Goal: Task Accomplishment & Management: Complete application form

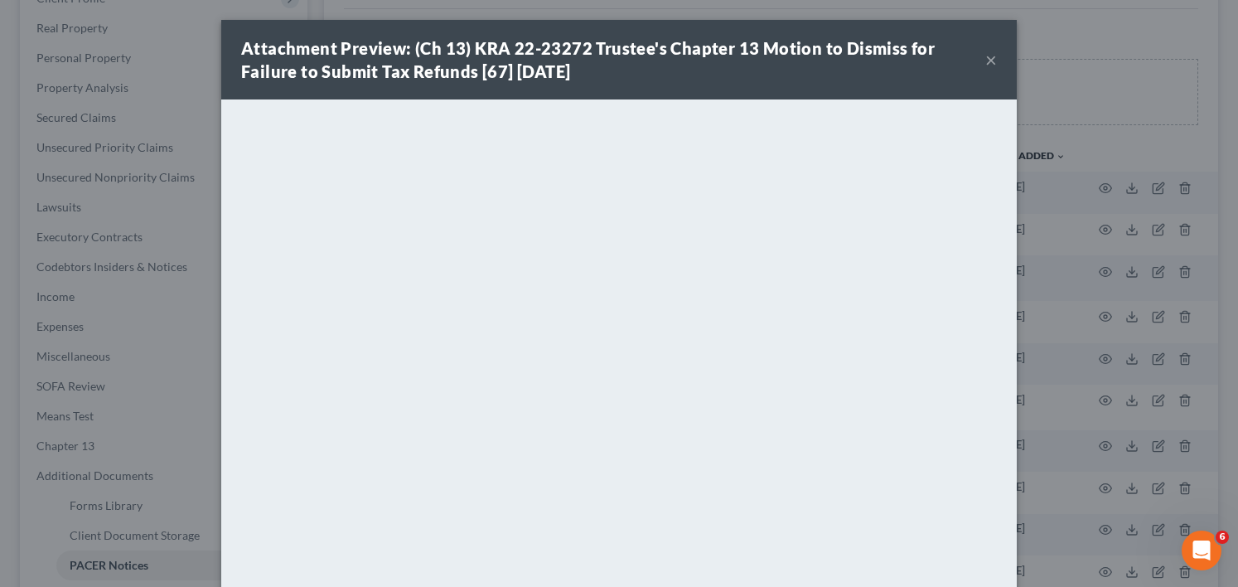
click at [985, 54] on button "×" at bounding box center [991, 60] width 12 height 20
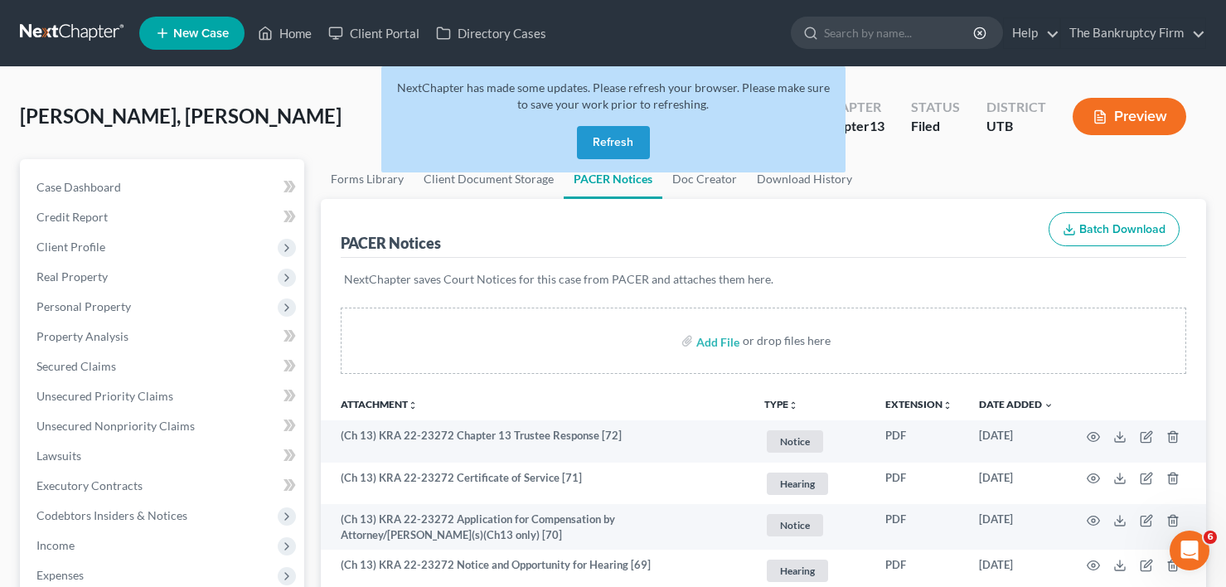
click at [612, 154] on button "Refresh" at bounding box center [613, 142] width 73 height 33
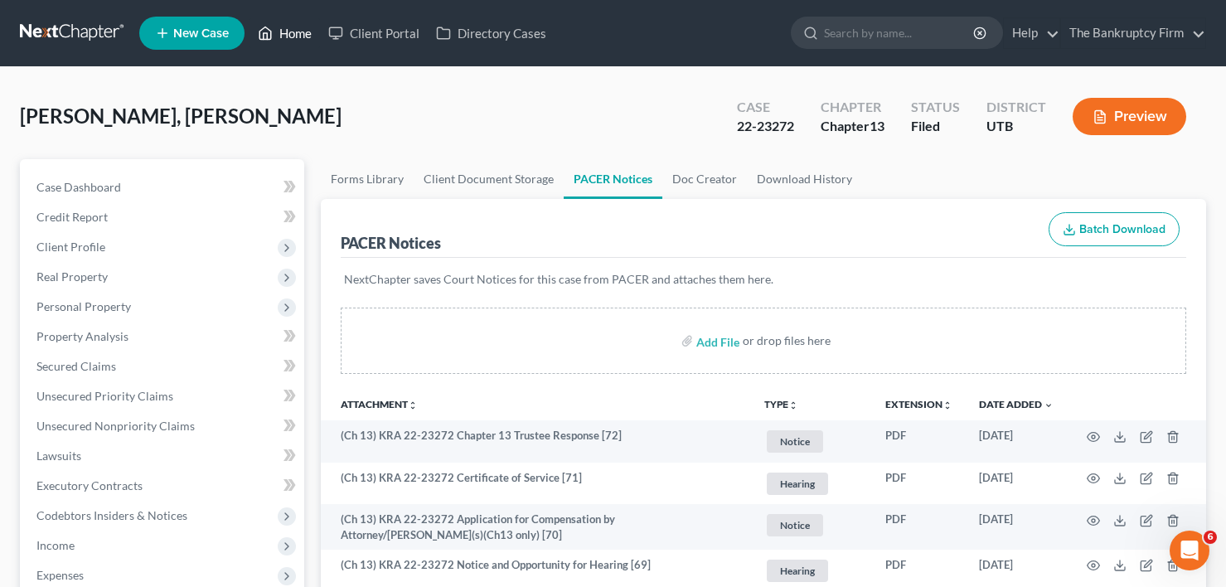
click at [283, 35] on link "Home" at bounding box center [284, 33] width 70 height 30
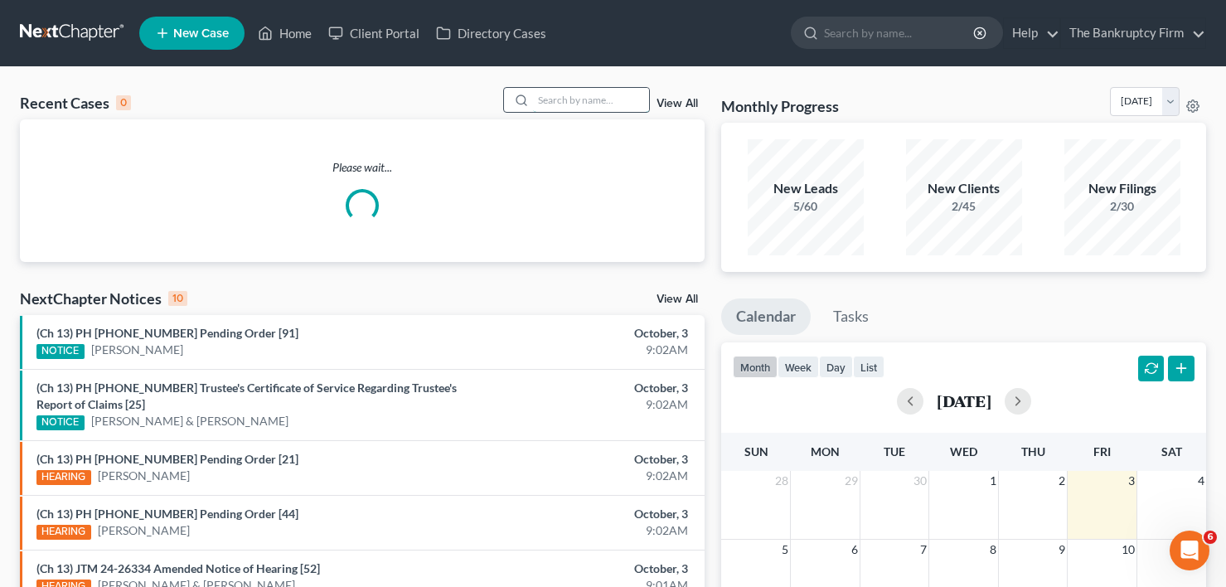
click at [595, 103] on input "search" at bounding box center [591, 100] width 116 height 24
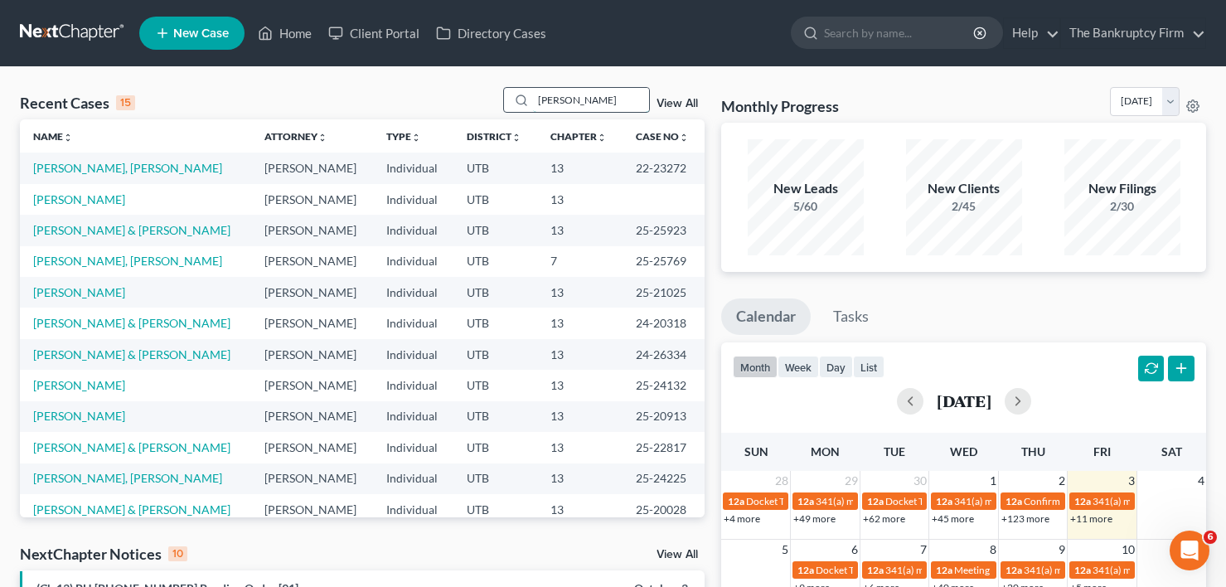
type input "christensen"
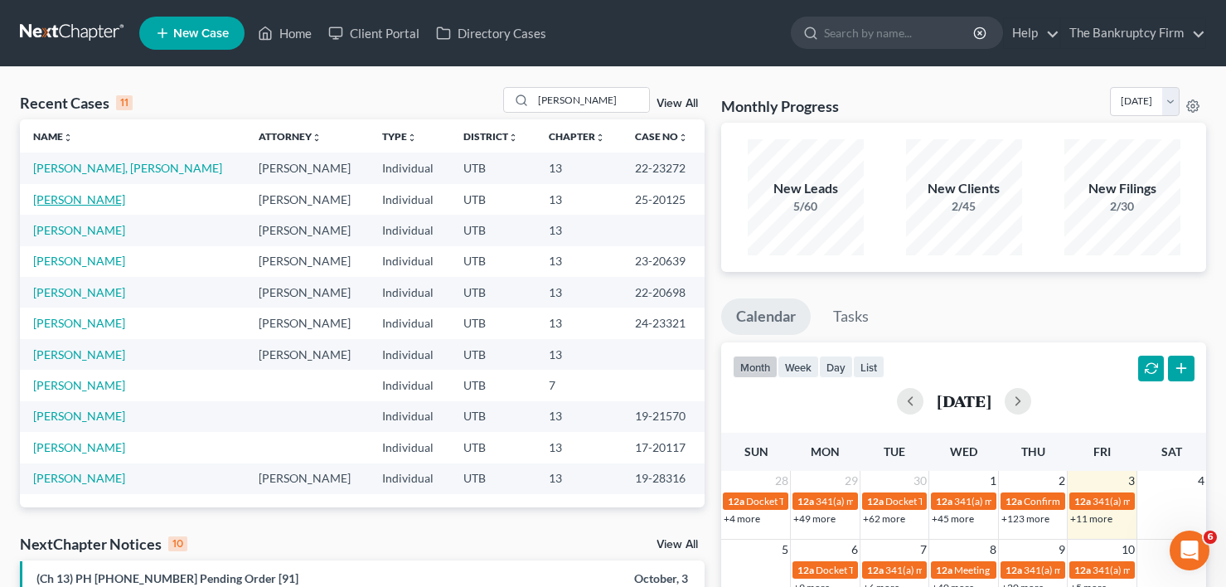
click at [96, 202] on link "[PERSON_NAME]" at bounding box center [79, 199] width 92 height 14
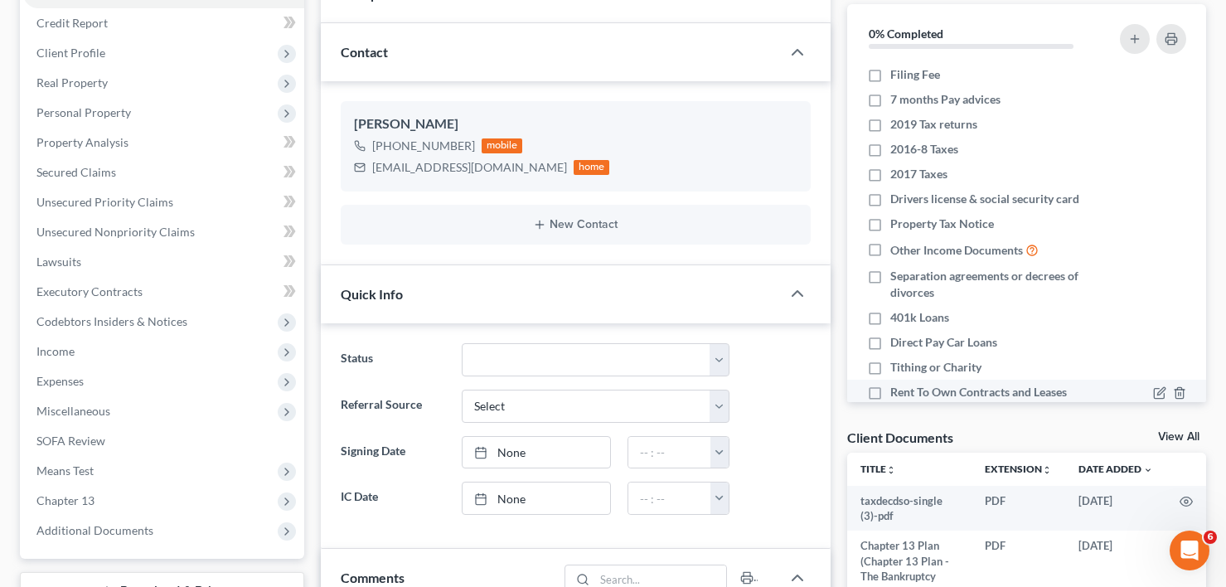
scroll to position [249, 0]
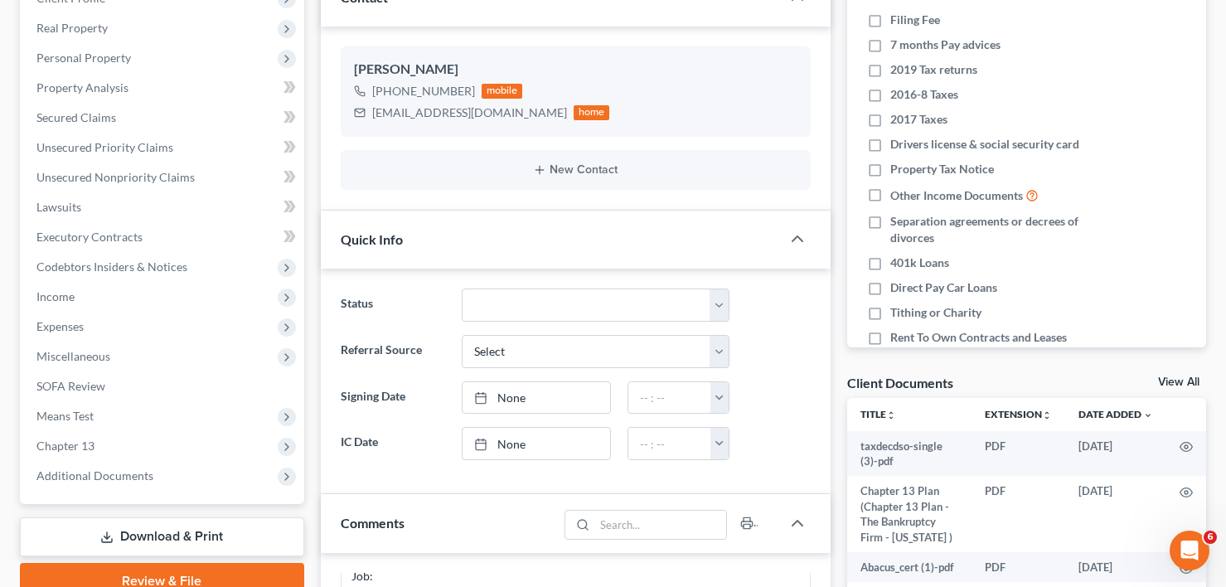
click at [1172, 377] on link "View All" at bounding box center [1178, 382] width 41 height 12
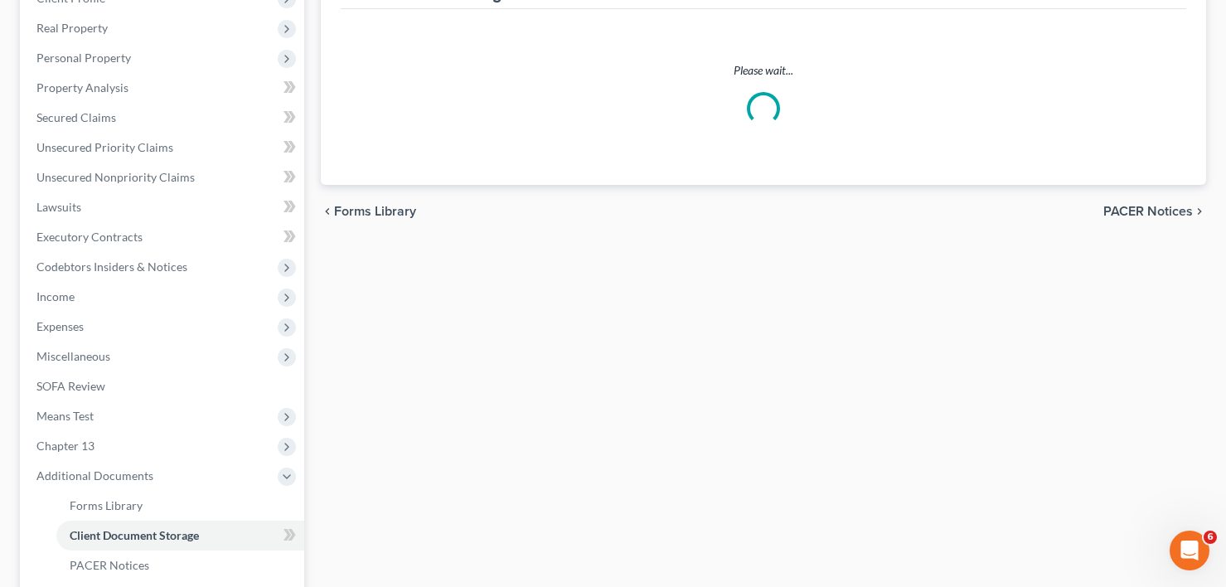
scroll to position [247, 0]
select select "30"
select select "26"
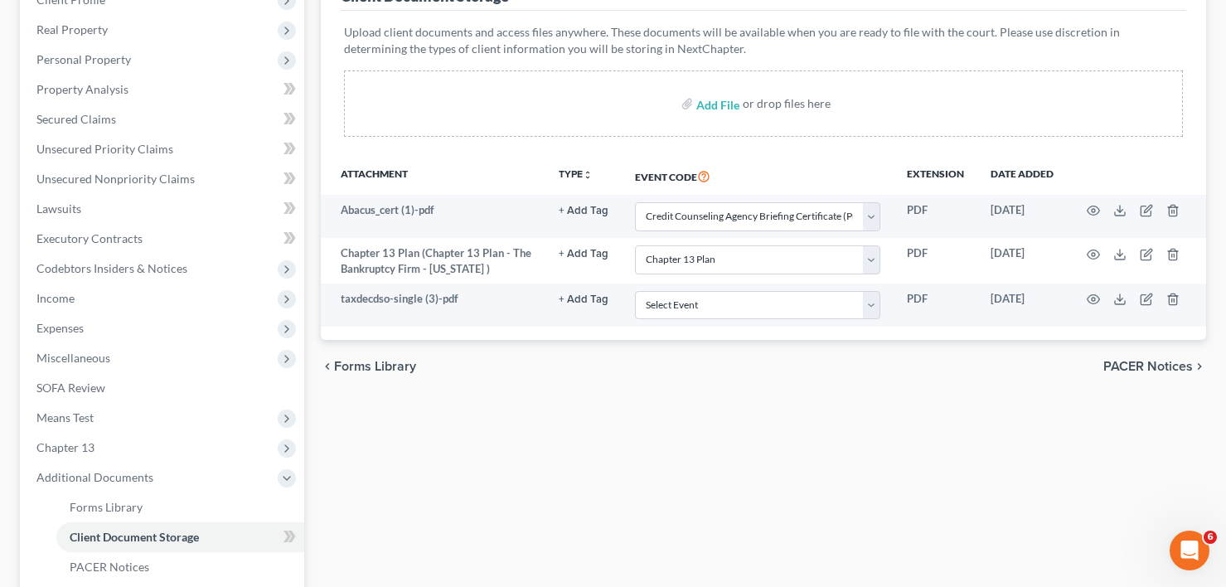
scroll to position [0, 0]
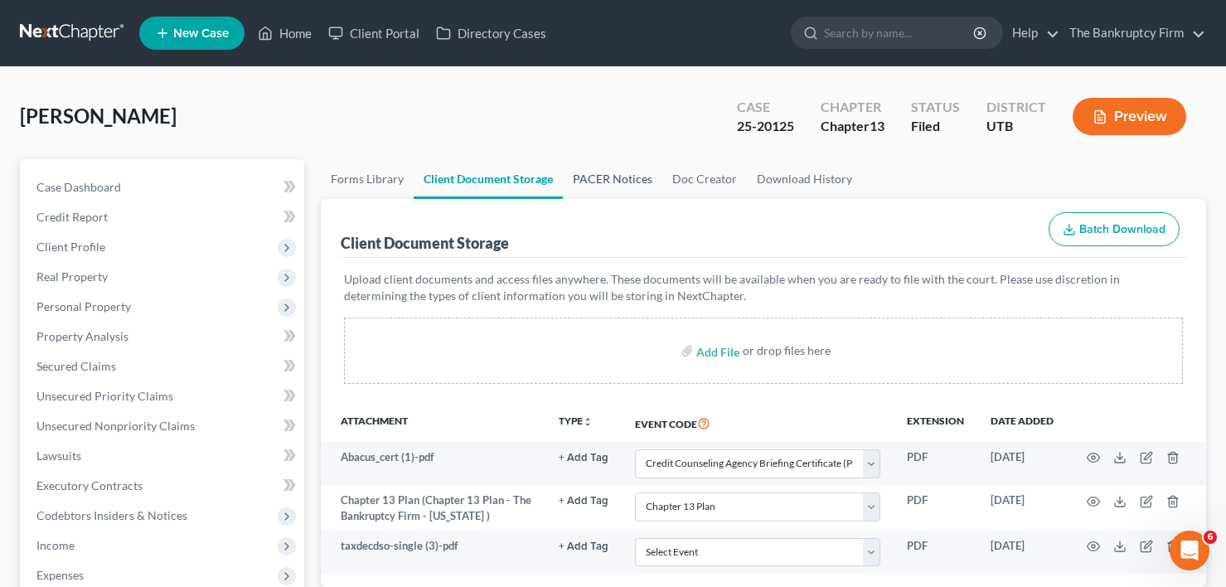
click at [597, 167] on link "PACER Notices" at bounding box center [612, 179] width 99 height 40
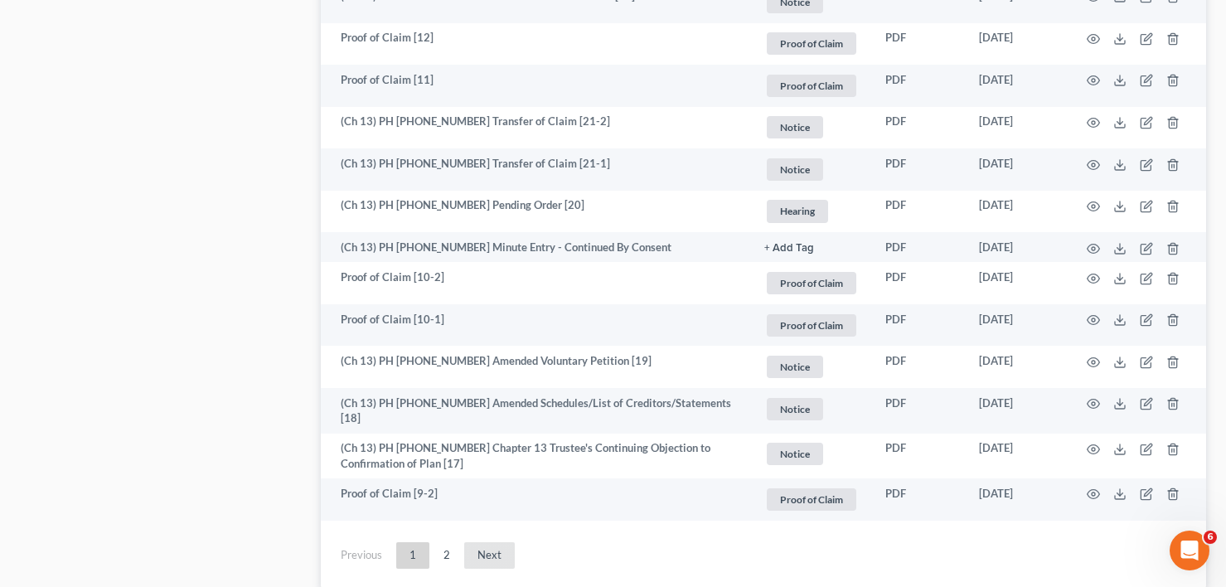
scroll to position [3025, 0]
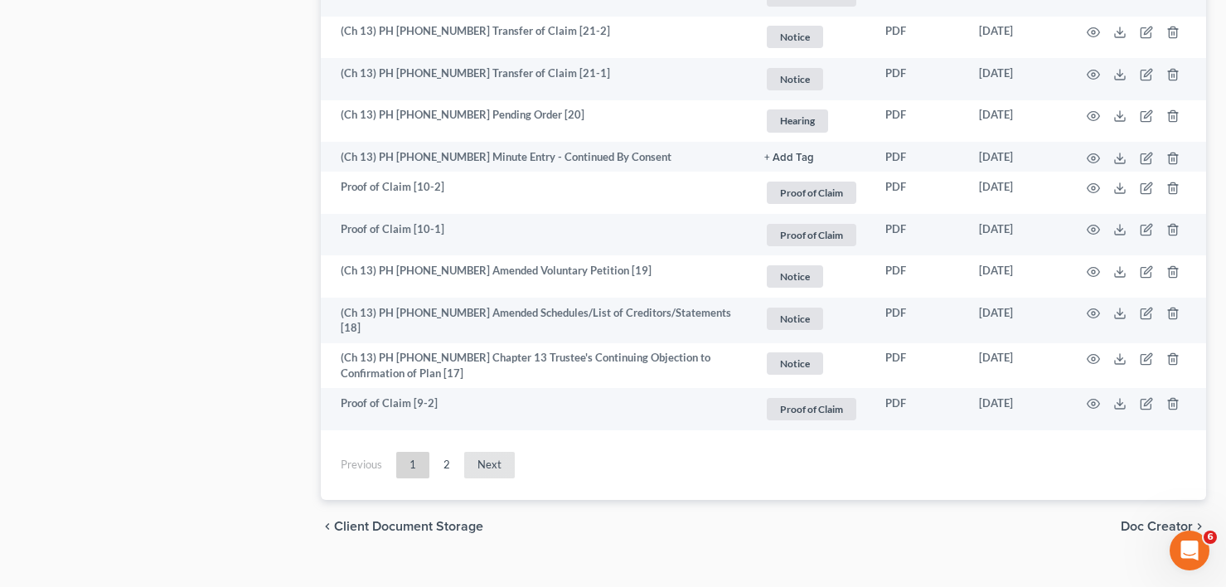
click at [482, 452] on link "Next" at bounding box center [489, 465] width 51 height 27
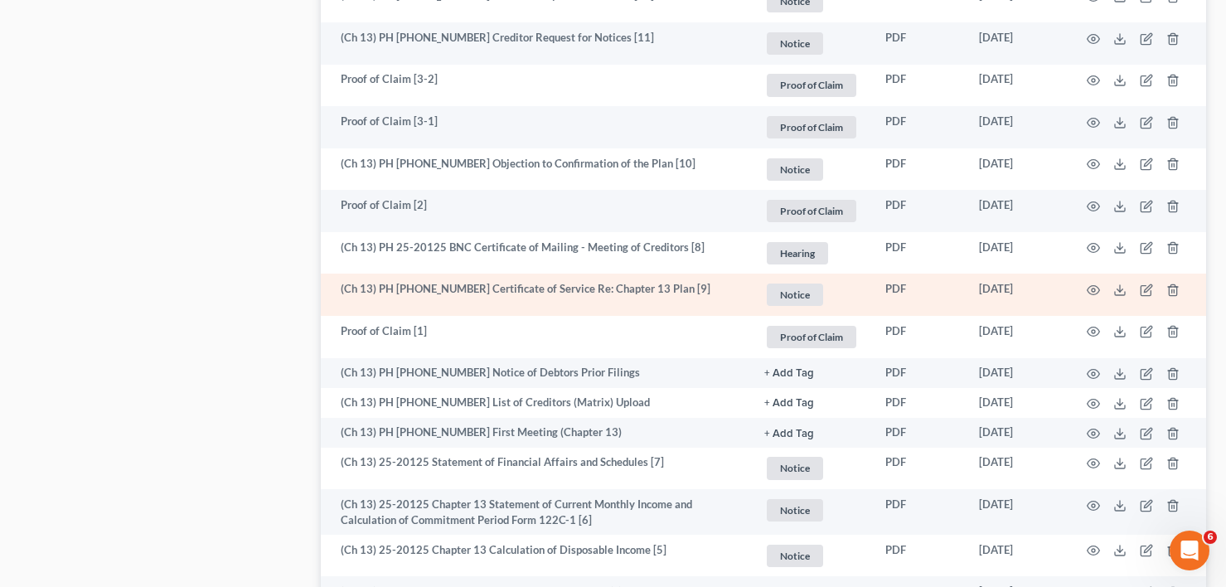
scroll to position [1214, 0]
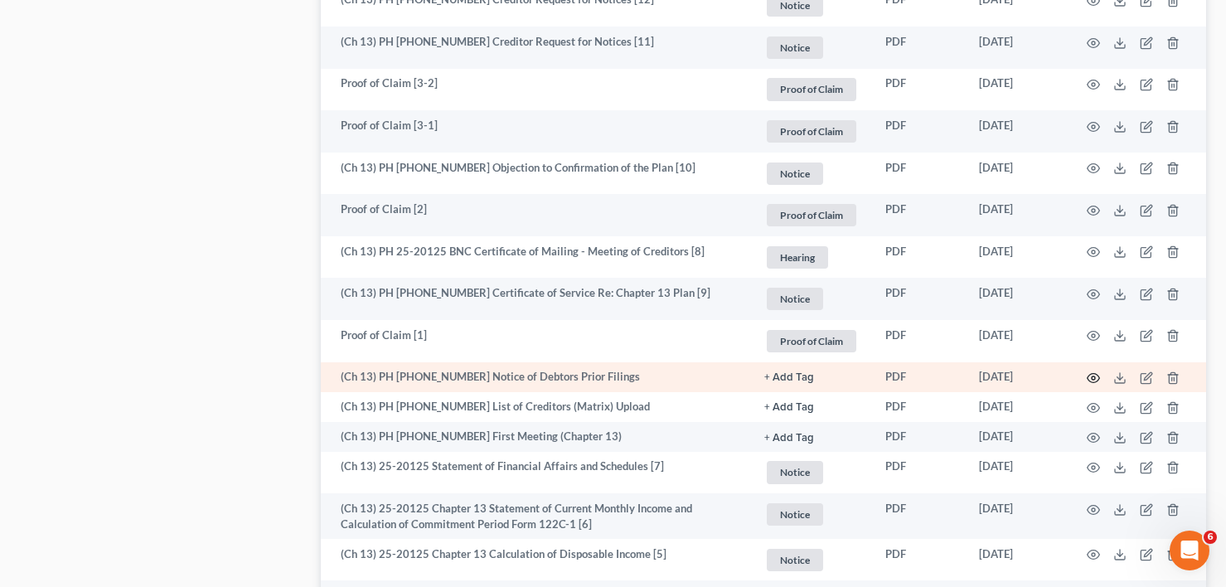
click at [1094, 372] on icon "button" at bounding box center [1092, 377] width 13 height 13
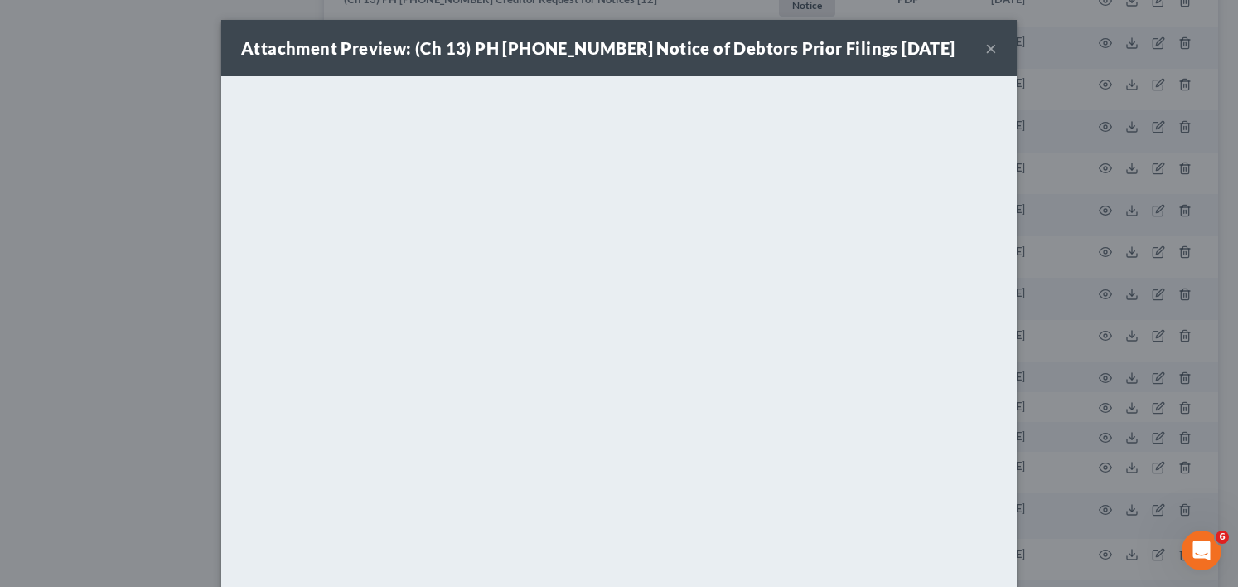
click at [148, 204] on div "Attachment Preview: (Ch 13) PH 25-20125 Notice of Debtors Prior Filings 01/13/2…" at bounding box center [619, 293] width 1238 height 587
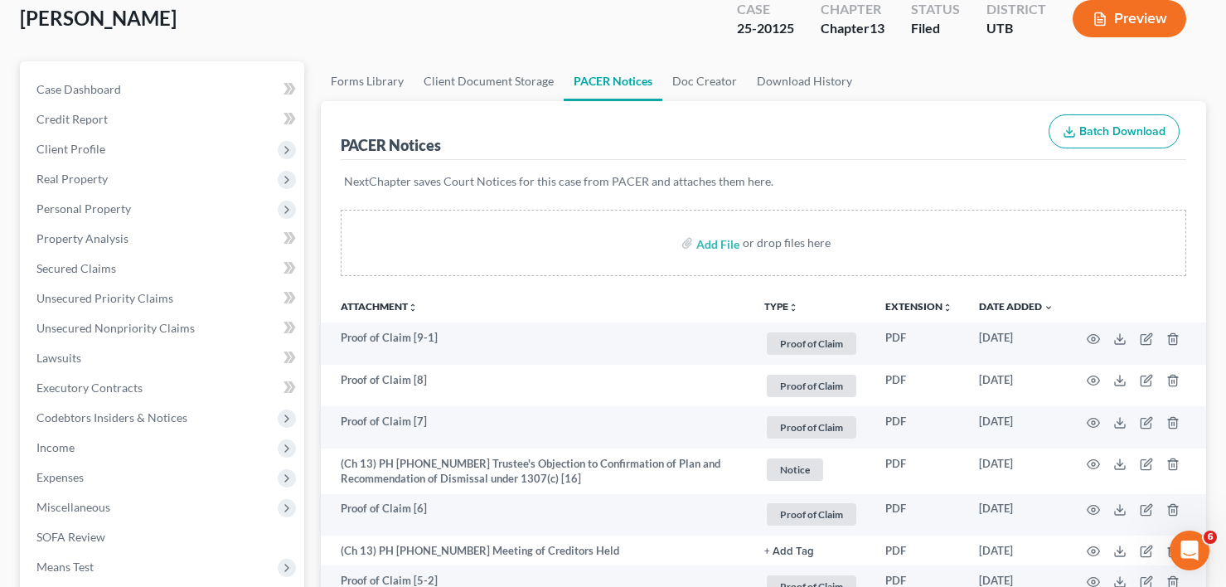
scroll to position [0, 0]
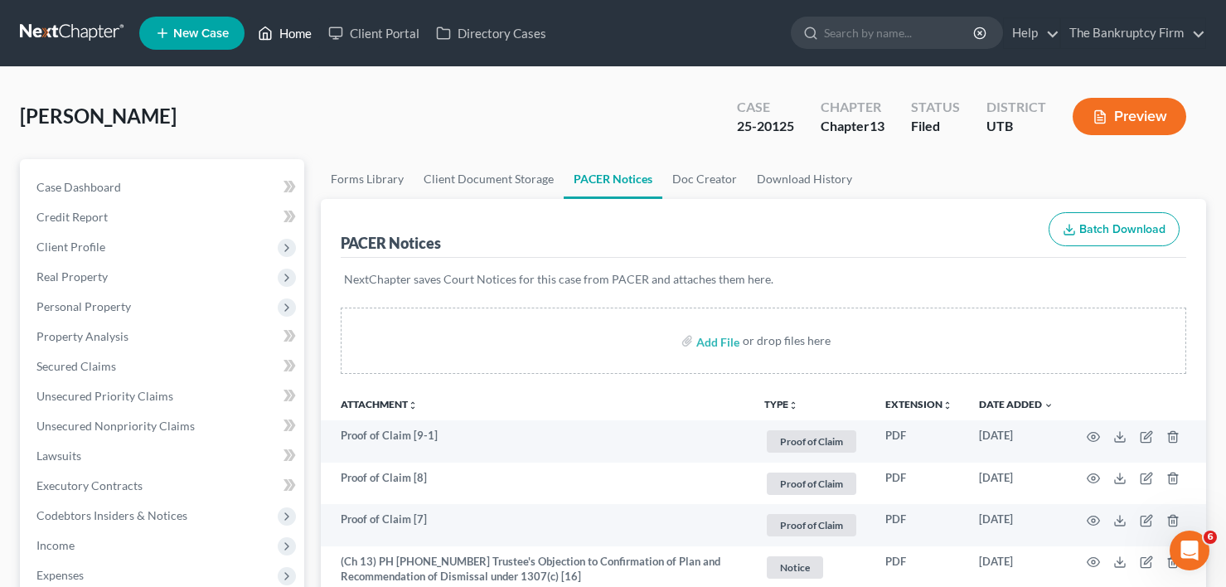
click at [301, 42] on link "Home" at bounding box center [284, 33] width 70 height 30
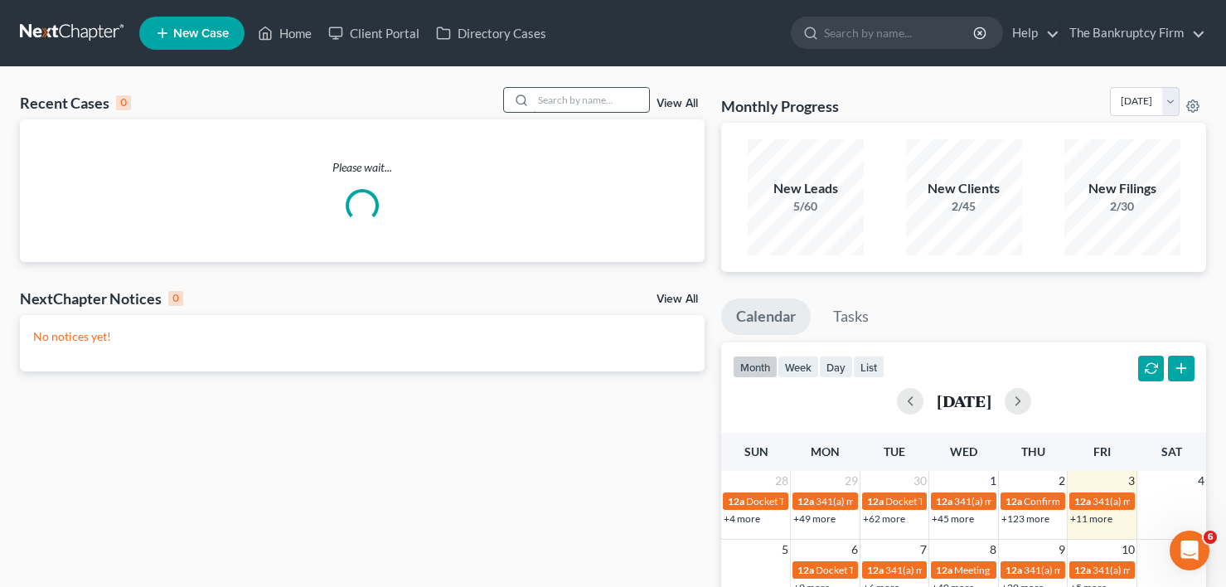
click at [541, 101] on input "search" at bounding box center [591, 100] width 116 height 24
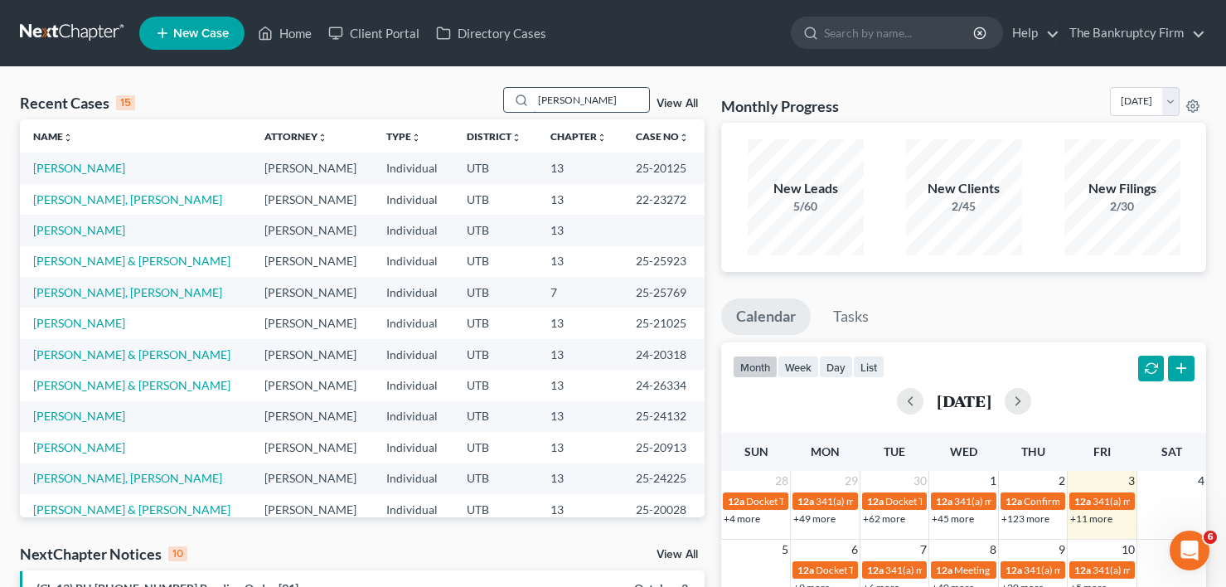
type input "tyndall"
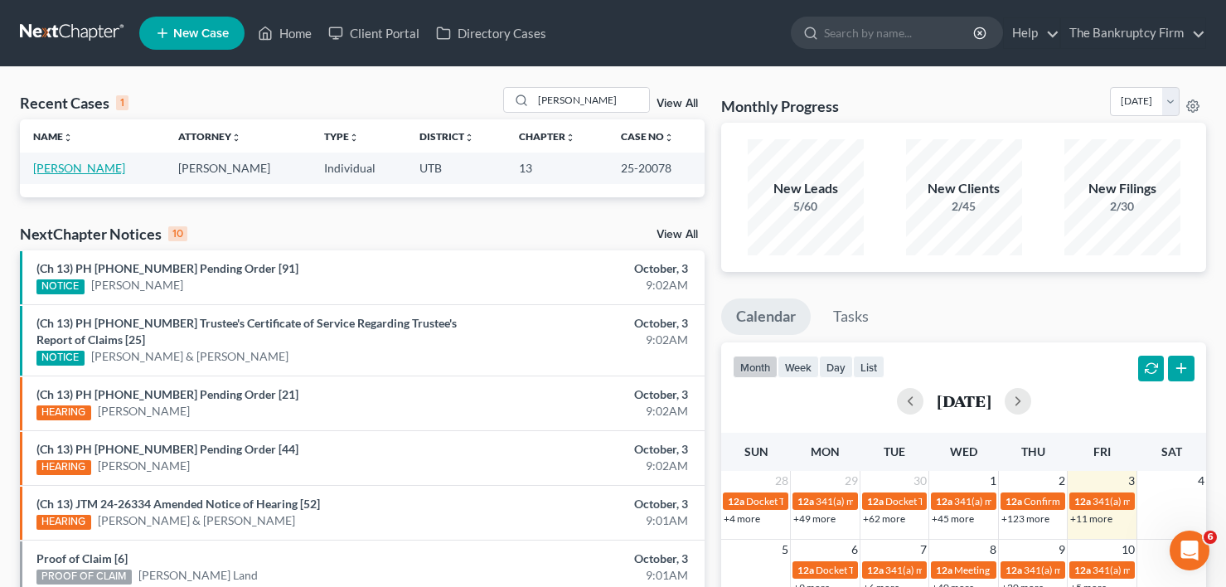
click at [89, 173] on link "Tyndall, Donald" at bounding box center [79, 168] width 92 height 14
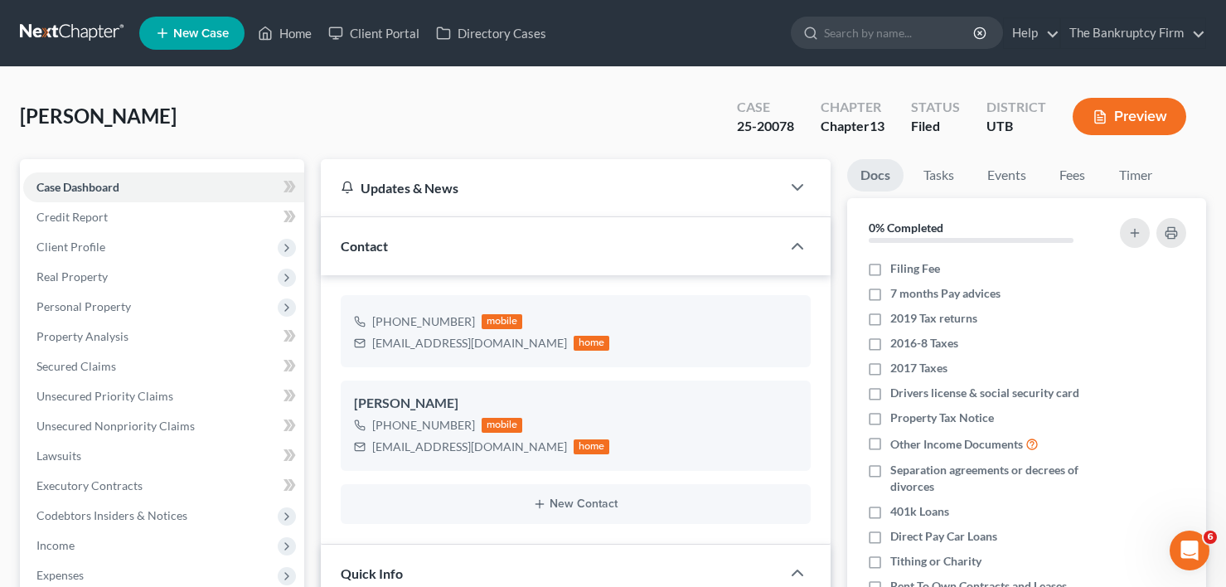
scroll to position [180, 0]
drag, startPoint x: 794, startPoint y: 125, endPoint x: 738, endPoint y: 130, distance: 56.6
click at [738, 130] on div "25-20078" at bounding box center [765, 126] width 57 height 19
copy div "25-20078"
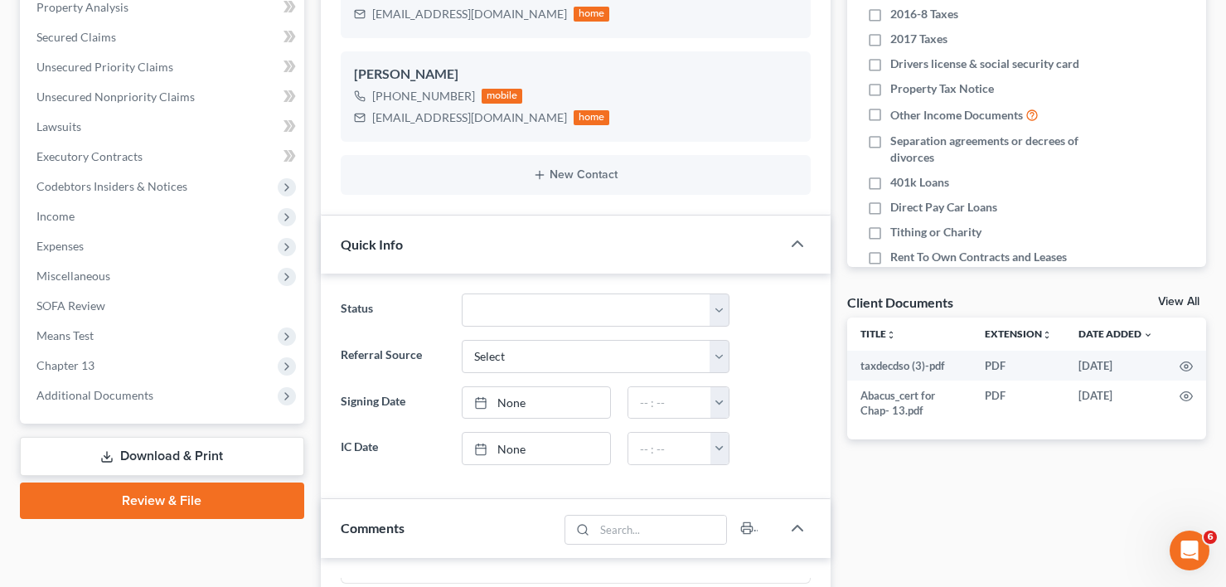
scroll to position [331, 0]
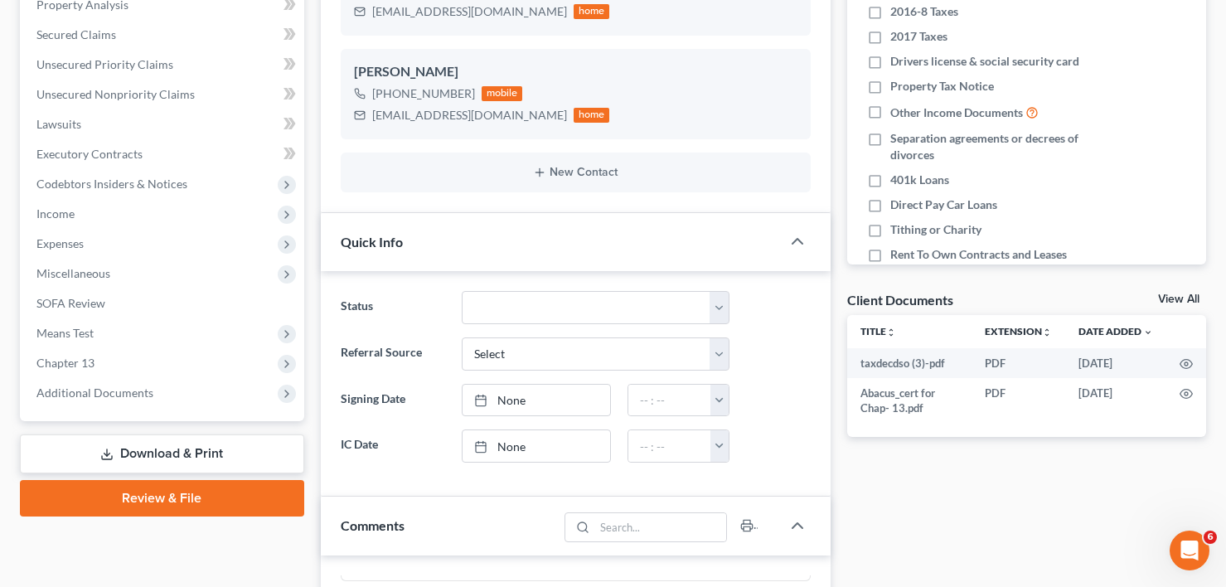
click at [1175, 299] on link "View All" at bounding box center [1178, 299] width 41 height 12
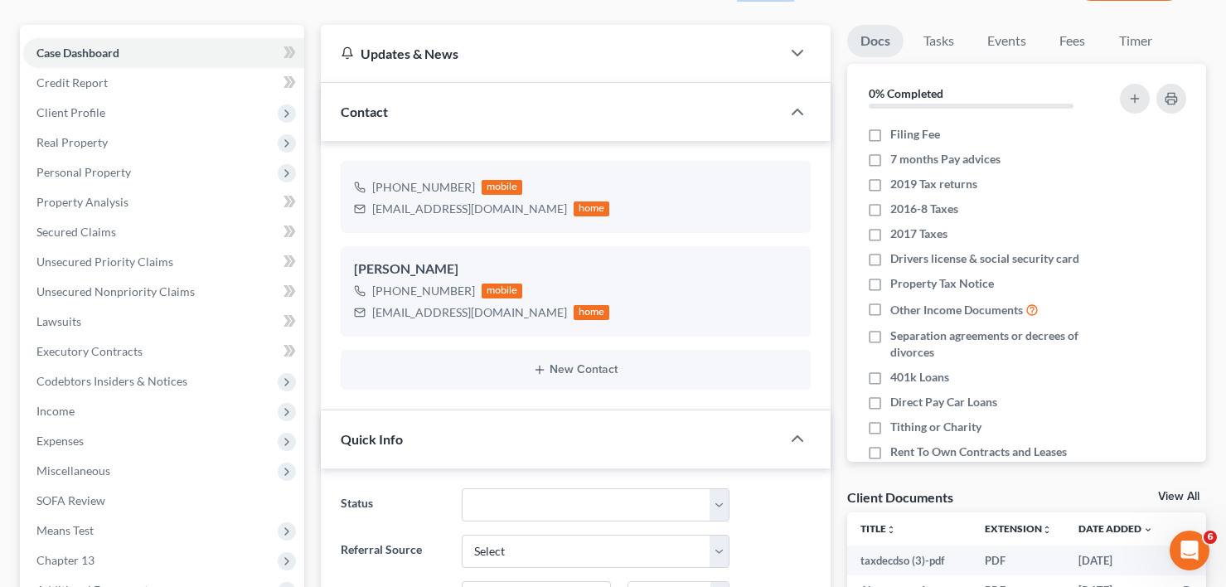
select select "30"
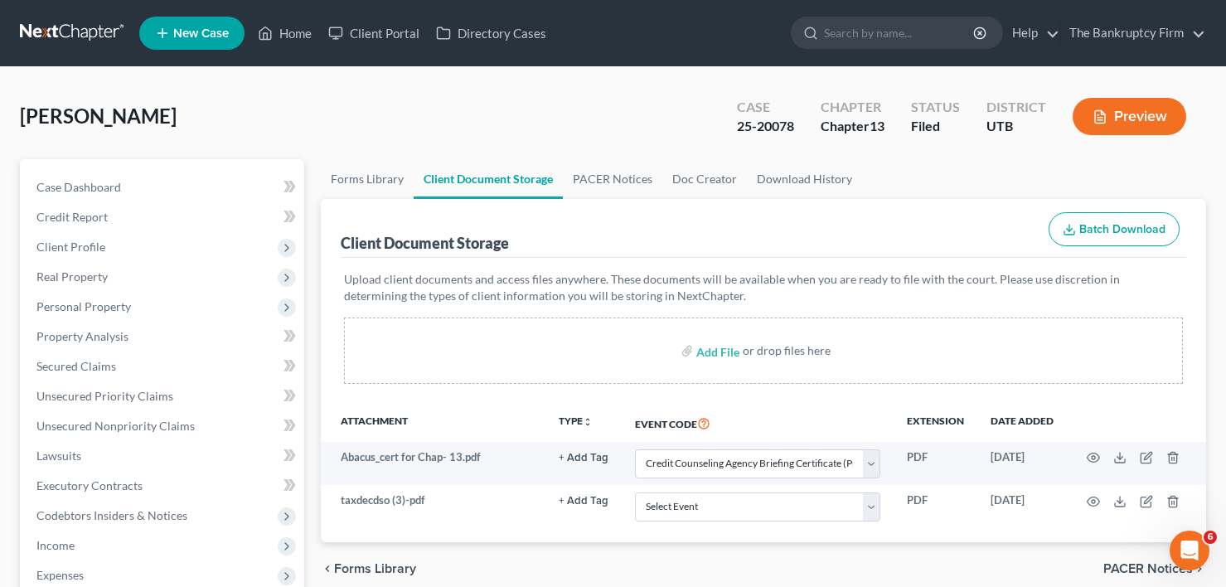
click at [596, 203] on div "Client Document Storage Batch Download" at bounding box center [763, 229] width 845 height 60
click at [600, 181] on link "PACER Notices" at bounding box center [612, 179] width 99 height 40
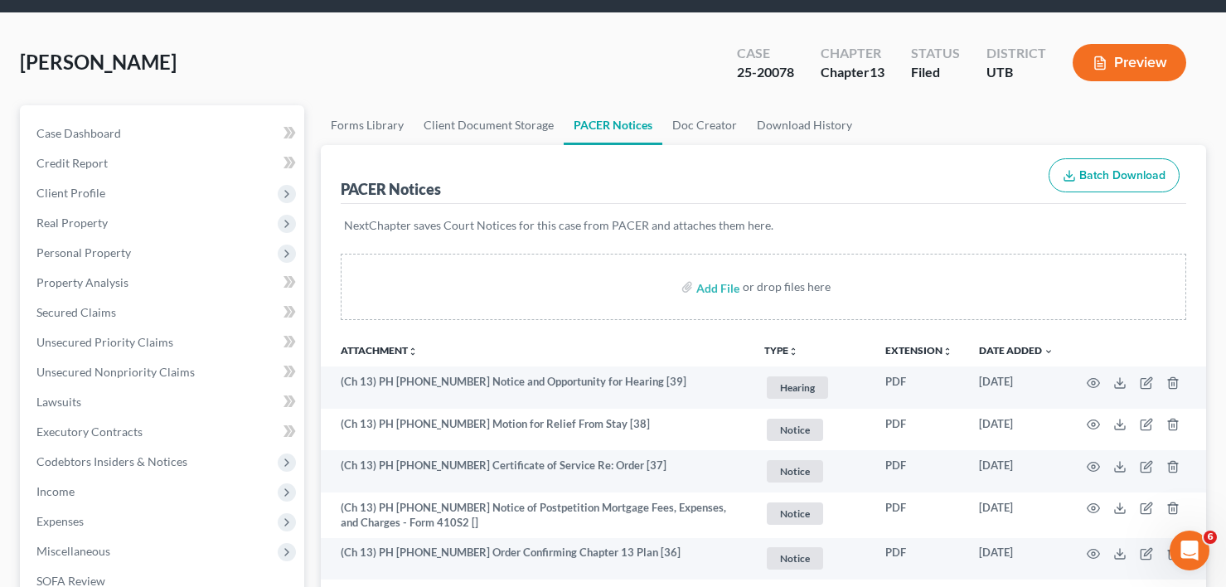
scroll to position [83, 0]
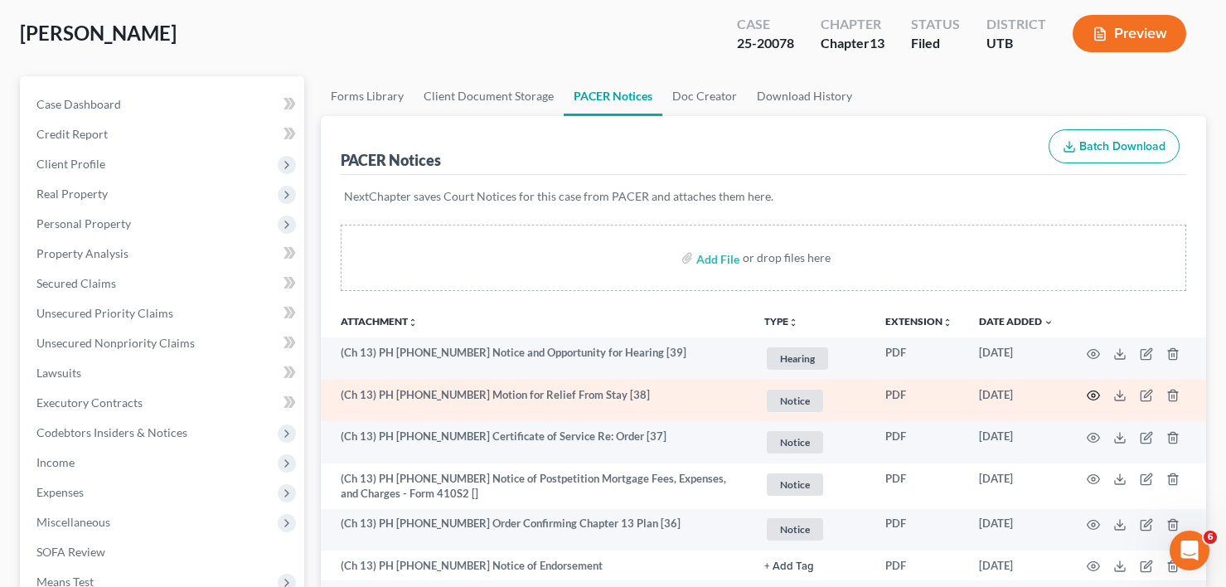
click at [1091, 396] on icon "button" at bounding box center [1092, 395] width 13 height 13
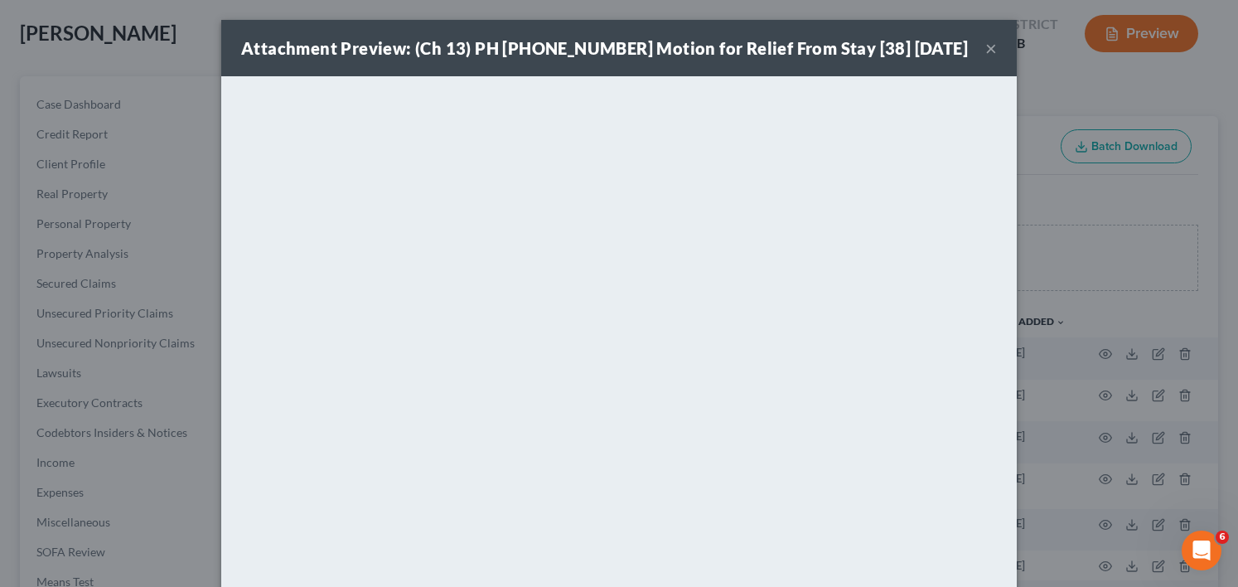
click at [92, 229] on div "Attachment Preview: (Ch 13) PH 25-20078 Motion for Relief From Stay [38] 09/10/…" at bounding box center [619, 293] width 1238 height 587
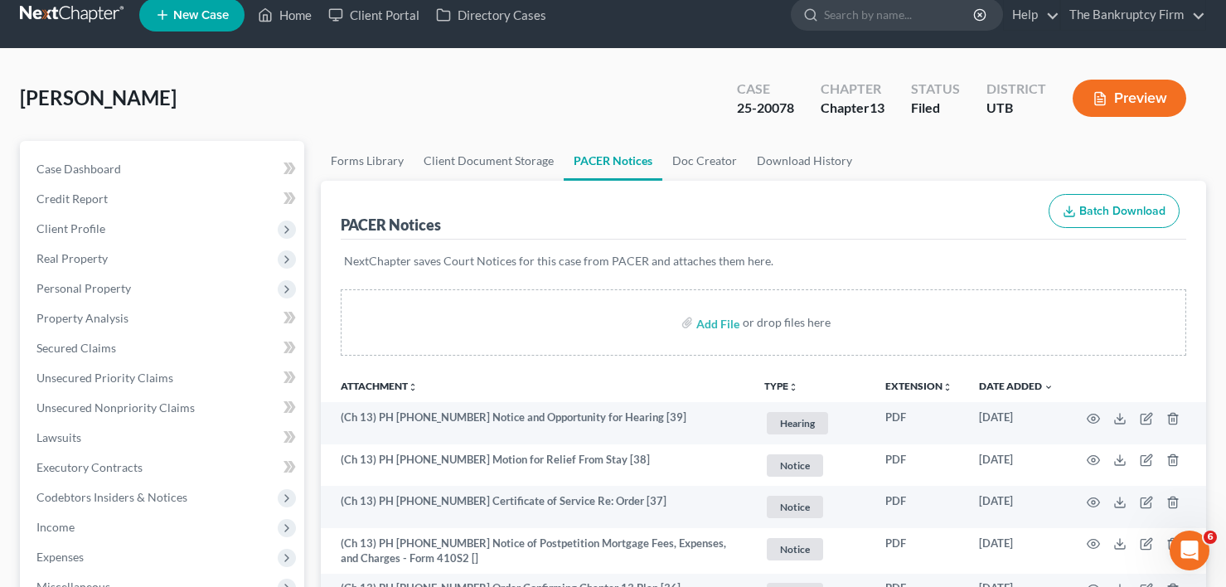
scroll to position [0, 0]
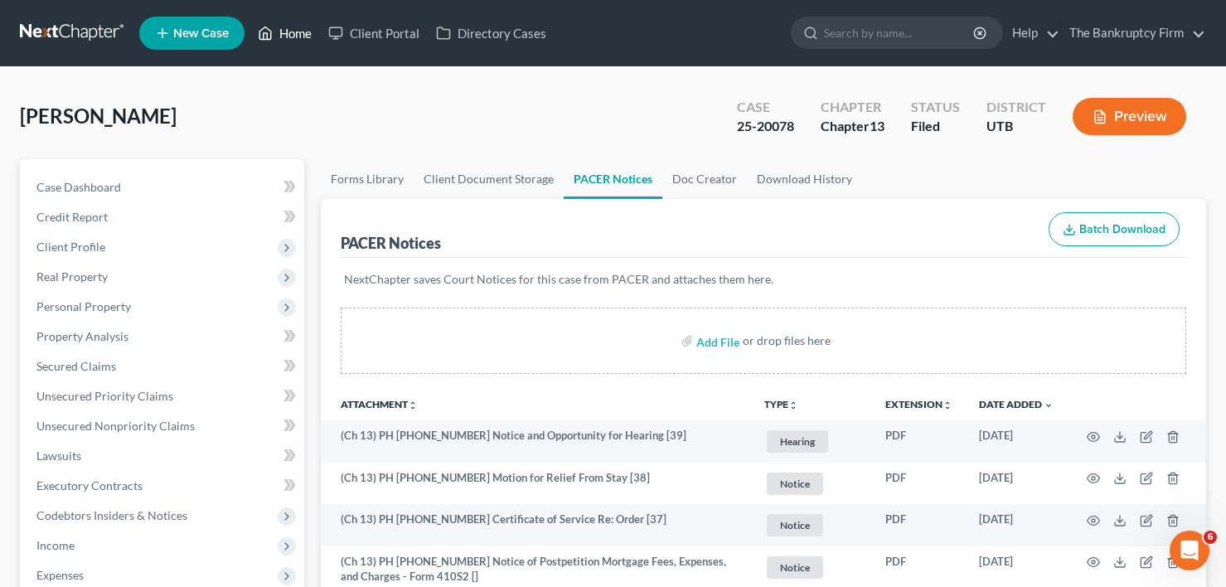
click at [304, 36] on link "Home" at bounding box center [284, 33] width 70 height 30
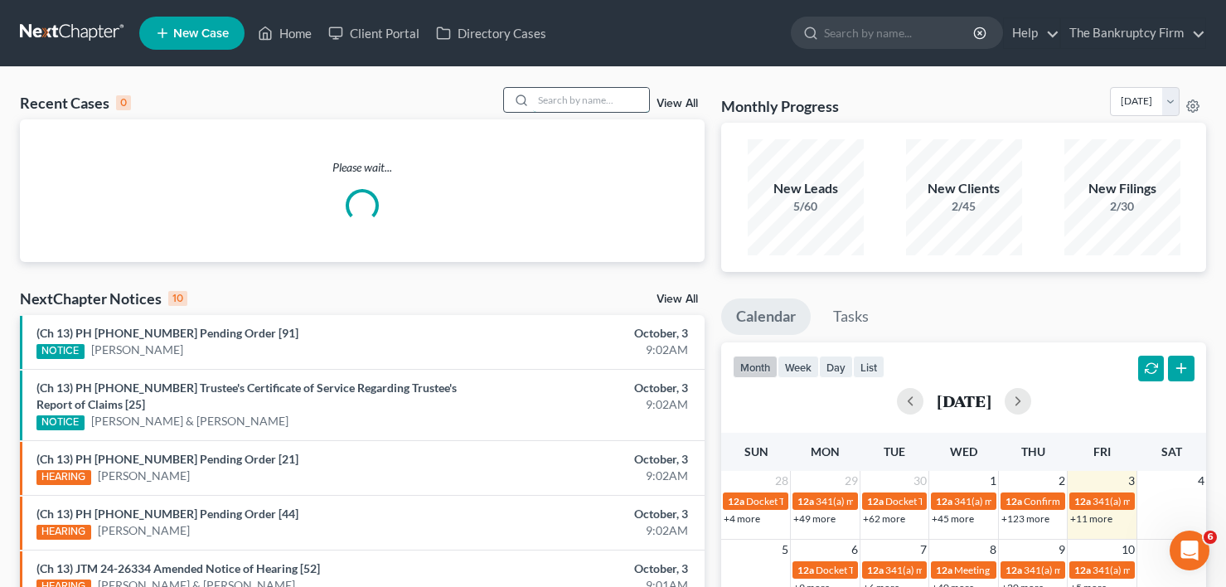
click at [580, 101] on input "search" at bounding box center [591, 100] width 116 height 24
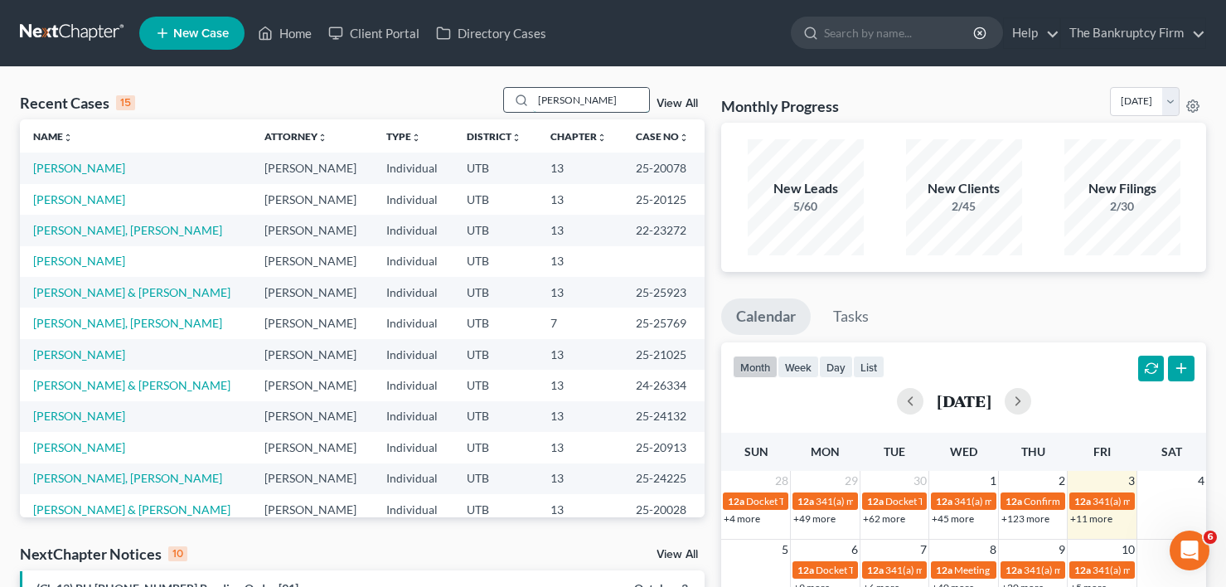
type input "thorsted"
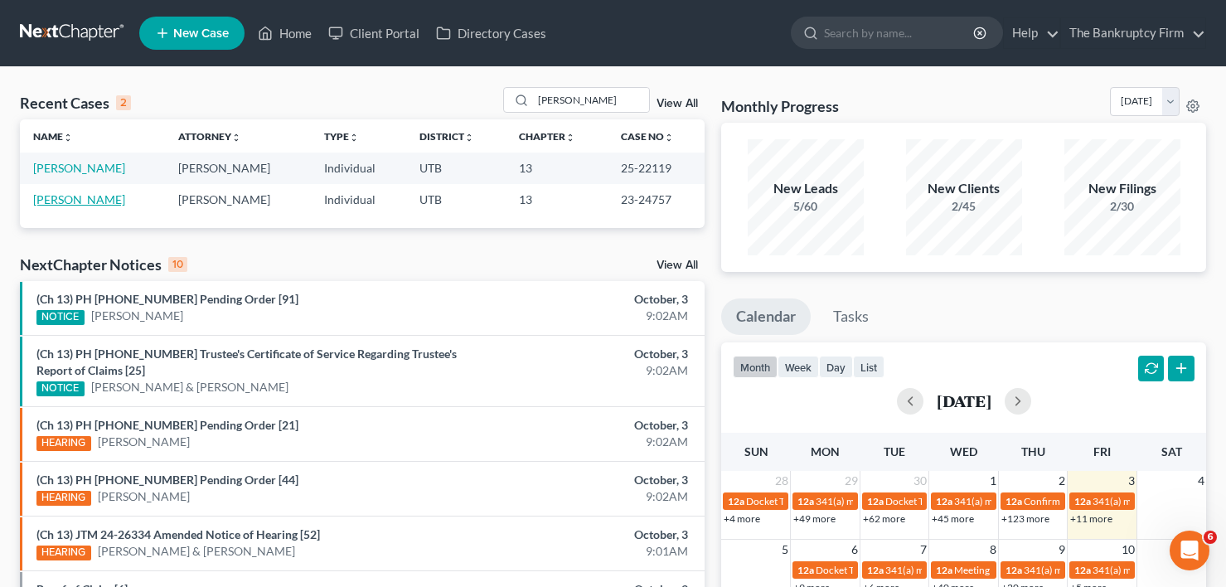
click at [67, 201] on link "[PERSON_NAME]" at bounding box center [79, 199] width 92 height 14
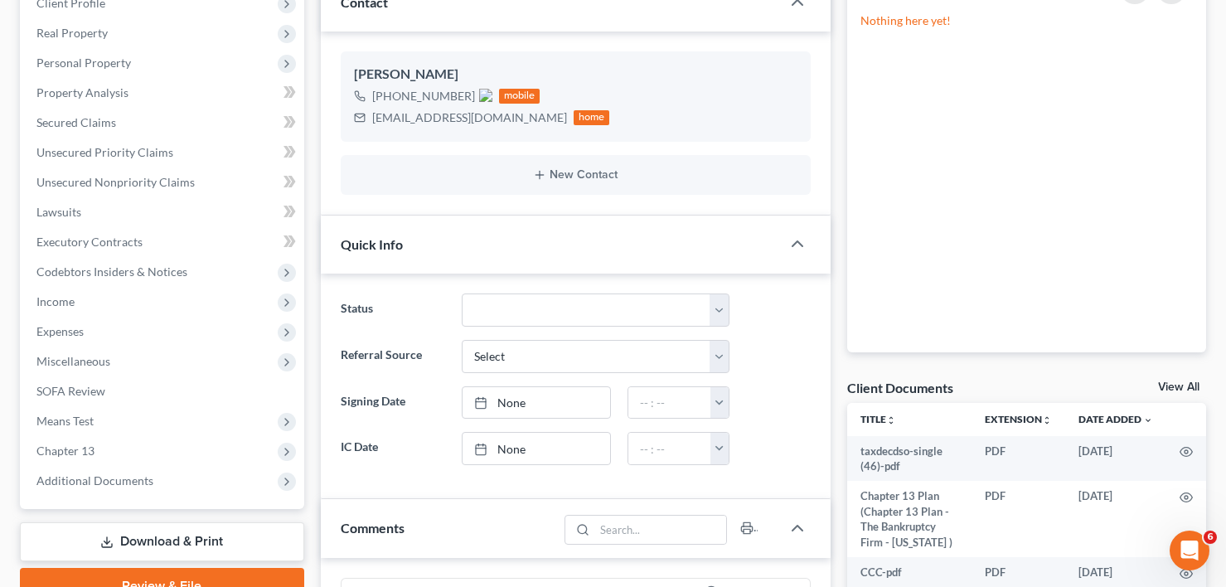
scroll to position [249, 0]
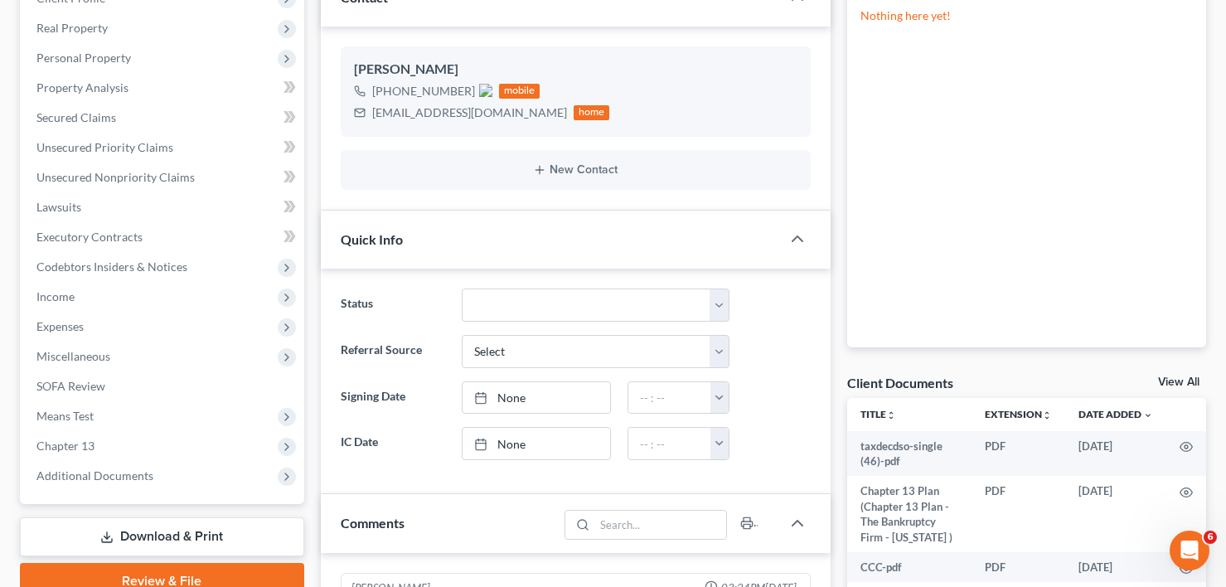
click at [1186, 381] on link "View All" at bounding box center [1178, 382] width 41 height 12
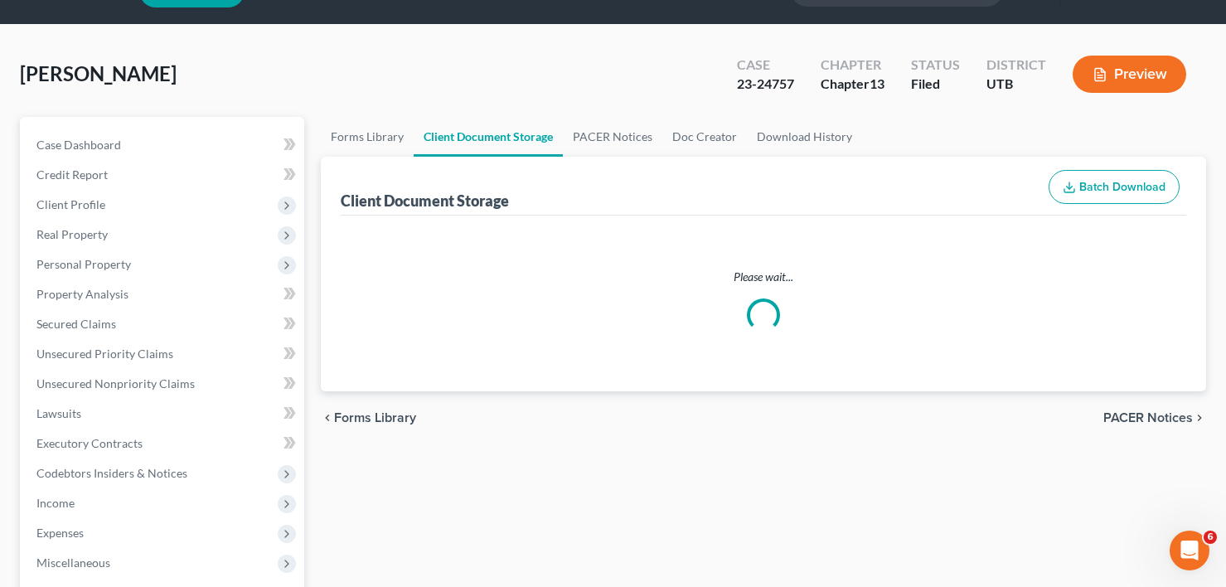
select select "30"
select select "26"
select select "37"
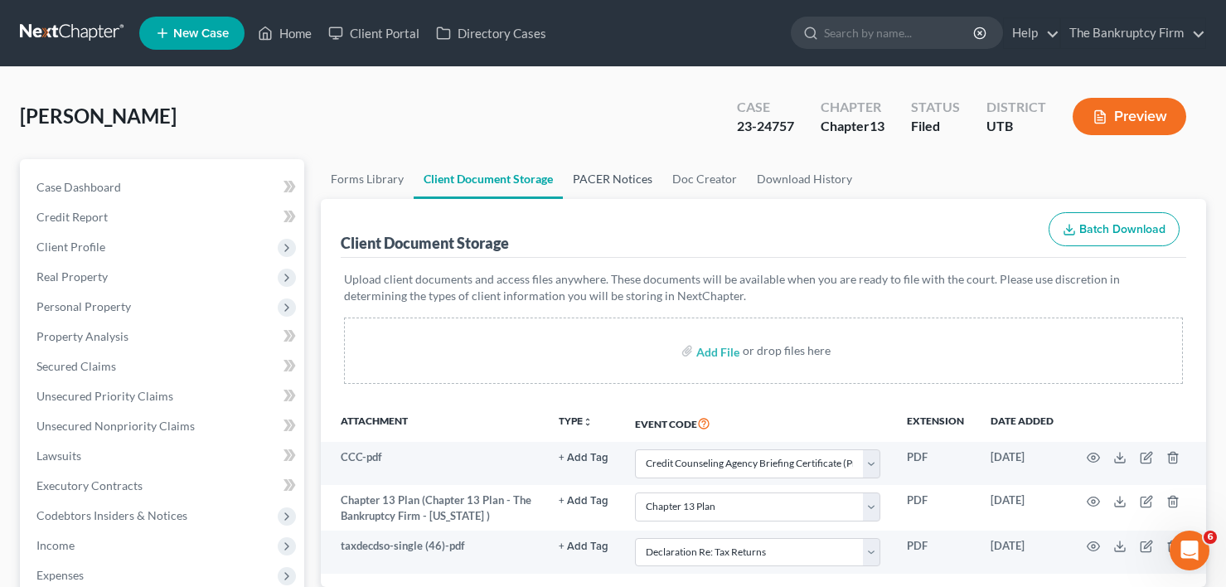
click at [595, 181] on link "PACER Notices" at bounding box center [612, 179] width 99 height 40
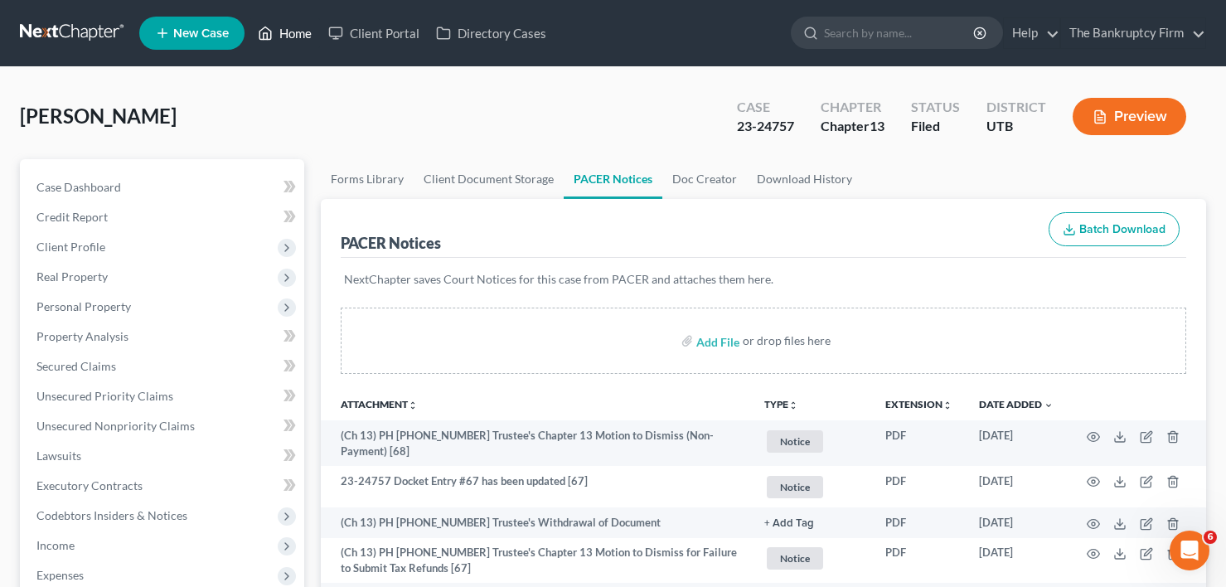
click at [259, 37] on icon at bounding box center [265, 33] width 15 height 20
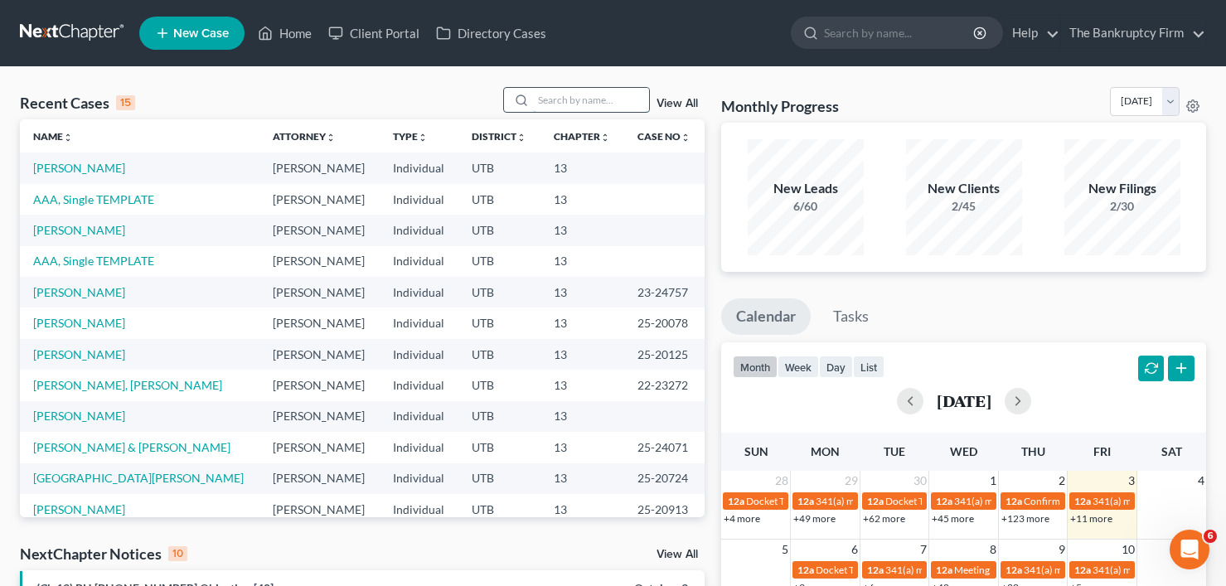
click at [573, 98] on input "search" at bounding box center [591, 100] width 116 height 24
type input "gates"
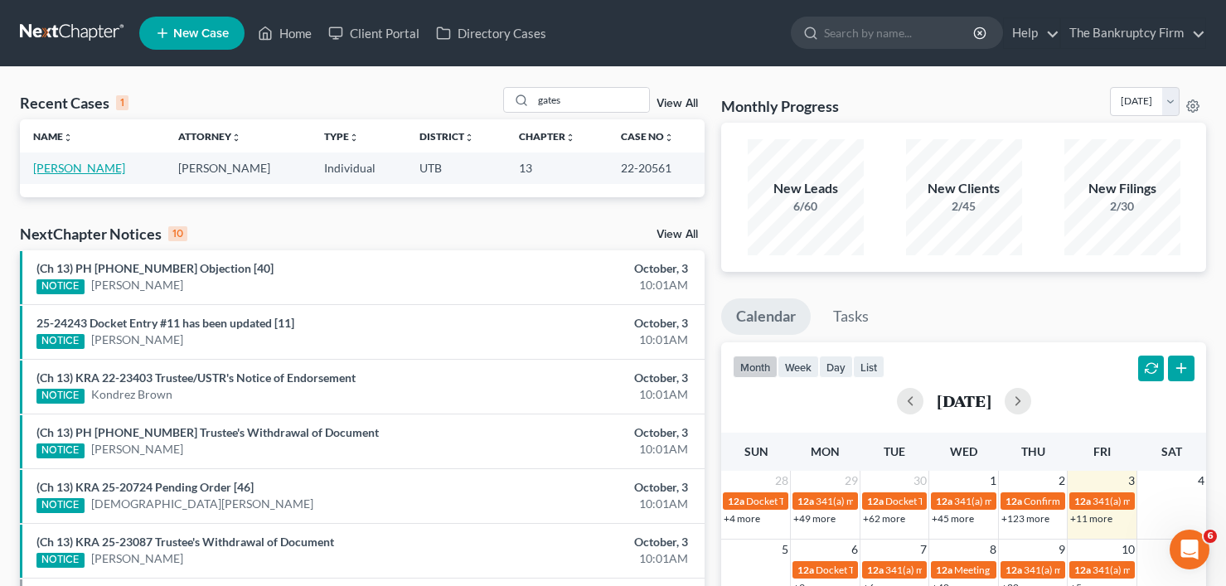
click at [73, 169] on link "[PERSON_NAME]" at bounding box center [79, 168] width 92 height 14
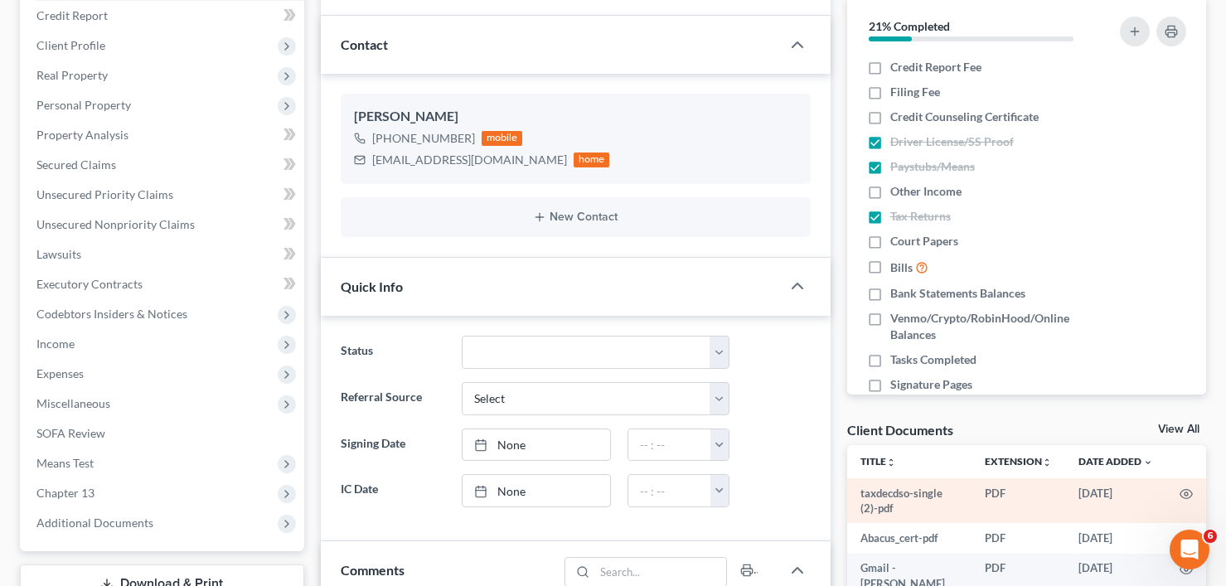
scroll to position [249, 0]
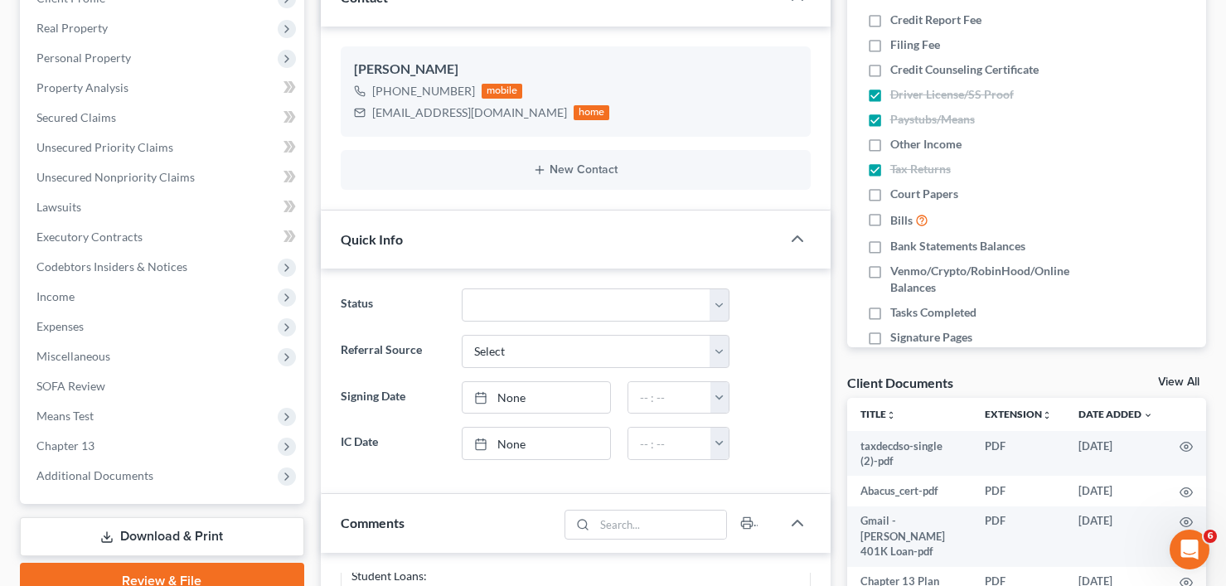
click at [1181, 380] on link "View All" at bounding box center [1178, 382] width 41 height 12
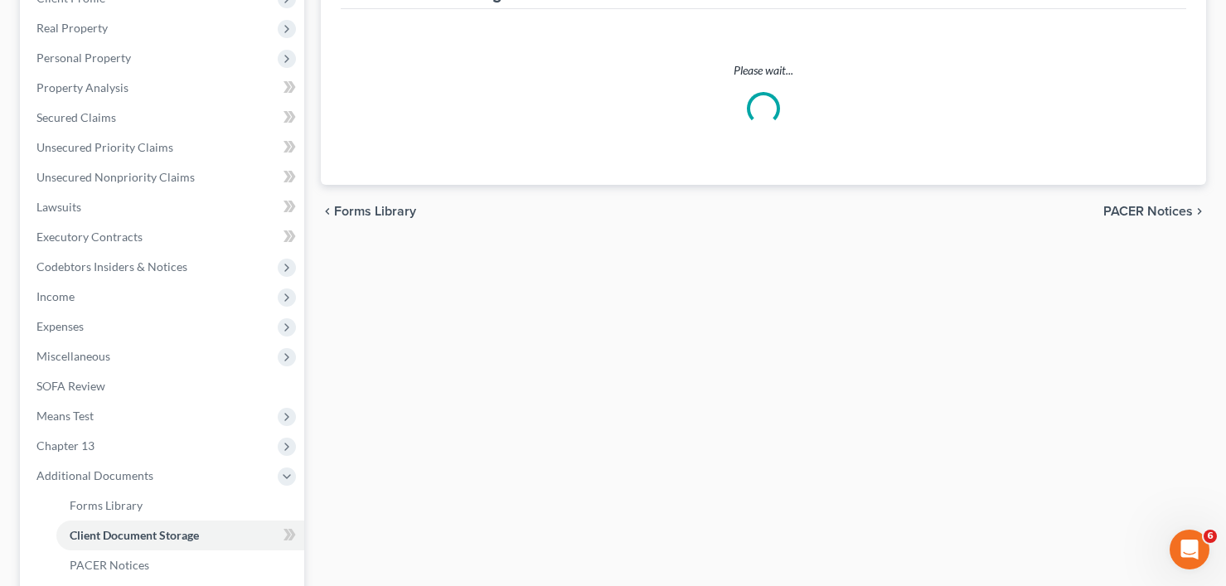
scroll to position [247, 0]
select select "26"
select select "30"
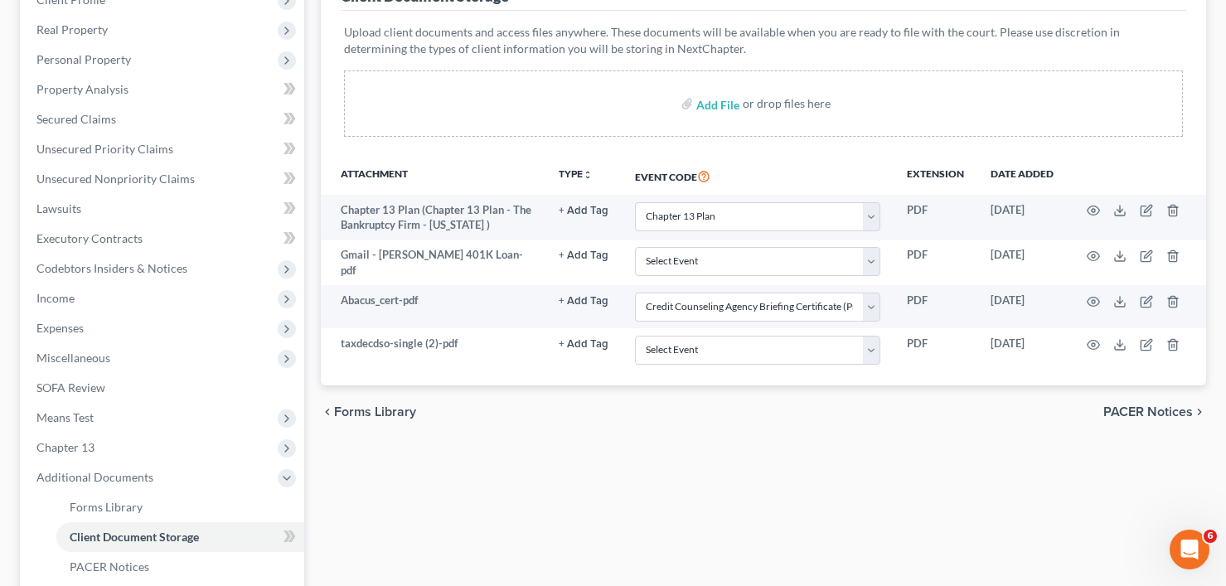
scroll to position [0, 0]
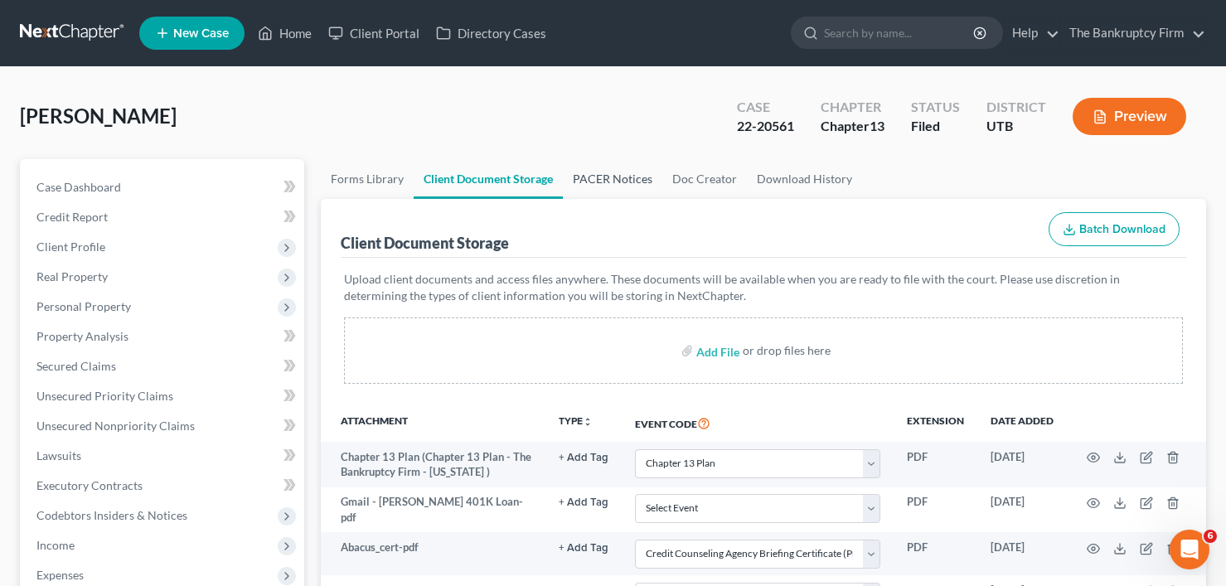
click at [612, 185] on link "PACER Notices" at bounding box center [612, 179] width 99 height 40
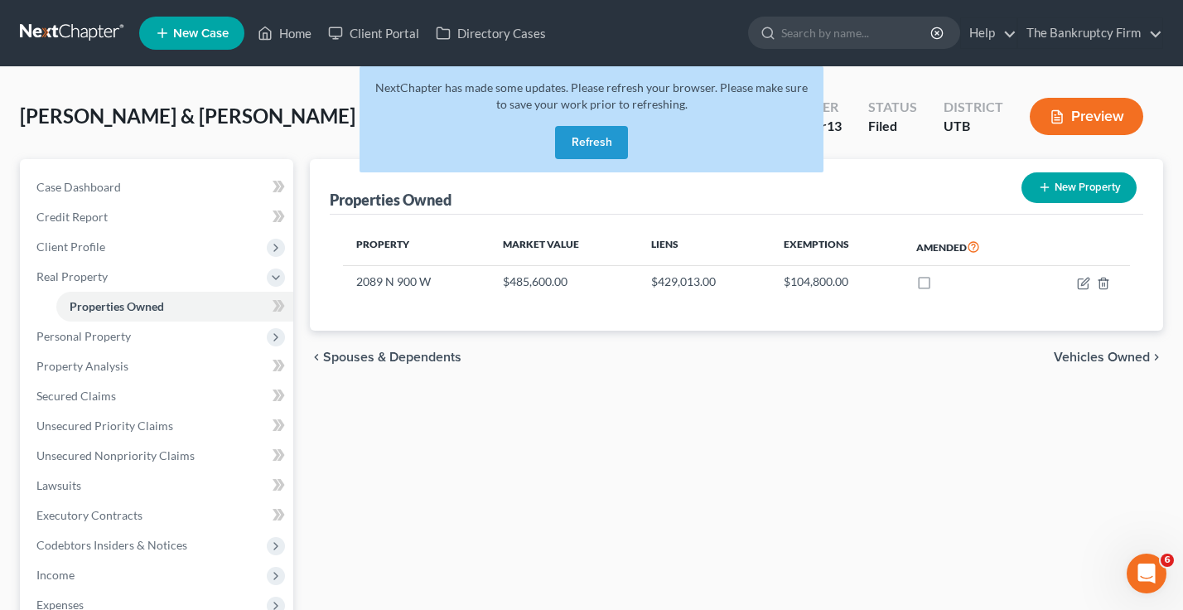
click at [598, 146] on button "Refresh" at bounding box center [591, 142] width 73 height 33
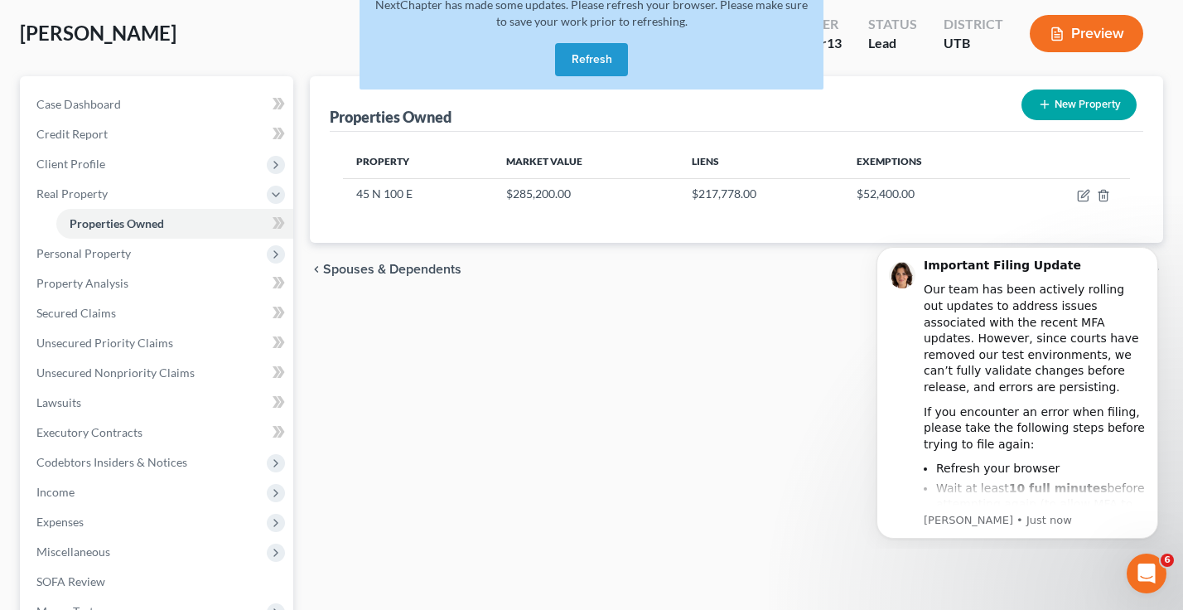
click at [547, 67] on div "NextChapter has made some updates. Please refresh your browser. Please make sur…" at bounding box center [592, 36] width 464 height 106
click at [573, 67] on button "Refresh" at bounding box center [591, 59] width 73 height 33
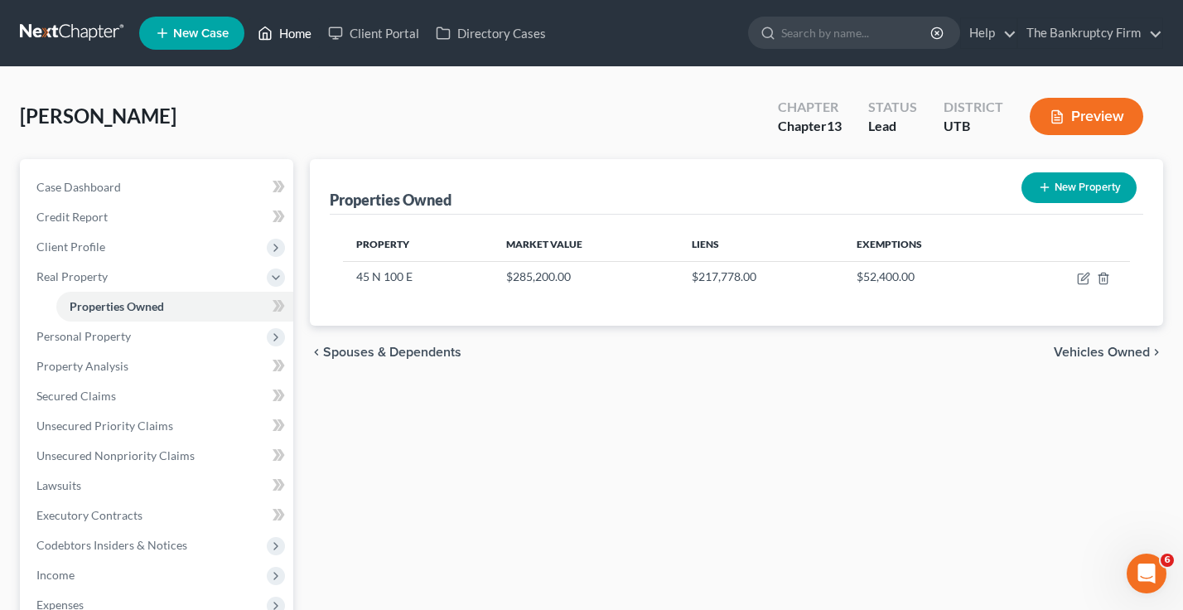
click at [298, 40] on link "Home" at bounding box center [284, 33] width 70 height 30
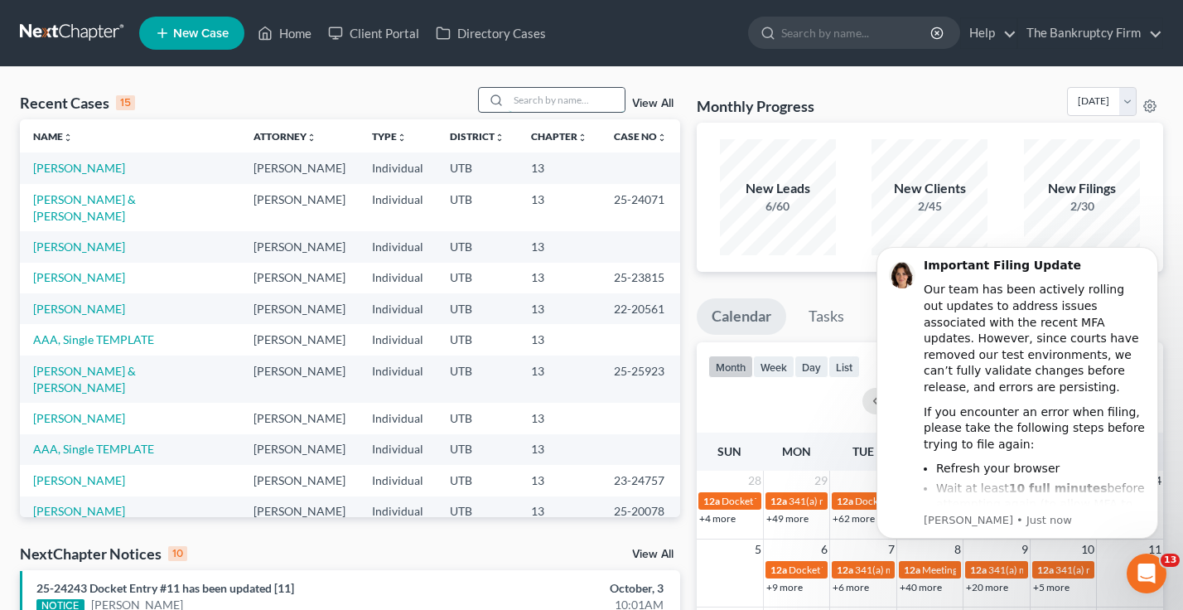
click at [556, 97] on input "search" at bounding box center [567, 100] width 116 height 24
type input "washington"
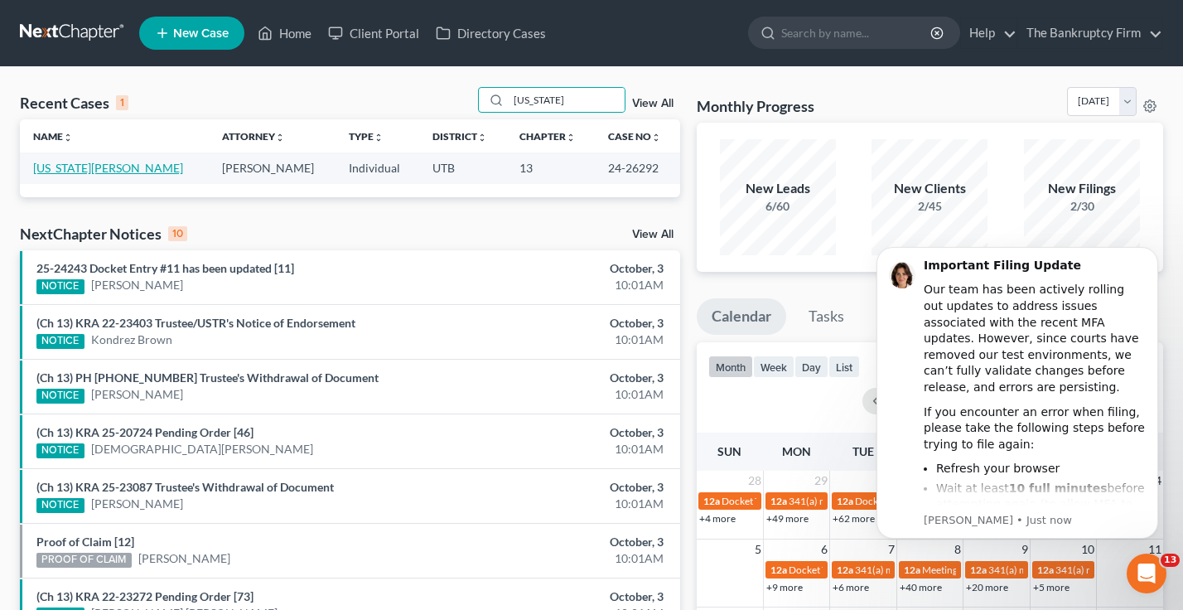
click at [107, 170] on link "[US_STATE][PERSON_NAME]" at bounding box center [108, 168] width 150 height 14
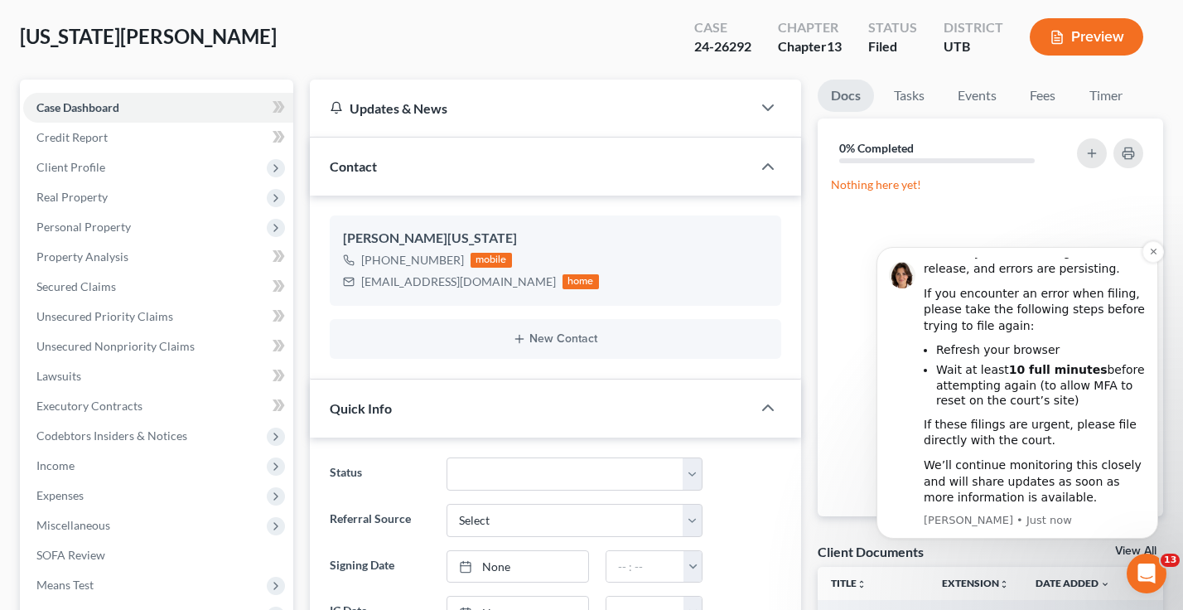
scroll to position [83, 0]
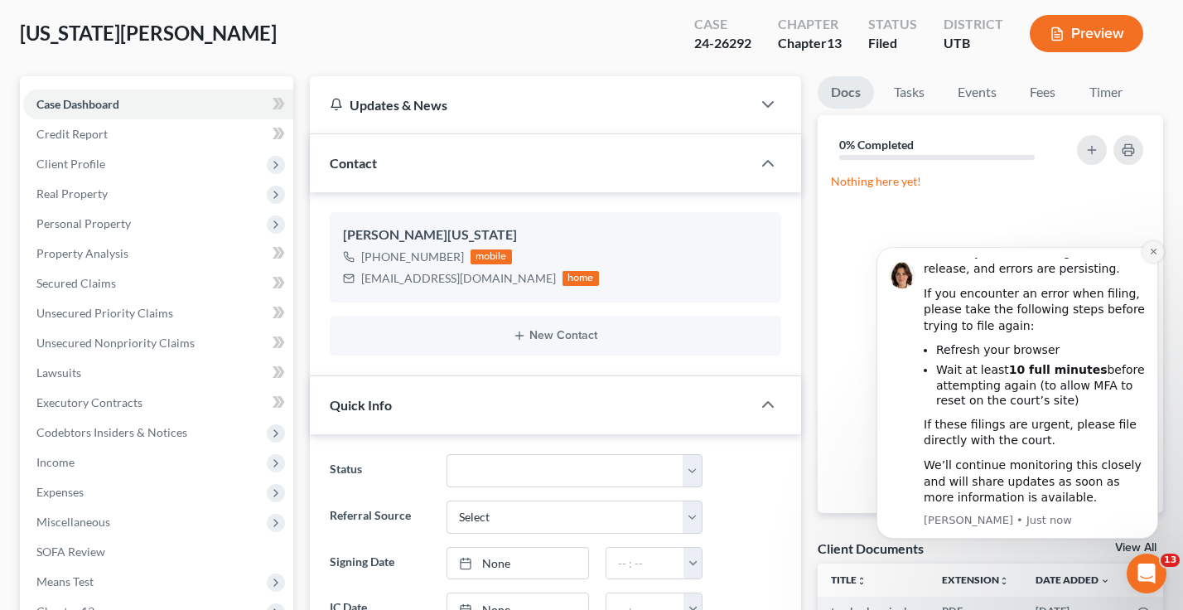
click at [1159, 254] on button "Dismiss notification" at bounding box center [1154, 252] width 22 height 22
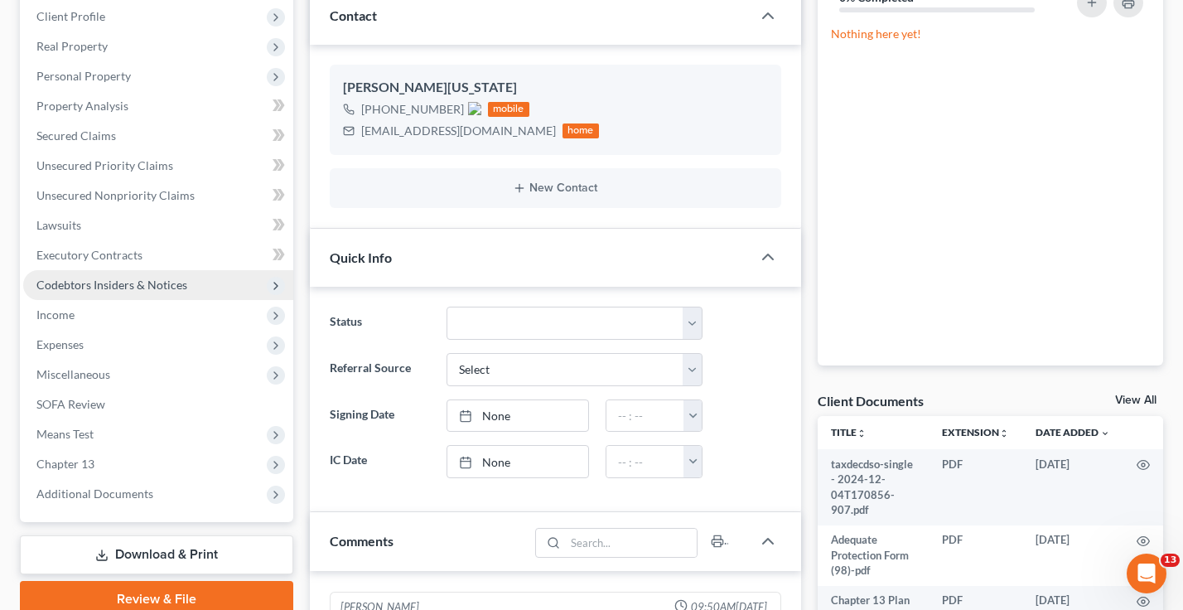
scroll to position [249, 0]
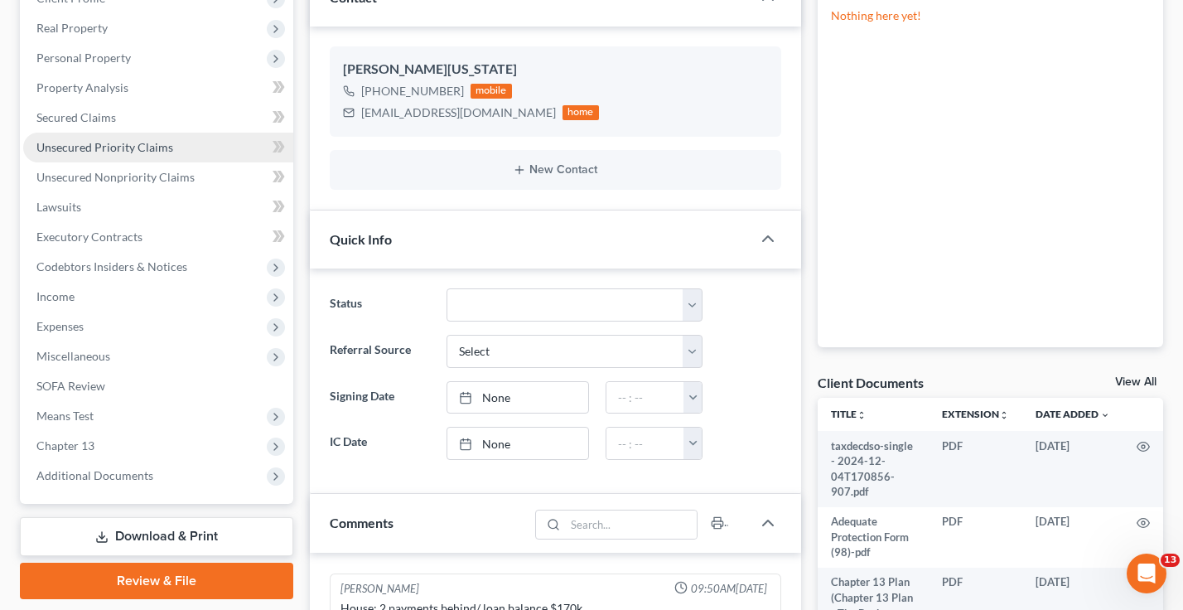
click at [111, 151] on span "Unsecured Priority Claims" at bounding box center [104, 147] width 137 height 14
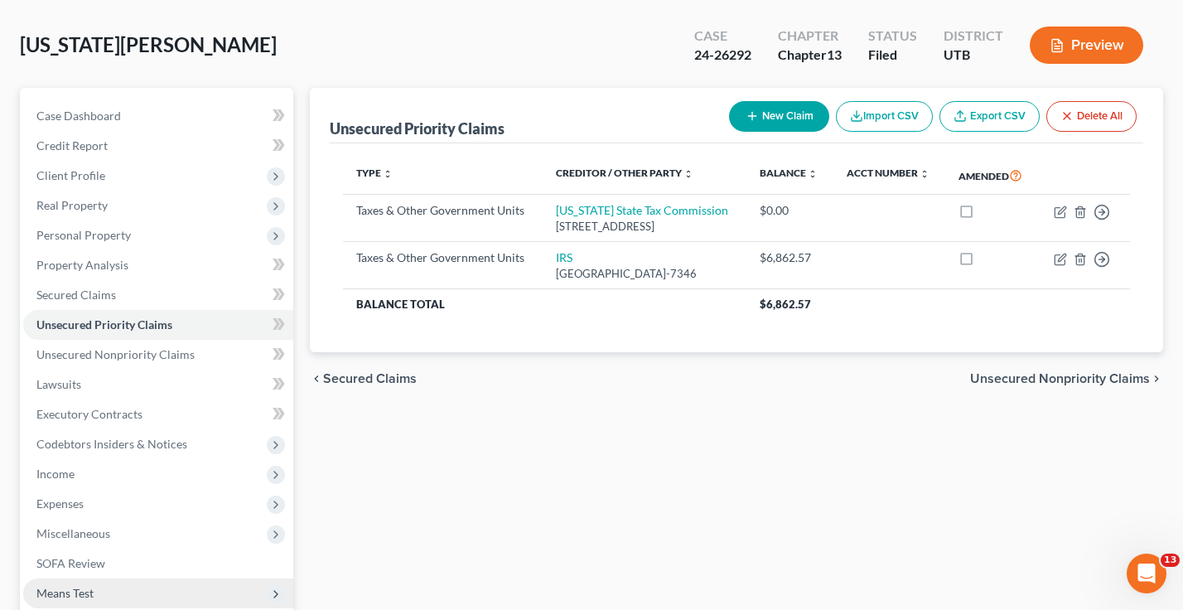
scroll to position [301, 0]
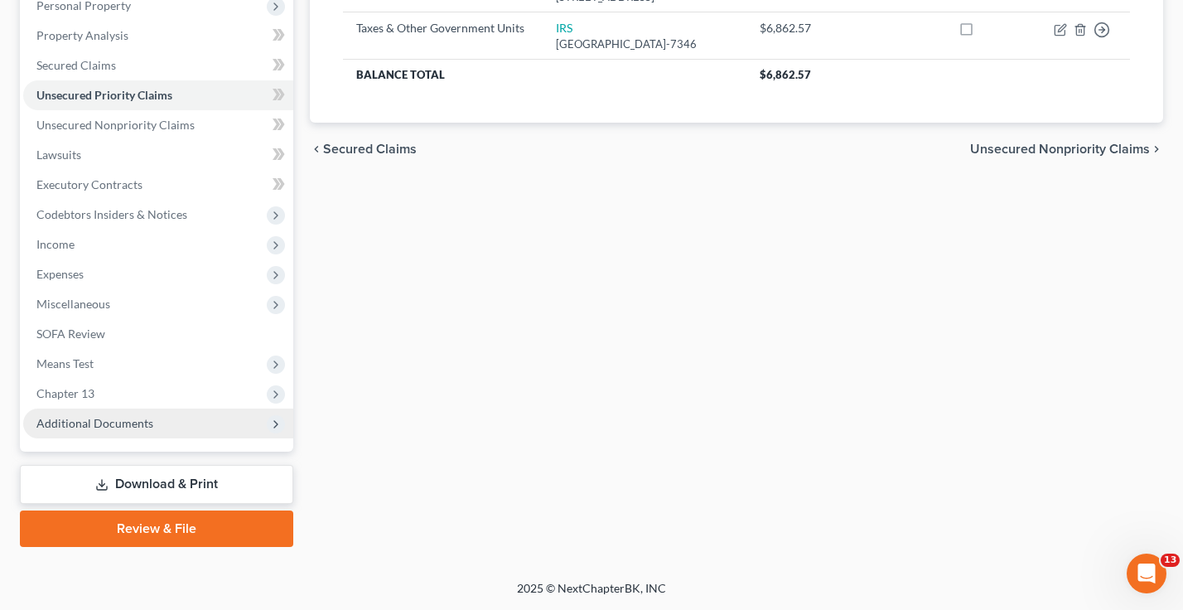
click at [94, 421] on span "Additional Documents" at bounding box center [94, 423] width 117 height 14
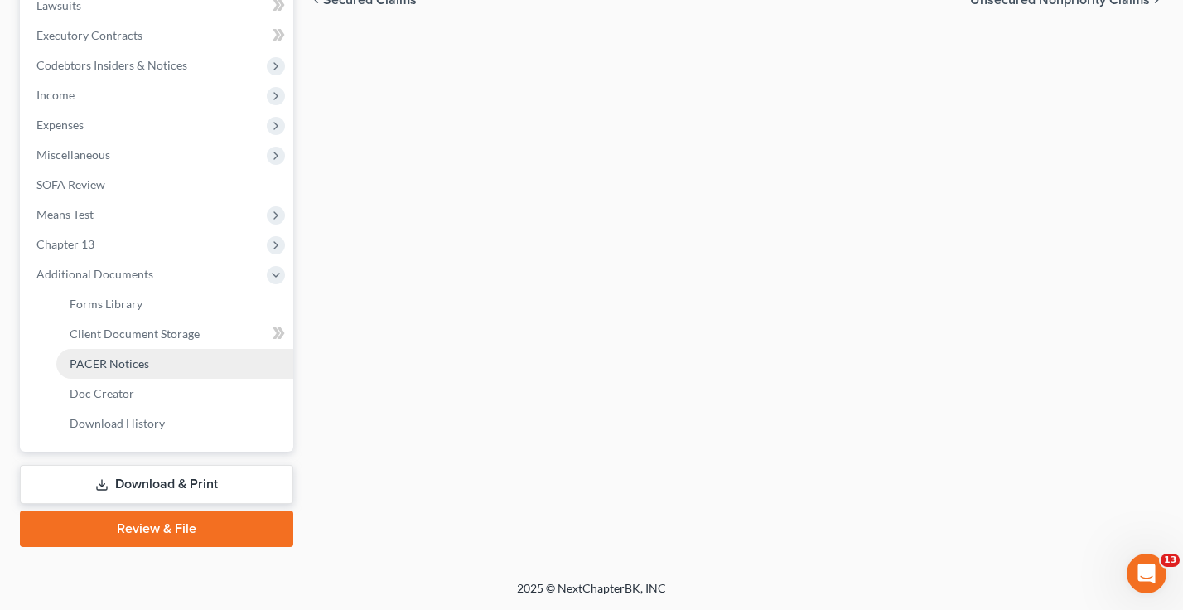
click at [121, 365] on span "PACER Notices" at bounding box center [110, 363] width 80 height 14
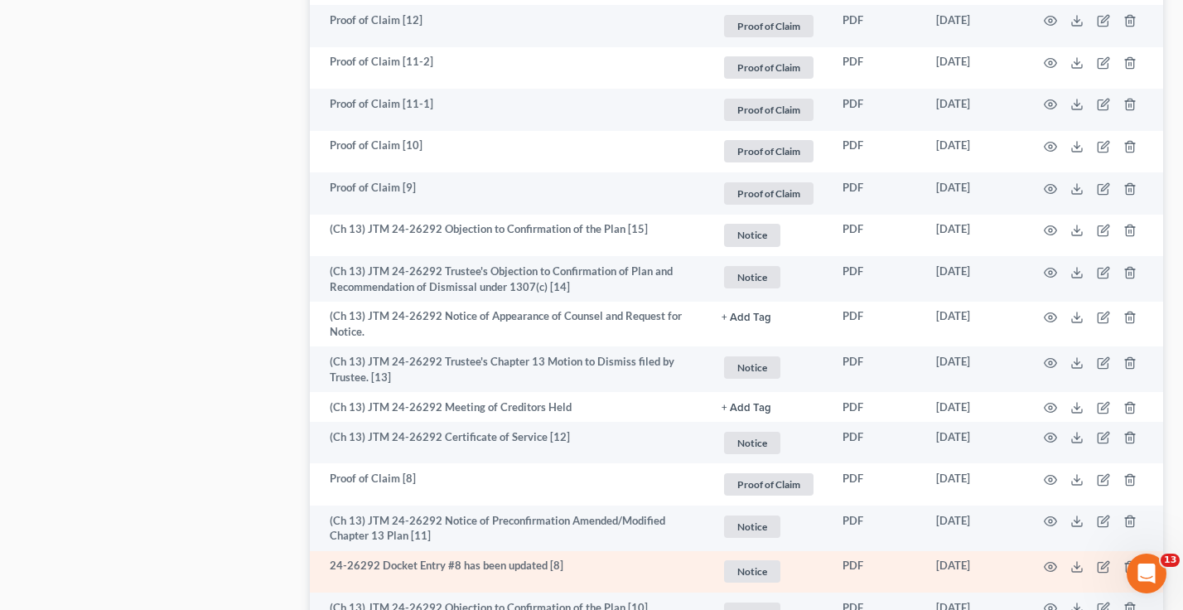
scroll to position [2237, 0]
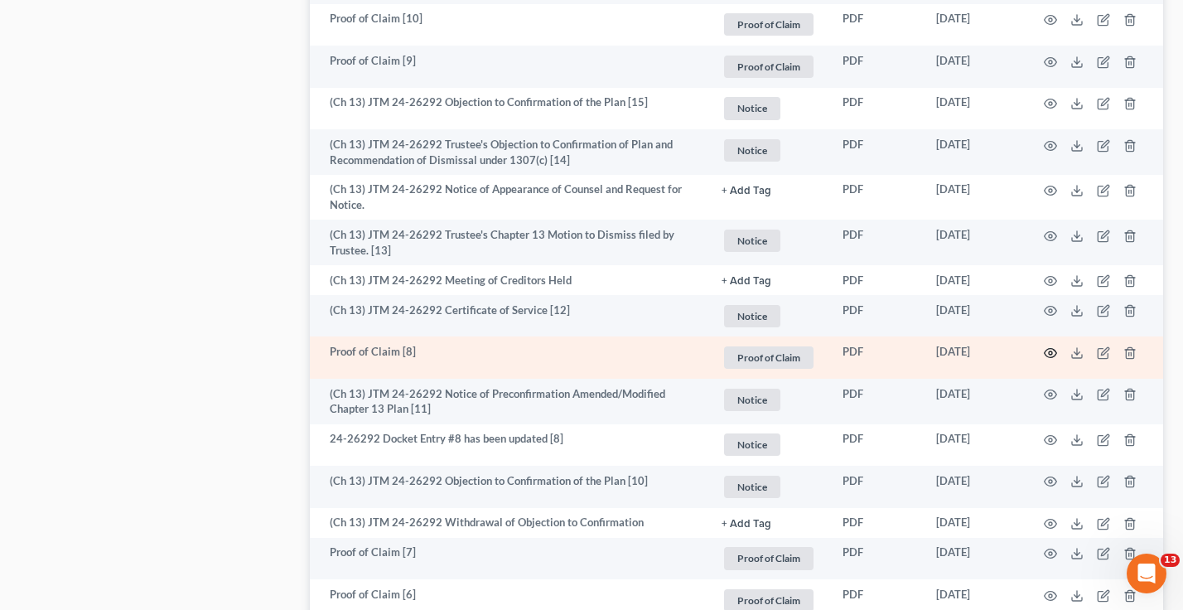
click at [1046, 351] on icon "button" at bounding box center [1051, 353] width 12 height 9
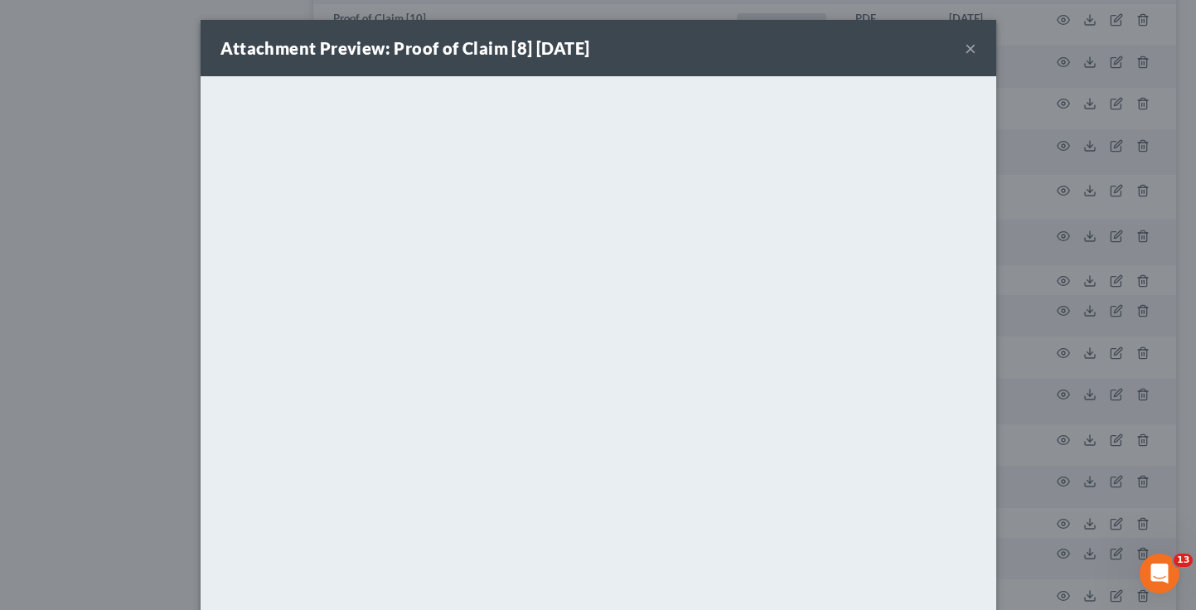
click at [153, 298] on div "Attachment Preview: Proof of Claim [8] 01/16/2025 × <object ng-attr-data='https…" at bounding box center [598, 305] width 1196 height 610
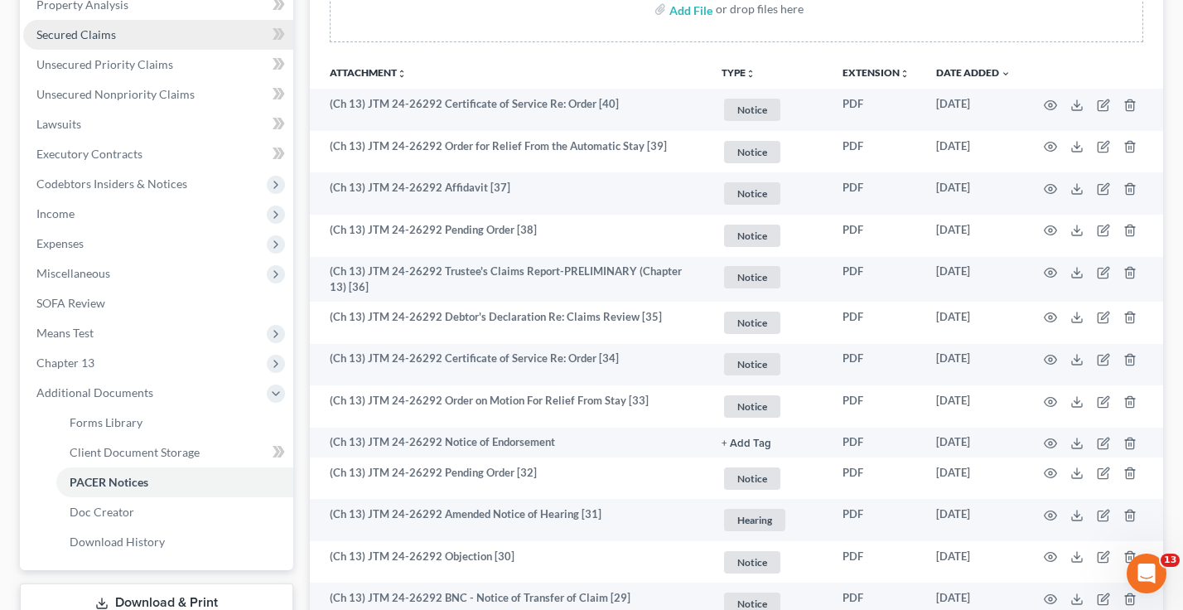
scroll to position [249, 0]
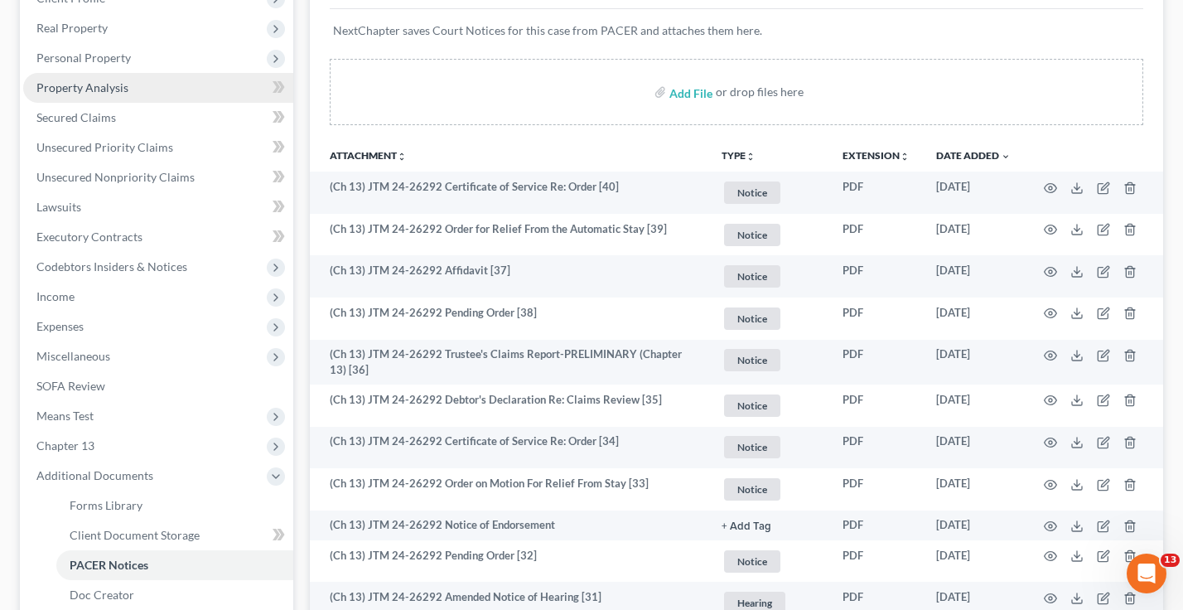
click at [86, 89] on span "Property Analysis" at bounding box center [82, 87] width 92 height 14
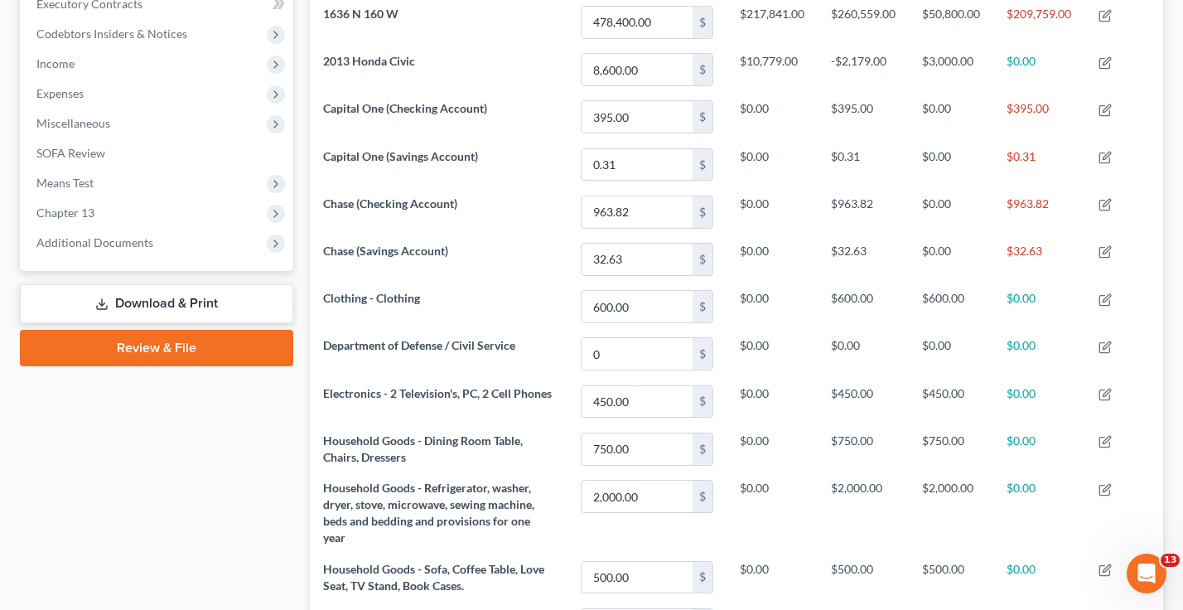
scroll to position [497, 0]
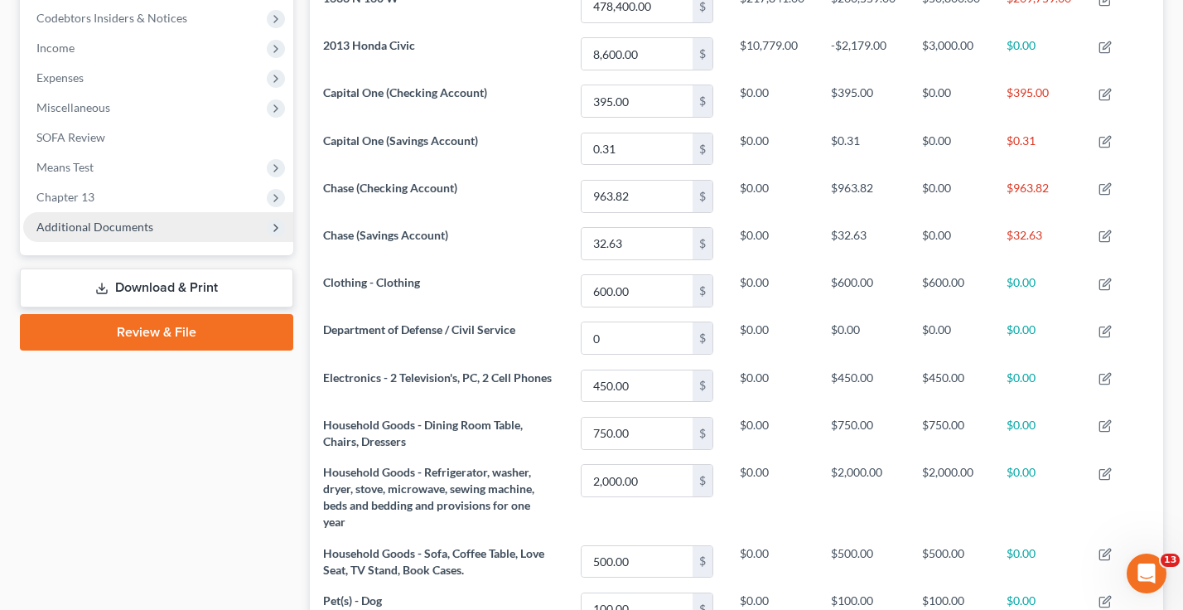
click at [99, 235] on span "Additional Documents" at bounding box center [158, 227] width 270 height 30
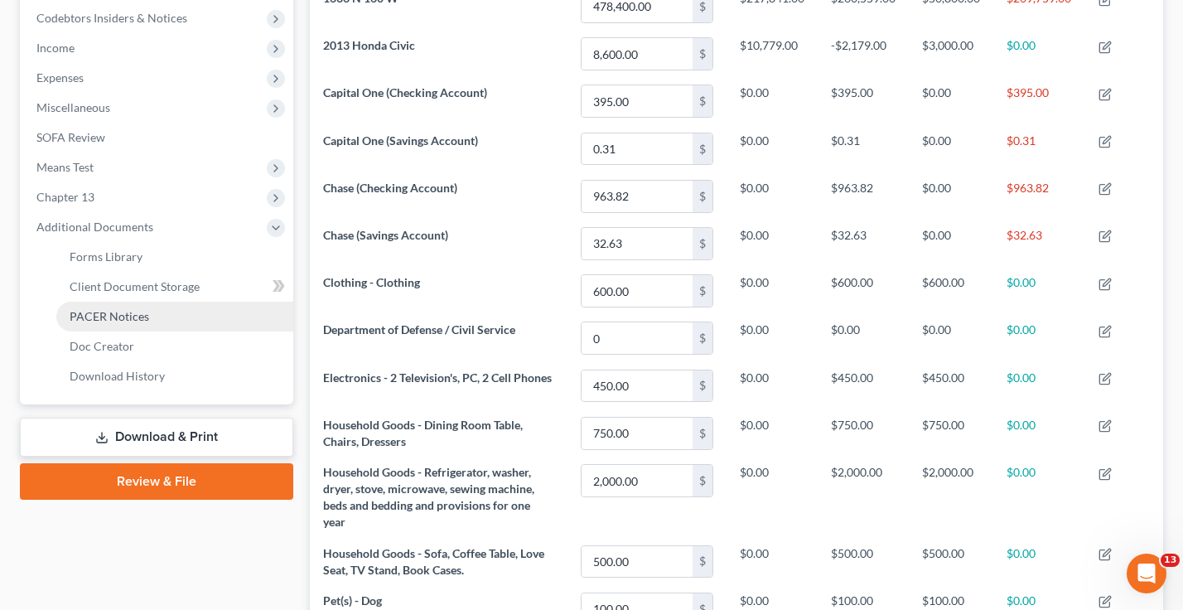
click at [122, 312] on span "PACER Notices" at bounding box center [110, 316] width 80 height 14
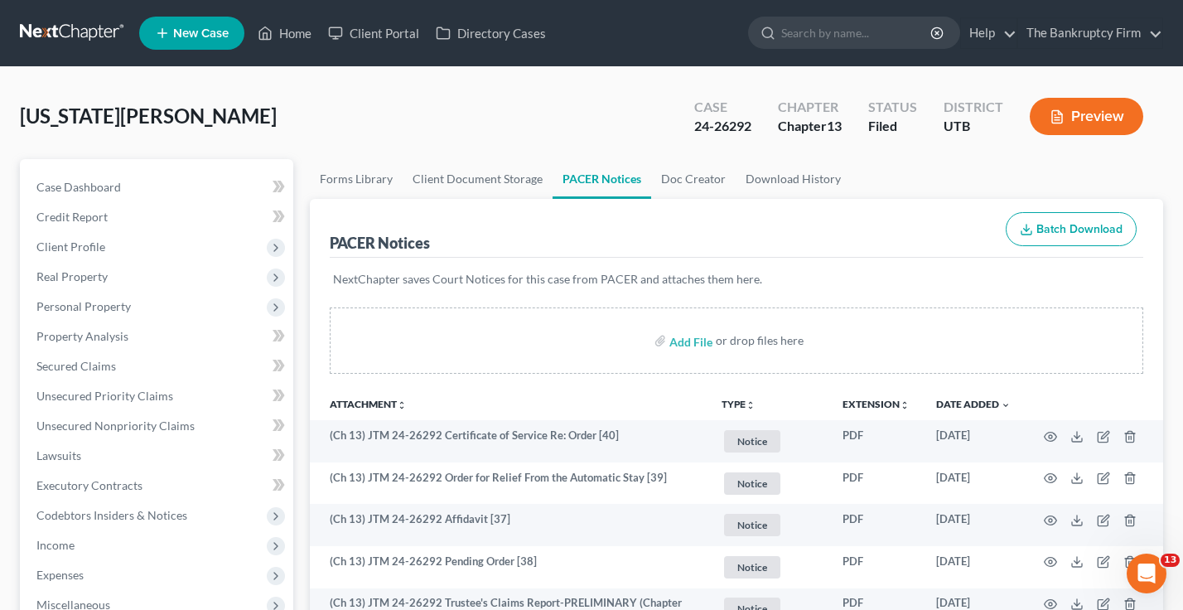
click at [1019, 176] on ul "Forms Library Client Document Storage PACER Notices Doc Creator Download History" at bounding box center [737, 179] width 854 height 40
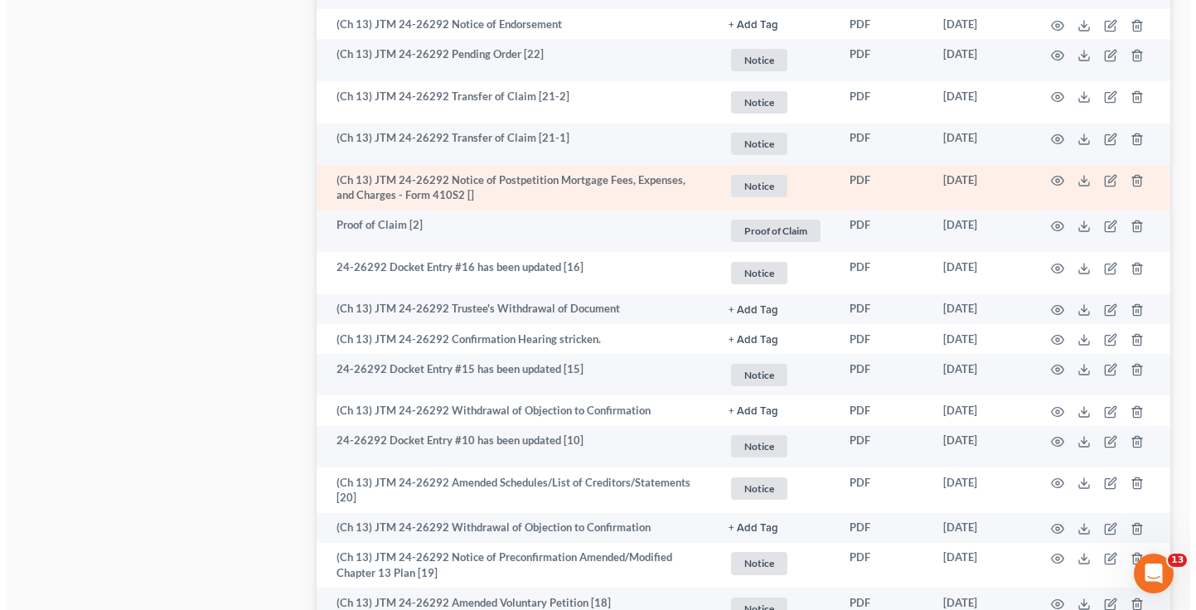
scroll to position [1243, 0]
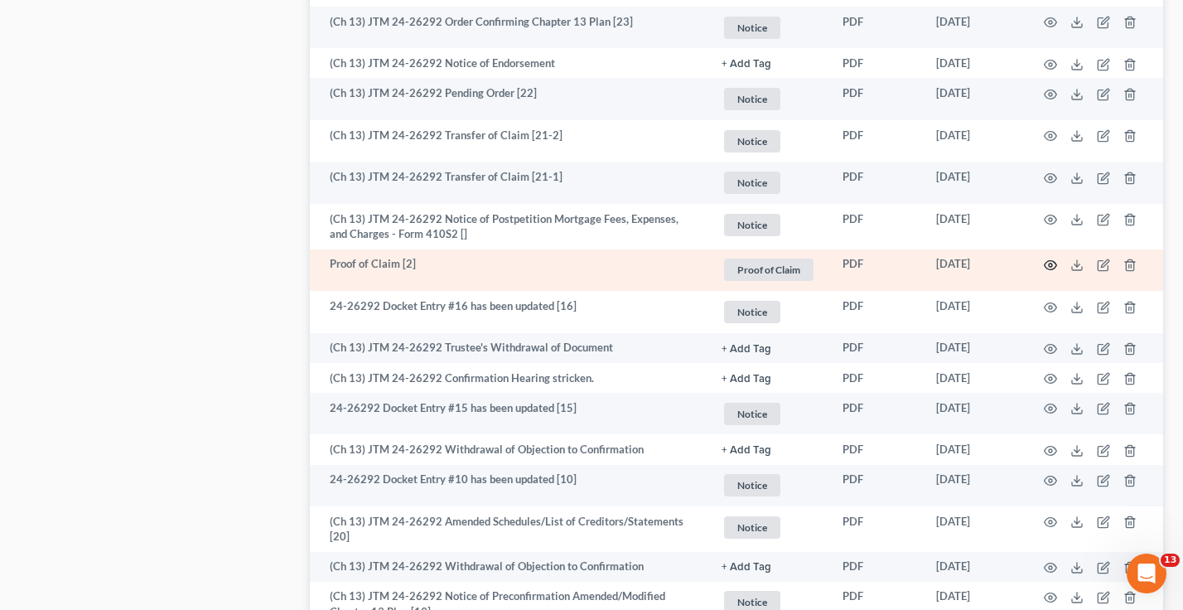
click at [1047, 264] on icon "button" at bounding box center [1050, 265] width 13 height 13
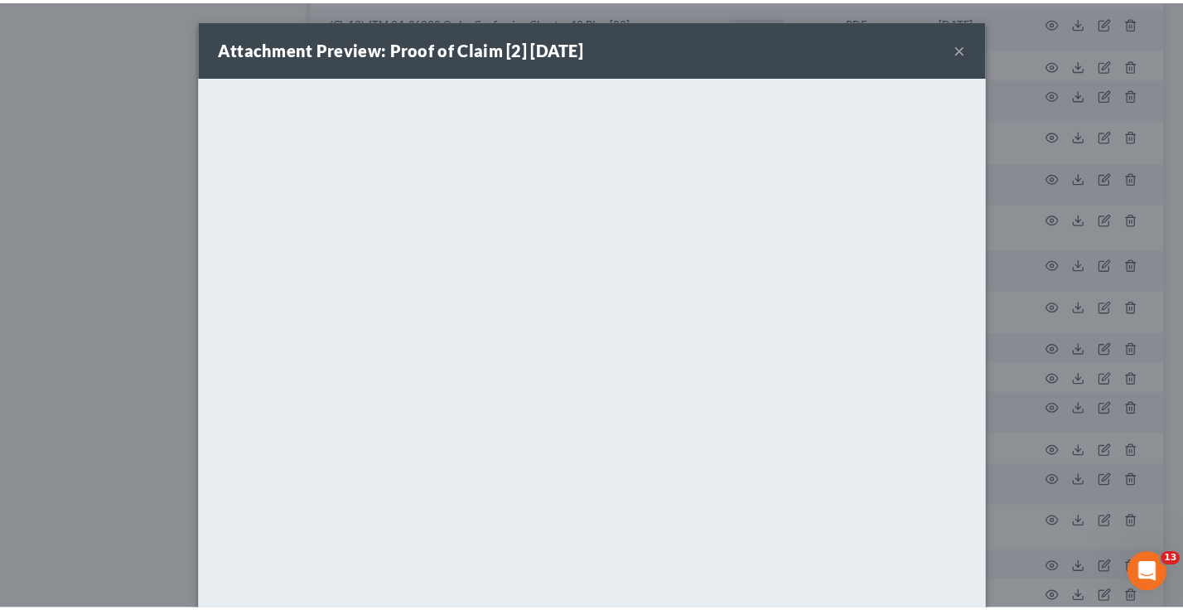
scroll to position [83, 0]
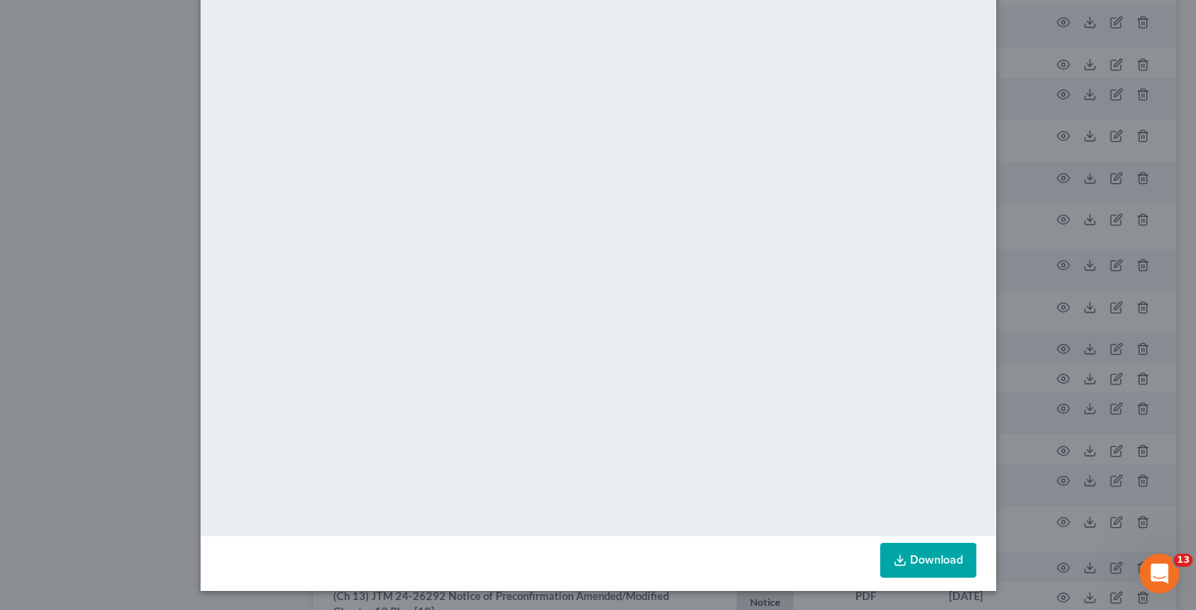
click at [1019, 69] on div "Attachment Preview: Proof of Claim [2] 03/06/2025 × <object ng-attr-data='https…" at bounding box center [598, 305] width 1196 height 610
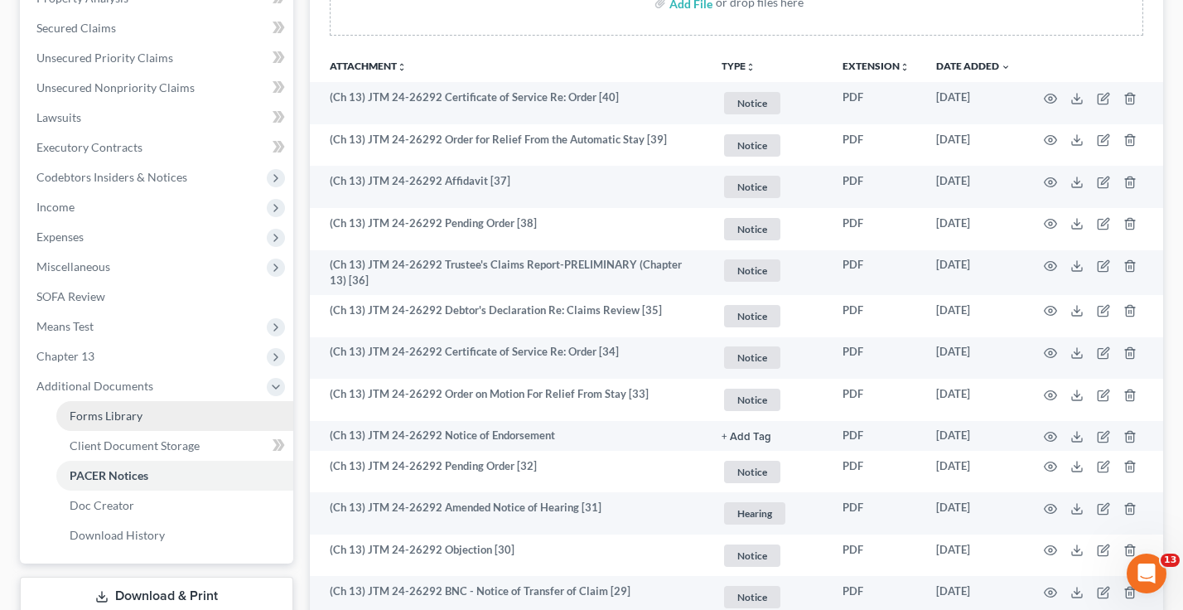
scroll to position [414, 0]
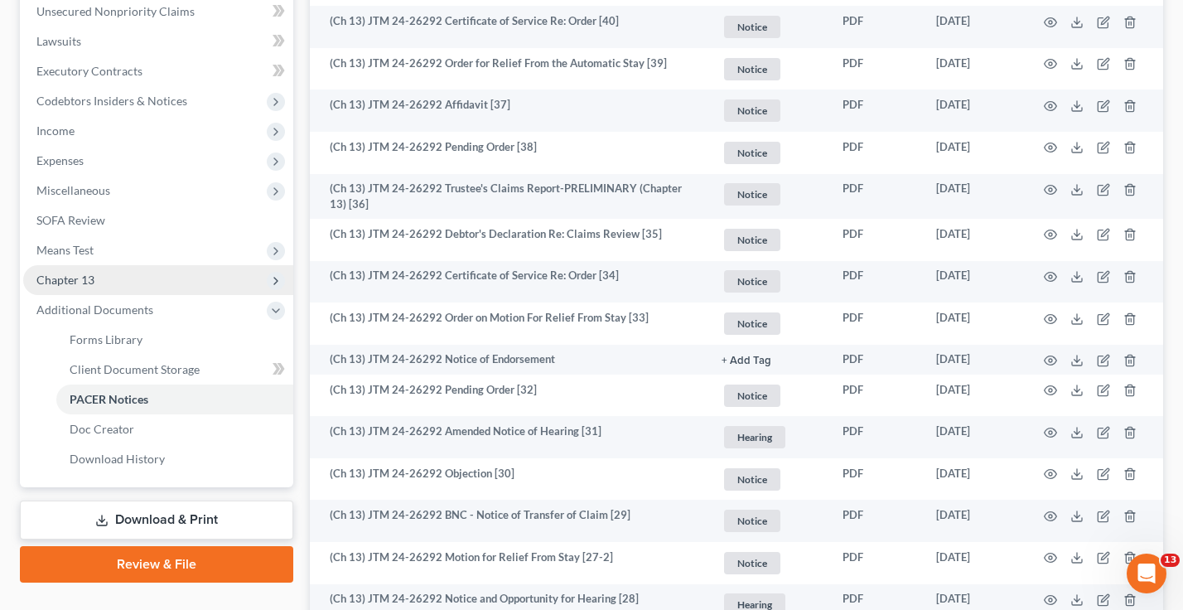
click at [89, 278] on span "Chapter 13" at bounding box center [65, 280] width 58 height 14
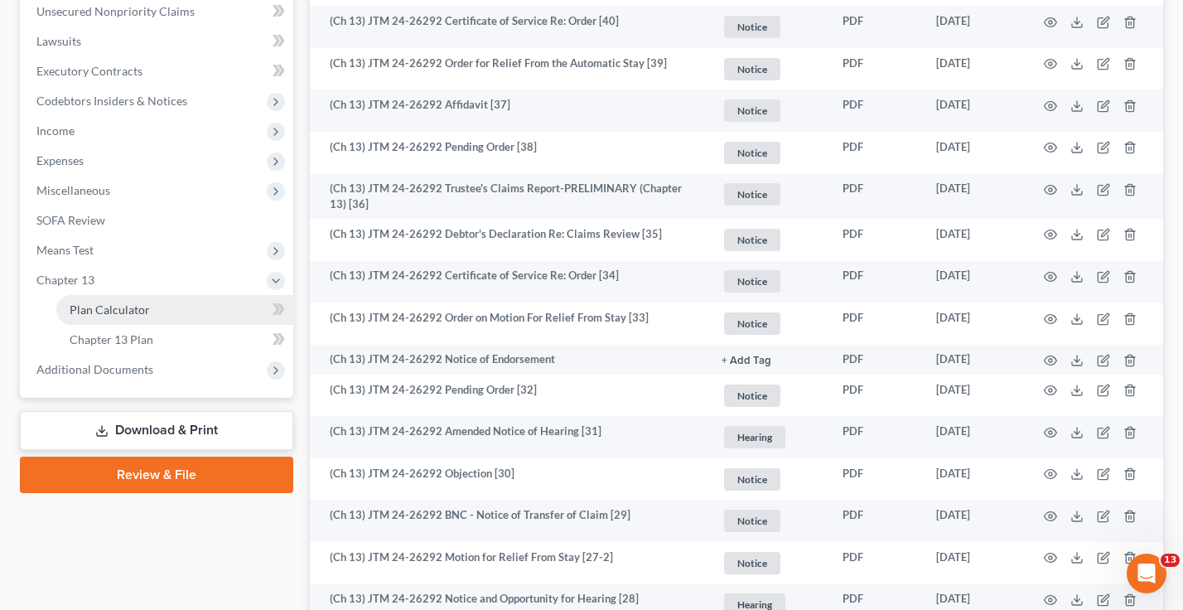
click at [104, 310] on span "Plan Calculator" at bounding box center [110, 309] width 80 height 14
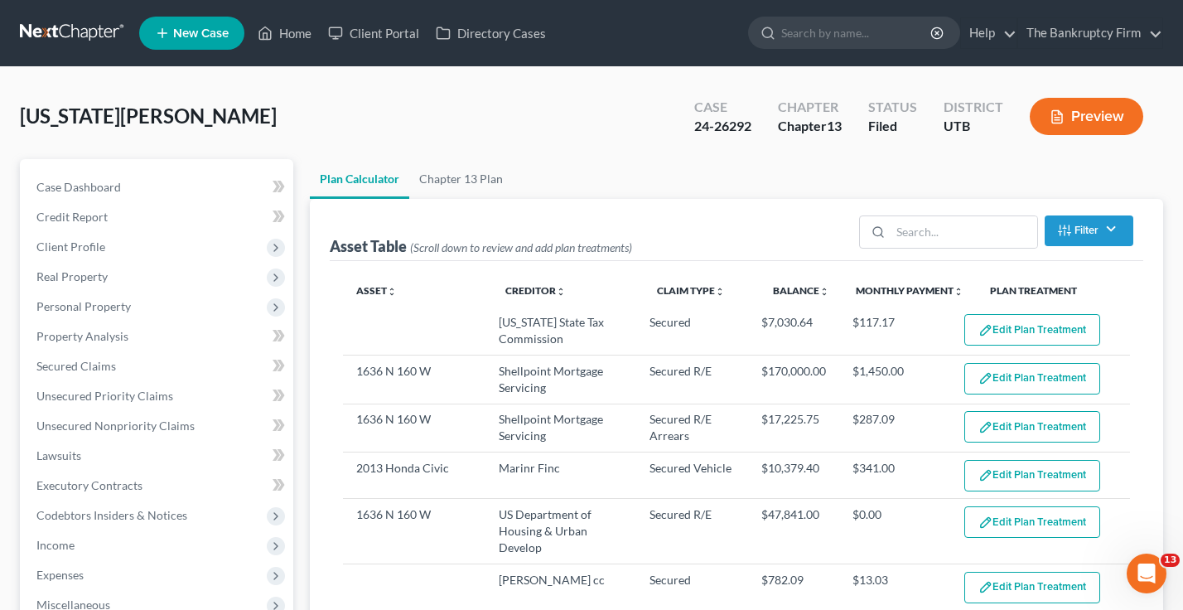
select select "59"
click at [989, 143] on div "Case 24-26292 Chapter Chapter 13 Status Filed District UTB Preview" at bounding box center [919, 116] width 489 height 59
click at [1057, 150] on div "Washington, Willie Upgraded Case 24-26292 Chapter Chapter 13 Status Filed Distr…" at bounding box center [592, 123] width 1144 height 72
click at [1002, 159] on ul "Plan Calculator Chapter 13 Plan" at bounding box center [737, 179] width 854 height 40
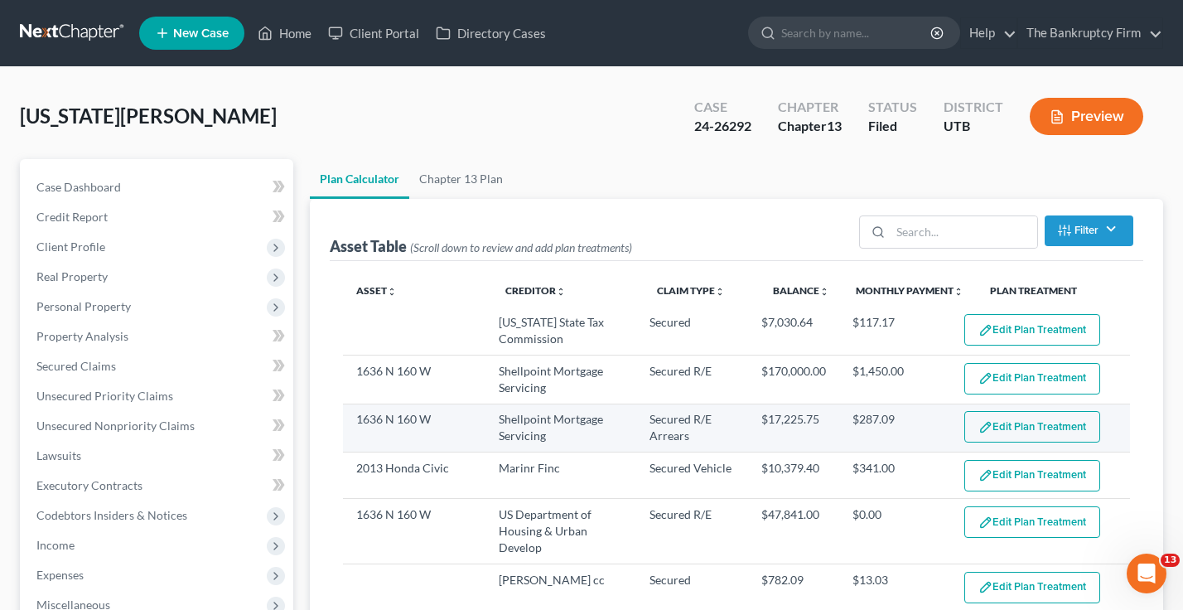
click at [1022, 425] on button "Edit Plan Treatment" at bounding box center [1033, 426] width 136 height 31
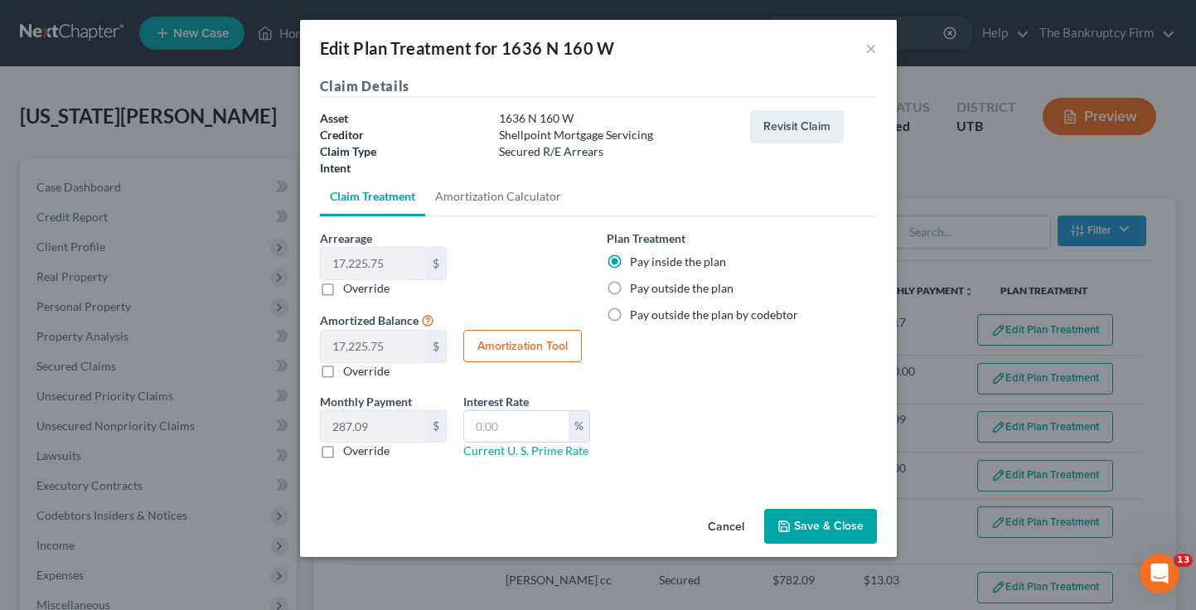
drag, startPoint x: 610, startPoint y: 290, endPoint x: 642, endPoint y: 312, distance: 39.3
click at [630, 291] on label "Pay outside the plan" at bounding box center [682, 288] width 104 height 17
click at [636, 291] on input "Pay outside the plan" at bounding box center [641, 285] width 11 height 11
radio input "true"
click at [843, 525] on button "Save & Close" at bounding box center [820, 526] width 113 height 35
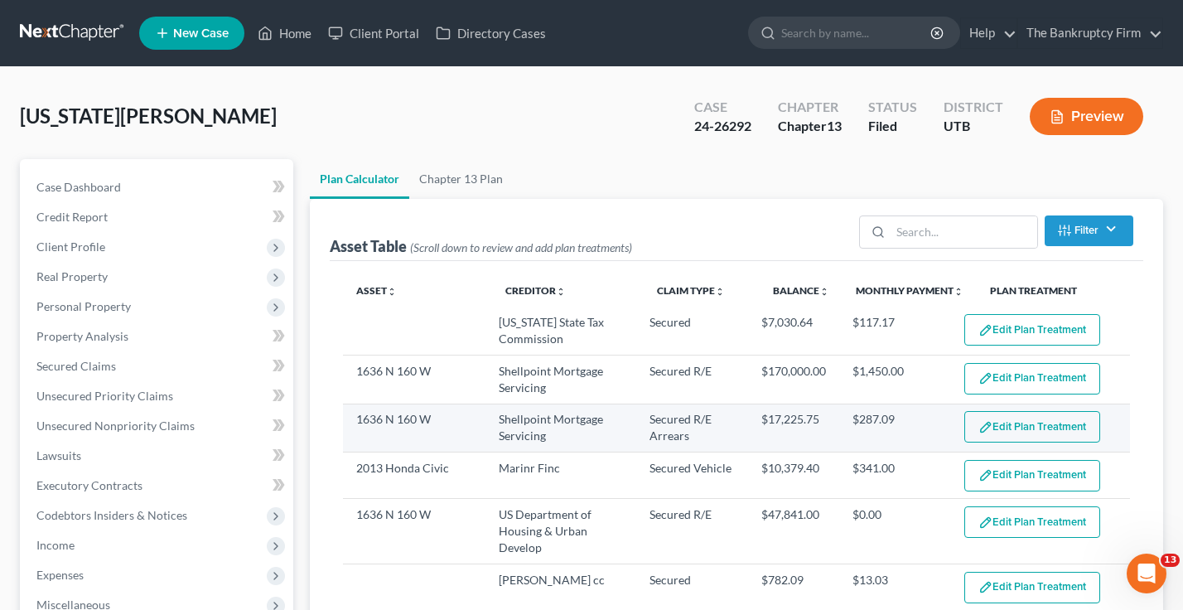
select select "59"
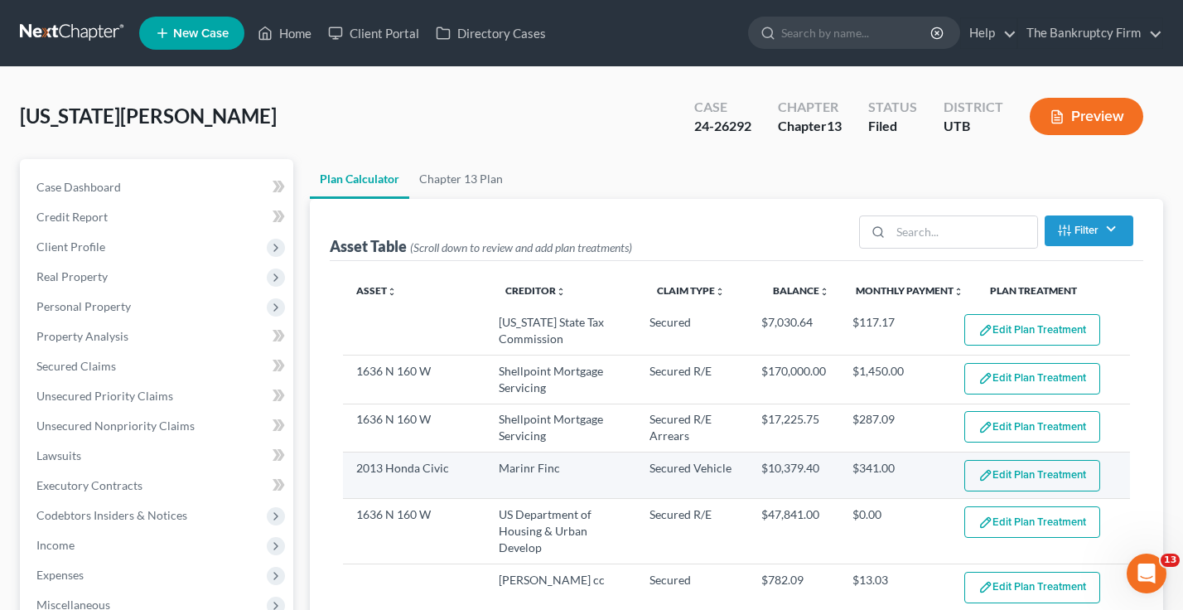
scroll to position [83, 0]
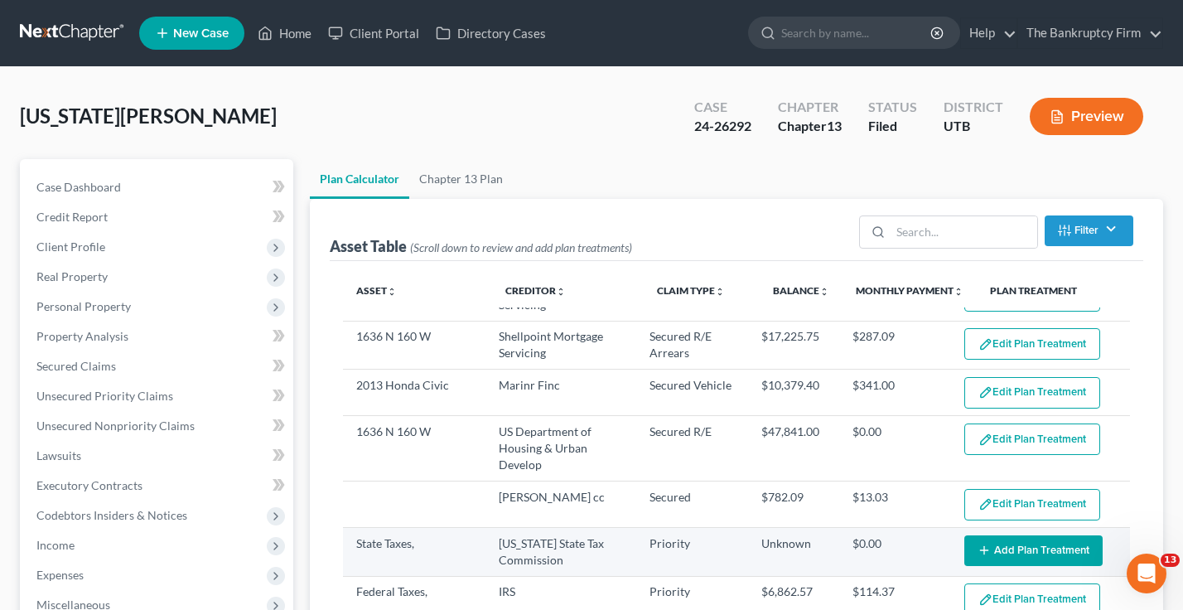
click at [987, 551] on button "Add Plan Treatment" at bounding box center [1034, 550] width 138 height 31
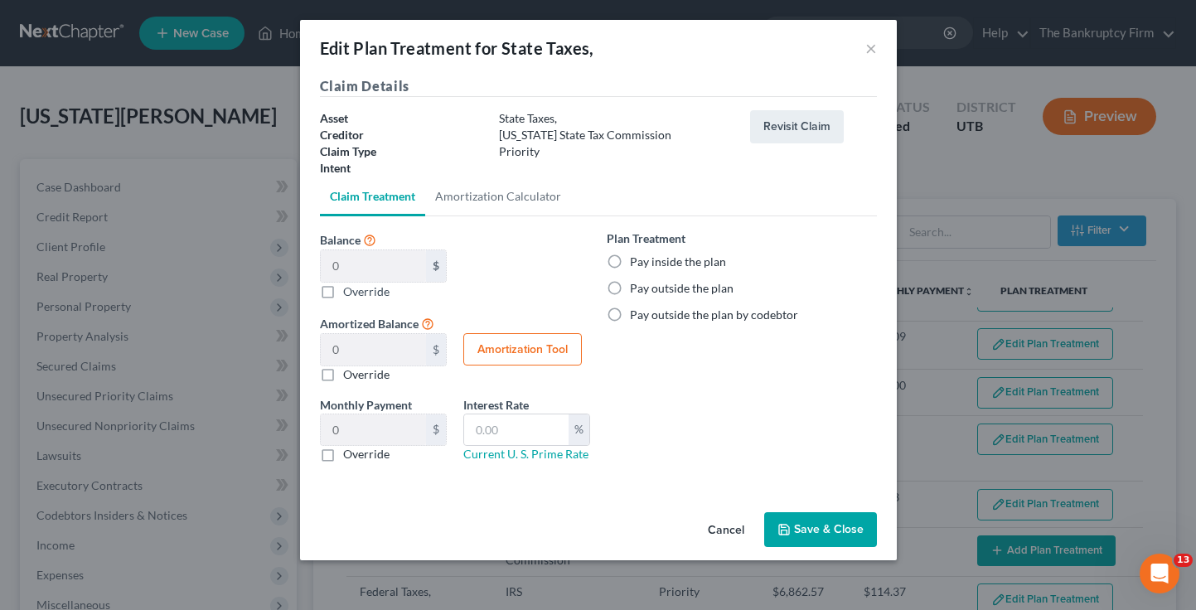
click at [343, 294] on label "Override" at bounding box center [366, 291] width 46 height 17
click at [350, 293] on input "Balance 0 $ $ Override" at bounding box center [355, 288] width 11 height 11
checkbox input "true"
click at [384, 263] on input "Balance 0 $ $ Override" at bounding box center [373, 265] width 105 height 31
paste input "$1,733.42"
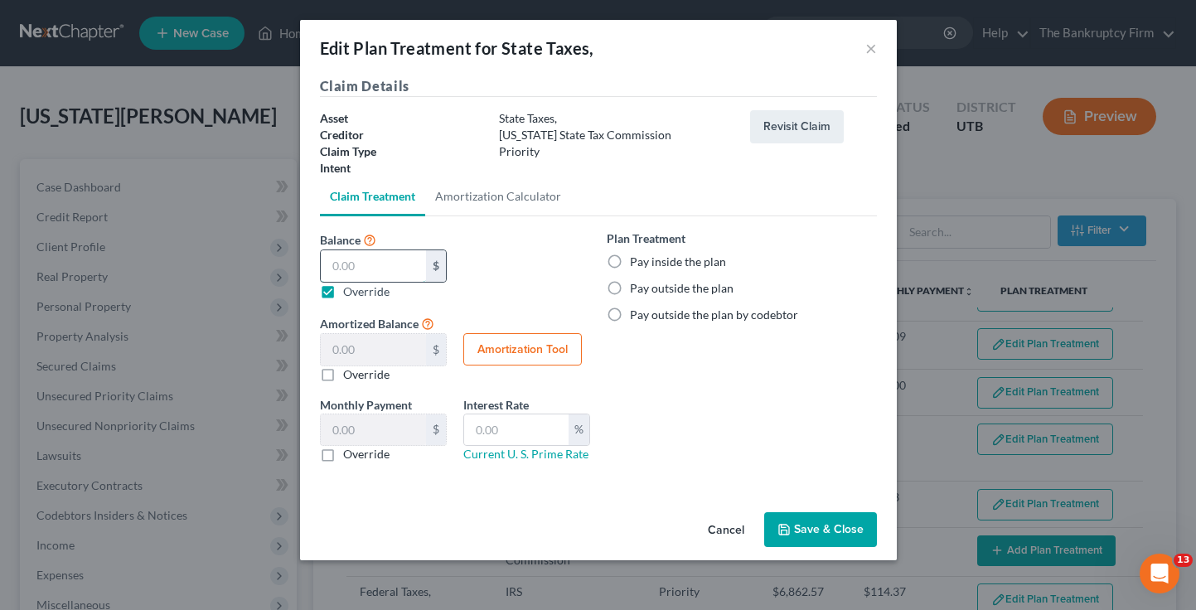
type input "$1,733.42"
type input "1,733.42"
type input "28.89"
type input "1,733.42"
click at [630, 260] on label "Pay inside the plan" at bounding box center [678, 262] width 96 height 17
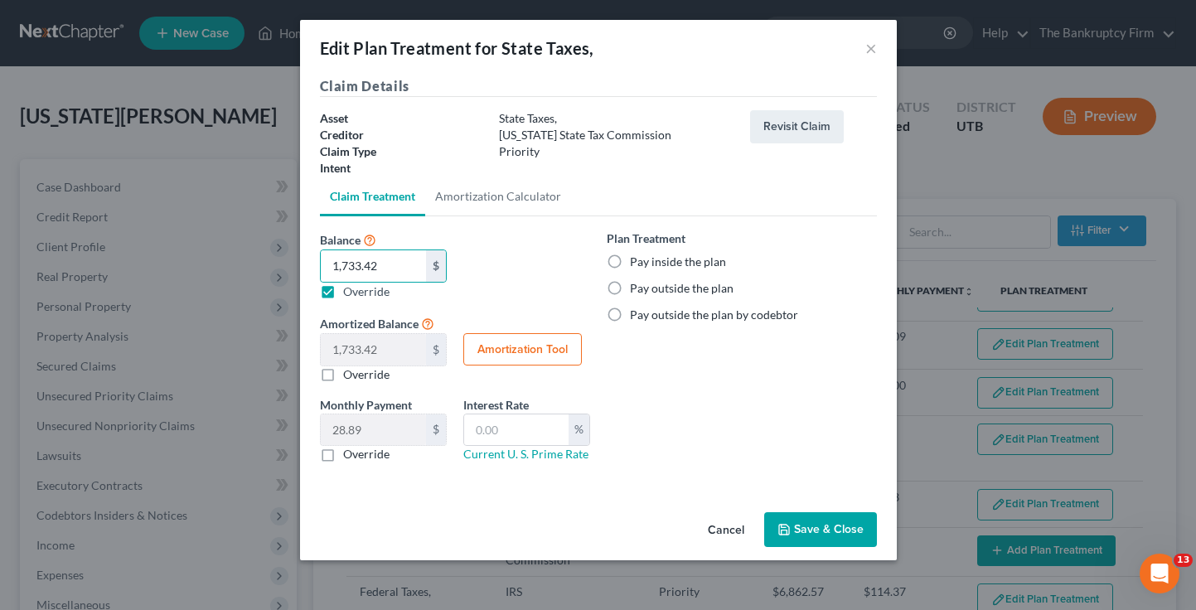
click at [636, 260] on input "Pay inside the plan" at bounding box center [641, 259] width 11 height 11
radio input "true"
click at [810, 520] on button "Save & Close" at bounding box center [820, 529] width 113 height 35
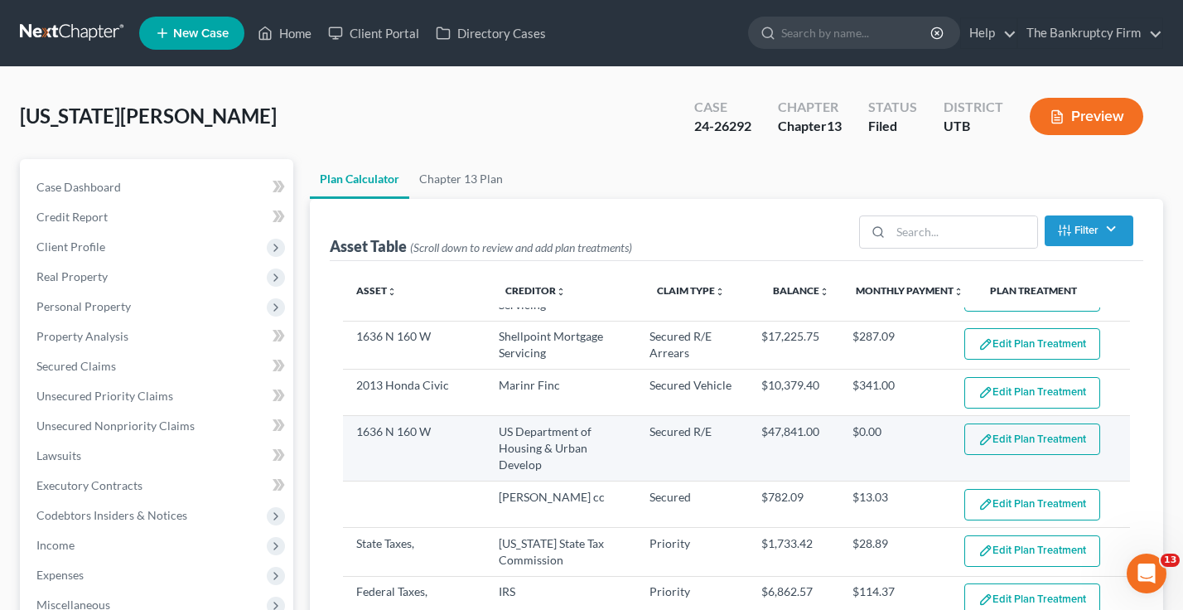
select select "59"
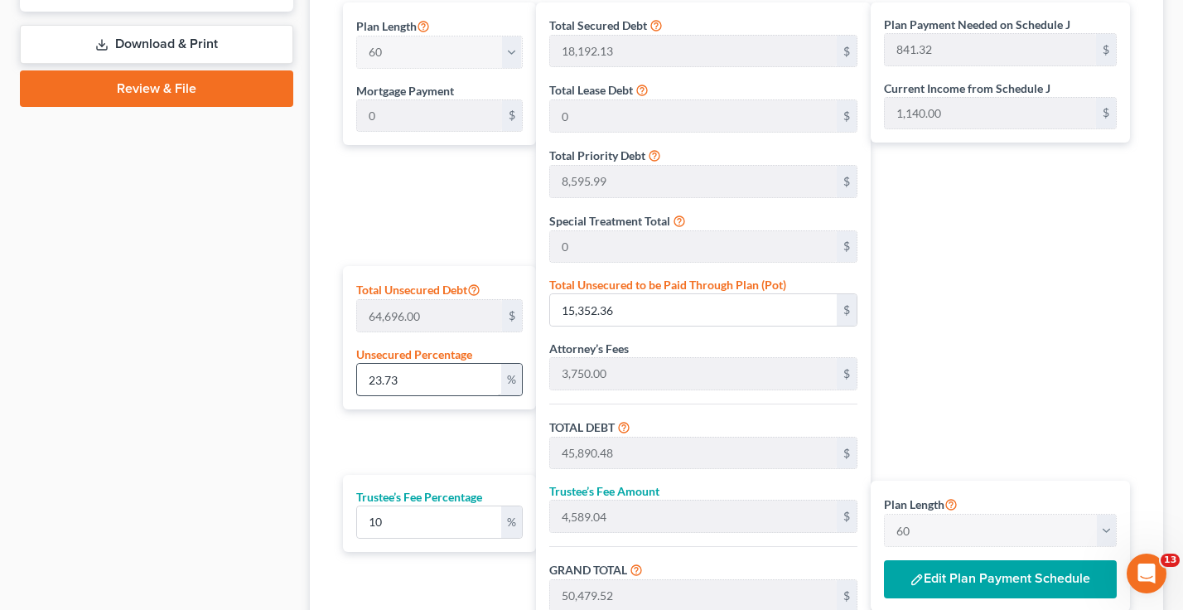
scroll to position [753, 0]
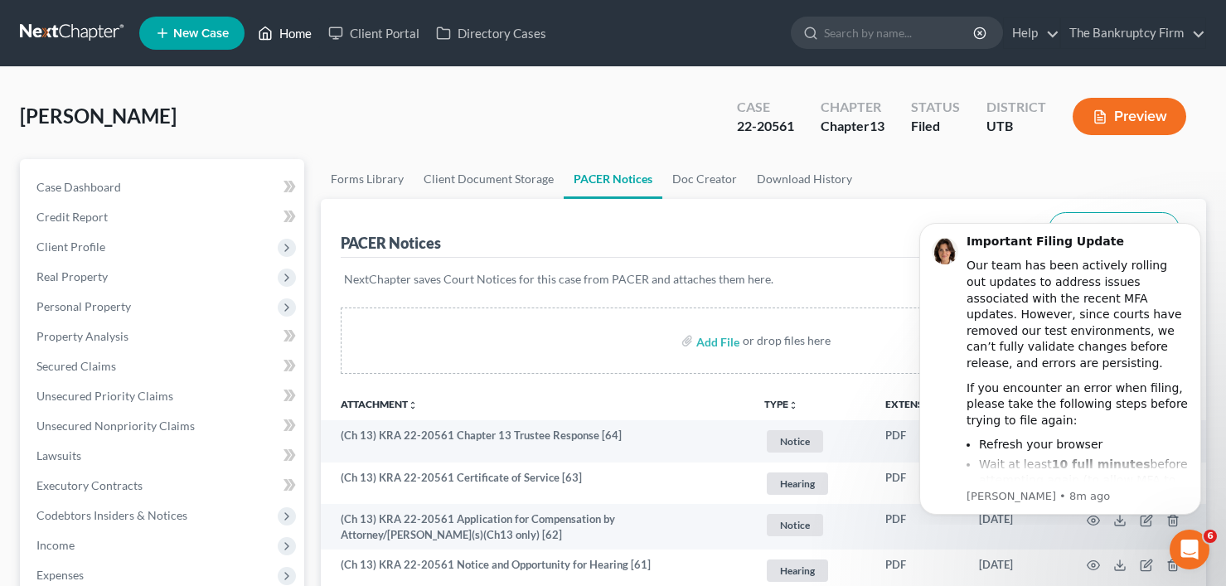
click at [289, 31] on link "Home" at bounding box center [284, 33] width 70 height 30
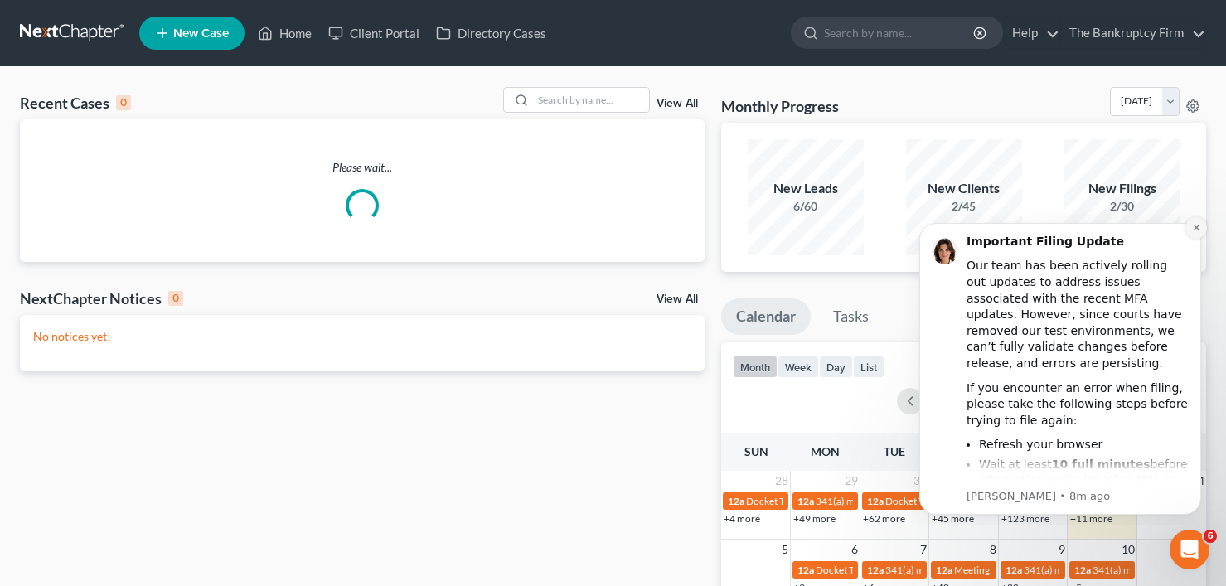
click at [1199, 229] on icon "Dismiss notification" at bounding box center [1196, 227] width 9 height 9
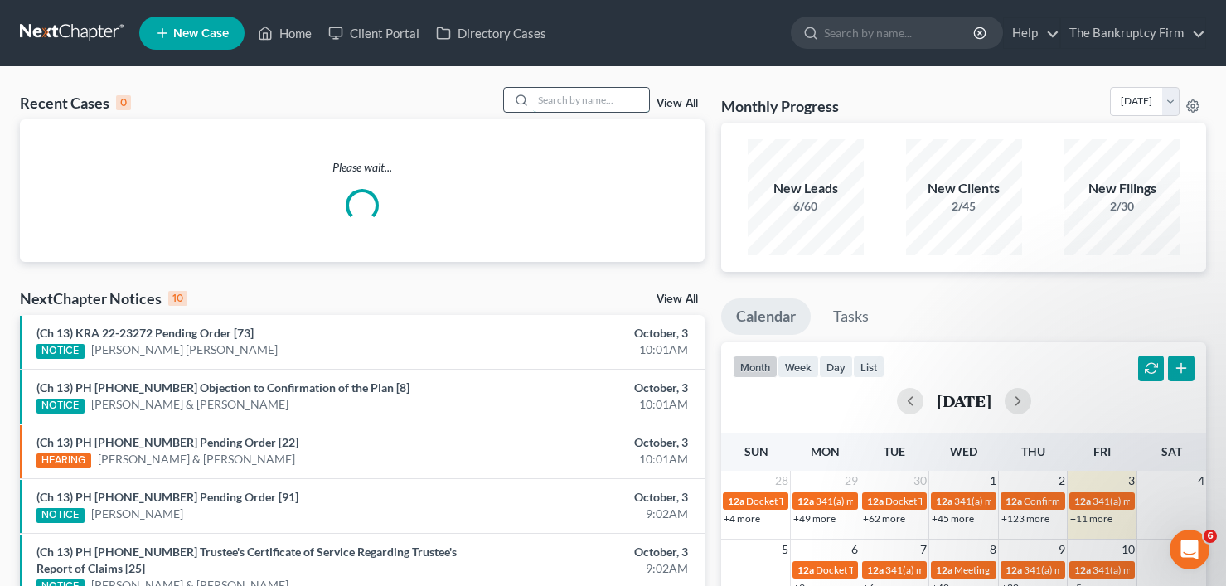
click at [540, 99] on input "search" at bounding box center [591, 100] width 116 height 24
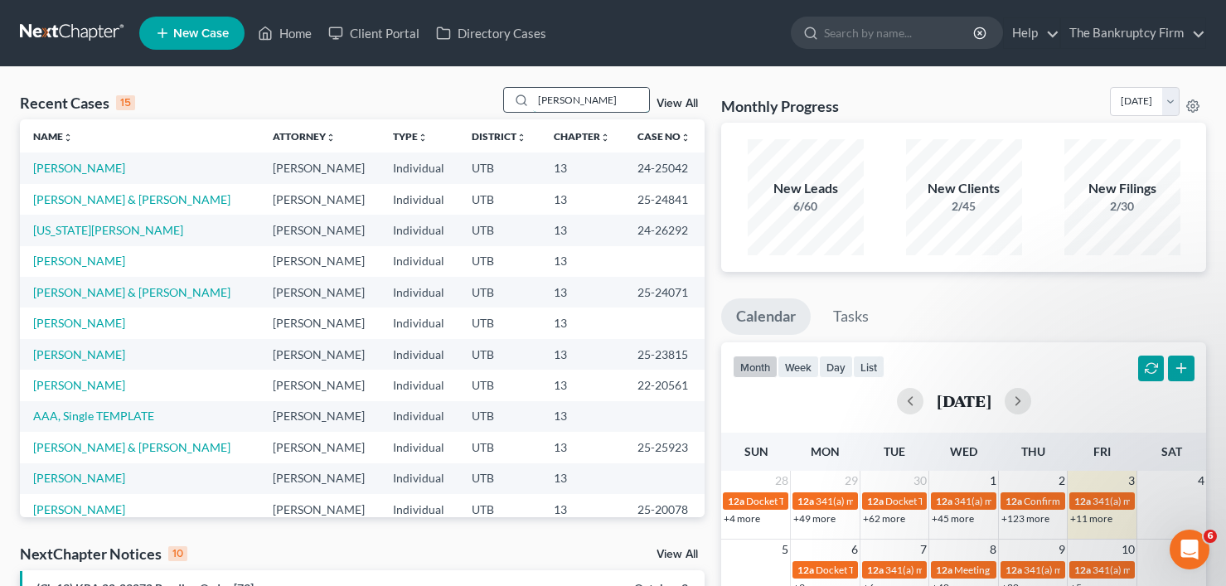
type input "caffall"
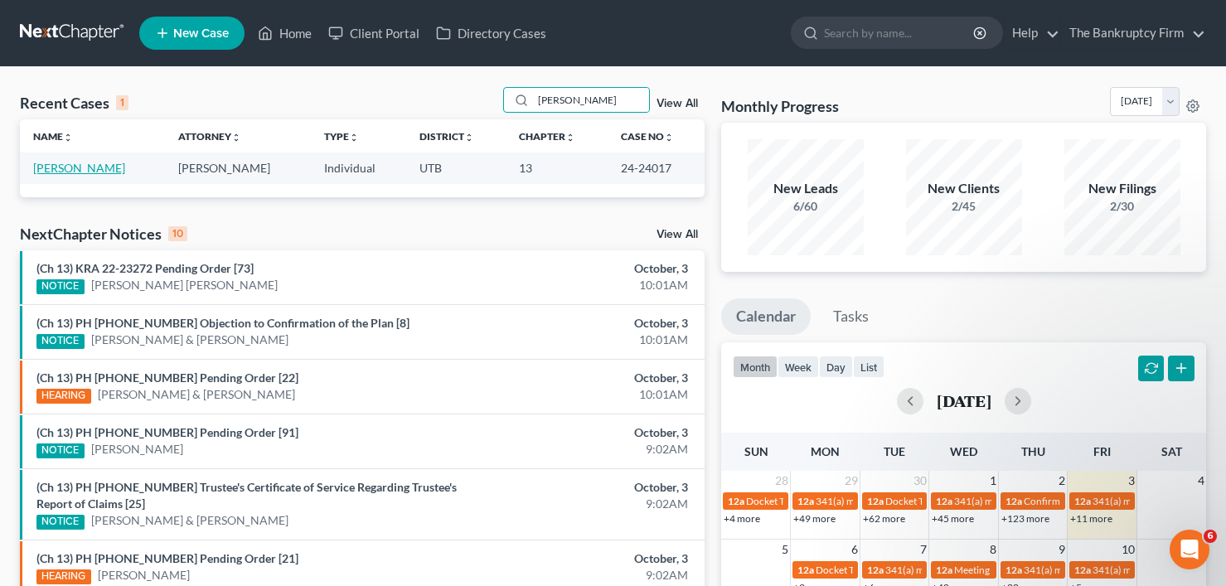
click at [79, 168] on link "[PERSON_NAME]" at bounding box center [79, 168] width 92 height 14
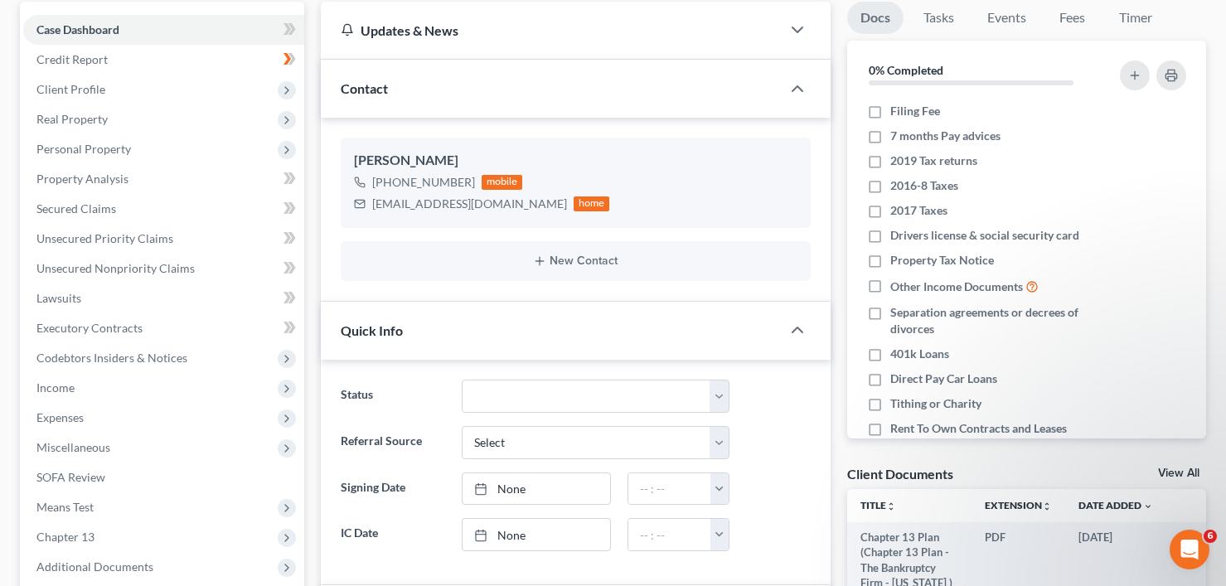
scroll to position [166, 0]
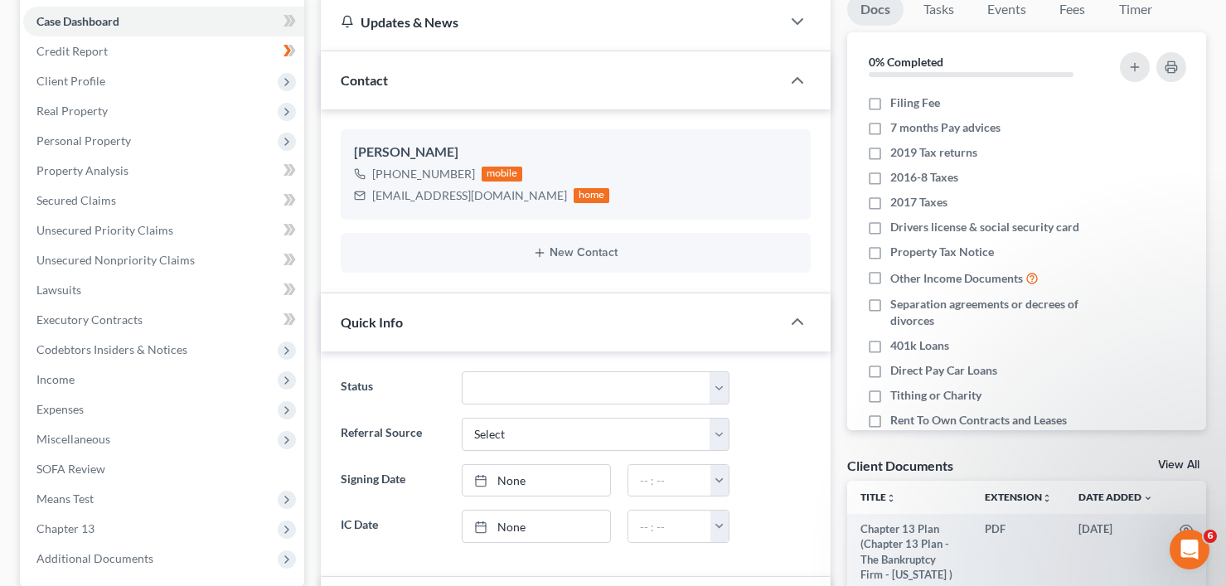
click at [1182, 467] on link "View All" at bounding box center [1178, 465] width 41 height 12
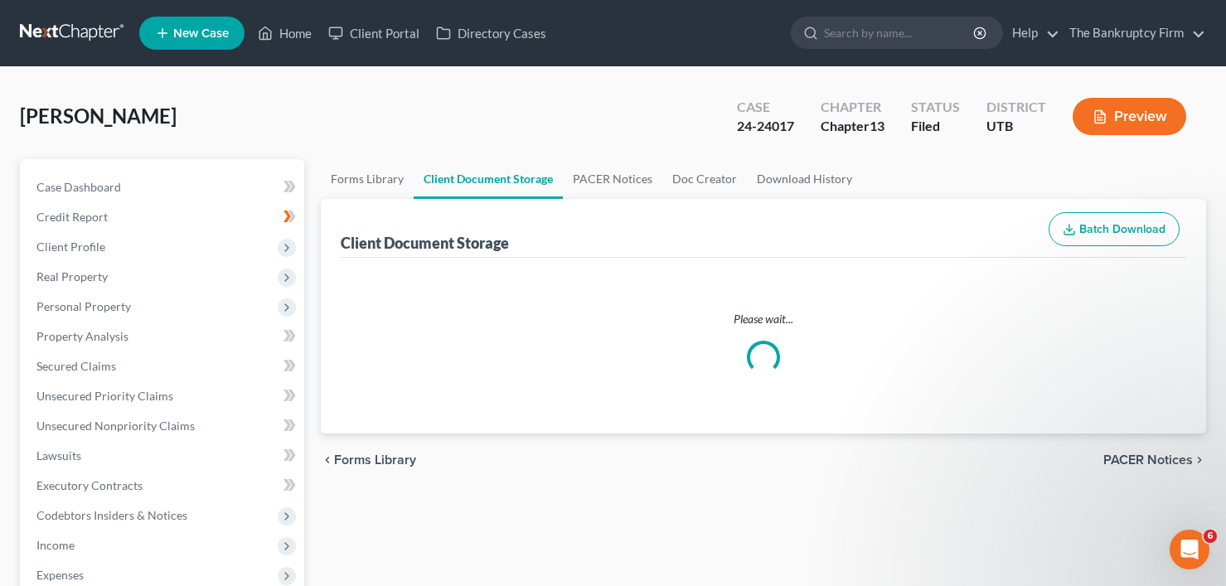
select select "30"
select select "26"
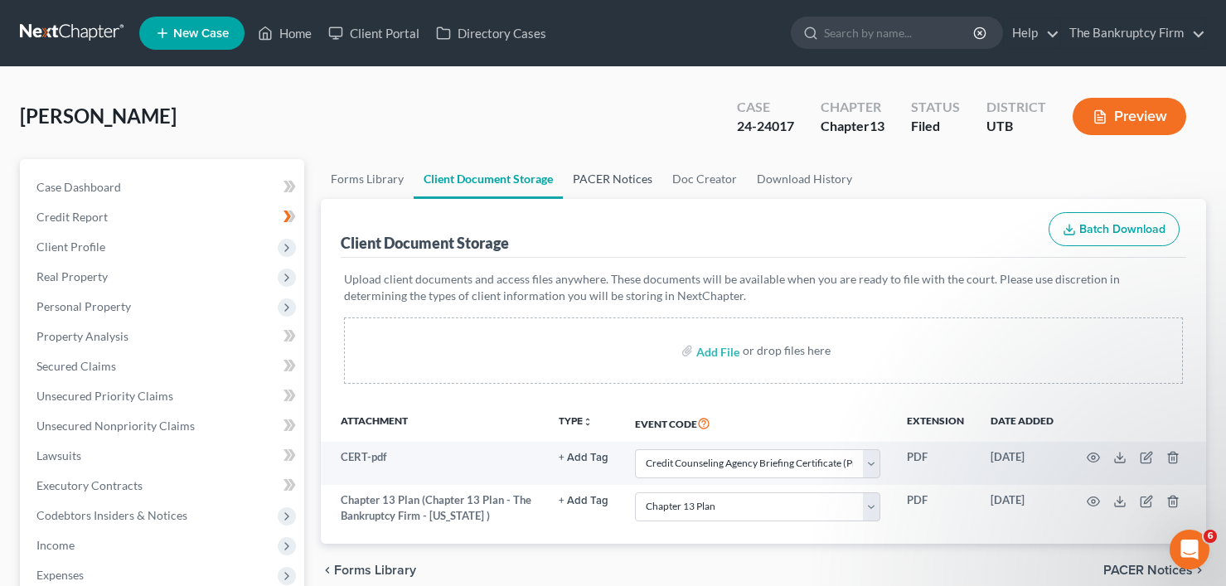
click at [624, 188] on link "PACER Notices" at bounding box center [612, 179] width 99 height 40
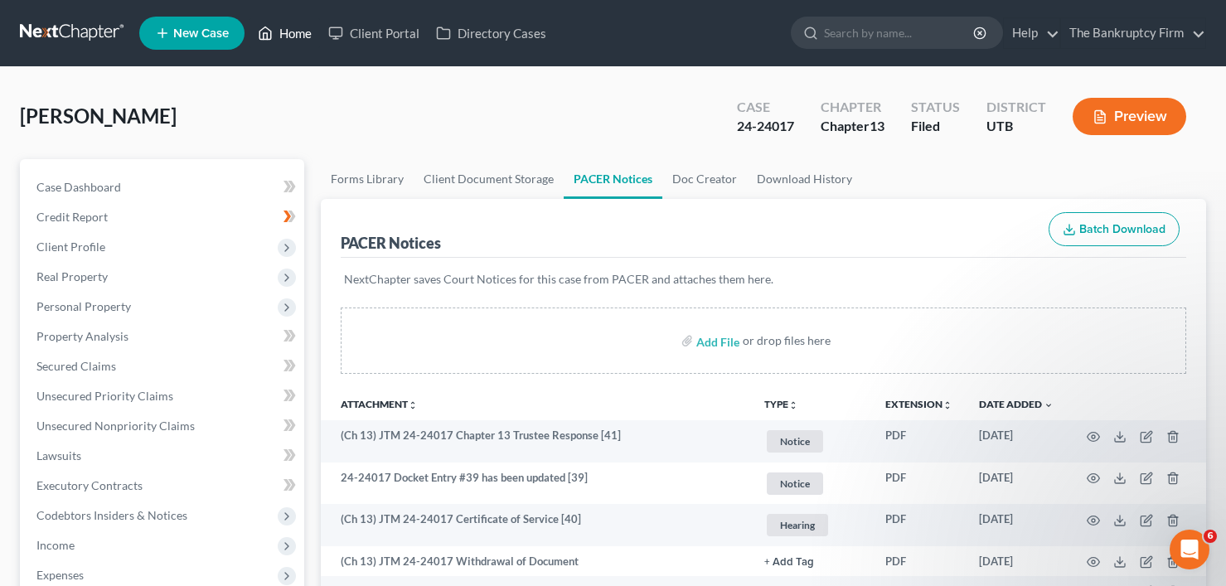
click at [283, 27] on link "Home" at bounding box center [284, 33] width 70 height 30
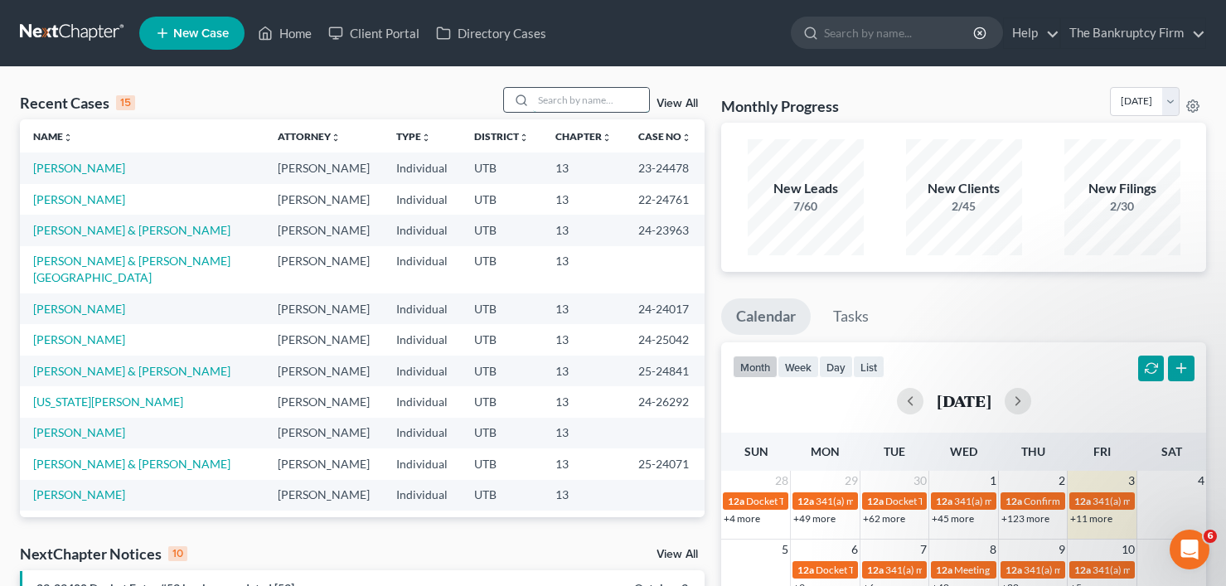
click at [588, 103] on input "search" at bounding box center [591, 100] width 116 height 24
type input "groesbeck"
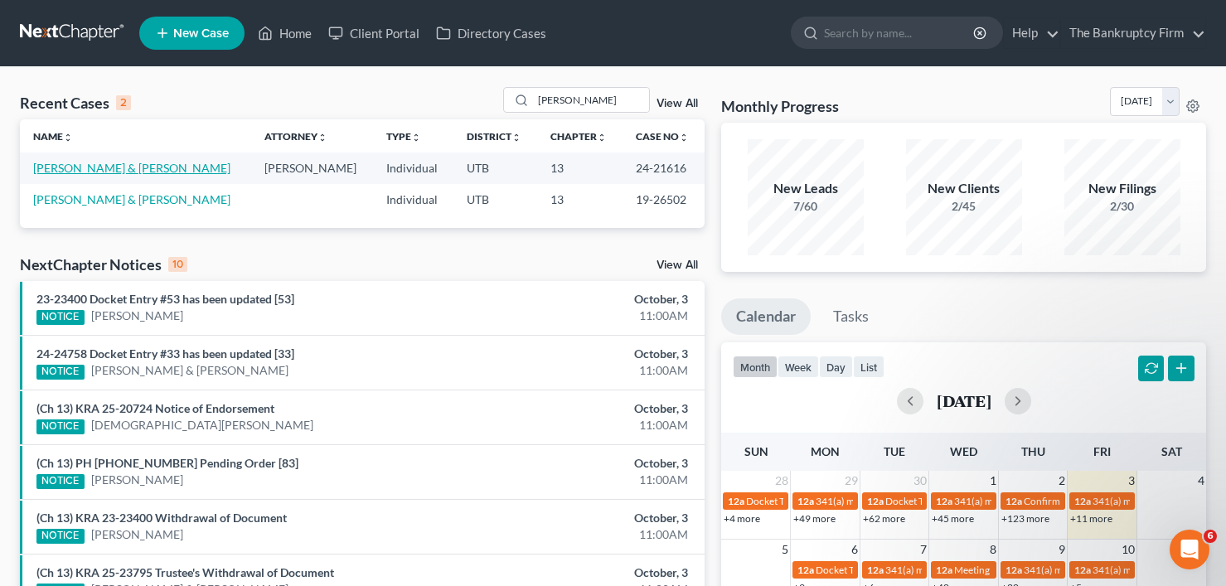
click at [96, 166] on link "[PERSON_NAME] & [PERSON_NAME]" at bounding box center [131, 168] width 197 height 14
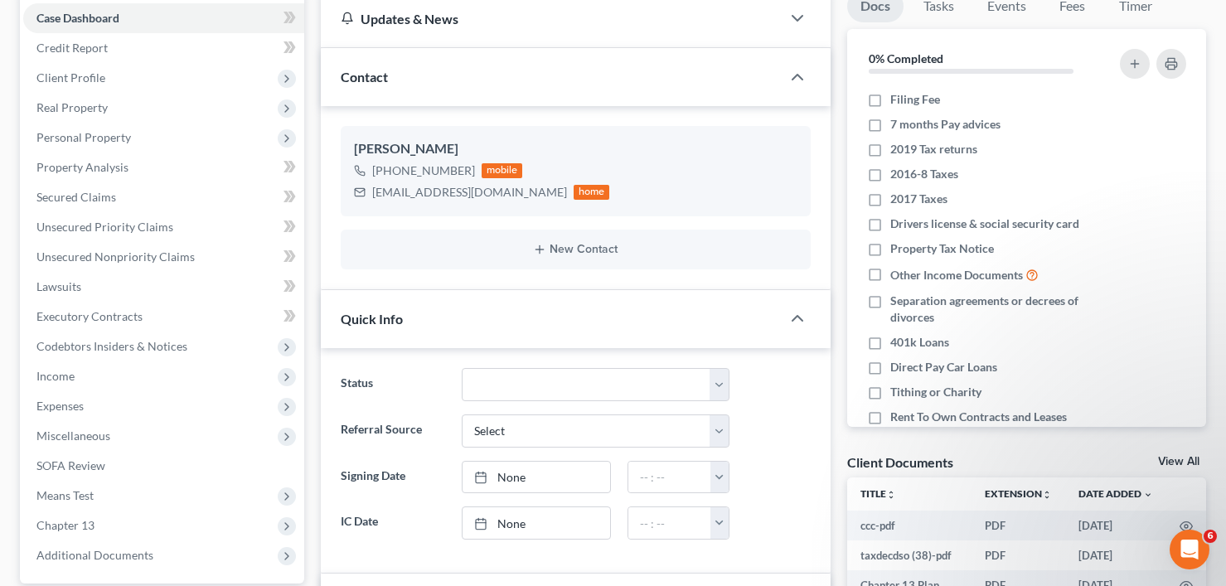
scroll to position [249, 0]
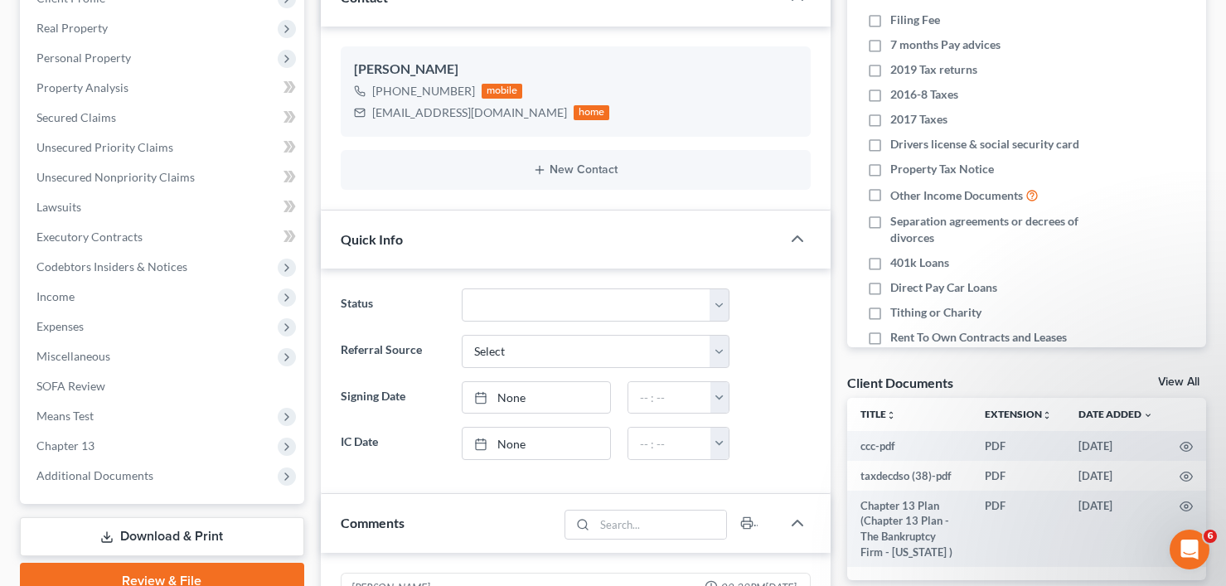
click at [1184, 380] on link "View All" at bounding box center [1178, 382] width 41 height 12
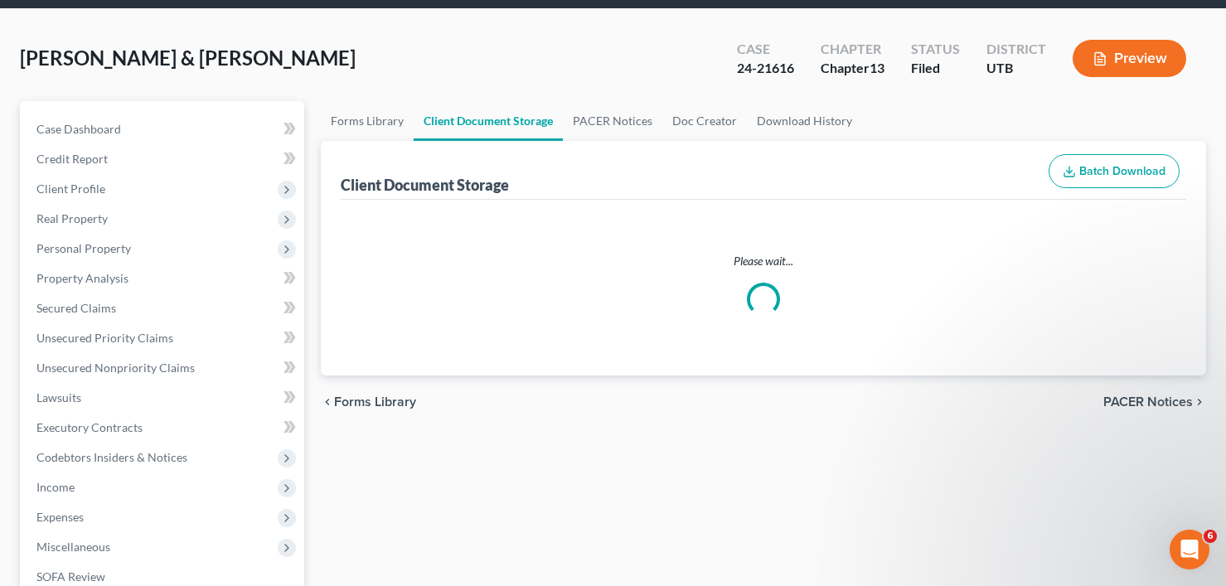
select select "26"
select select "30"
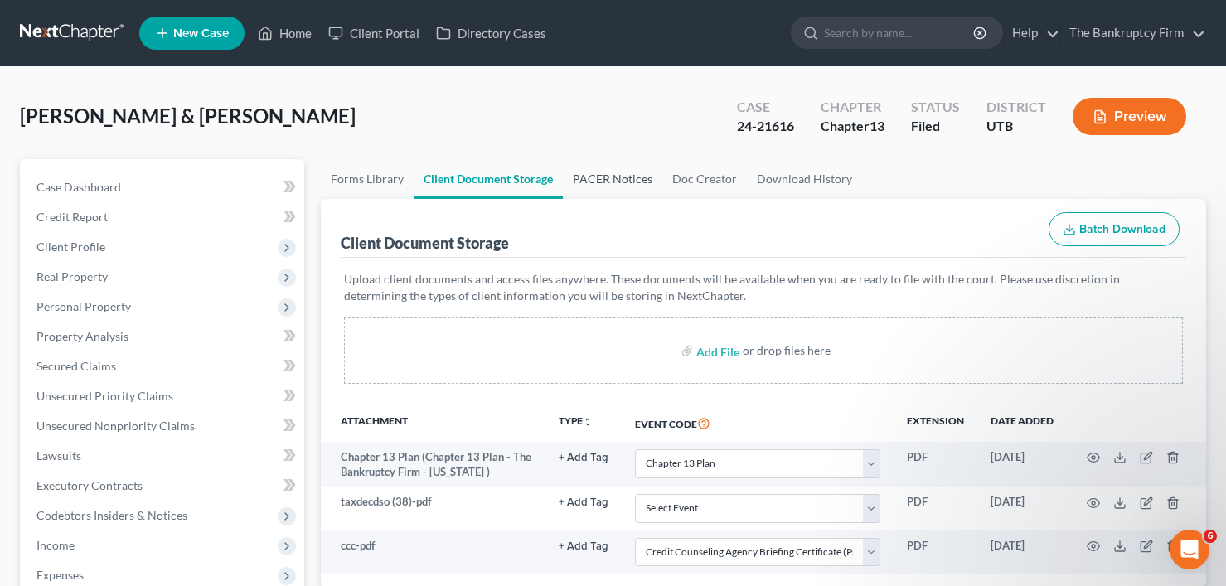
click at [615, 175] on link "PACER Notices" at bounding box center [612, 179] width 99 height 40
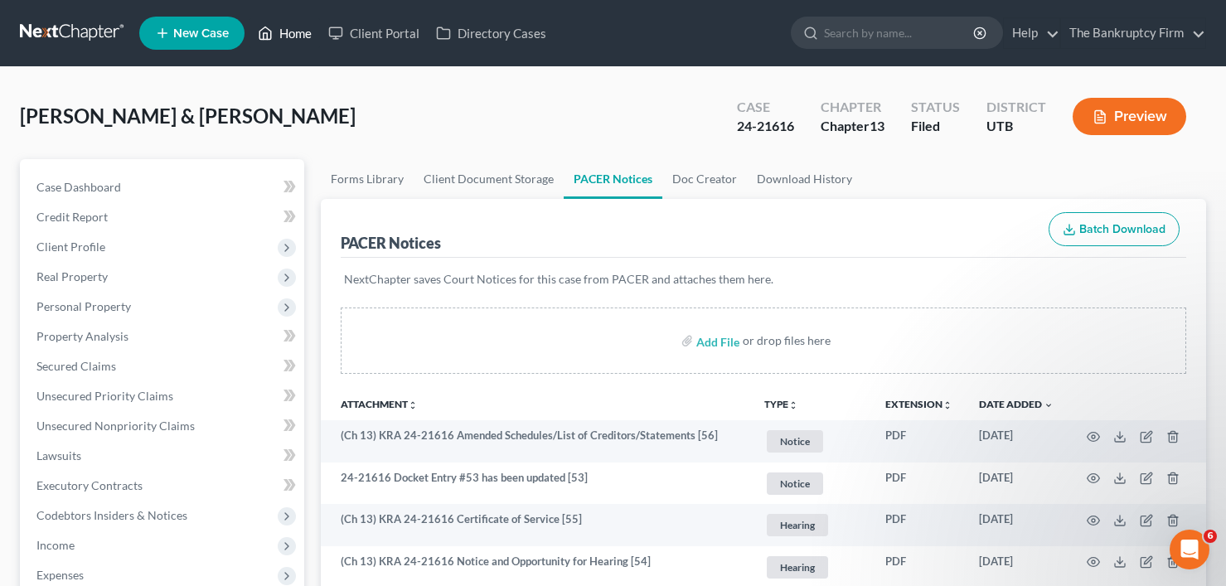
click at [289, 29] on link "Home" at bounding box center [284, 33] width 70 height 30
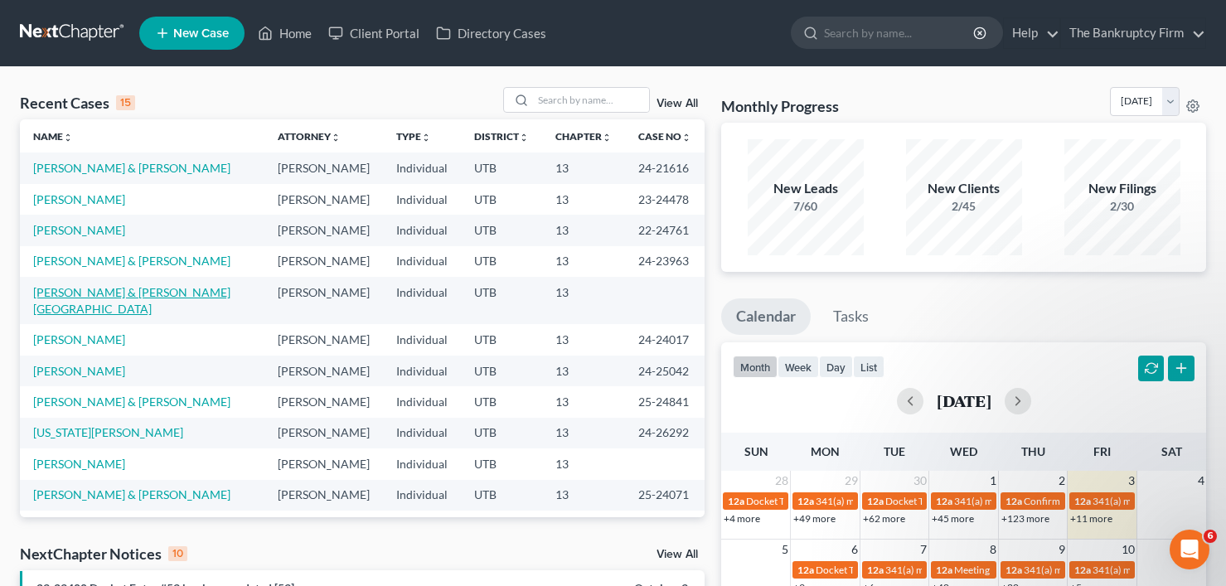
click at [98, 295] on link "[PERSON_NAME] & [PERSON_NAME][GEOGRAPHIC_DATA]" at bounding box center [131, 300] width 197 height 31
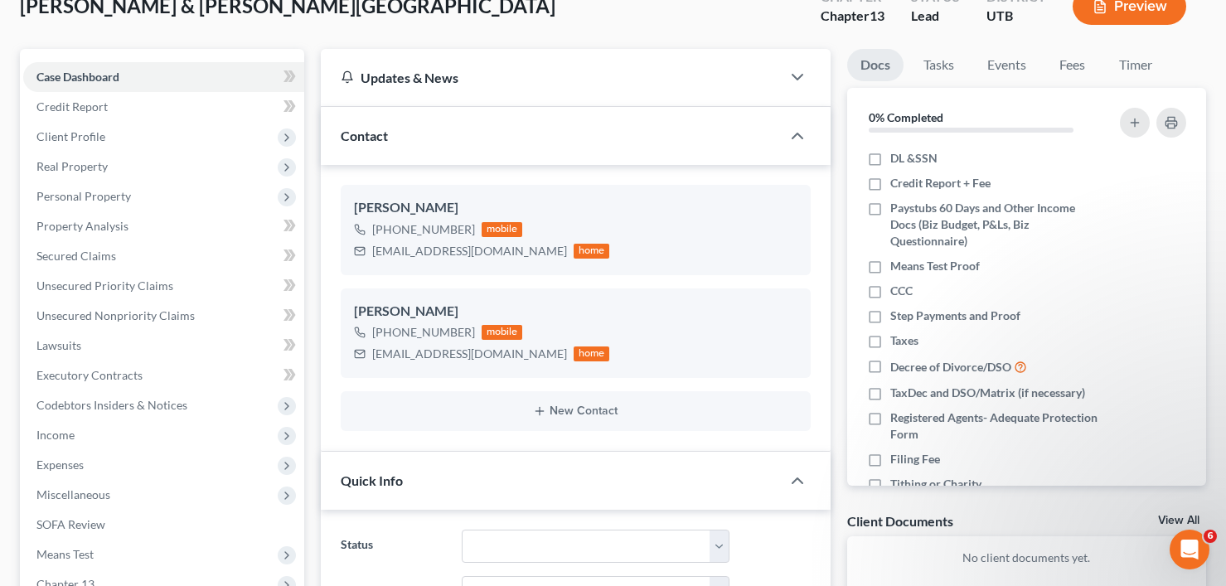
scroll to position [83, 0]
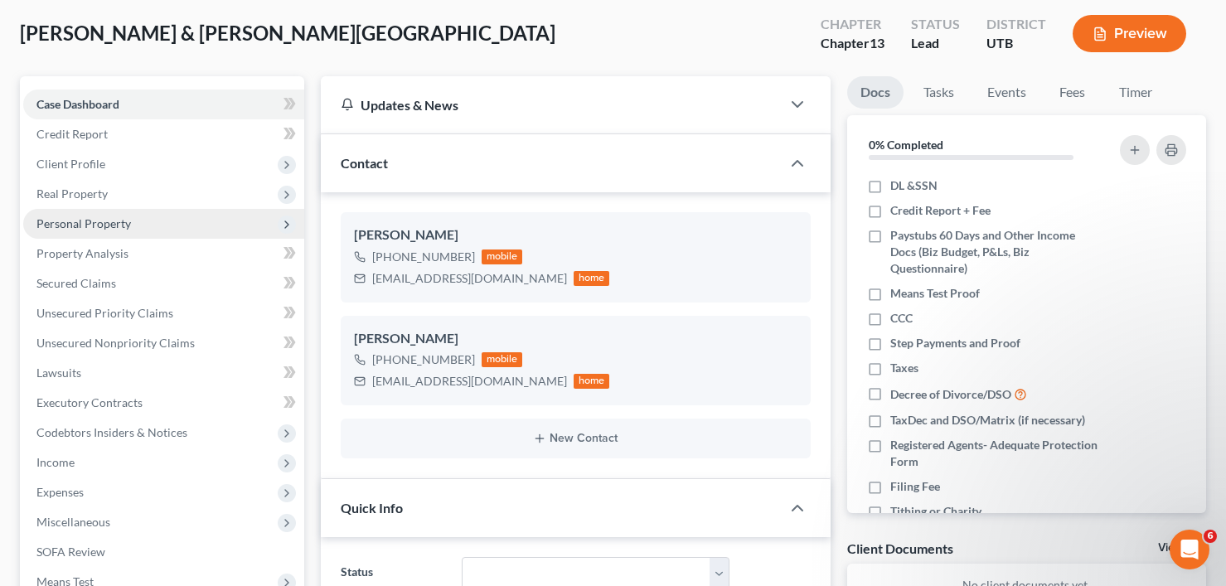
click at [89, 224] on span "Personal Property" at bounding box center [83, 223] width 94 height 14
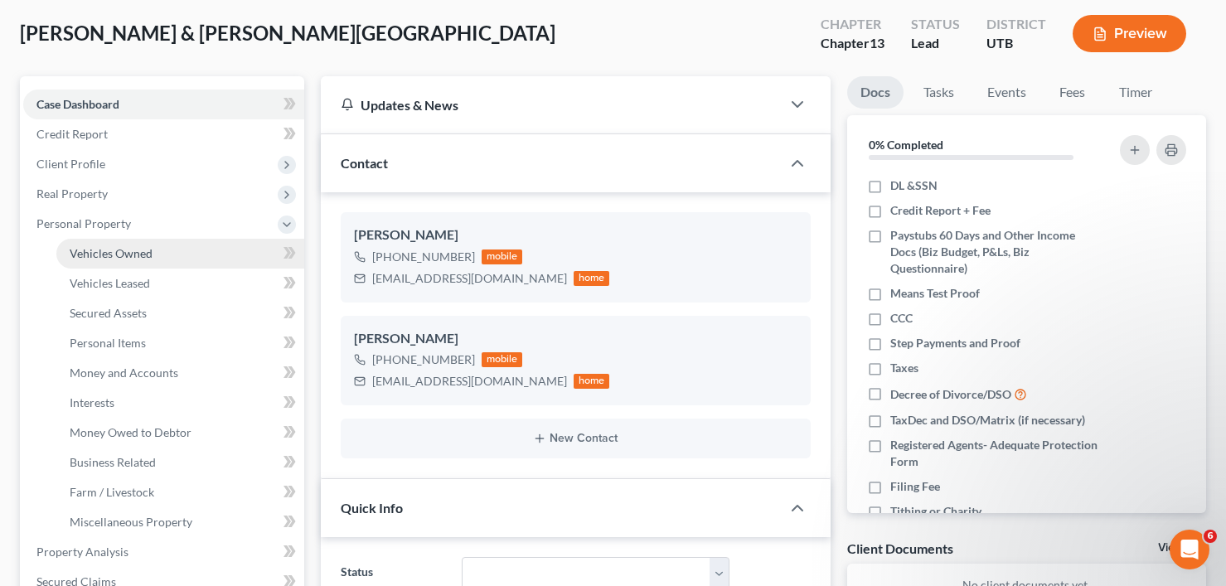
click at [106, 249] on span "Vehicles Owned" at bounding box center [111, 253] width 83 height 14
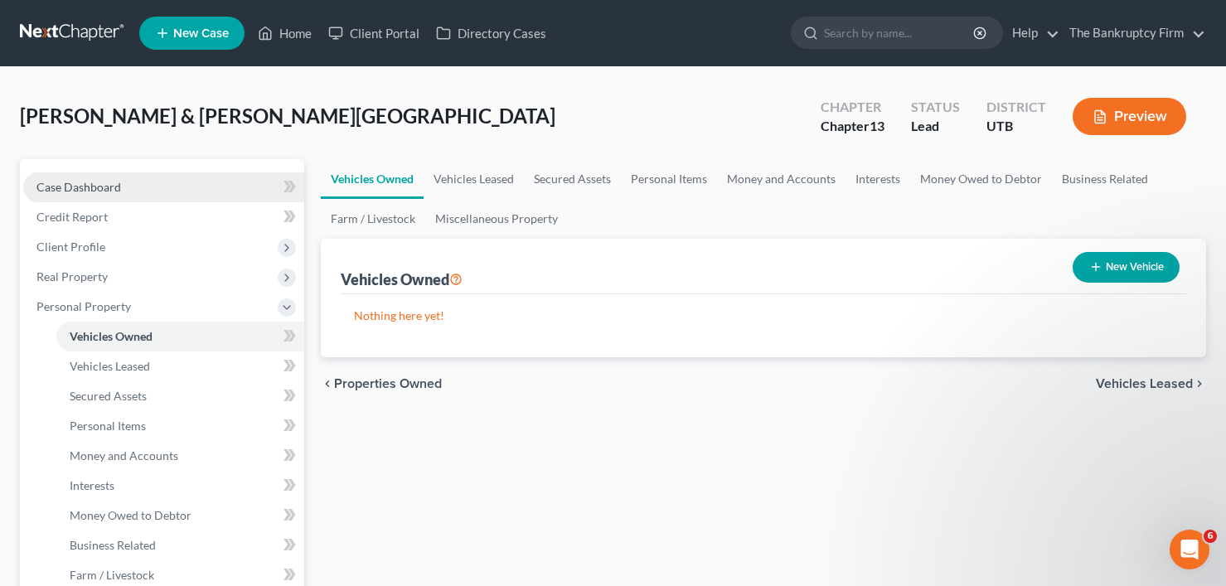
click at [109, 176] on link "Case Dashboard" at bounding box center [163, 187] width 281 height 30
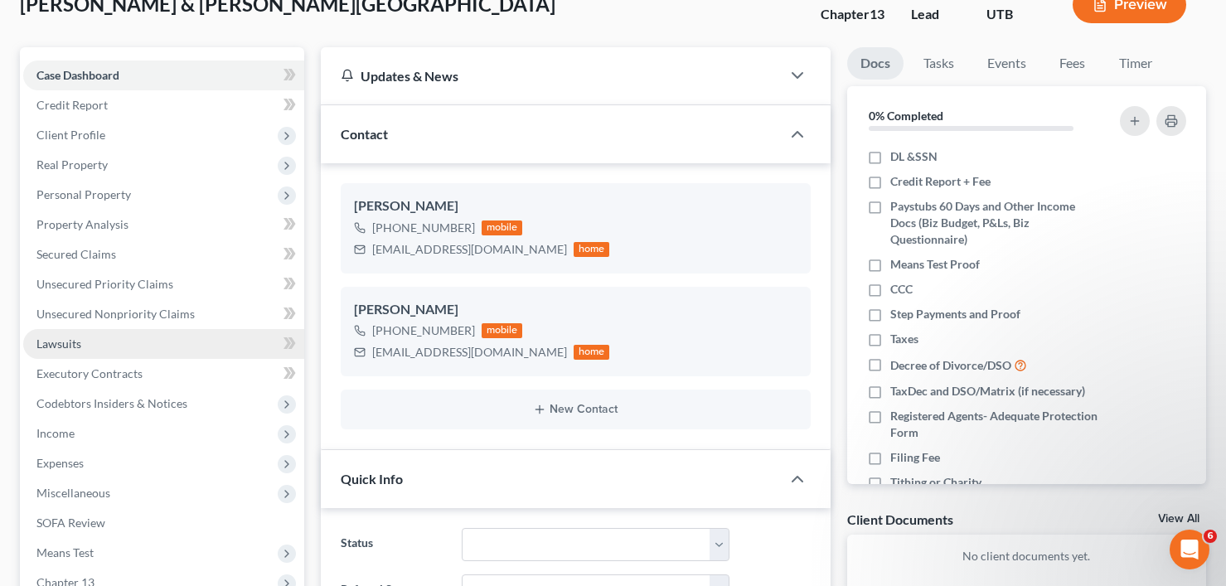
scroll to position [83, 0]
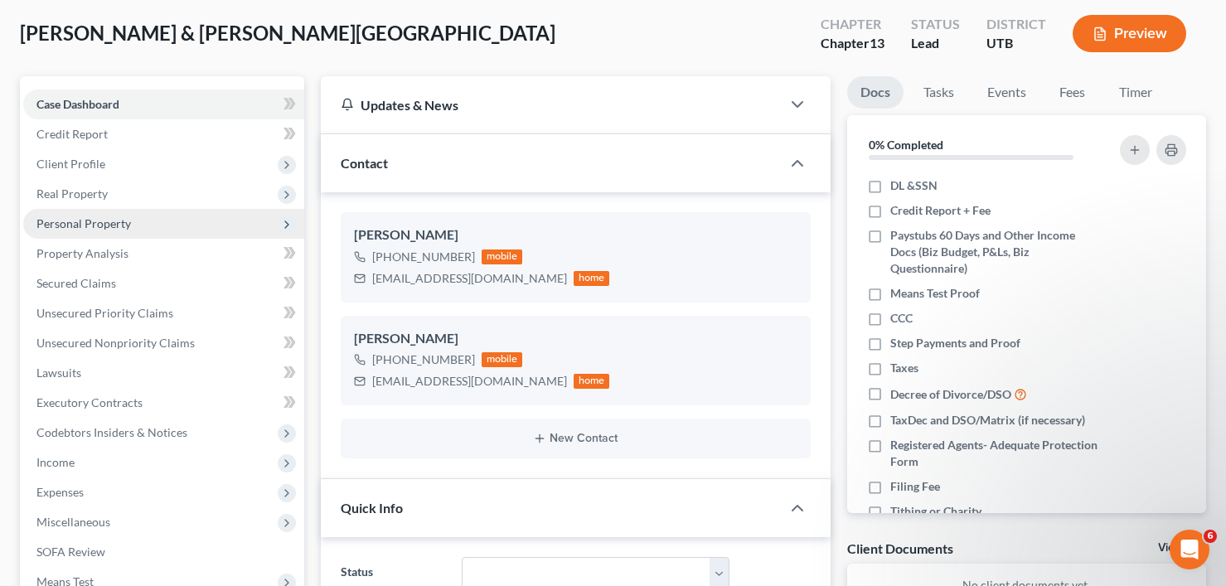
click at [72, 224] on span "Personal Property" at bounding box center [83, 223] width 94 height 14
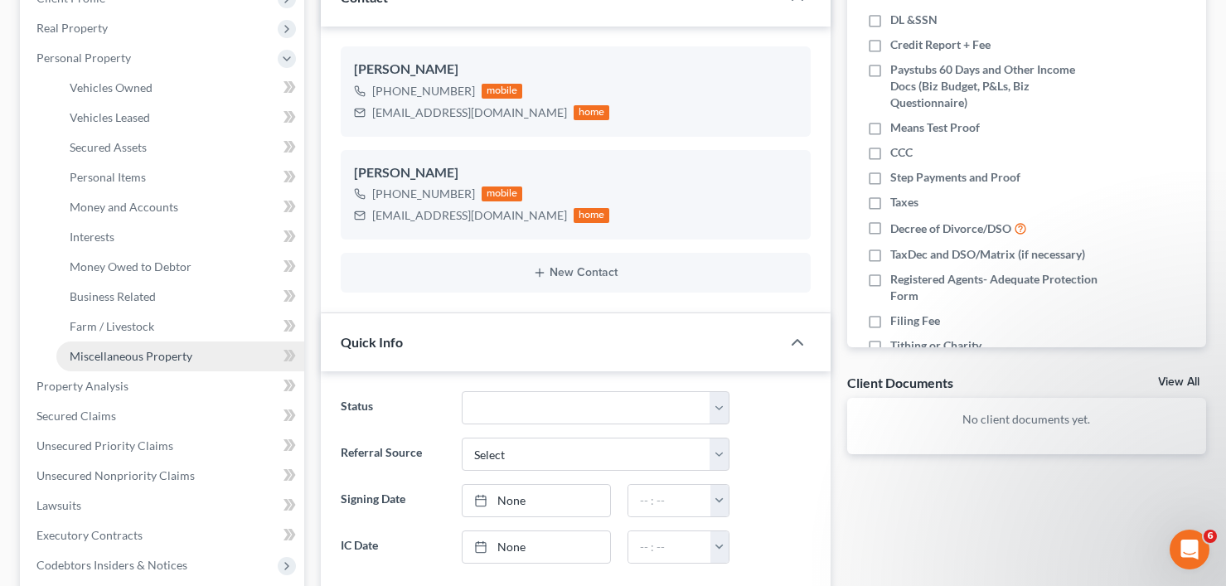
click at [130, 355] on span "Miscellaneous Property" at bounding box center [131, 356] width 123 height 14
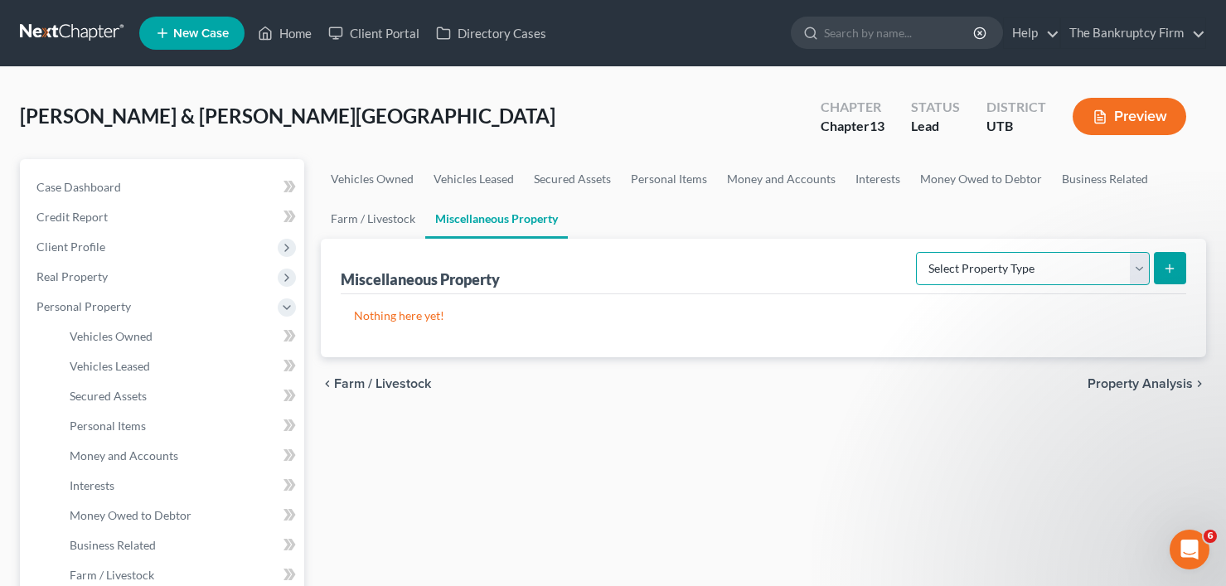
click at [941, 267] on select "Select Property Type Assigned for Creditor Benefit Within 1 Year Holding for An…" at bounding box center [1033, 268] width 234 height 33
select select "holding_for_another"
click at [916, 252] on select "Select Property Type Assigned for Creditor Benefit Within 1 Year Holding for An…" at bounding box center [1033, 268] width 234 height 33
click at [1173, 259] on button "submit" at bounding box center [1169, 268] width 32 height 32
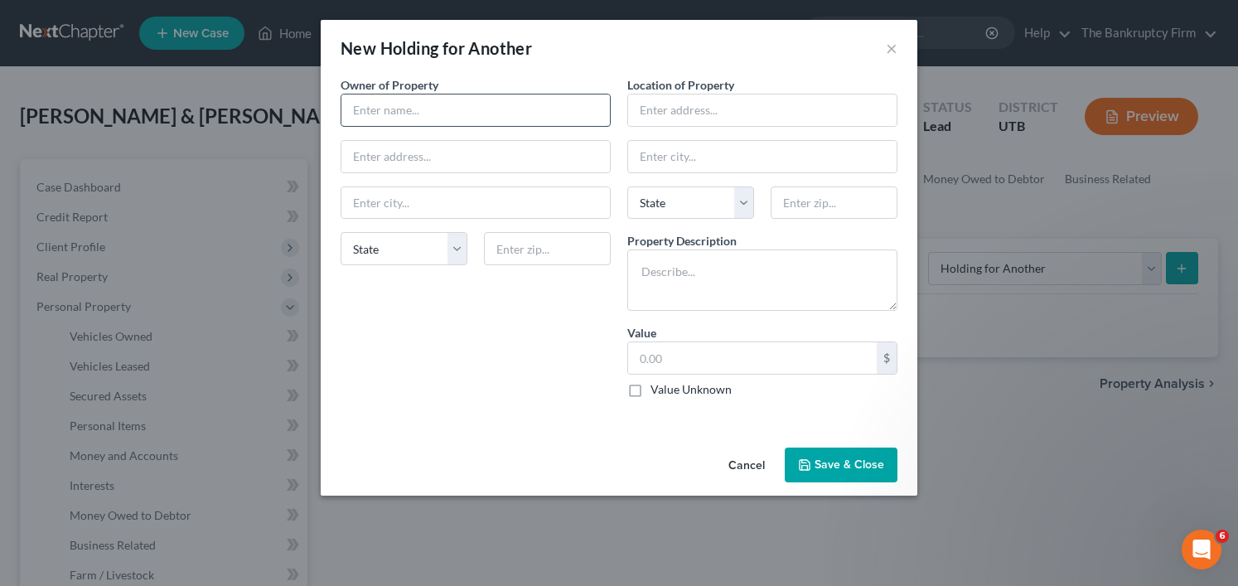
click at [457, 122] on input "text" at bounding box center [475, 109] width 268 height 31
click at [758, 474] on button "Cancel" at bounding box center [746, 465] width 63 height 33
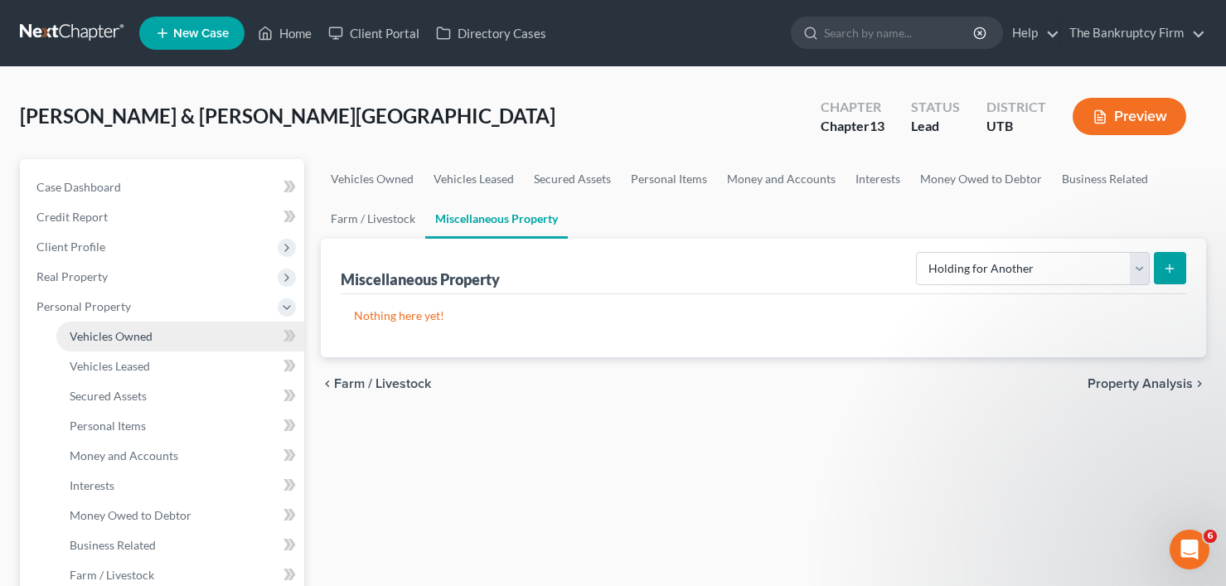
click at [118, 344] on link "Vehicles Owned" at bounding box center [180, 337] width 248 height 30
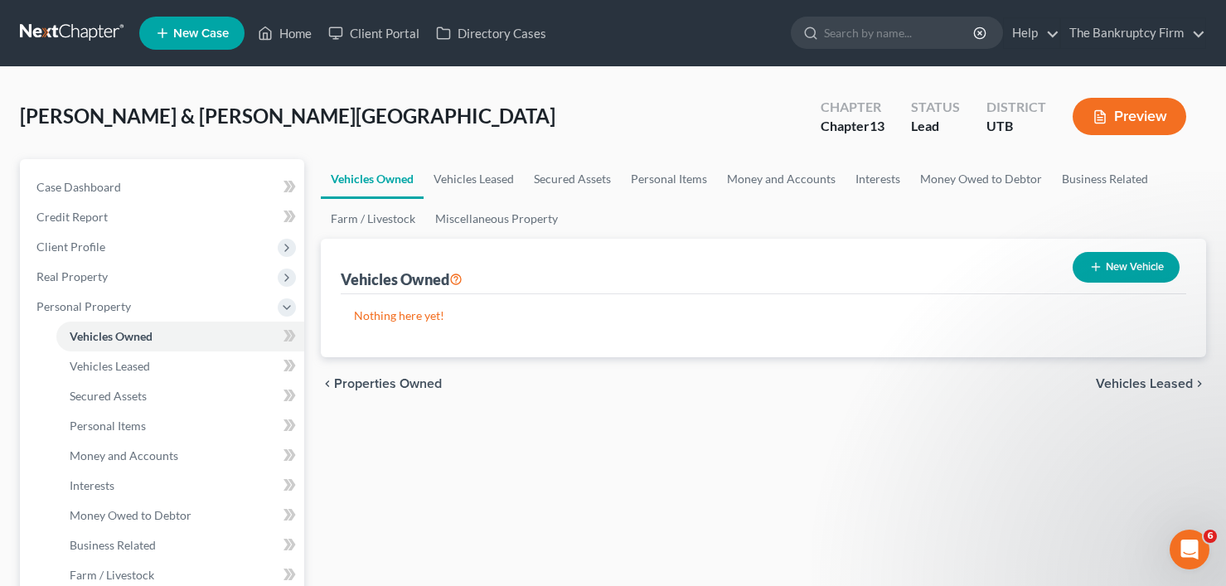
click at [1125, 267] on button "New Vehicle" at bounding box center [1125, 267] width 107 height 31
select select "0"
select select "2"
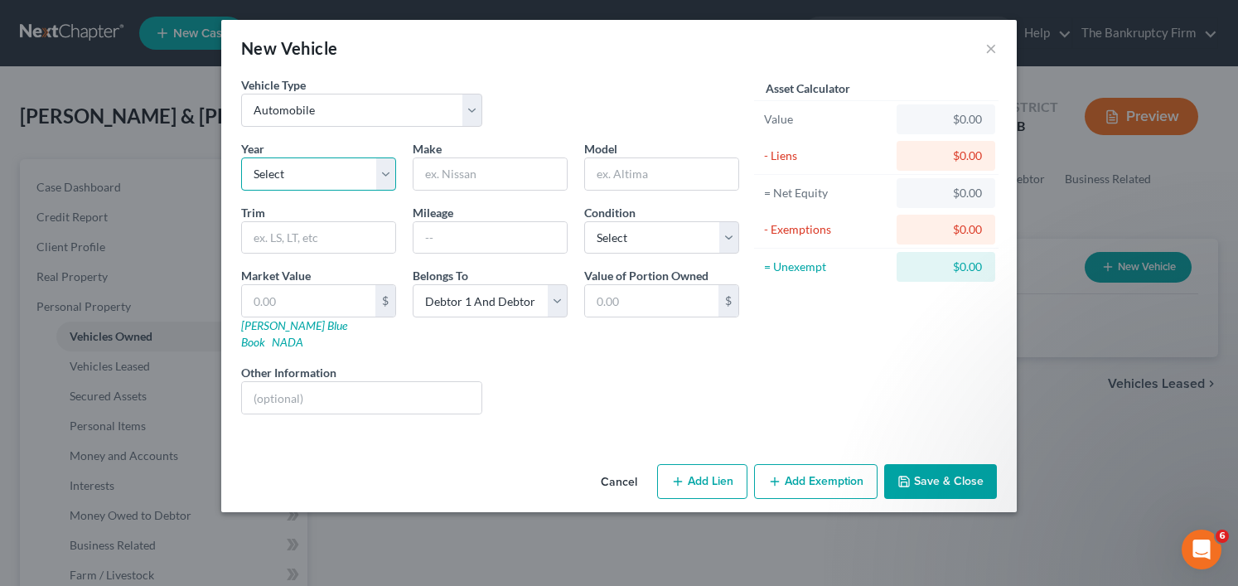
click at [298, 172] on select "Select 2026 2025 2024 2023 2022 2021 2020 2019 2018 2017 2016 2015 2014 2013 20…" at bounding box center [318, 173] width 155 height 33
select select "13"
click at [241, 157] on select "Select 2026 2025 2024 2023 2022 2021 2020 2019 2018 2017 2016 2015 2014 2013 20…" at bounding box center [318, 173] width 155 height 33
click at [519, 172] on input "text" at bounding box center [489, 173] width 153 height 31
click at [660, 167] on input "text" at bounding box center [661, 173] width 153 height 31
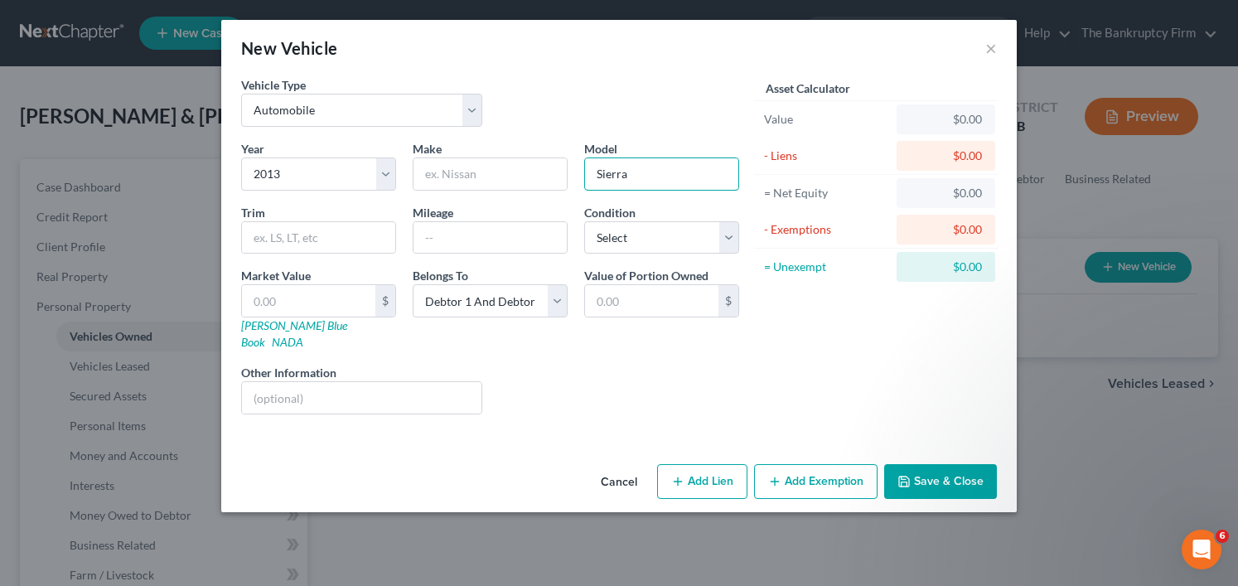
type input "Sierra"
click at [931, 464] on button "Save & Close" at bounding box center [940, 481] width 113 height 35
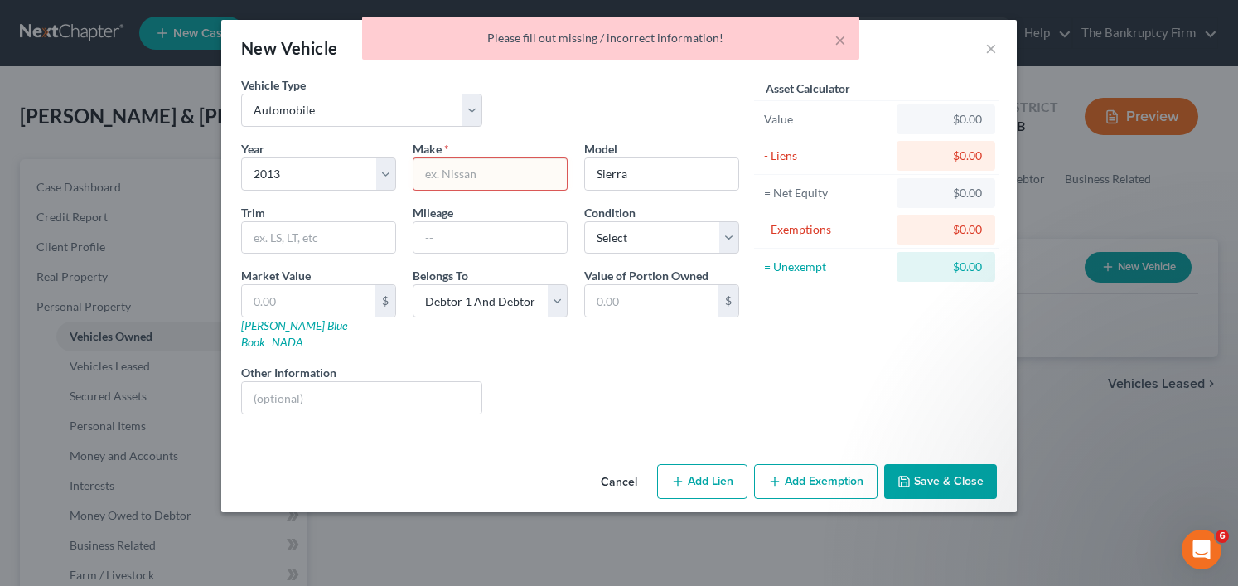
click at [473, 167] on input "text" at bounding box center [489, 173] width 153 height 31
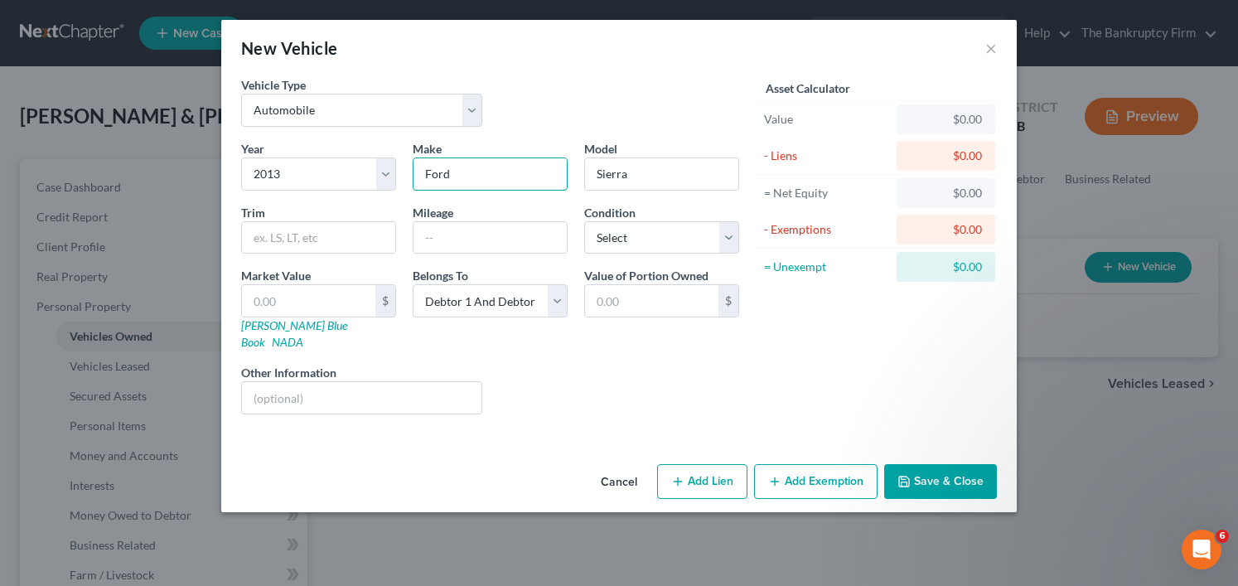
type input "Ford"
click at [919, 464] on button "Save & Close" at bounding box center [940, 481] width 113 height 35
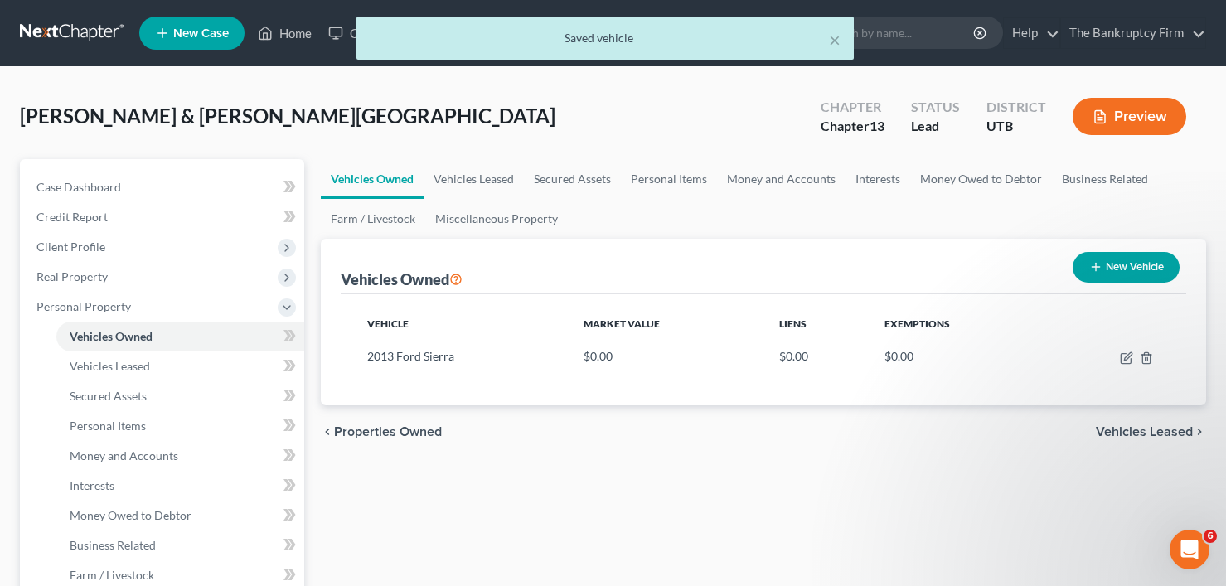
click at [1129, 267] on button "New Vehicle" at bounding box center [1125, 267] width 107 height 31
select select "0"
select select "2"
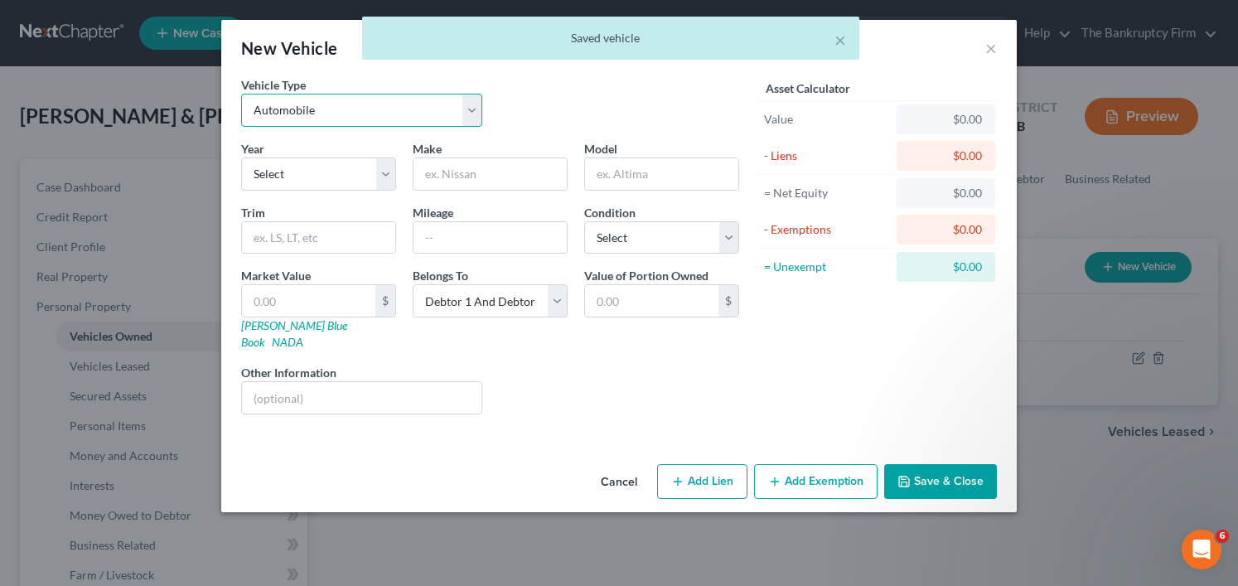
click at [353, 118] on select "Select Automobile Truck Trailer Watercraft Aircraft Motor Home Atv Other Vehicle" at bounding box center [361, 110] width 241 height 33
drag, startPoint x: 568, startPoint y: 98, endPoint x: 558, endPoint y: 102, distance: 11.5
click at [568, 98] on div "Vehicle Type Select Automobile Truck Trailer Watercraft Aircraft Motor Home Atv…" at bounding box center [490, 108] width 515 height 64
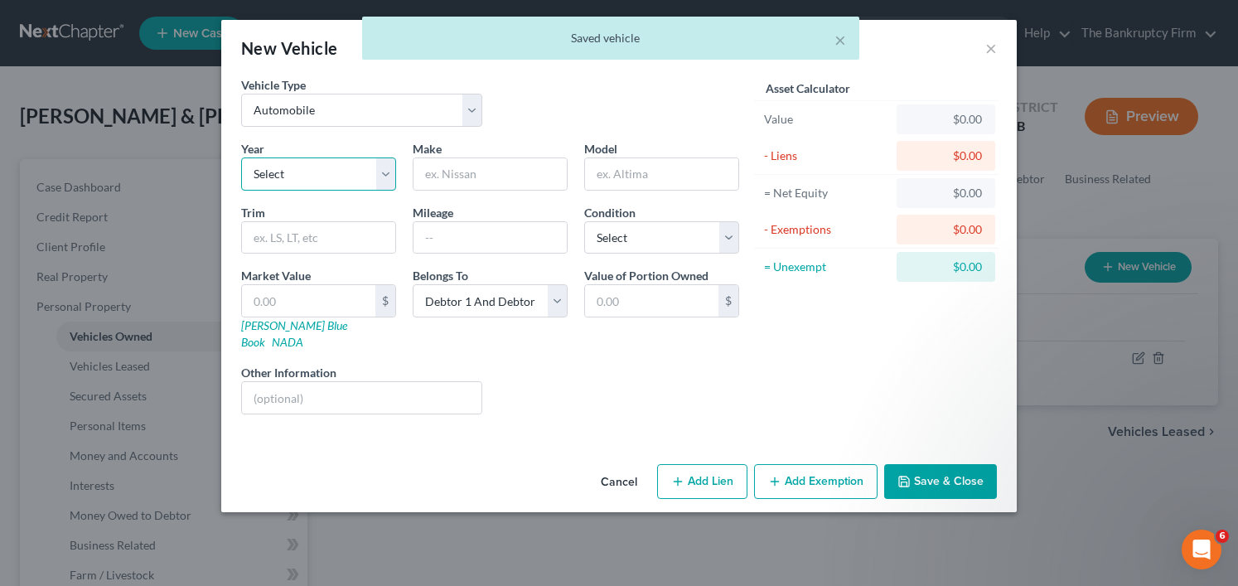
click at [296, 168] on select "Select 2026 2025 2024 2023 2022 2021 2020 2019 2018 2017 2016 2015 2014 2013 20…" at bounding box center [318, 173] width 155 height 33
select select "9"
click at [241, 157] on select "Select 2026 2025 2024 2023 2022 2021 2020 2019 2018 2017 2016 2015 2014 2013 20…" at bounding box center [318, 173] width 155 height 33
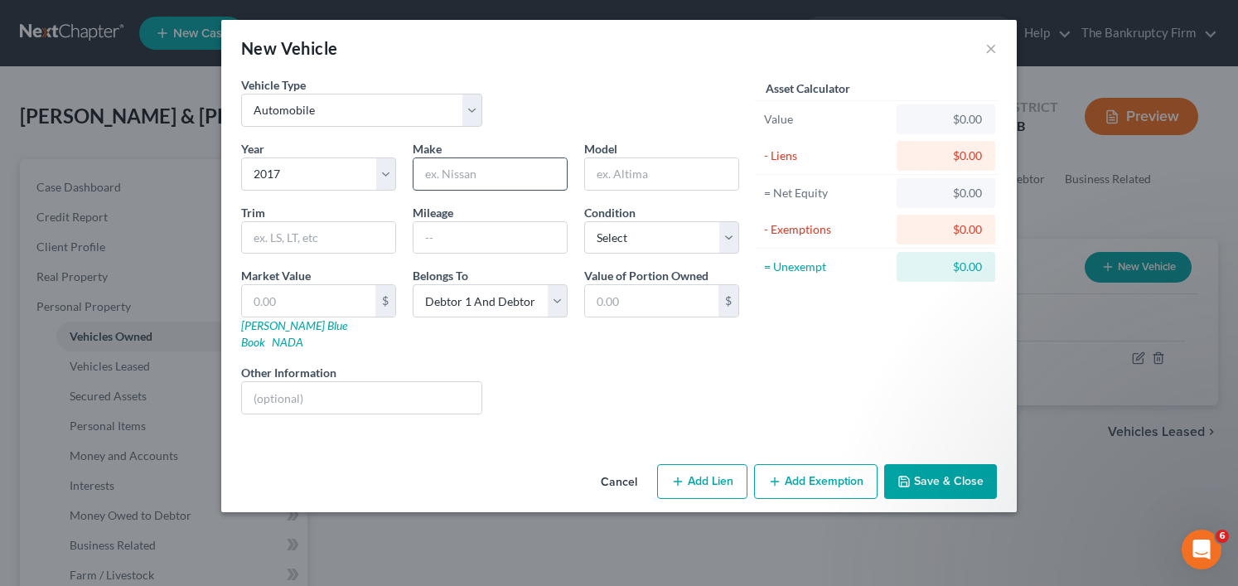
click at [457, 167] on input "text" at bounding box center [489, 173] width 153 height 31
drag, startPoint x: 457, startPoint y: 167, endPoint x: 353, endPoint y: 188, distance: 105.6
click at [353, 188] on div "Year Select 2026 2025 2024 2023 2022 2021 2020 2019 2018 2017 2016 2015 2014 20…" at bounding box center [490, 284] width 515 height 288
type input "Chevy"
type input "Traverse"
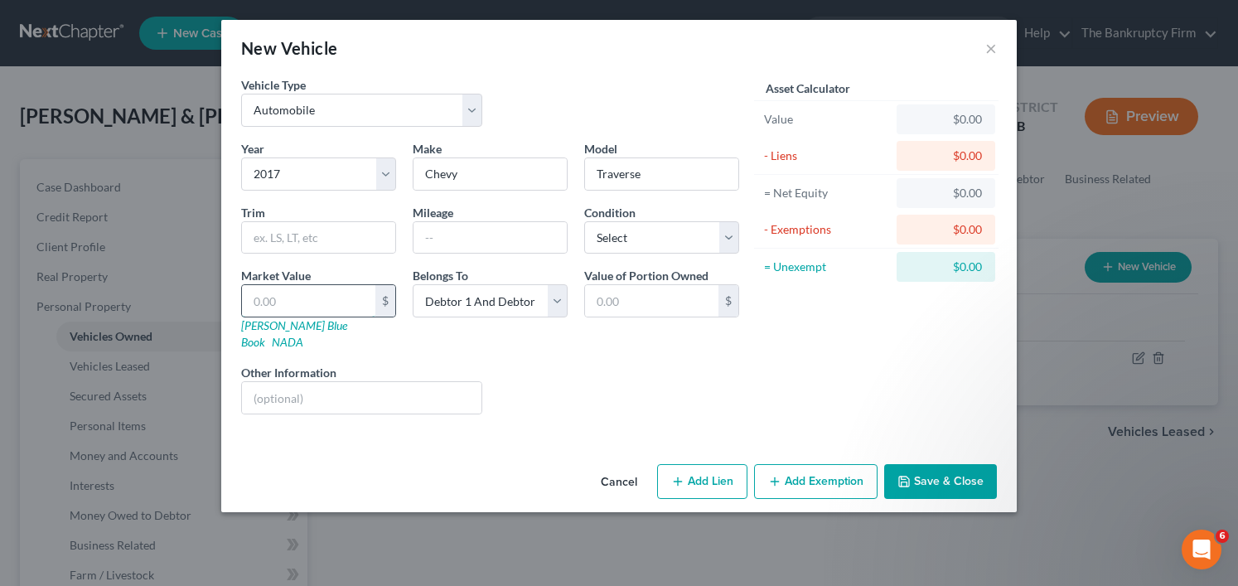
click at [292, 308] on input "text" at bounding box center [308, 300] width 133 height 31
type input "1"
type input "1.00"
type input "12"
type input "12.00"
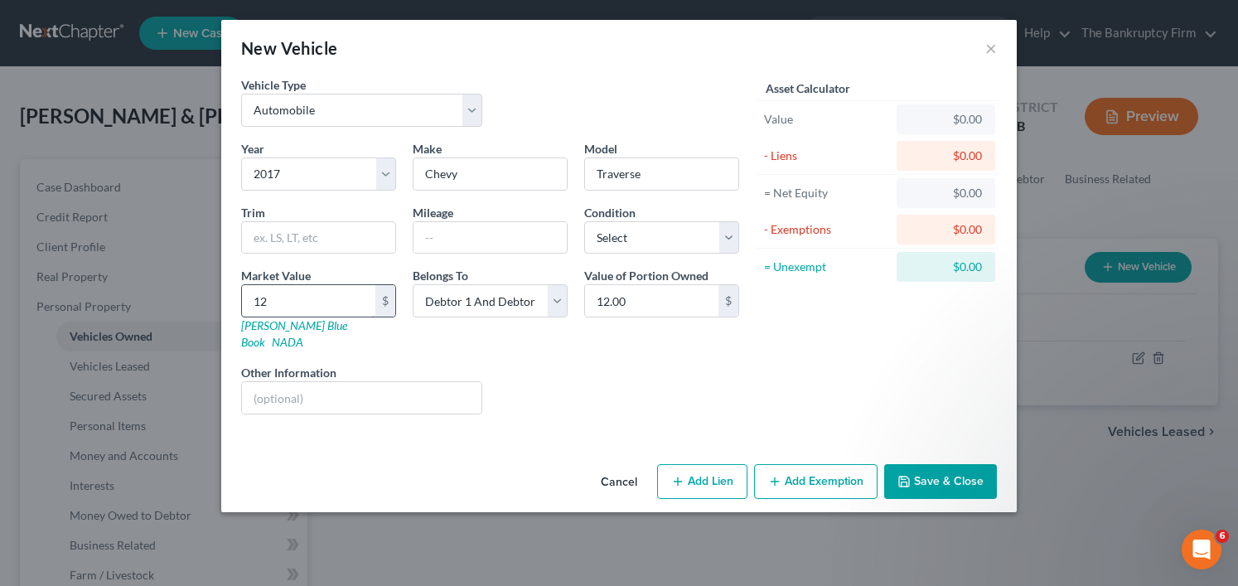
type input "120"
type input "120.00"
type input "1200"
type input "1,200.00"
type input "1,2000"
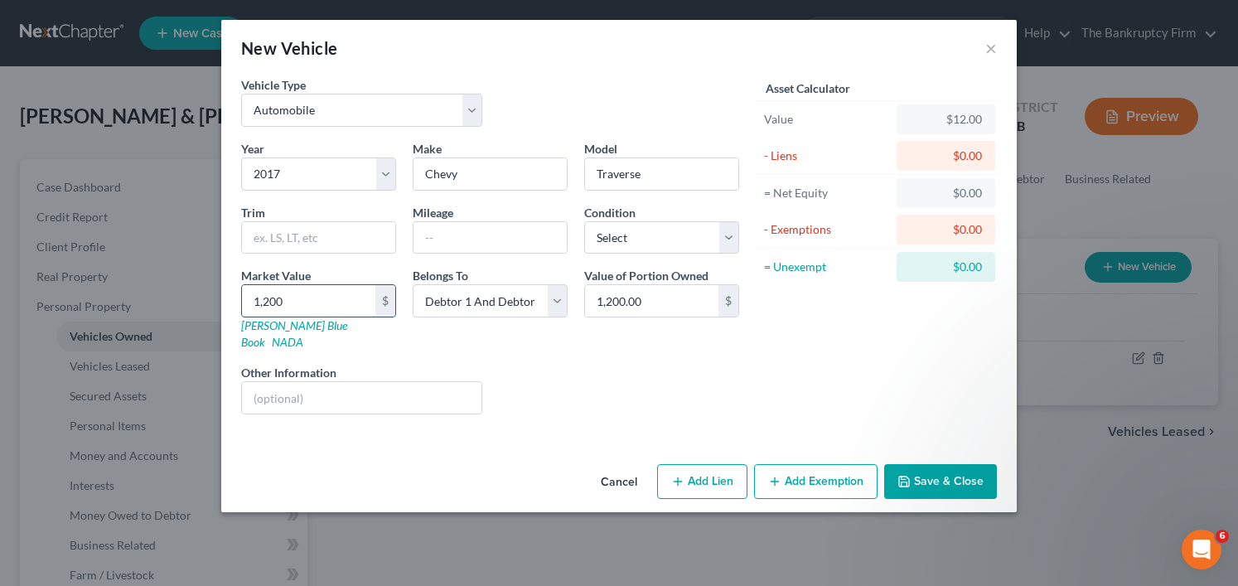
type input "12,000.00"
type input "12,000"
click at [956, 464] on button "Save & Close" at bounding box center [940, 481] width 113 height 35
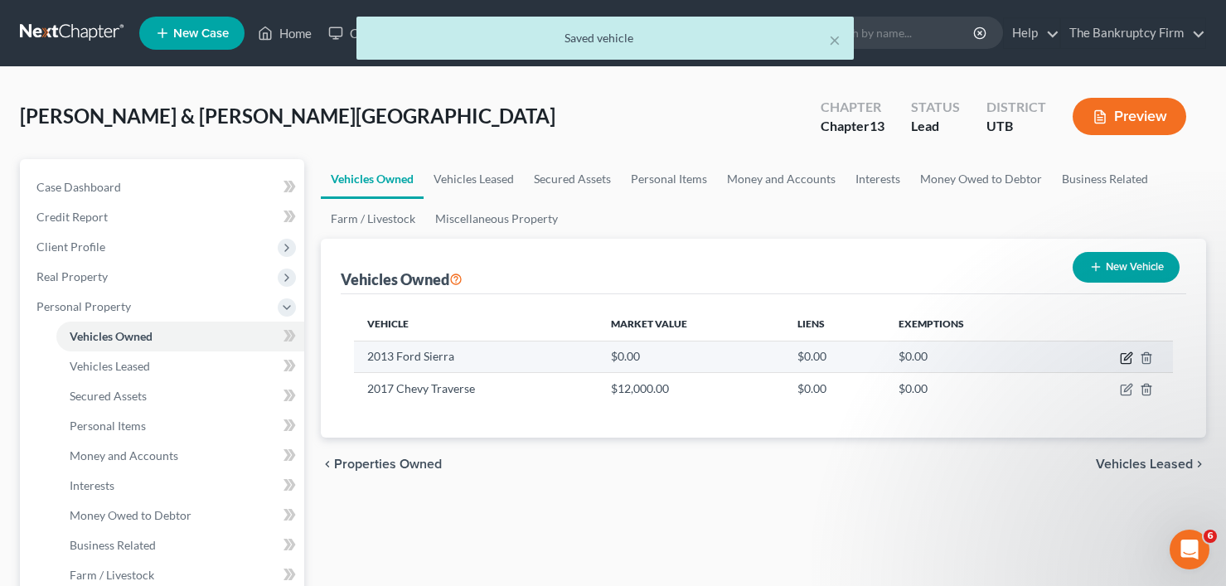
click at [1124, 355] on icon "button" at bounding box center [1126, 357] width 13 height 13
select select "0"
select select "13"
select select "2"
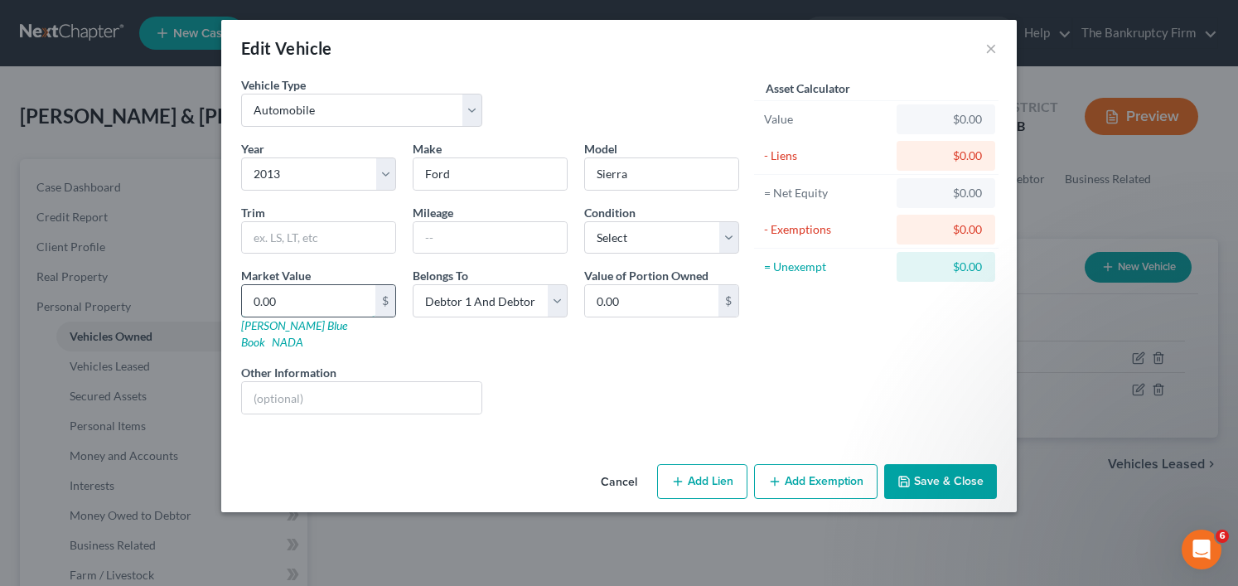
click at [296, 298] on input "0.00" at bounding box center [308, 300] width 133 height 31
click at [421, 247] on input "text" at bounding box center [489, 237] width 153 height 31
type input "230000"
type input "1"
type input "1.00"
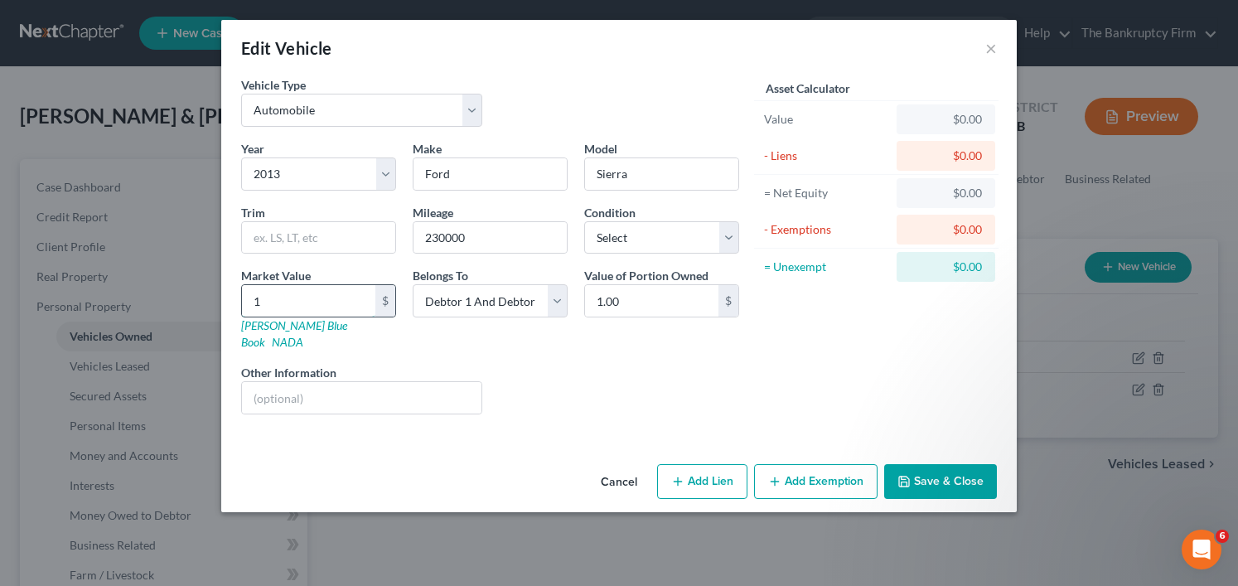
type input "10"
type input "10.00"
type input "100"
type input "100.00"
type input "1000"
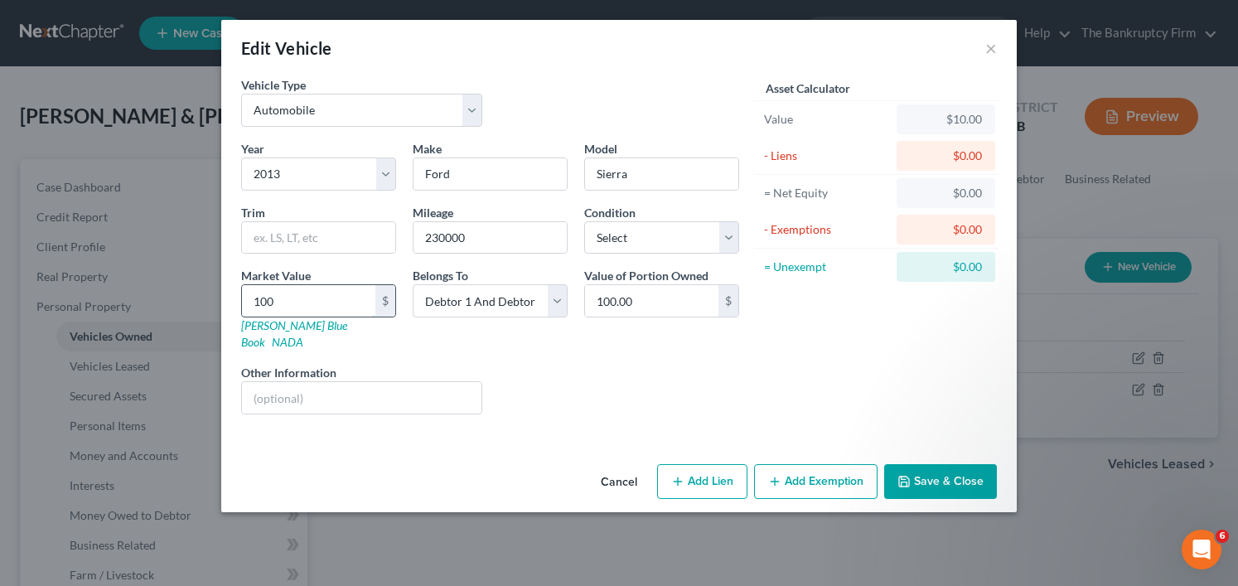
type input "1,000.00"
type input "1,0000"
type input "10,000.00"
type input "10,000"
click at [272, 382] on input "text" at bounding box center [361, 397] width 239 height 31
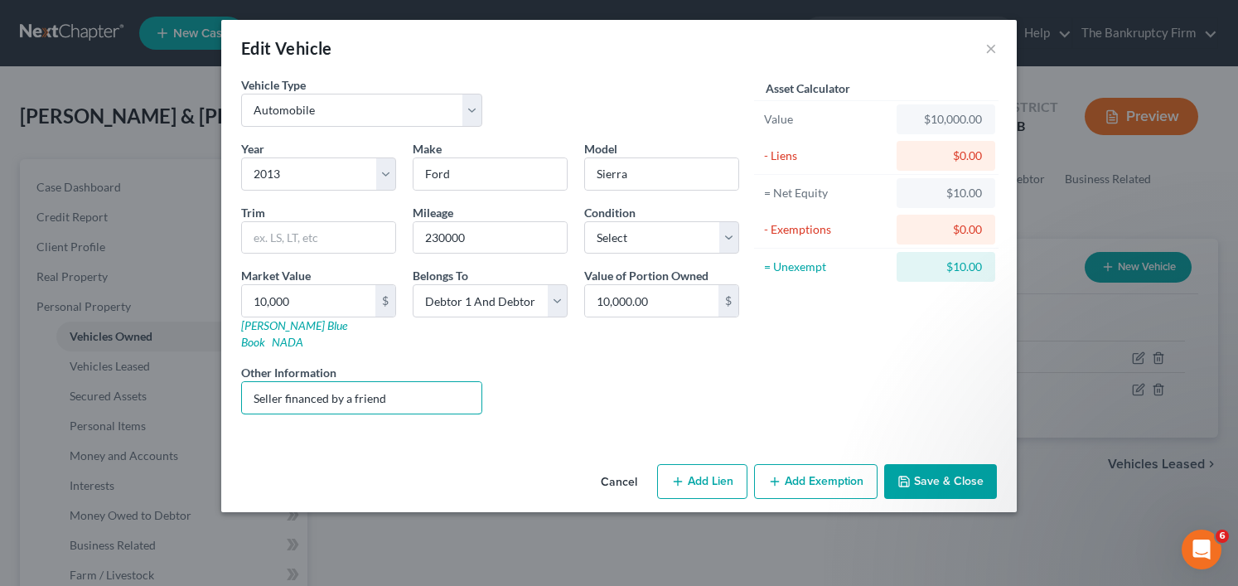
type input "Seller financed by a friend"
click at [917, 464] on button "Save & Close" at bounding box center [940, 481] width 113 height 35
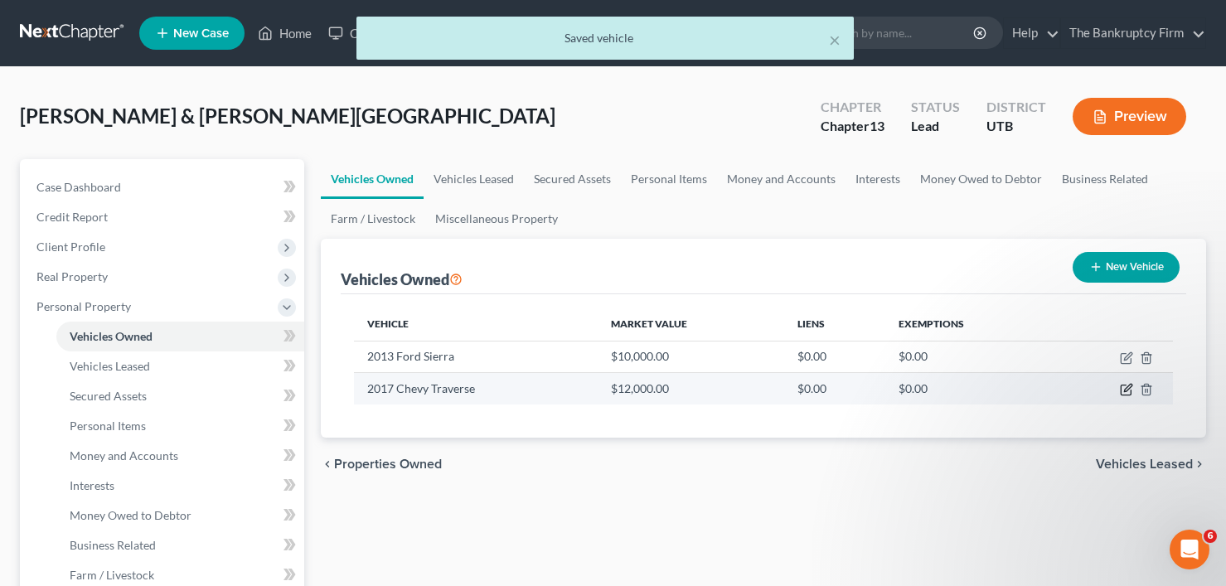
click at [1125, 392] on icon "button" at bounding box center [1127, 387] width 7 height 7
select select "0"
select select "9"
select select "2"
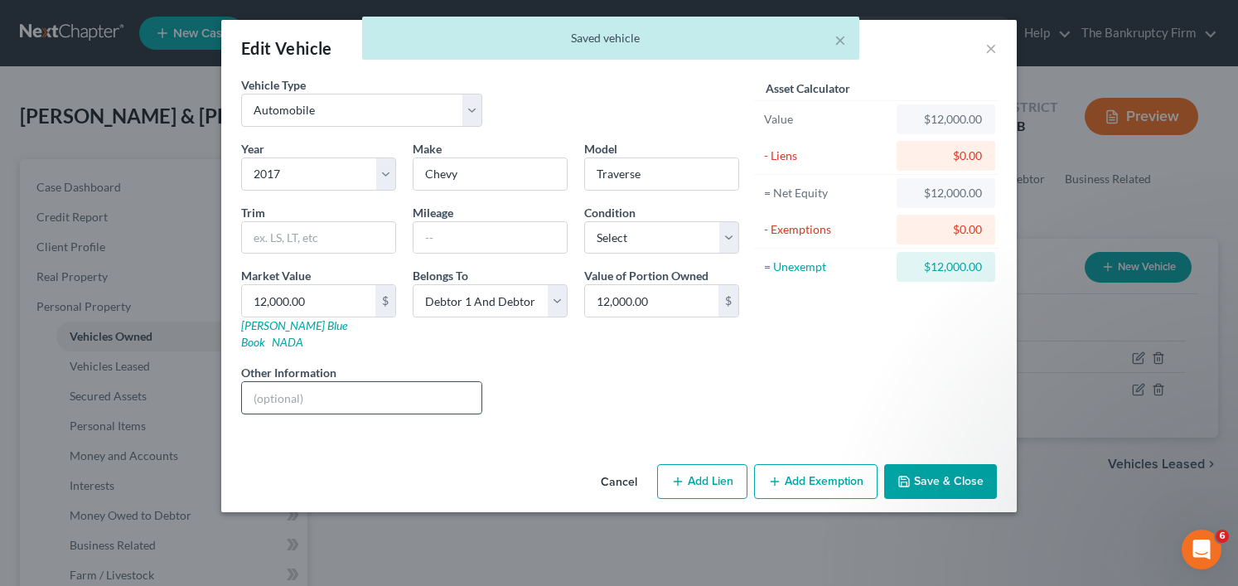
click at [372, 386] on input "text" at bounding box center [361, 397] width 239 height 31
paste input "Seller financed by a friend"
type input "Seller financed by a friend"
click at [947, 464] on button "Save & Close" at bounding box center [940, 481] width 113 height 35
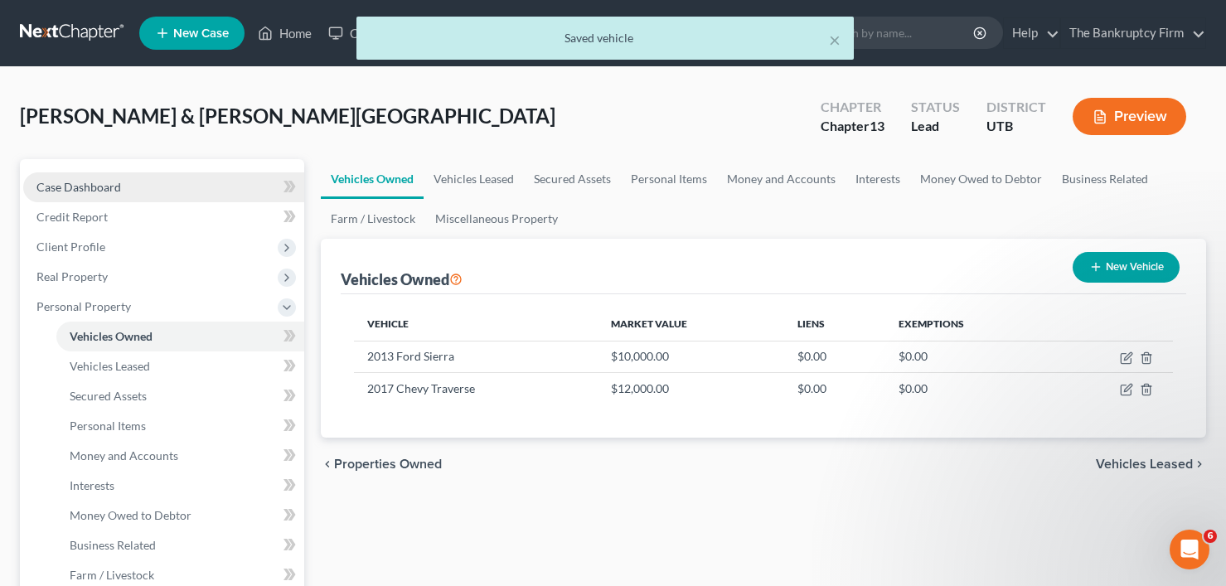
click at [99, 190] on span "Case Dashboard" at bounding box center [78, 187] width 85 height 14
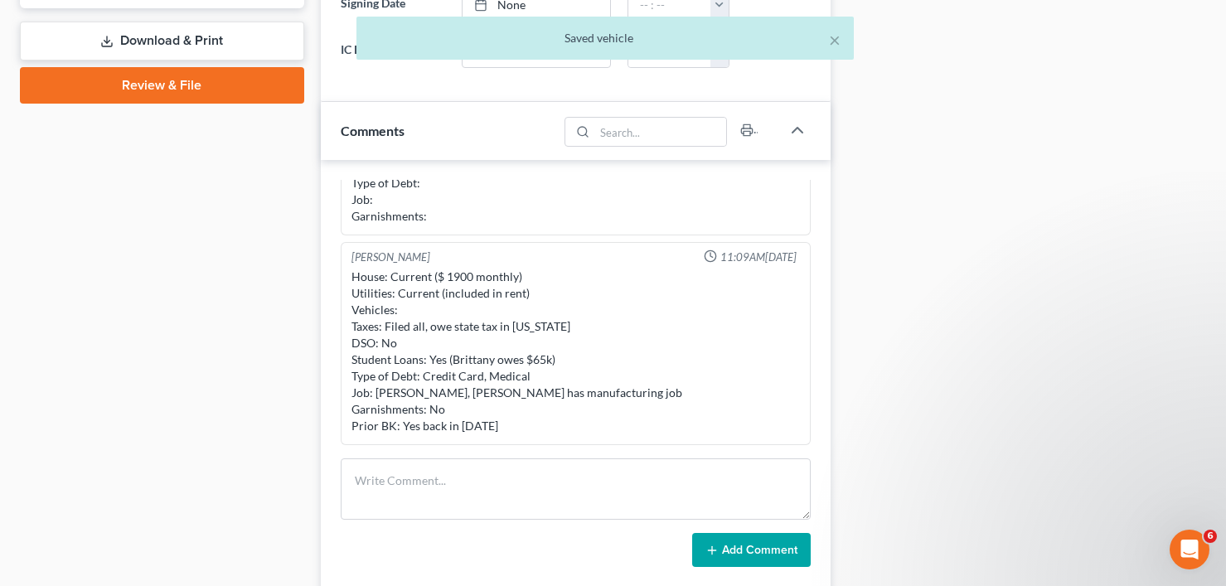
scroll to position [746, 0]
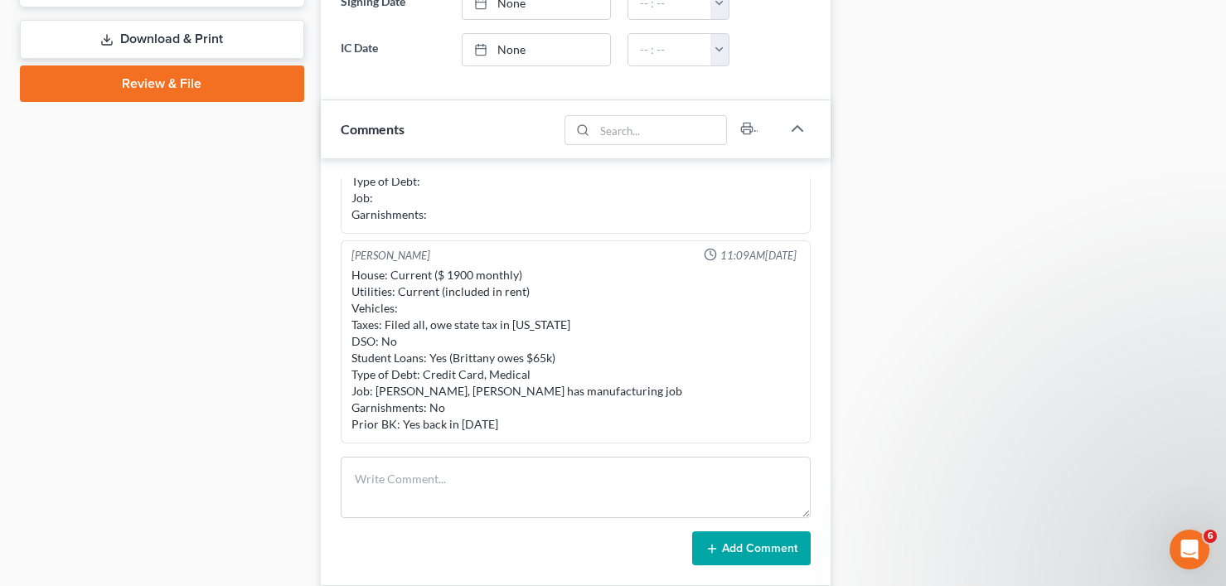
click at [190, 389] on div "Case Dashboard Payments Invoices Payments Payments Credit Report Client Profile" at bounding box center [162, 87] width 301 height 1348
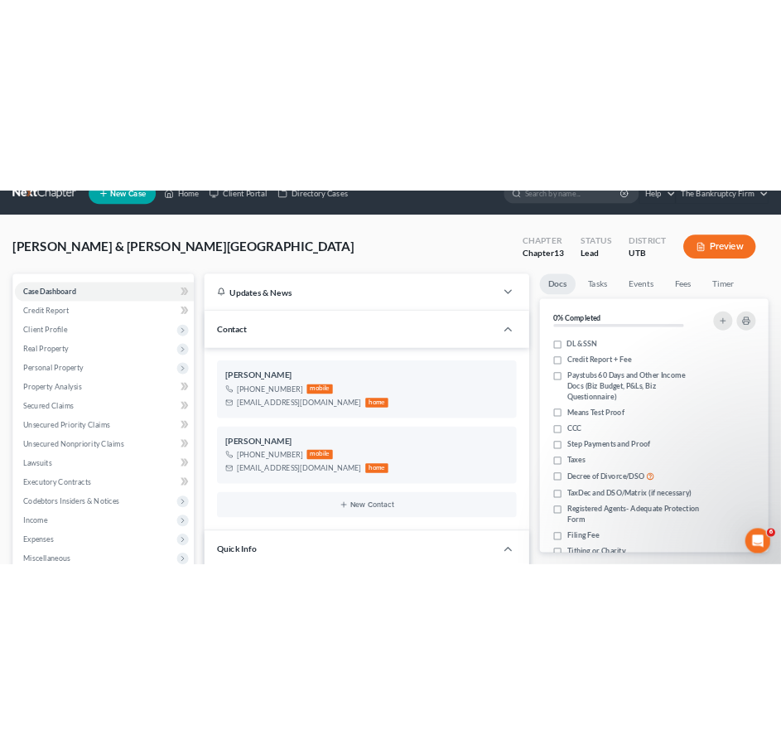
scroll to position [0, 0]
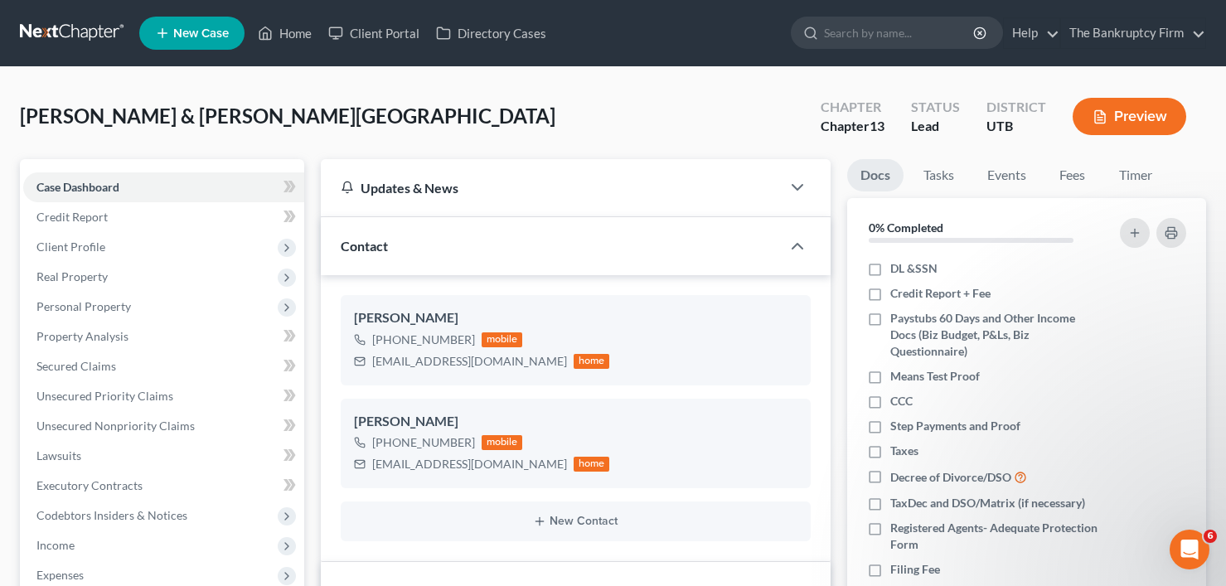
click at [206, 104] on span "[PERSON_NAME] & [PERSON_NAME][GEOGRAPHIC_DATA]" at bounding box center [287, 116] width 535 height 24
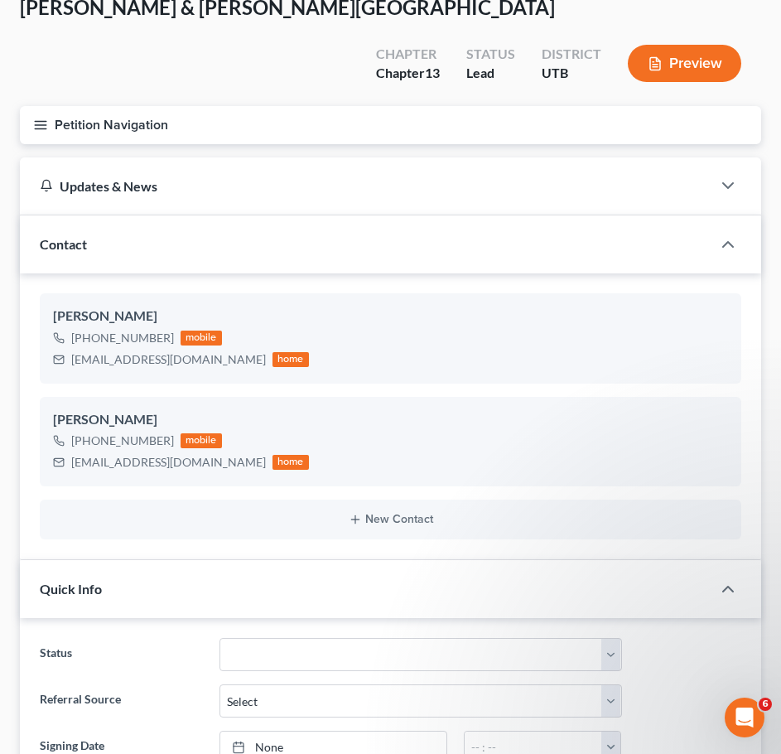
scroll to position [83, 0]
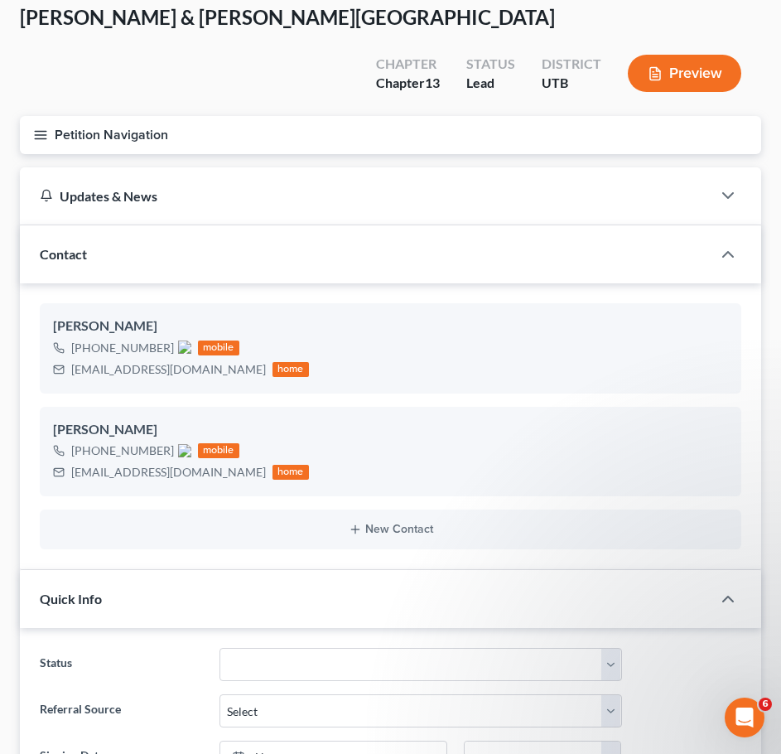
click at [41, 128] on icon "button" at bounding box center [40, 135] width 15 height 15
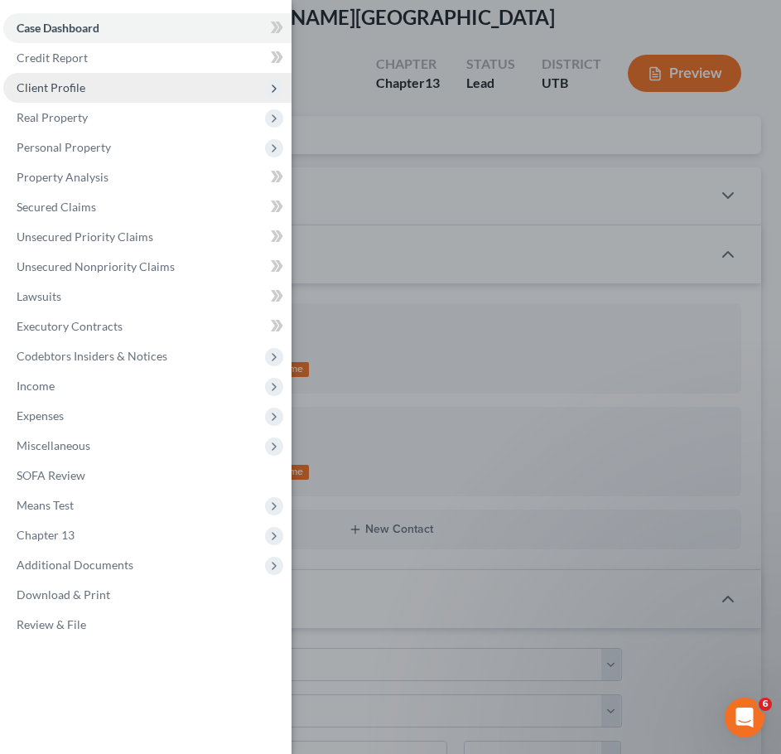
click at [61, 85] on span "Client Profile" at bounding box center [51, 87] width 69 height 14
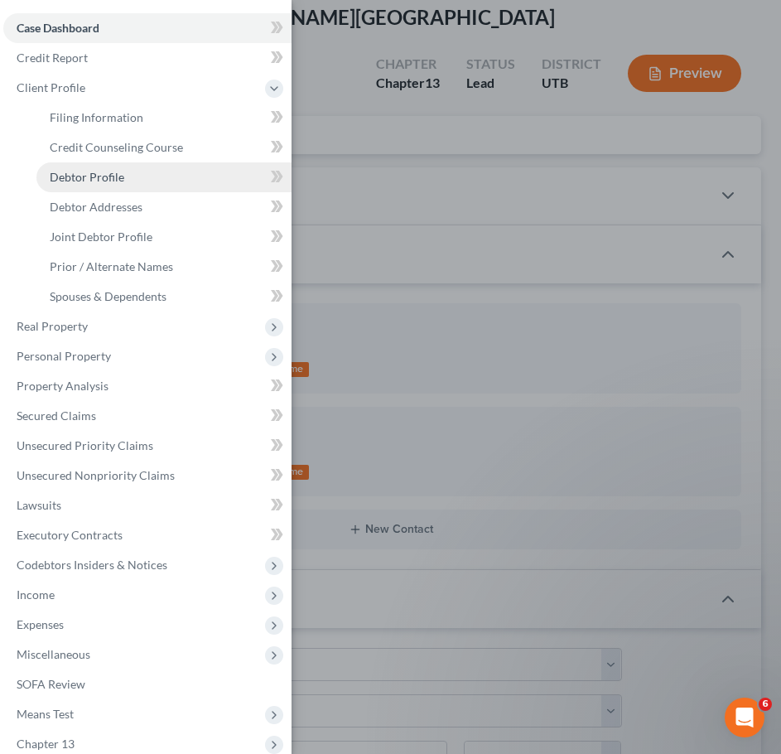
click at [90, 176] on span "Debtor Profile" at bounding box center [87, 177] width 75 height 14
select select "1"
select select "3"
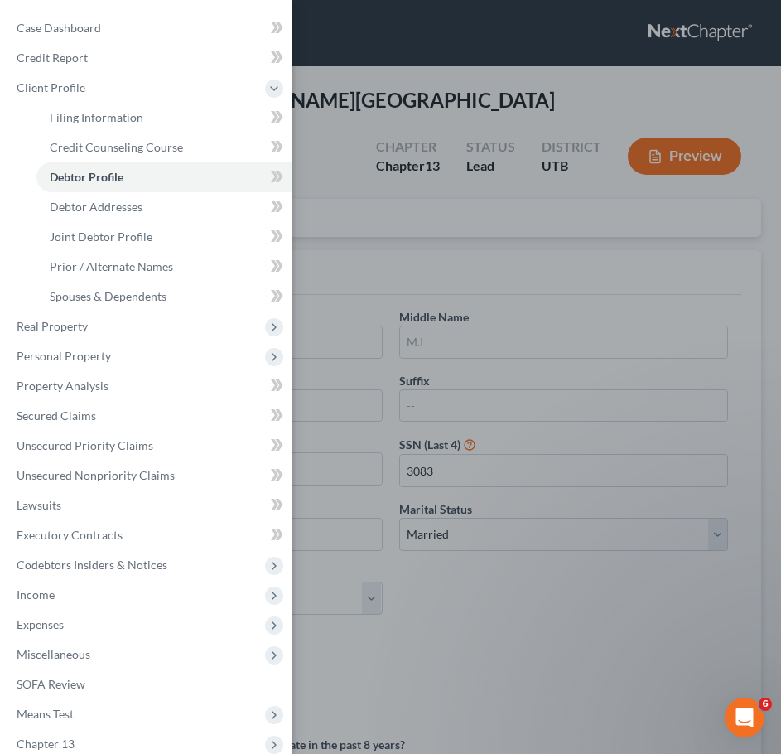
click at [511, 580] on div "Case Dashboard Payments Invoices Payments Payments Credit Report Client Profile" at bounding box center [390, 377] width 781 height 754
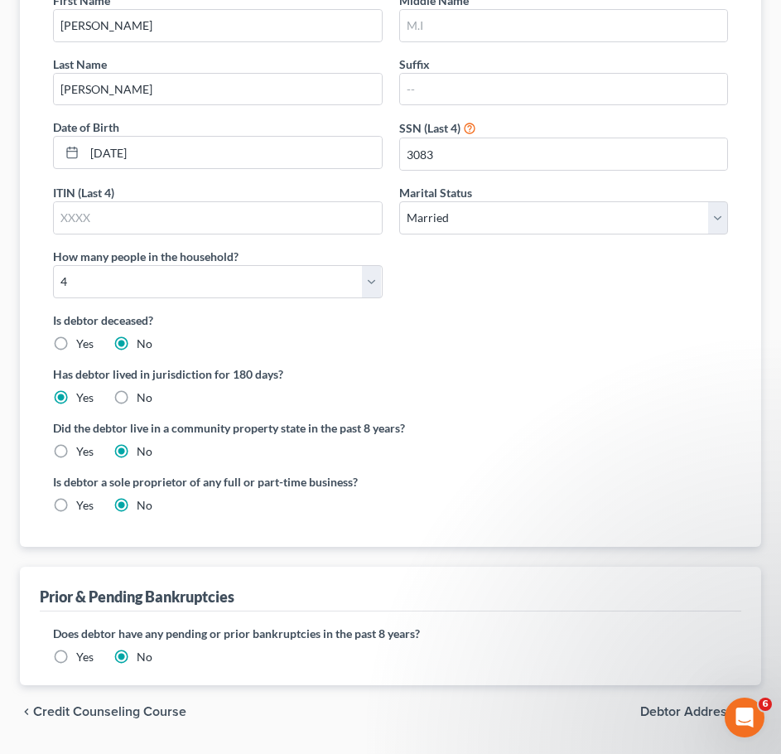
scroll to position [324, 0]
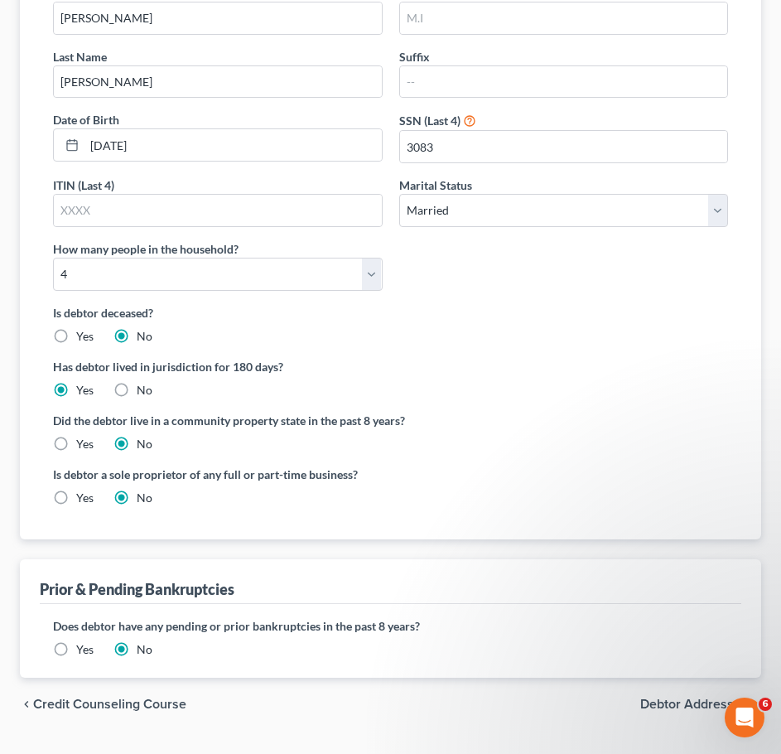
click at [76, 585] on label "Yes" at bounding box center [84, 649] width 17 height 17
click at [83, 585] on input "Yes" at bounding box center [88, 646] width 11 height 11
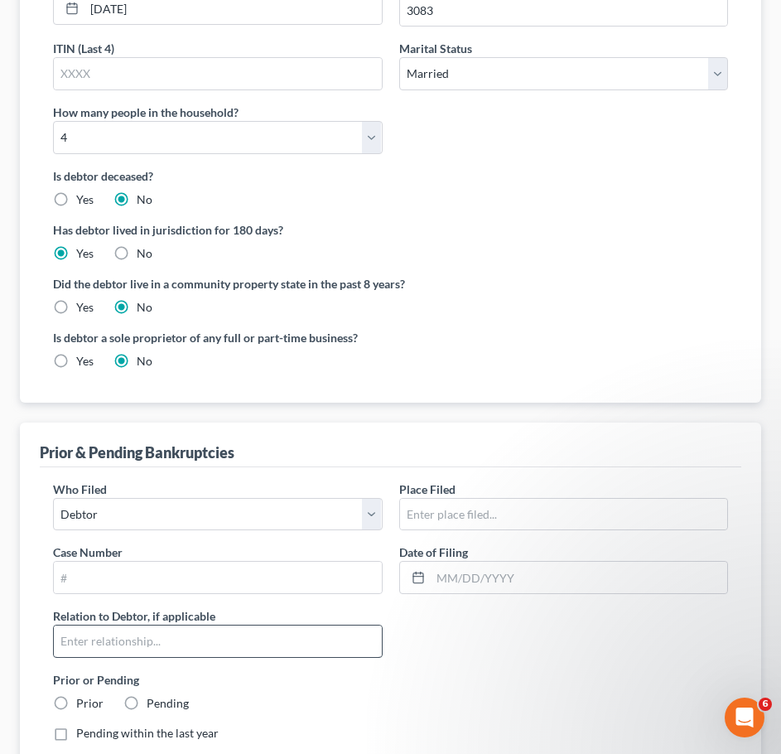
scroll to position [490, 0]
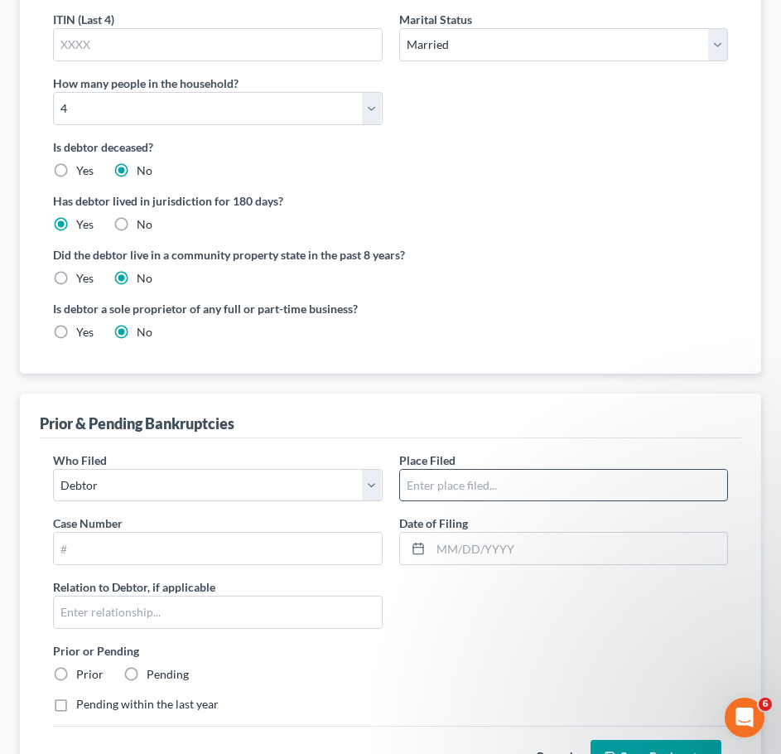
click at [459, 470] on input "text" at bounding box center [564, 485] width 328 height 31
type input "[US_STATE]"
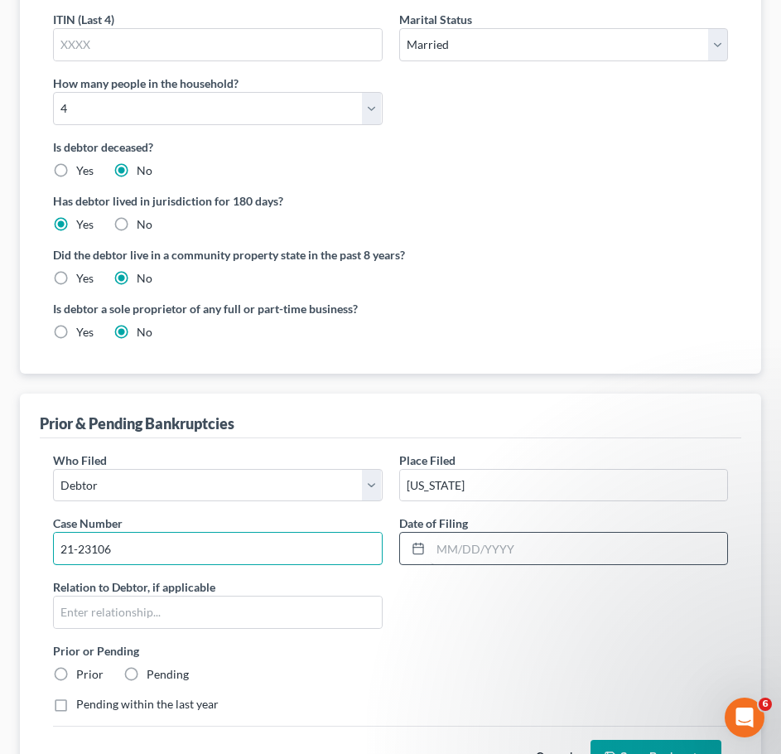
type input "21-23106"
click at [452, 533] on input "text" at bounding box center [579, 548] width 297 height 31
type input "07/15/21"
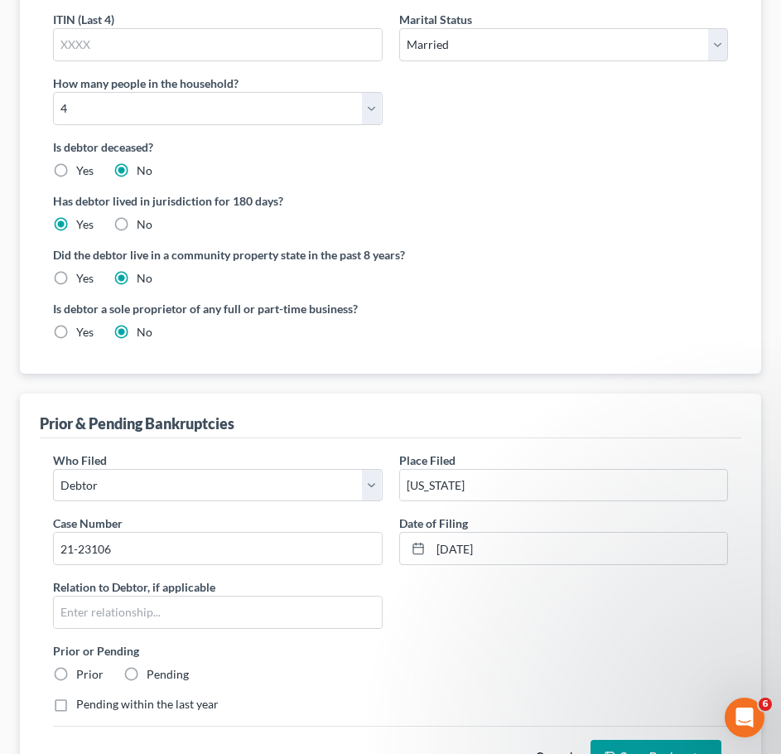
click at [76, 585] on label "Prior" at bounding box center [89, 674] width 27 height 17
click at [83, 585] on input "Prior" at bounding box center [88, 671] width 11 height 11
radio input "true"
click at [641, 585] on button "Save Bankruptcy" at bounding box center [656, 757] width 131 height 35
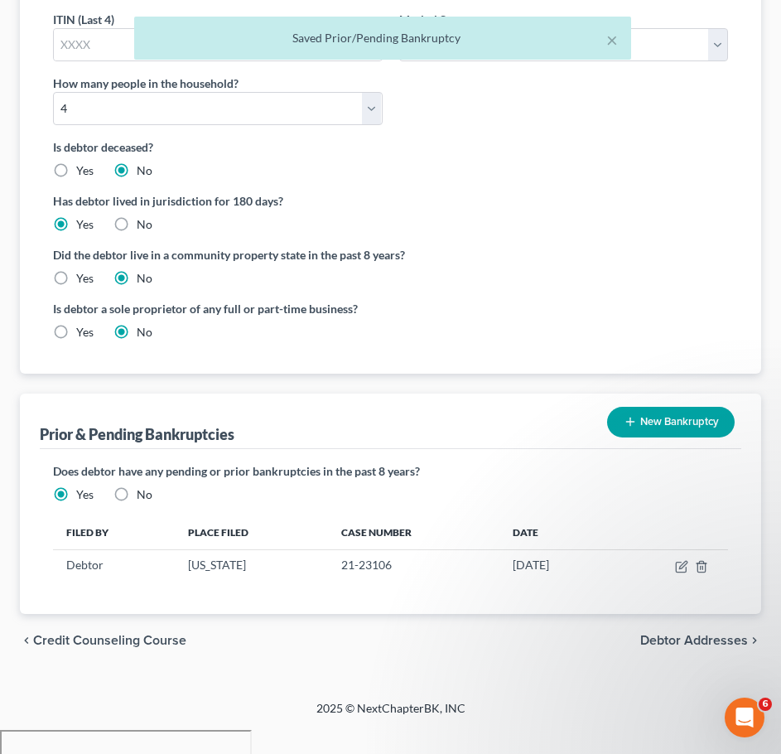
scroll to position [426, 0]
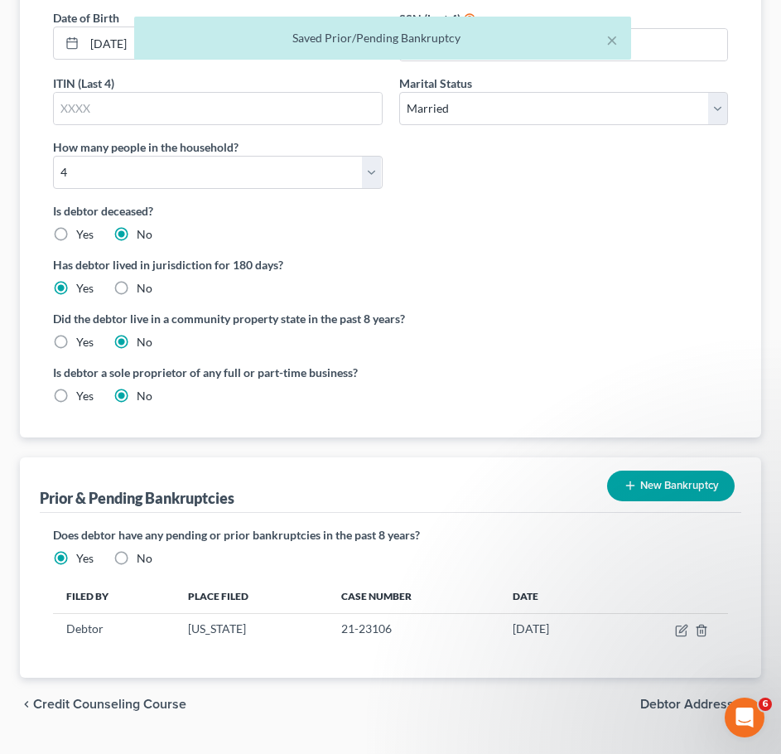
click at [655, 471] on button "New Bankruptcy" at bounding box center [671, 486] width 128 height 31
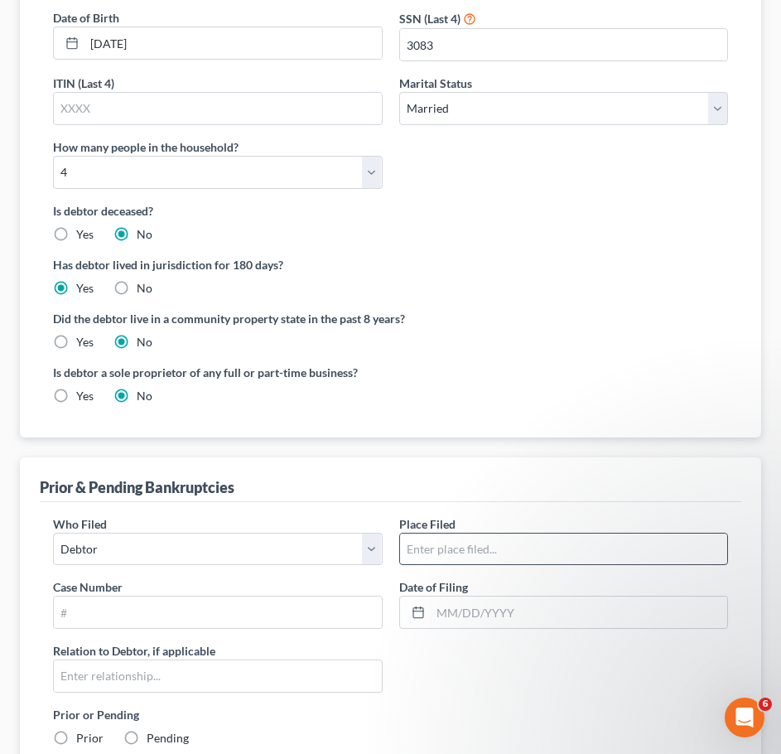
click at [486, 534] on input "text" at bounding box center [564, 549] width 328 height 31
type input "[US_STATE]"
click at [200, 585] on input "text" at bounding box center [218, 612] width 328 height 31
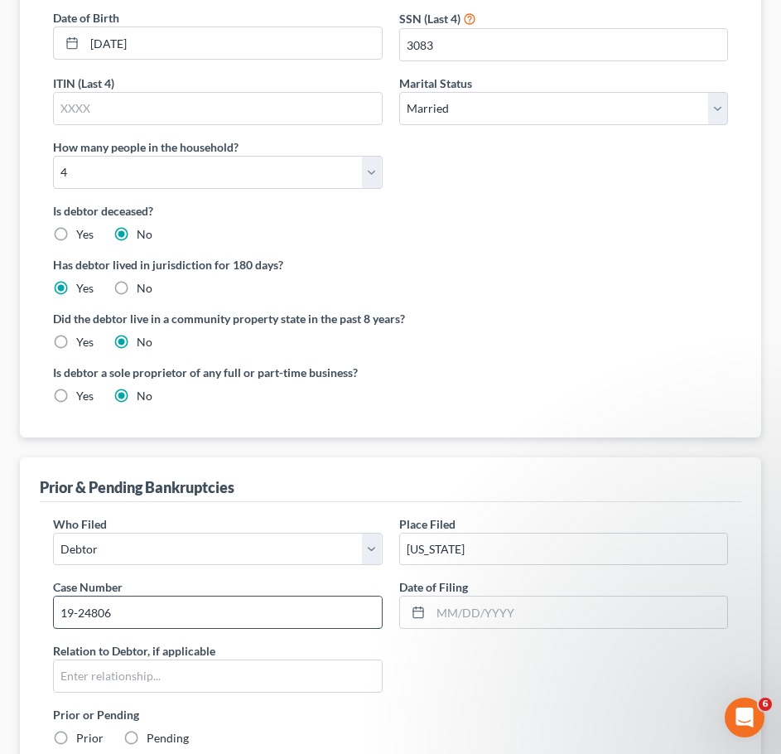
type input "19-24806"
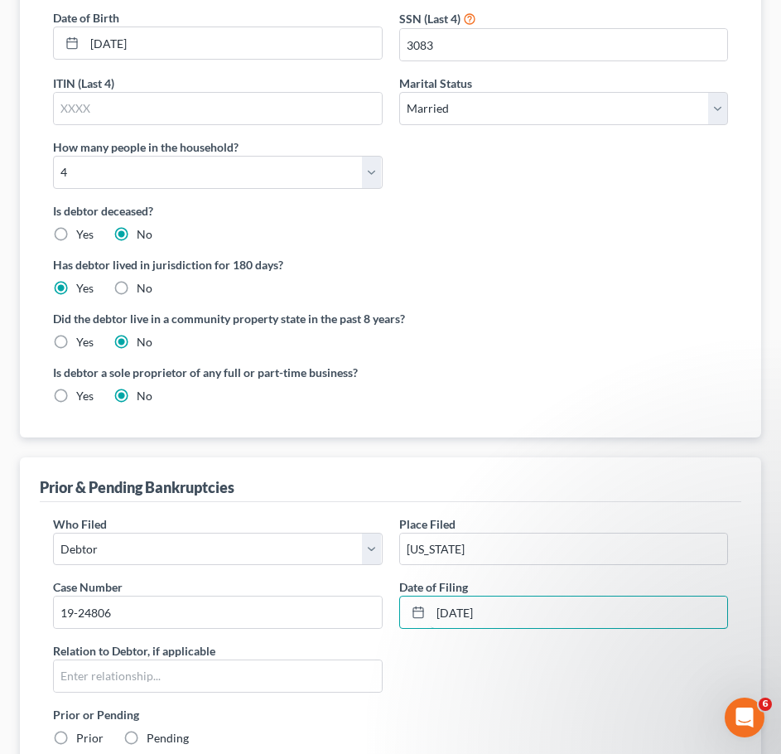
type input "07/01/19"
click at [76, 585] on label "Prior" at bounding box center [89, 738] width 27 height 17
click at [83, 585] on input "Prior" at bounding box center [88, 735] width 11 height 11
radio input "true"
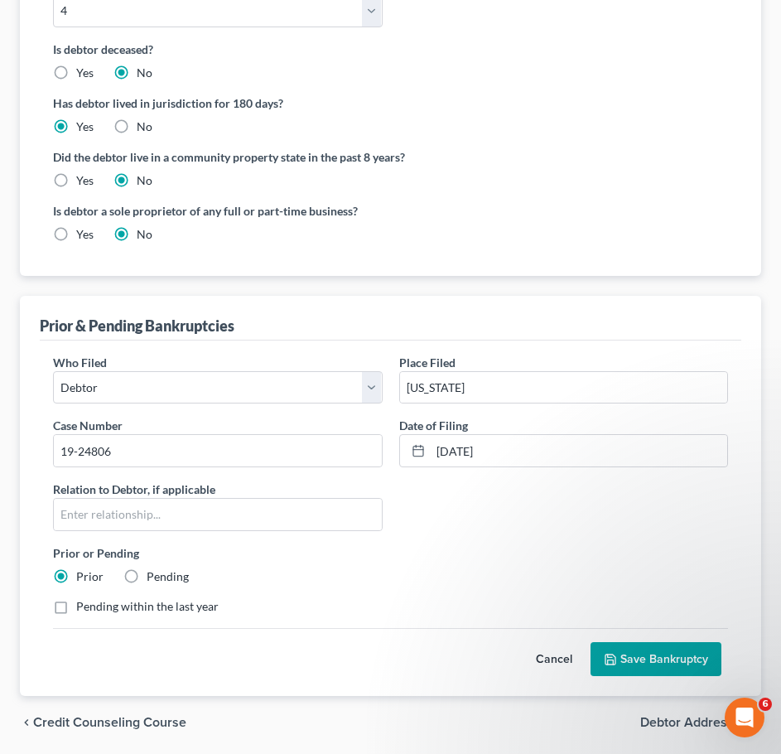
scroll to position [592, 0]
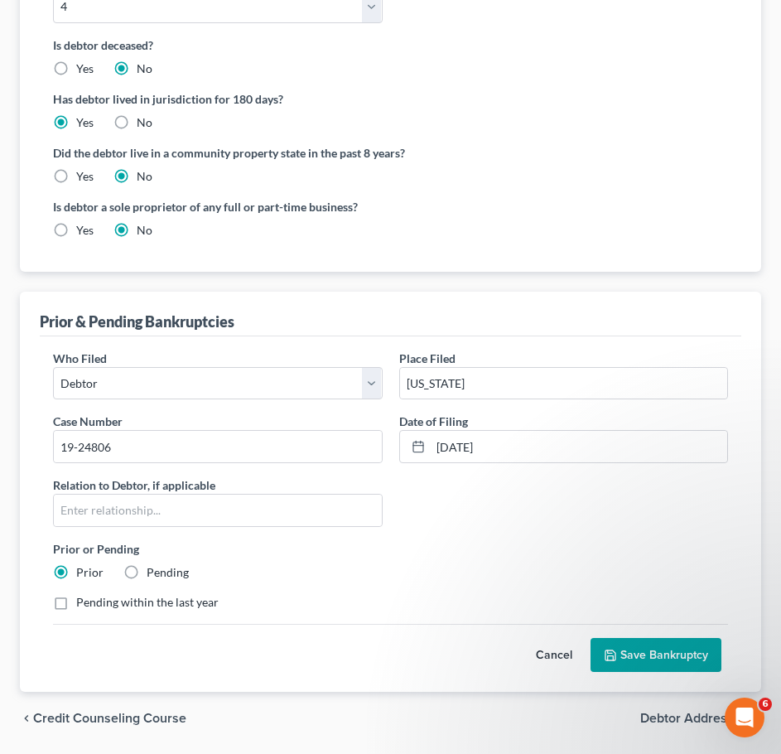
click at [639, 585] on button "Save Bankruptcy" at bounding box center [656, 655] width 131 height 35
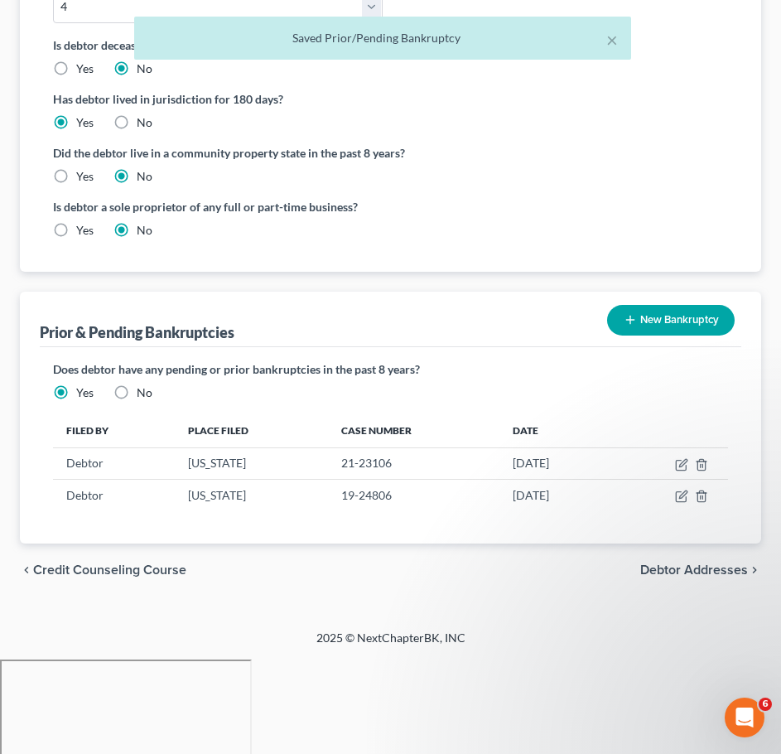
scroll to position [457, 0]
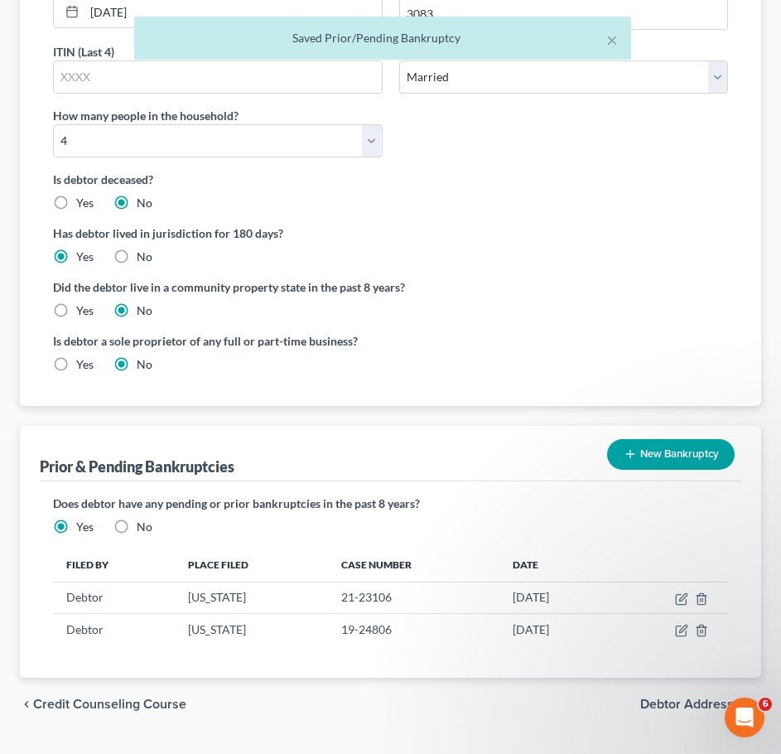
click at [671, 439] on button "New Bankruptcy" at bounding box center [671, 454] width 128 height 31
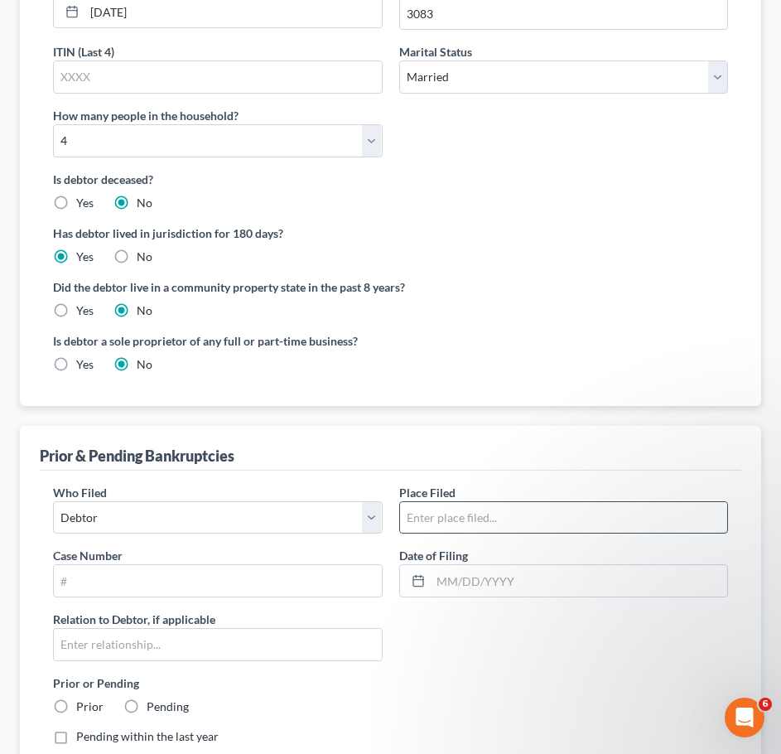
click at [443, 502] on input "text" at bounding box center [564, 517] width 328 height 31
type input "[US_STATE]"
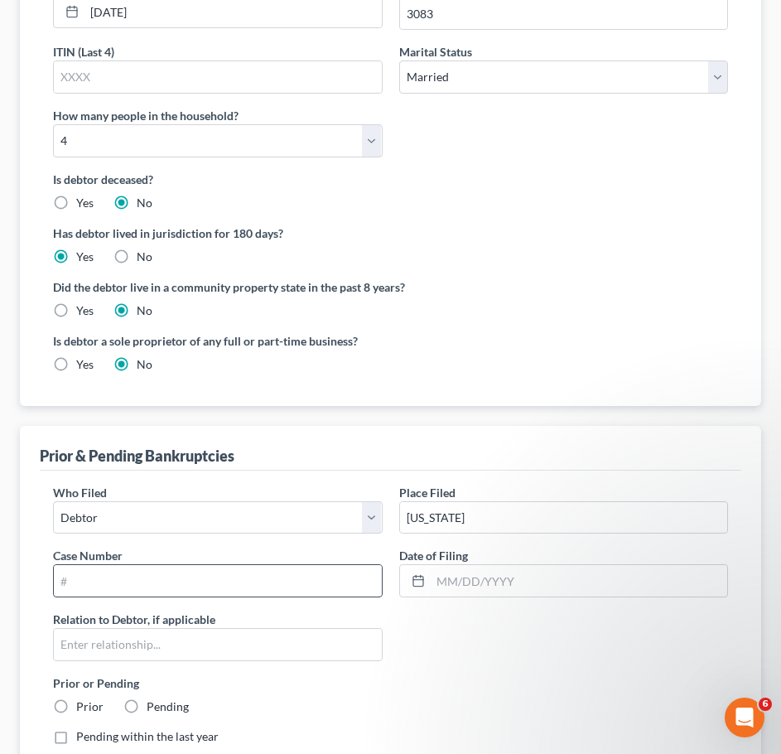
click at [240, 565] on input "text" at bounding box center [218, 580] width 328 height 31
type input "18-25001"
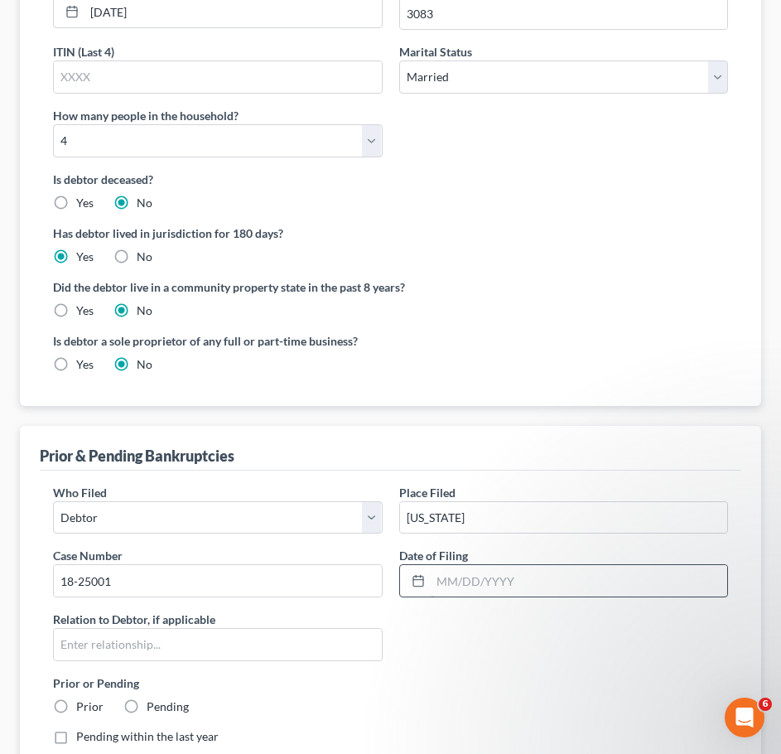
click at [479, 565] on input "text" at bounding box center [579, 580] width 297 height 31
type input "07/05/18"
click at [76, 585] on label "Prior" at bounding box center [89, 707] width 27 height 17
click at [83, 585] on input "Prior" at bounding box center [88, 704] width 11 height 11
radio input "true"
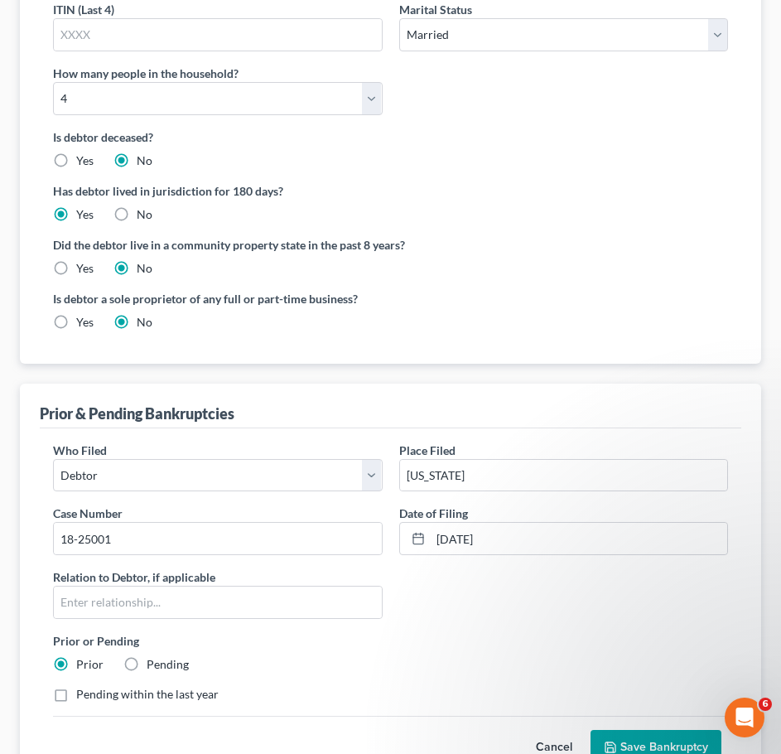
scroll to position [540, 0]
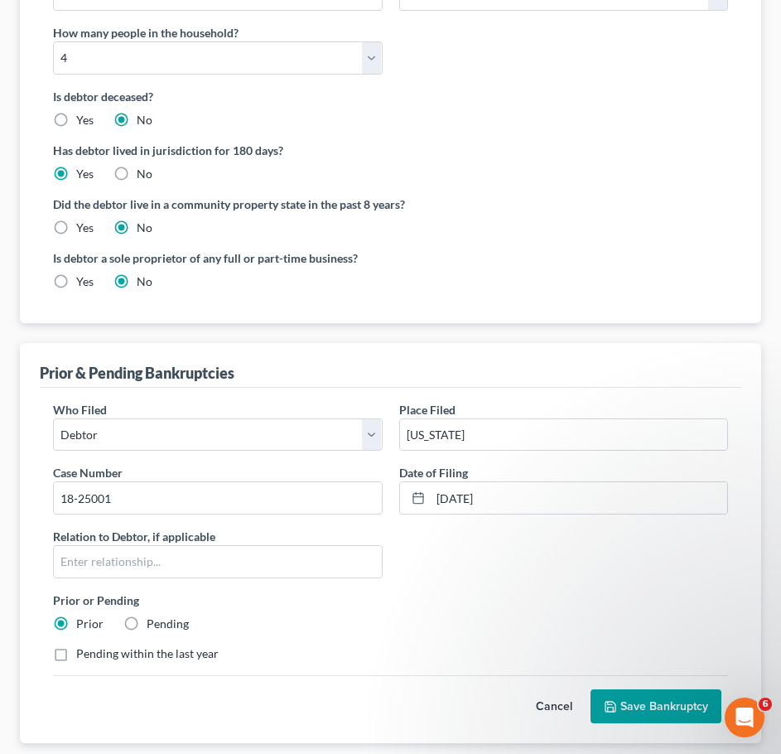
click at [643, 585] on button "Save Bankruptcy" at bounding box center [656, 706] width 131 height 35
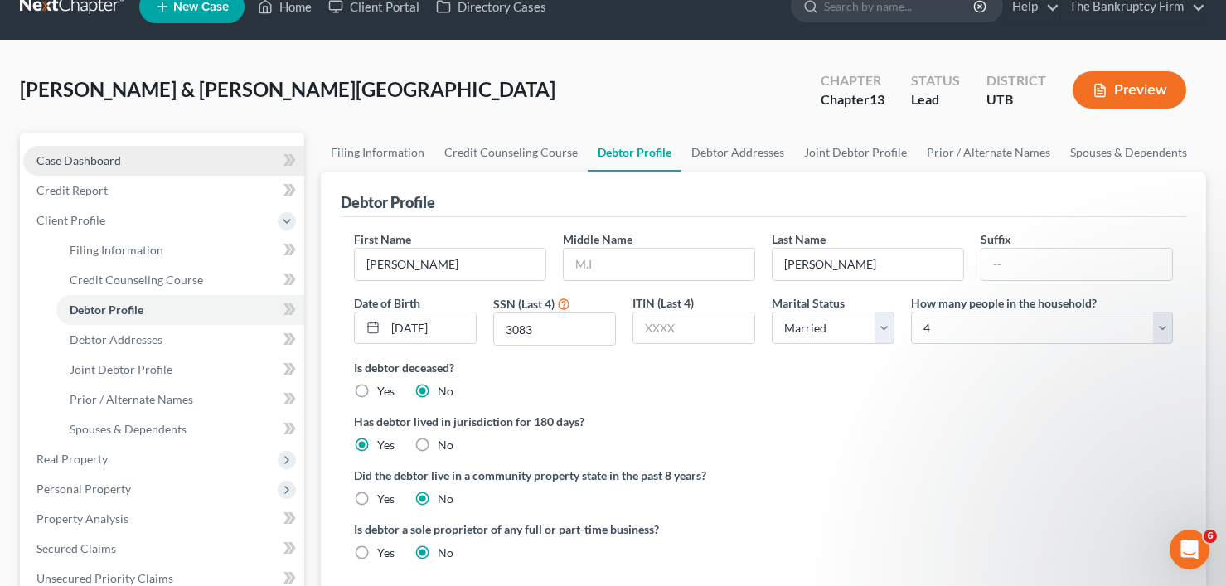
scroll to position [0, 0]
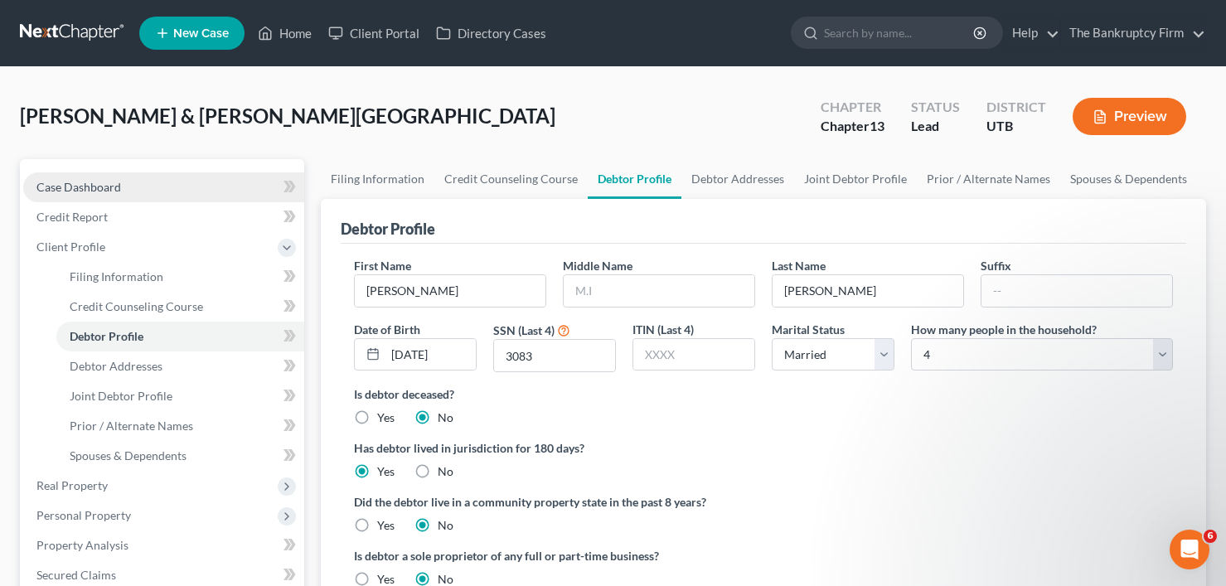
drag, startPoint x: 165, startPoint y: 179, endPoint x: 202, endPoint y: 180, distance: 37.3
click at [165, 179] on link "Case Dashboard" at bounding box center [163, 187] width 281 height 30
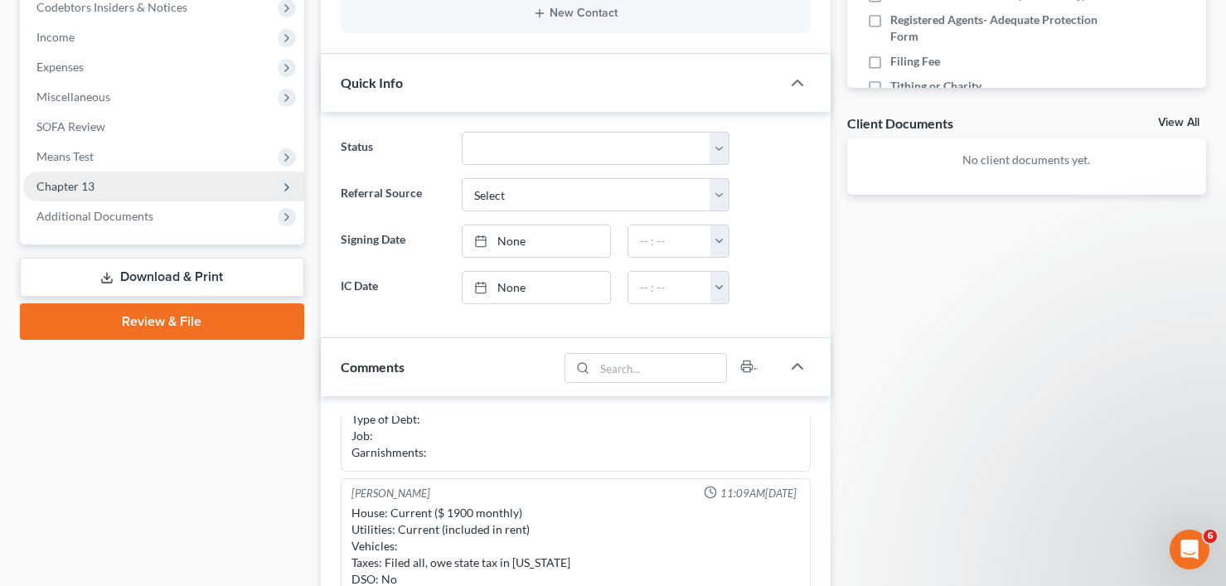
scroll to position [414, 0]
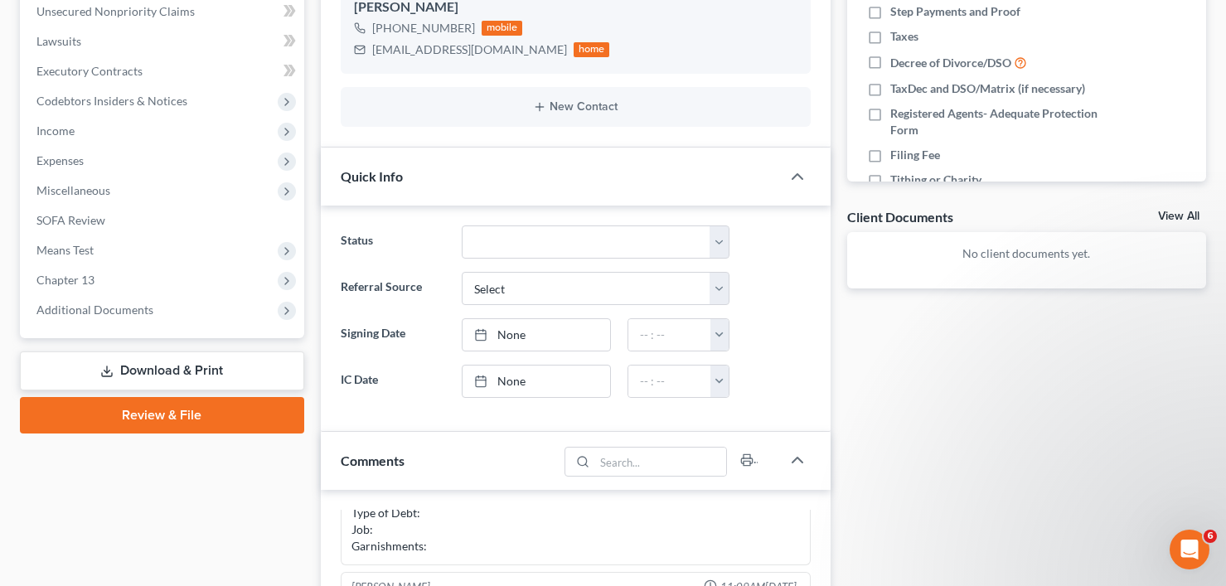
drag, startPoint x: 307, startPoint y: 240, endPoint x: 312, endPoint y: 146, distance: 94.6
click at [307, 240] on div "Case Dashboard Payments Invoices Payments Payments Credit Report Client Profile" at bounding box center [162, 419] width 301 height 1348
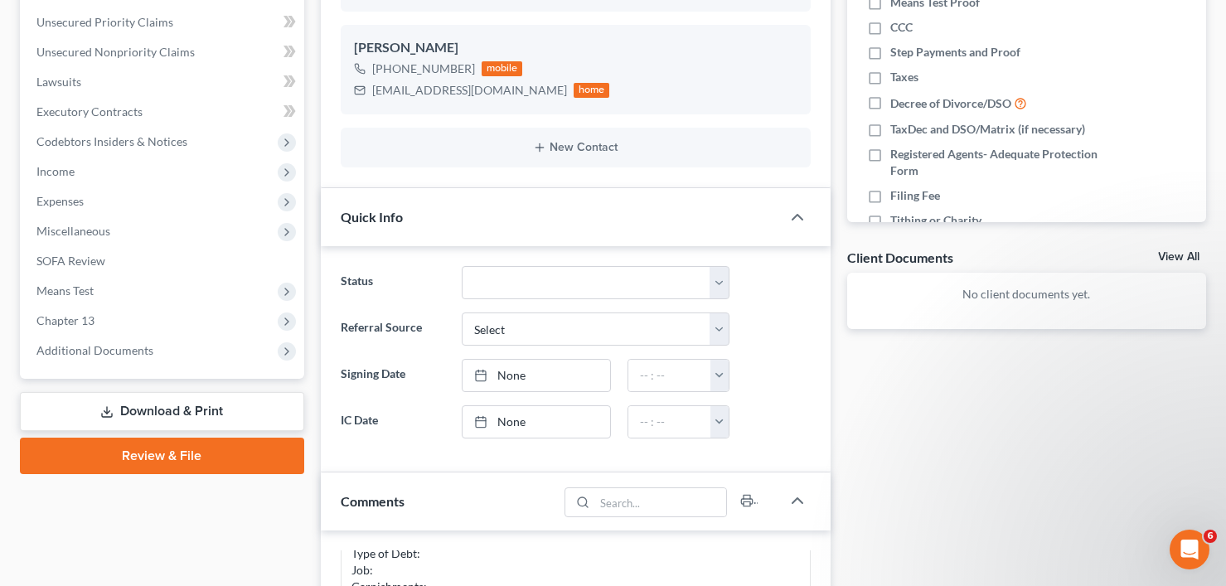
scroll to position [0, 0]
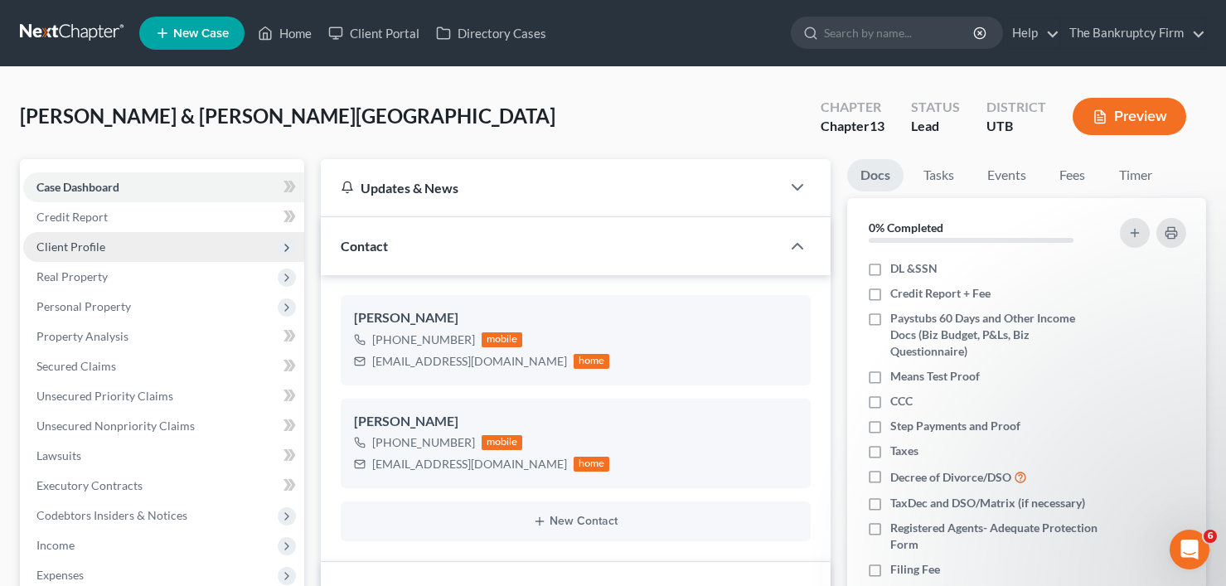
click at [83, 247] on span "Client Profile" at bounding box center [70, 246] width 69 height 14
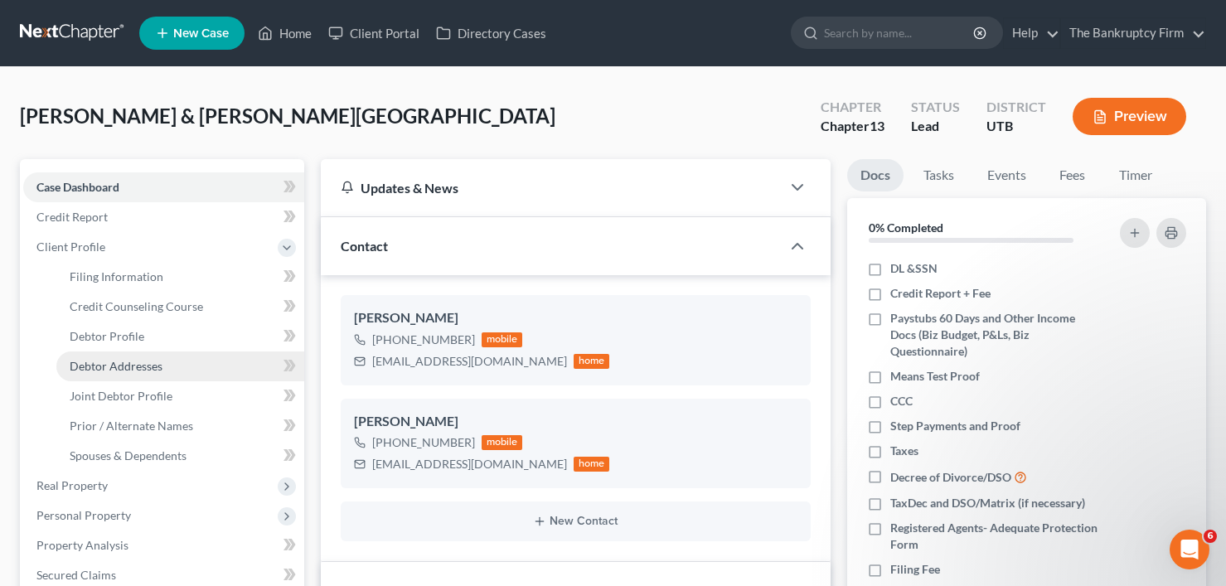
click at [105, 365] on span "Debtor Addresses" at bounding box center [116, 366] width 93 height 14
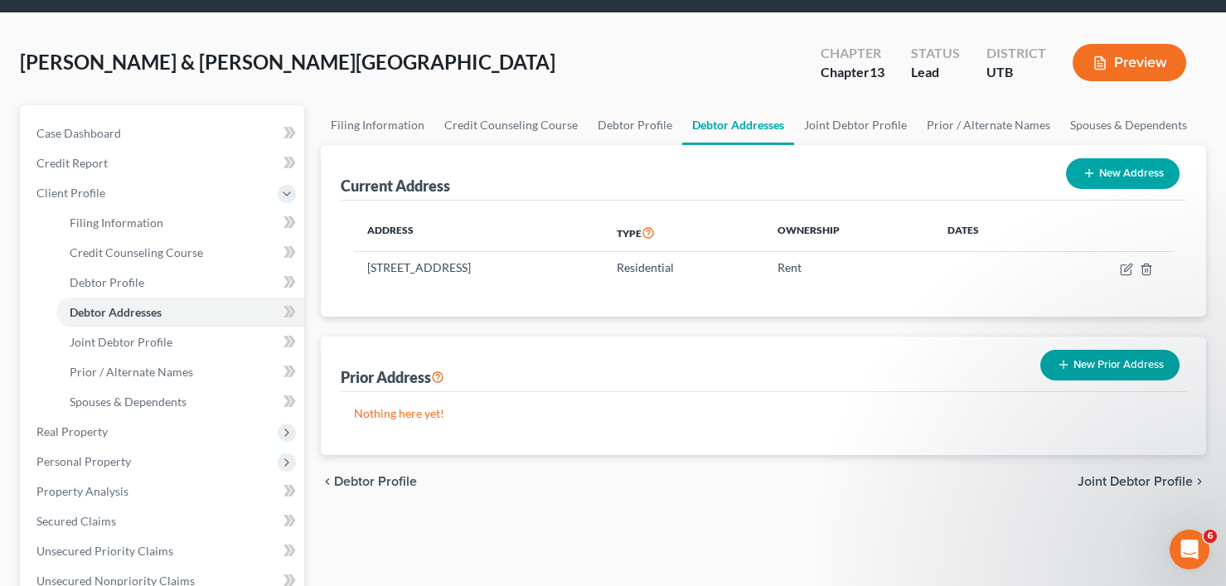
scroll to position [83, 0]
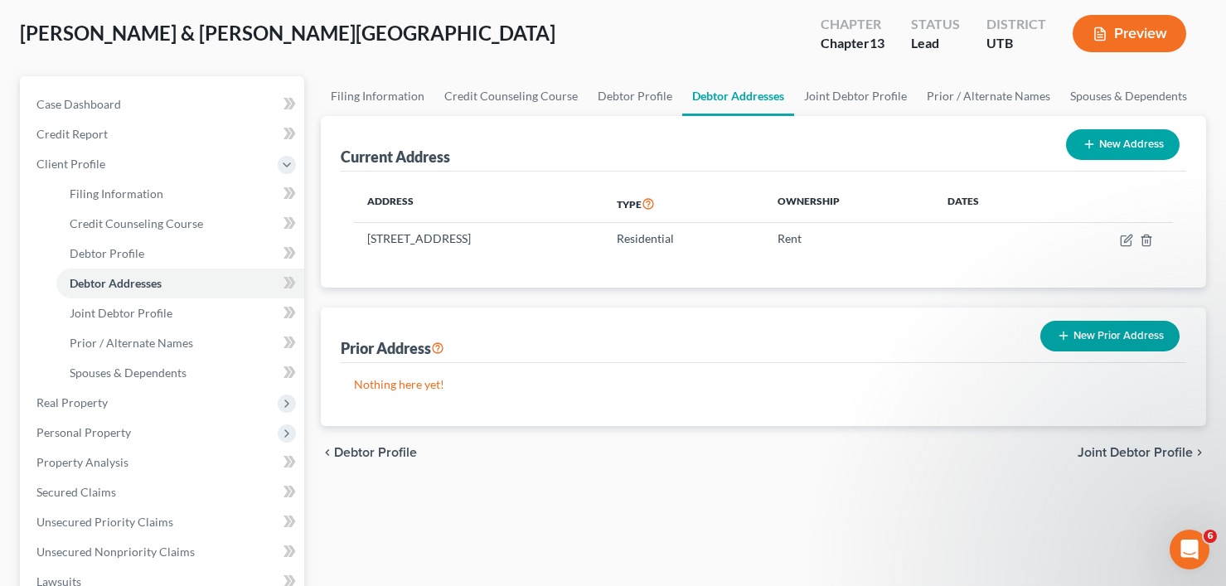
click at [1119, 329] on button "New Prior Address" at bounding box center [1109, 336] width 139 height 31
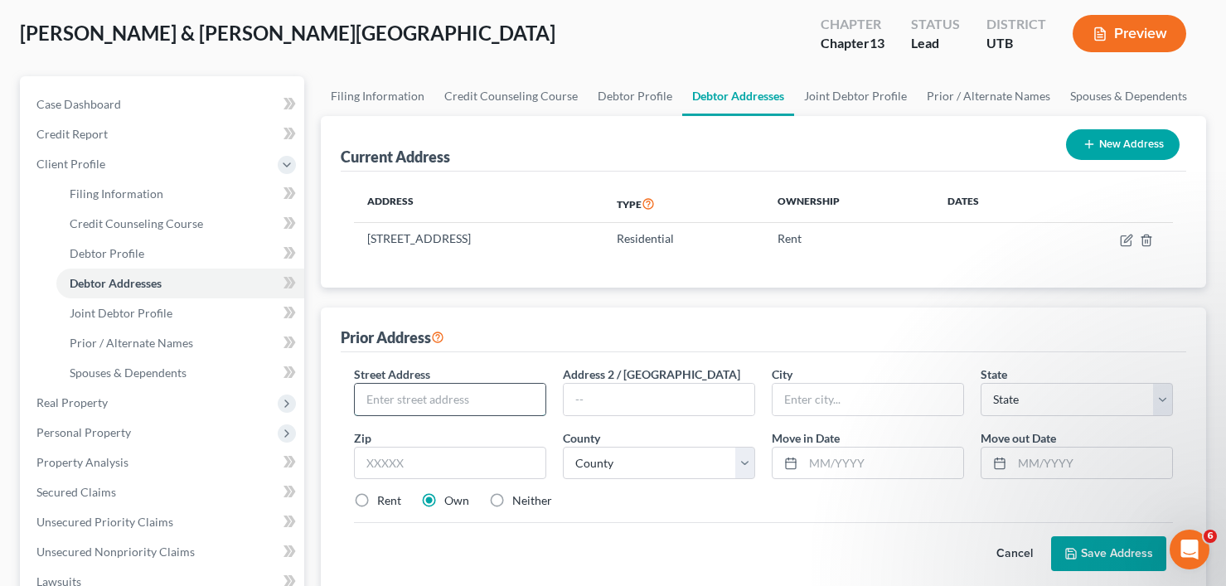
click at [431, 398] on input "text" at bounding box center [450, 399] width 191 height 31
type input "1052 Wise Bend Rd"
type input "Pontotoc"
select select "23"
type input "38863"
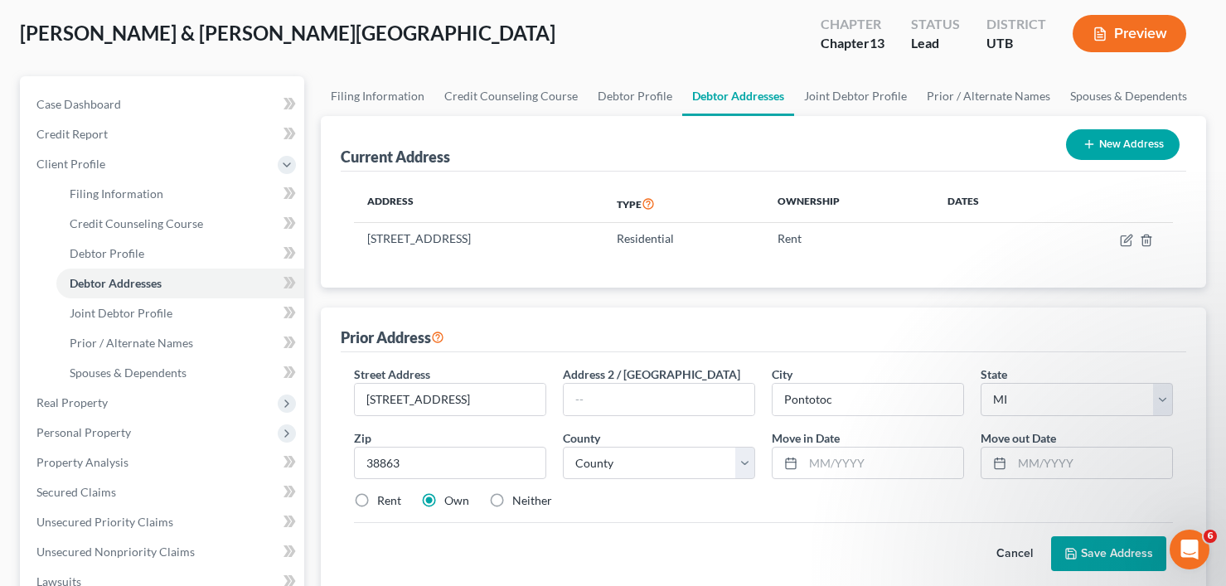
click at [377, 495] on label "Rent" at bounding box center [389, 500] width 24 height 17
click at [384, 495] on input "Rent" at bounding box center [389, 497] width 11 height 11
radio input "true"
select select "25"
click at [639, 488] on div "Street Address * 1052 Wise Bend Rd Address 2 / PO Box City * Pontotoc State * S…" at bounding box center [763, 443] width 835 height 157
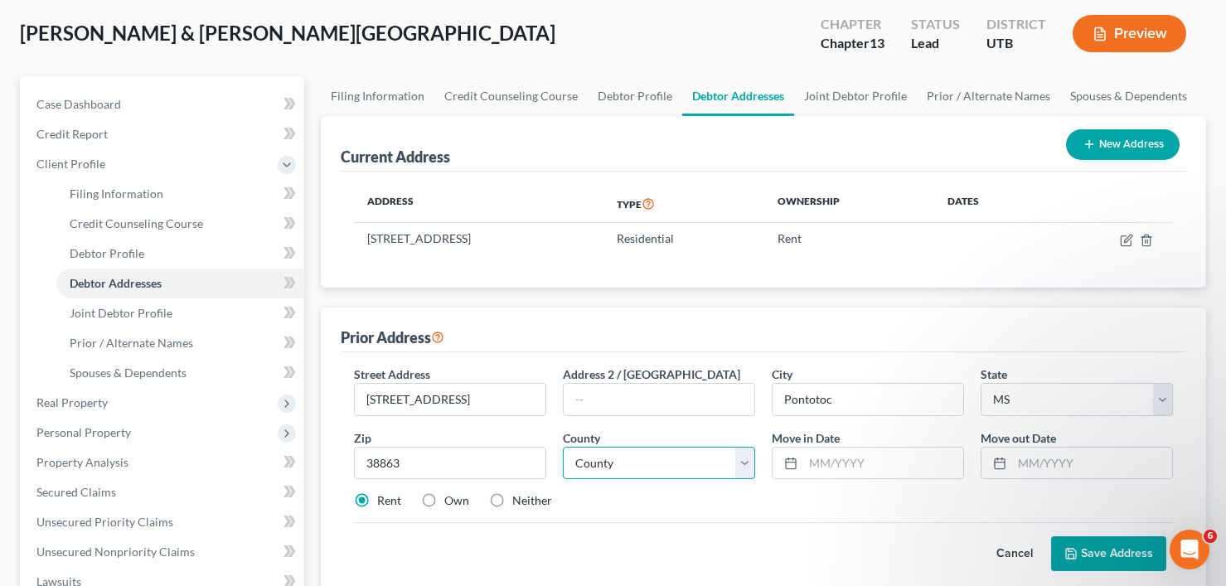
click at [645, 462] on select "County Alcona County Alger County Allegan County Alpena County Antrim County Ar…" at bounding box center [659, 463] width 192 height 33
select select "57"
click at [563, 447] on select "County Adams County Alcorn County Amite County Attala County Benton County Boli…" at bounding box center [659, 463] width 192 height 33
click at [831, 464] on input "text" at bounding box center [883, 462] width 160 height 31
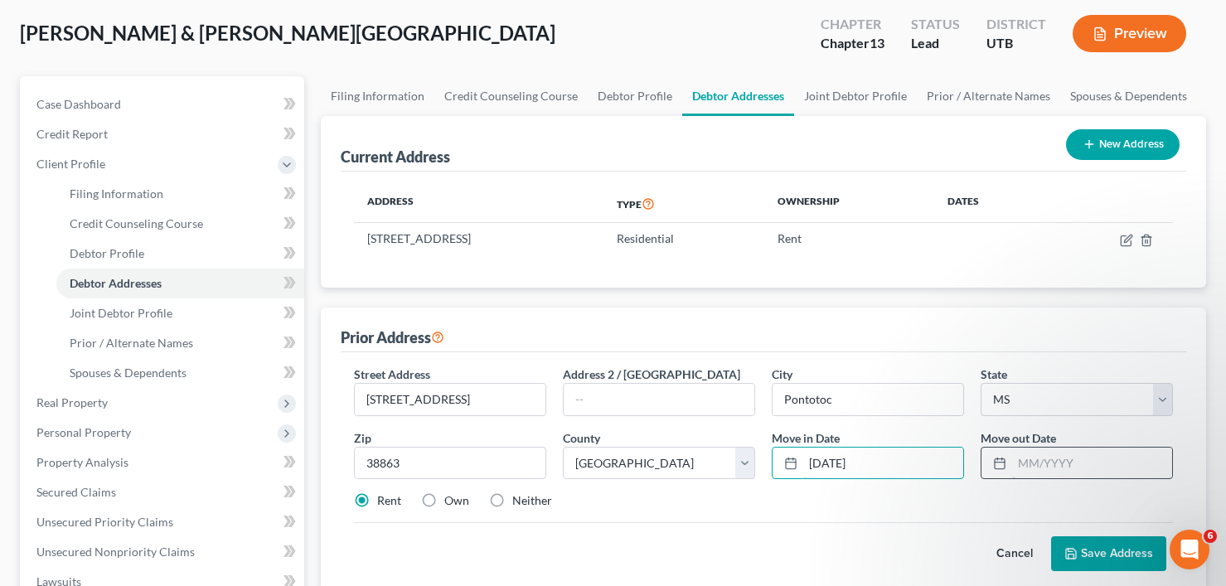
type input "11/23/2022"
click at [1033, 457] on input "text" at bounding box center [1092, 462] width 160 height 31
type input "02/01/2025"
click at [790, 511] on div "Street Address * 1052 Wise Bend Rd Address 2 / PO Box City * Pontotoc State * S…" at bounding box center [763, 443] width 835 height 157
drag, startPoint x: 1098, startPoint y: 546, endPoint x: 1091, endPoint y: 554, distance: 10.0
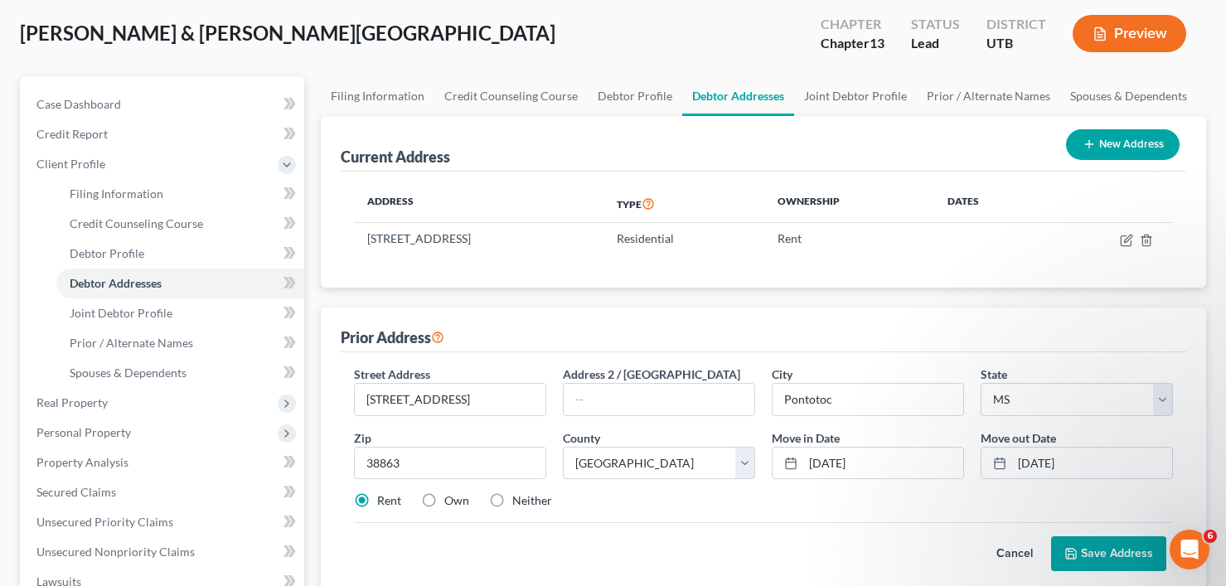
click at [1091, 554] on button "Save Address" at bounding box center [1108, 553] width 115 height 35
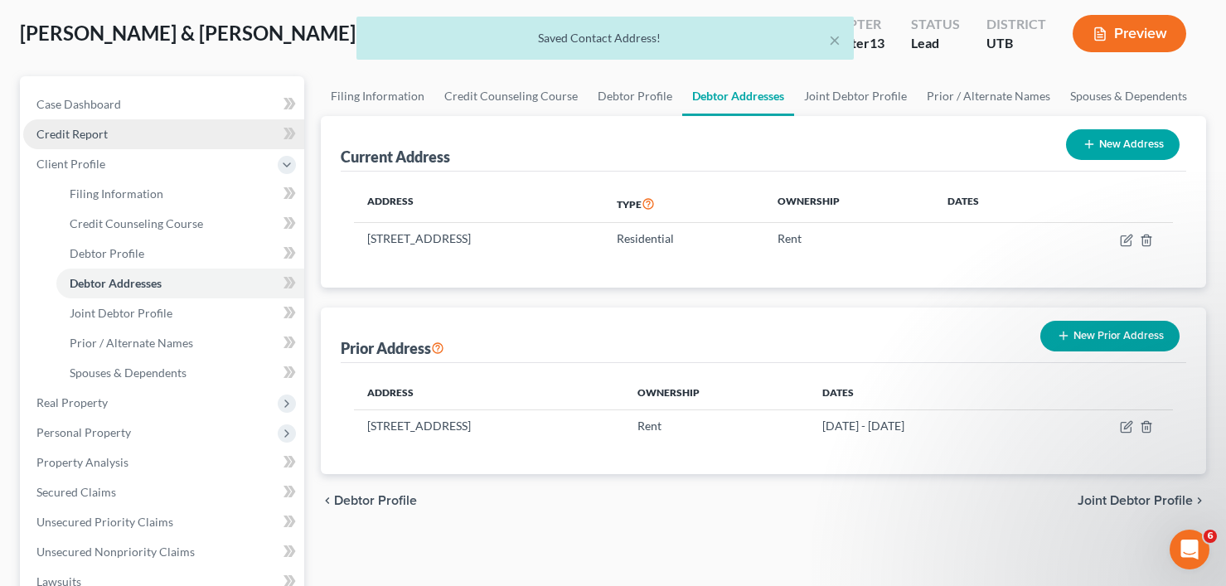
click at [78, 129] on span "Credit Report" at bounding box center [71, 134] width 71 height 14
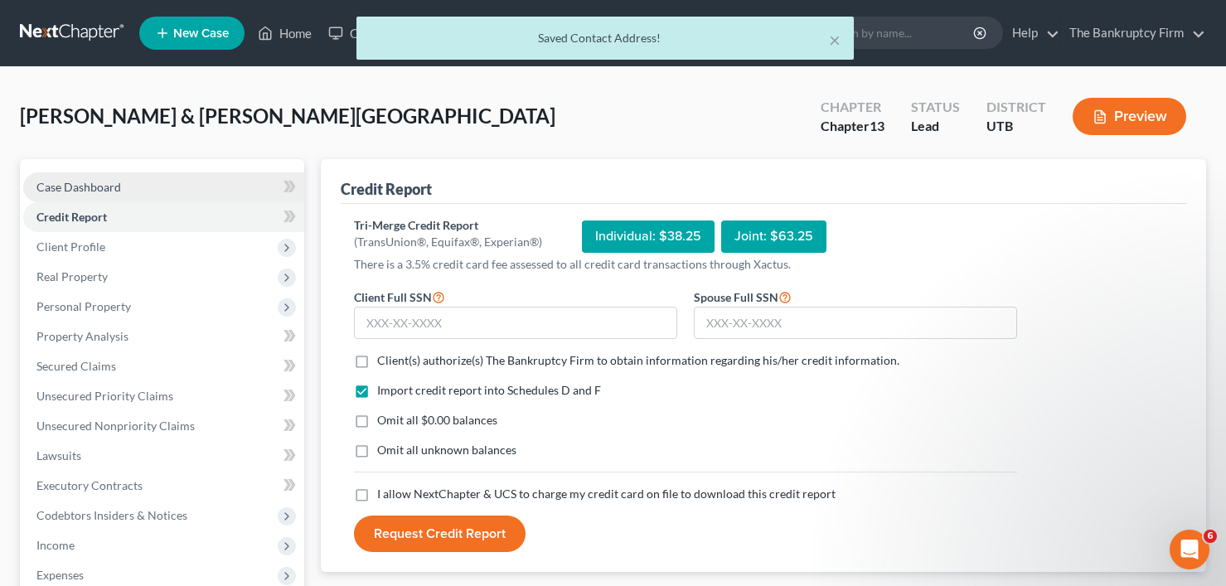
click at [93, 192] on span "Case Dashboard" at bounding box center [78, 187] width 85 height 14
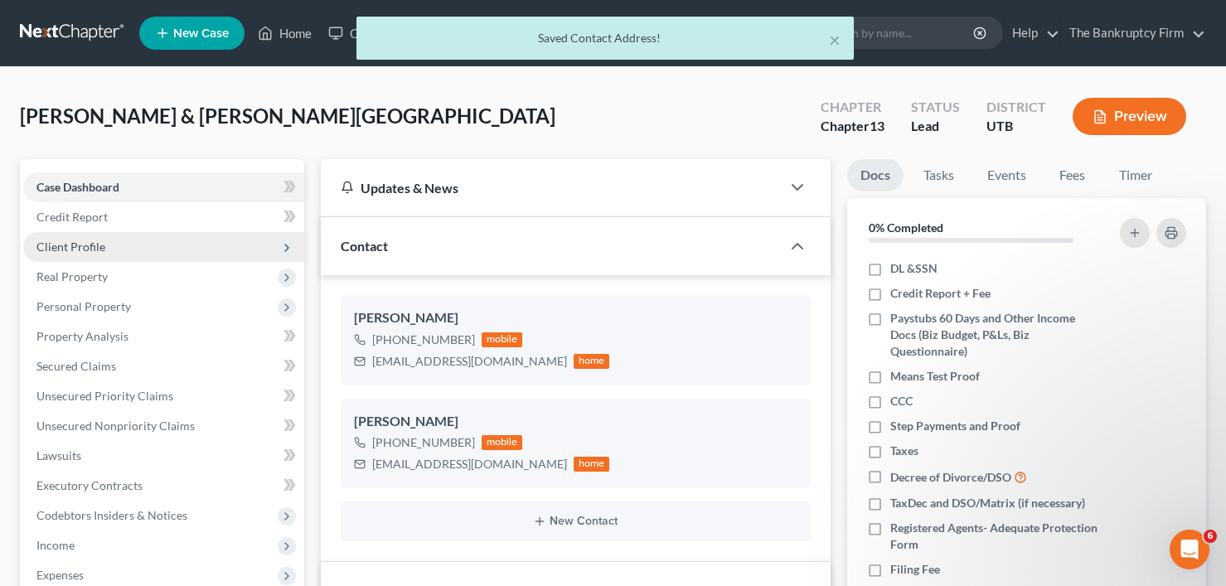
scroll to position [130, 0]
click at [75, 252] on span "Client Profile" at bounding box center [70, 246] width 69 height 14
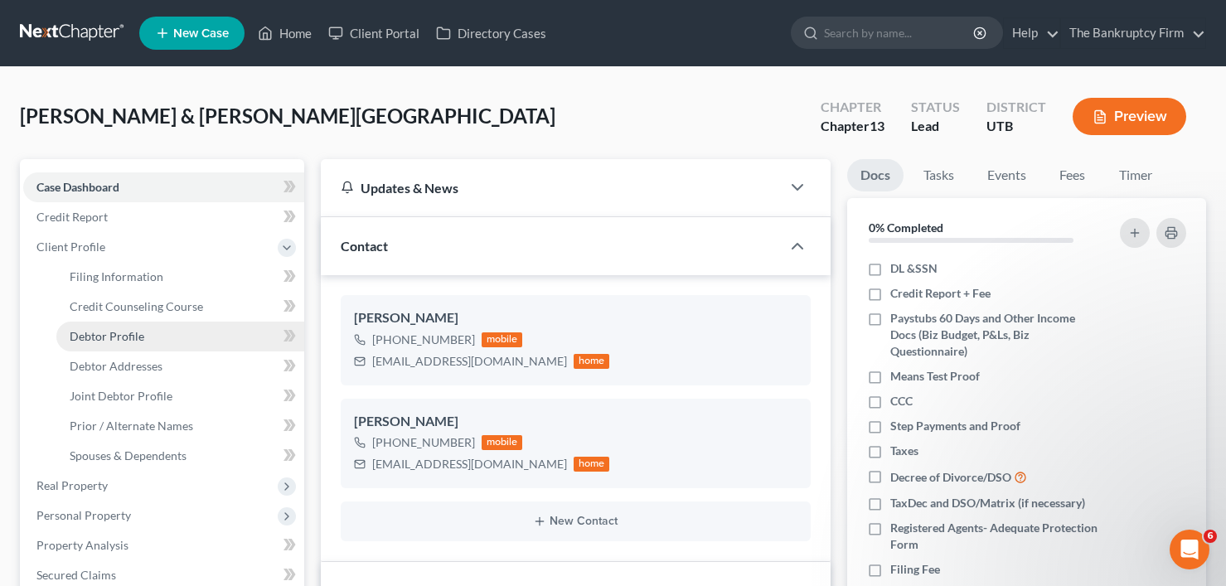
click at [122, 331] on span "Debtor Profile" at bounding box center [107, 336] width 75 height 14
select select "1"
select select "3"
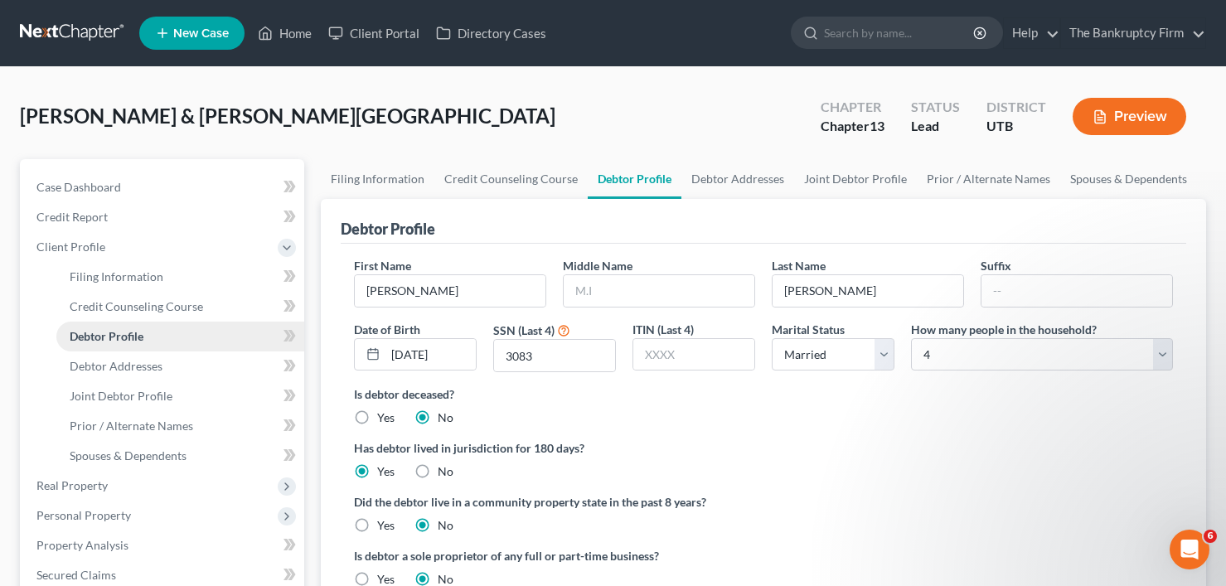
radio input "true"
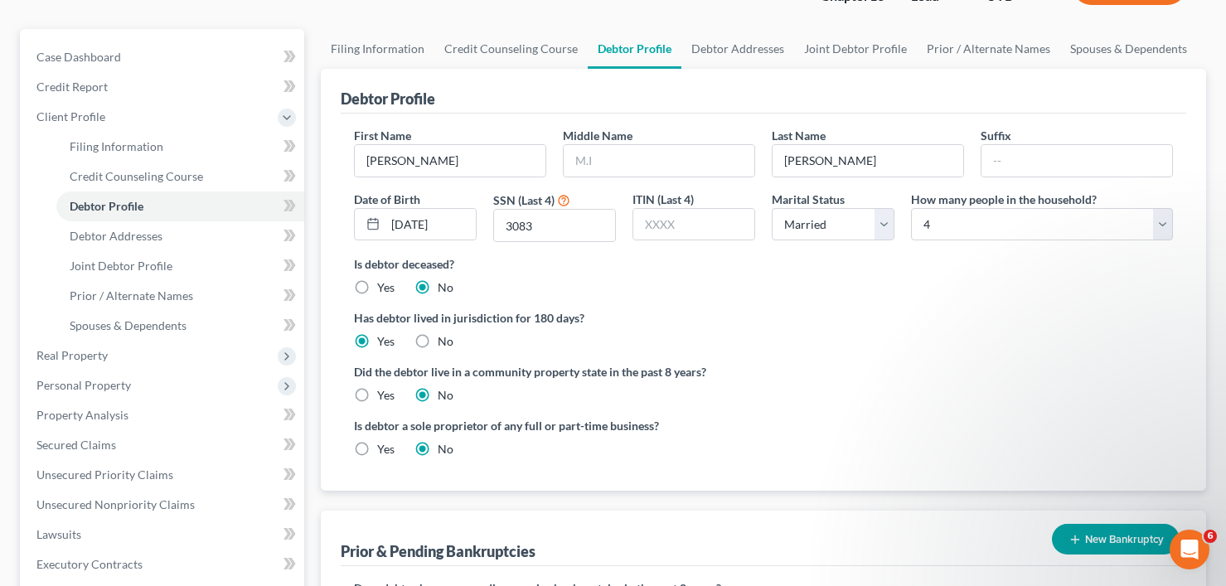
scroll to position [83, 0]
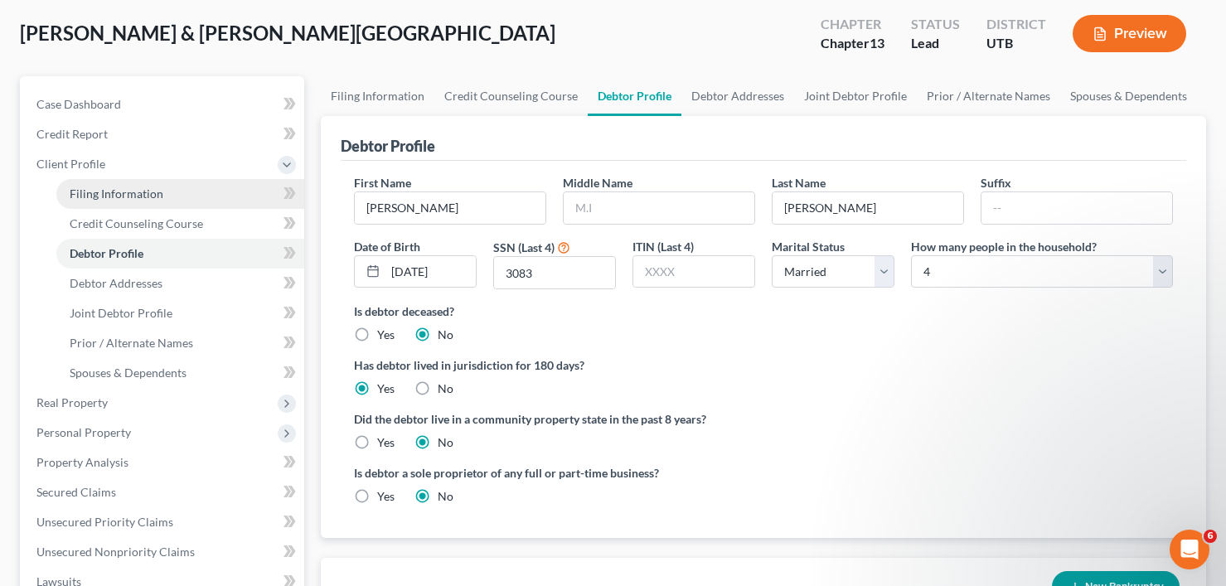
click at [145, 190] on span "Filing Information" at bounding box center [117, 193] width 94 height 14
select select "1"
select select "3"
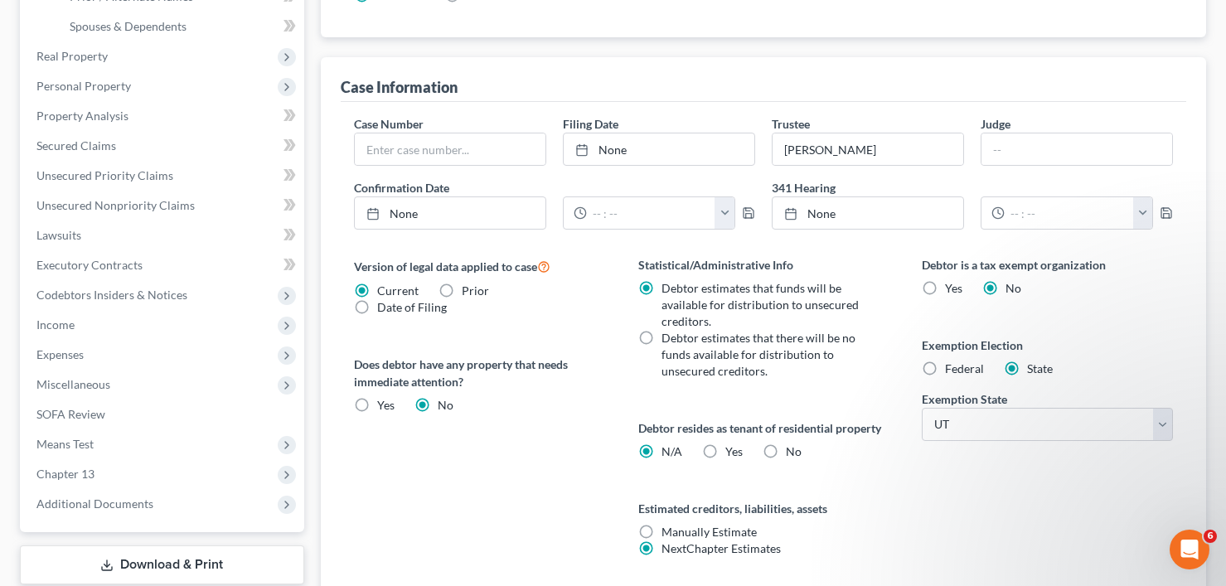
scroll to position [556, 0]
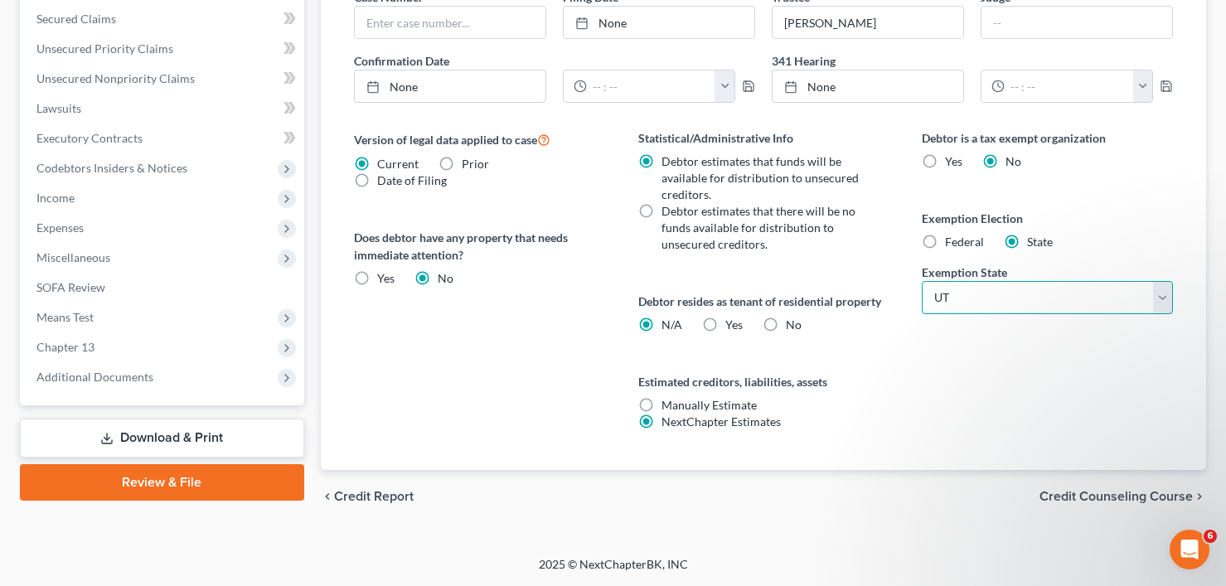
click at [957, 298] on select "State [US_STATE] AK AR AZ CA CO CT DE DC [GEOGRAPHIC_DATA] [GEOGRAPHIC_DATA] GU…" at bounding box center [1046, 297] width 251 height 33
select select "23"
click at [921, 281] on select "State [US_STATE] AK AR AZ CA CO CT DE DC [GEOGRAPHIC_DATA] [GEOGRAPHIC_DATA] GU…" at bounding box center [1046, 297] width 251 height 33
click at [945, 239] on label "Federal" at bounding box center [964, 242] width 39 height 17
click at [951, 239] on input "Federal" at bounding box center [956, 239] width 11 height 11
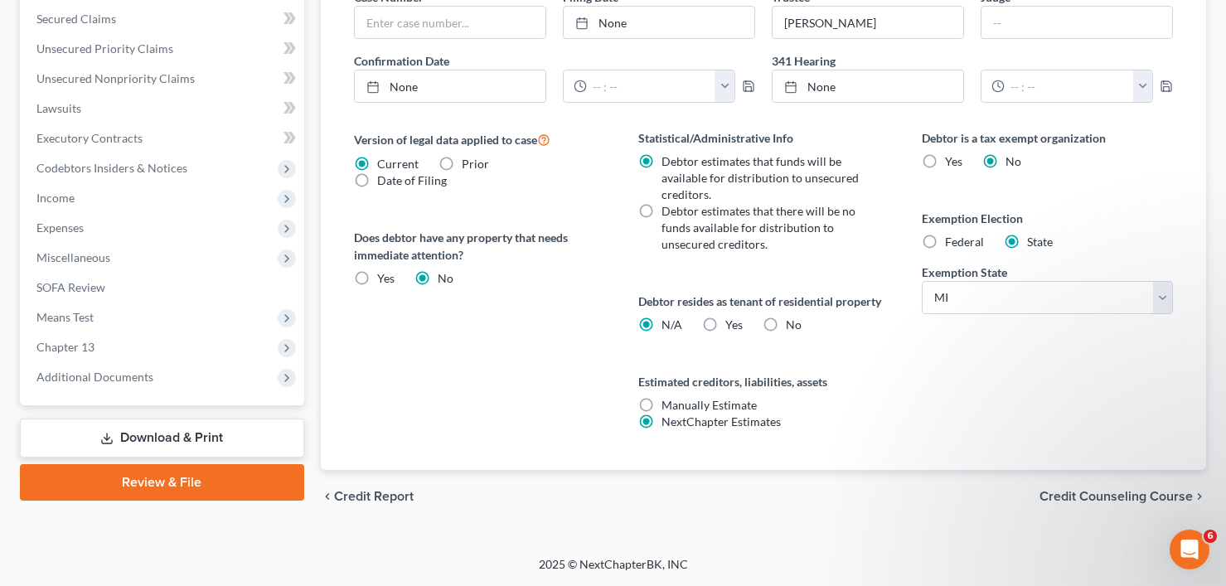
radio input "true"
radio input "false"
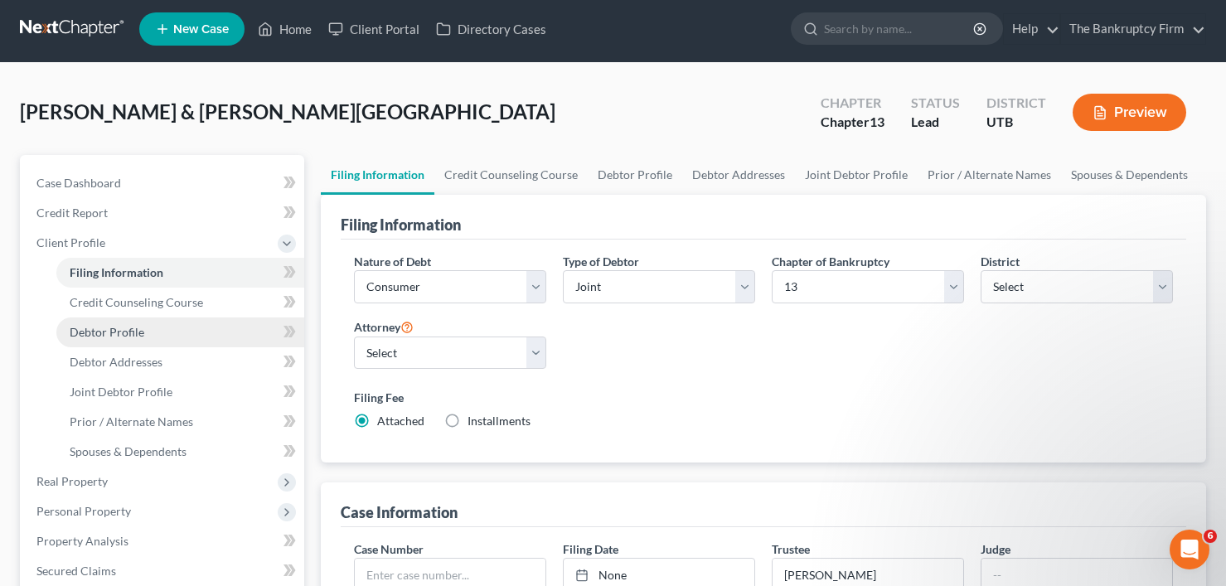
scroll to position [0, 0]
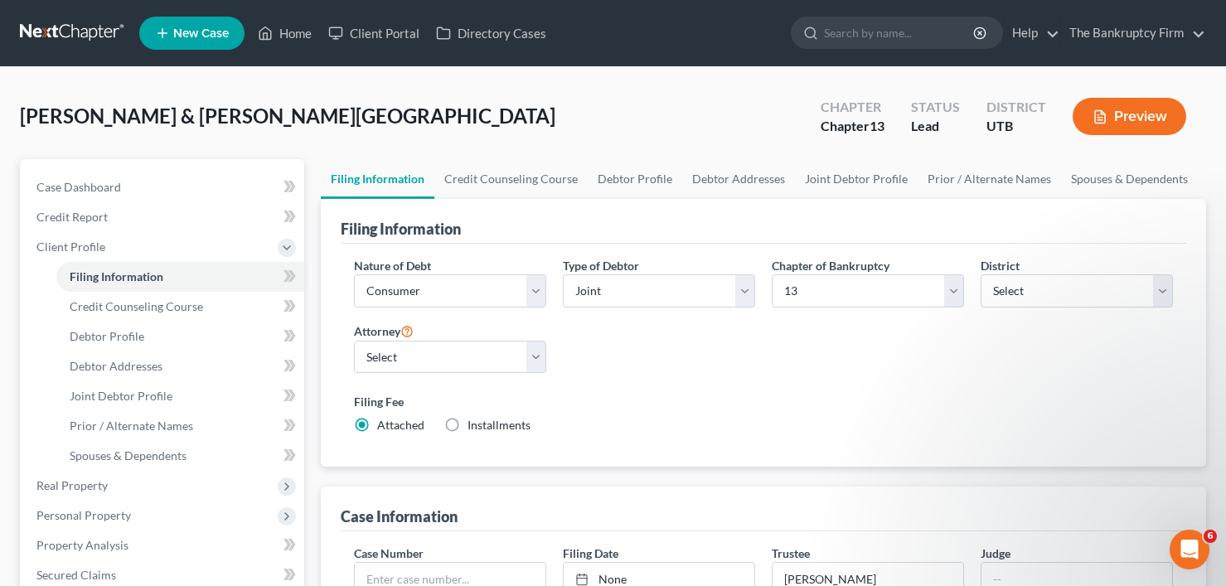
click at [665, 387] on div "Filing Fee Attached Installments Installments" at bounding box center [763, 416] width 835 height 60
click at [113, 185] on span "Case Dashboard" at bounding box center [78, 187] width 85 height 14
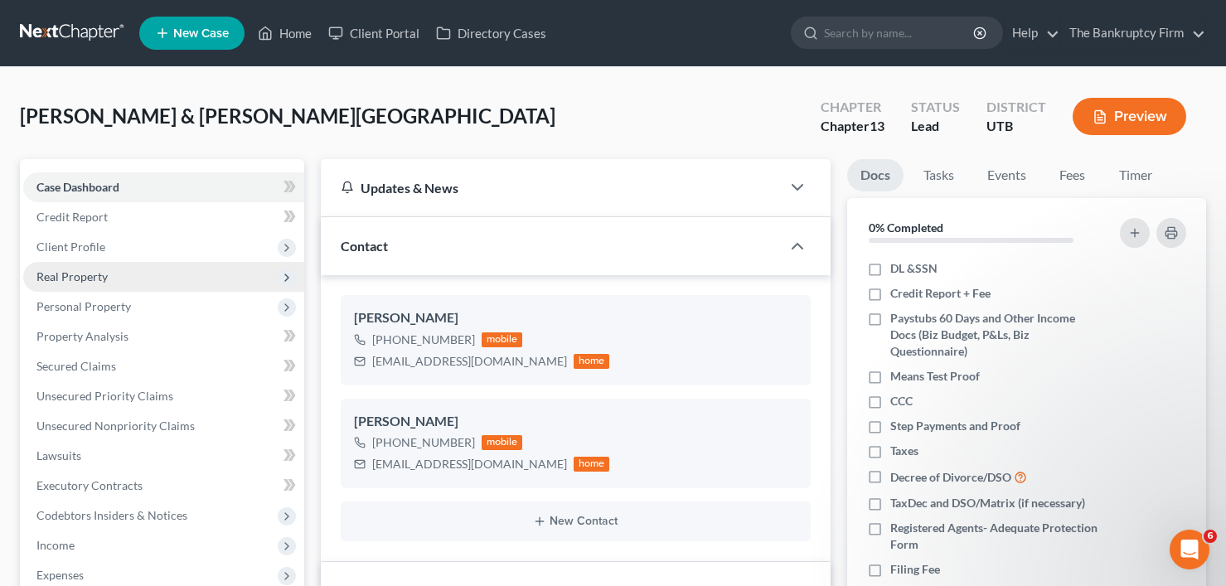
click at [82, 277] on span "Real Property" at bounding box center [71, 276] width 71 height 14
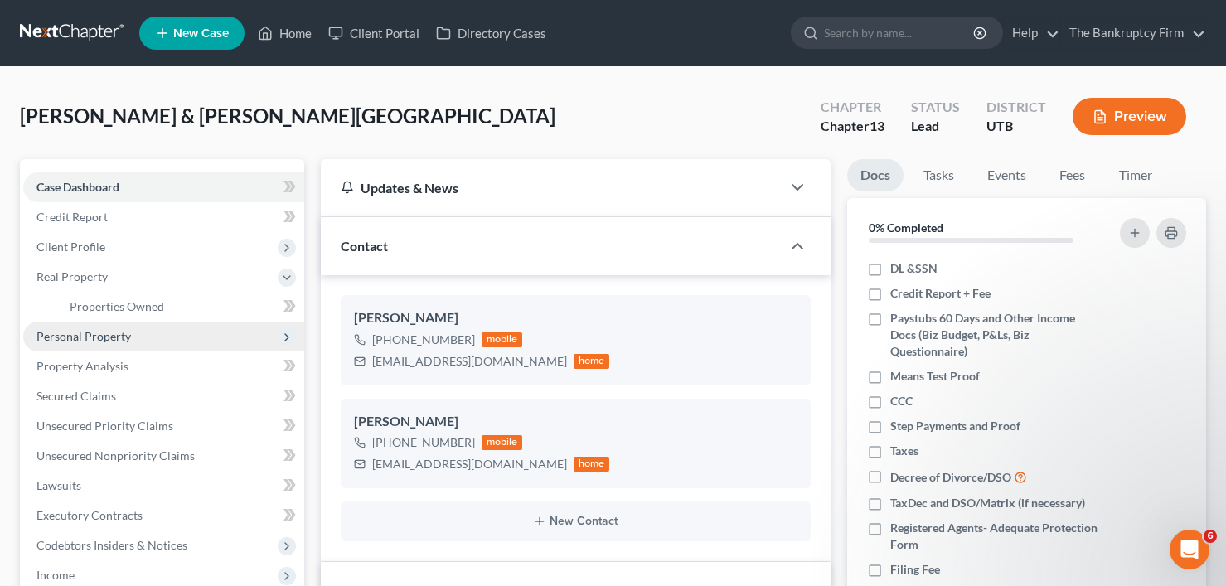
click at [75, 335] on span "Personal Property" at bounding box center [83, 336] width 94 height 14
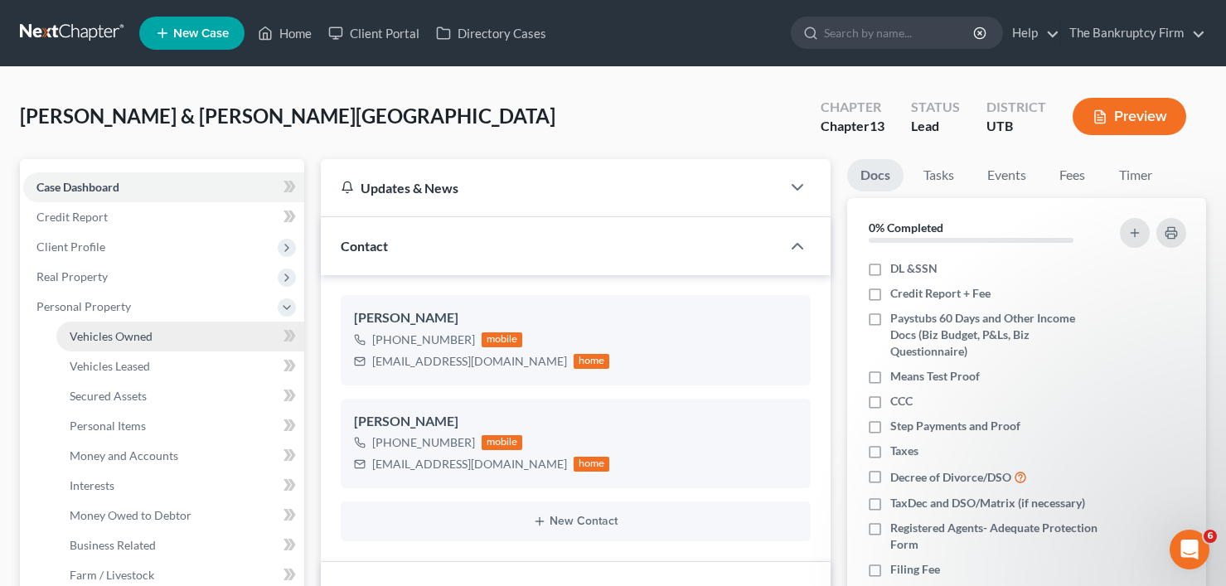
click at [101, 337] on span "Vehicles Owned" at bounding box center [111, 336] width 83 height 14
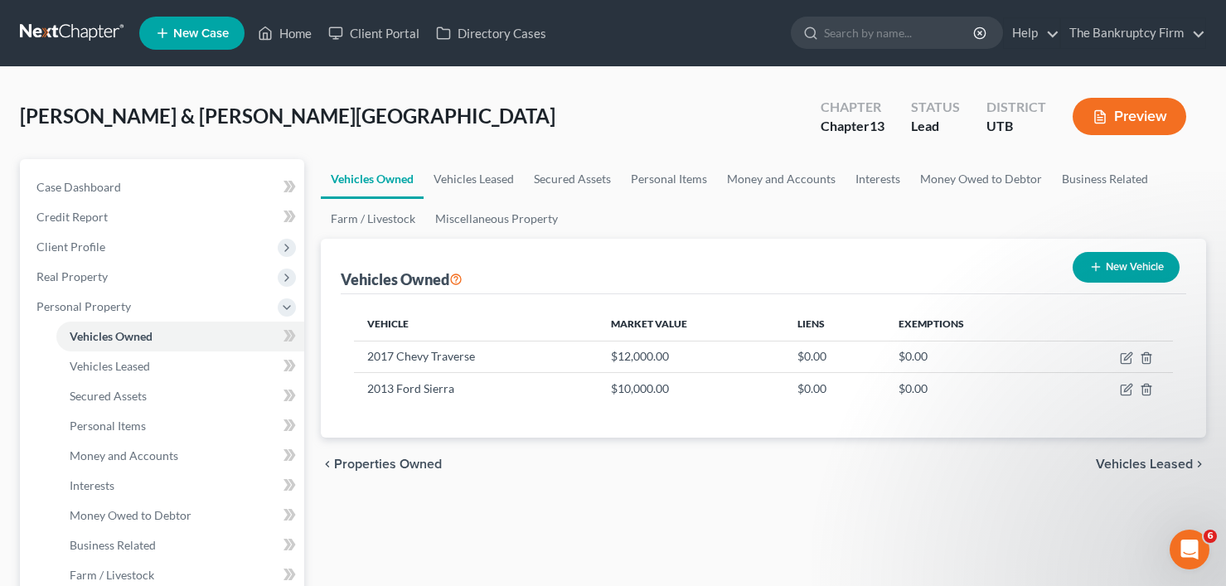
click at [531, 278] on div "Vehicles Owned New Vehicle" at bounding box center [763, 267] width 845 height 56
click at [94, 239] on span "Client Profile" at bounding box center [70, 246] width 69 height 14
click at [143, 336] on link "Debtor Profile" at bounding box center [180, 337] width 248 height 30
select select "1"
select select "3"
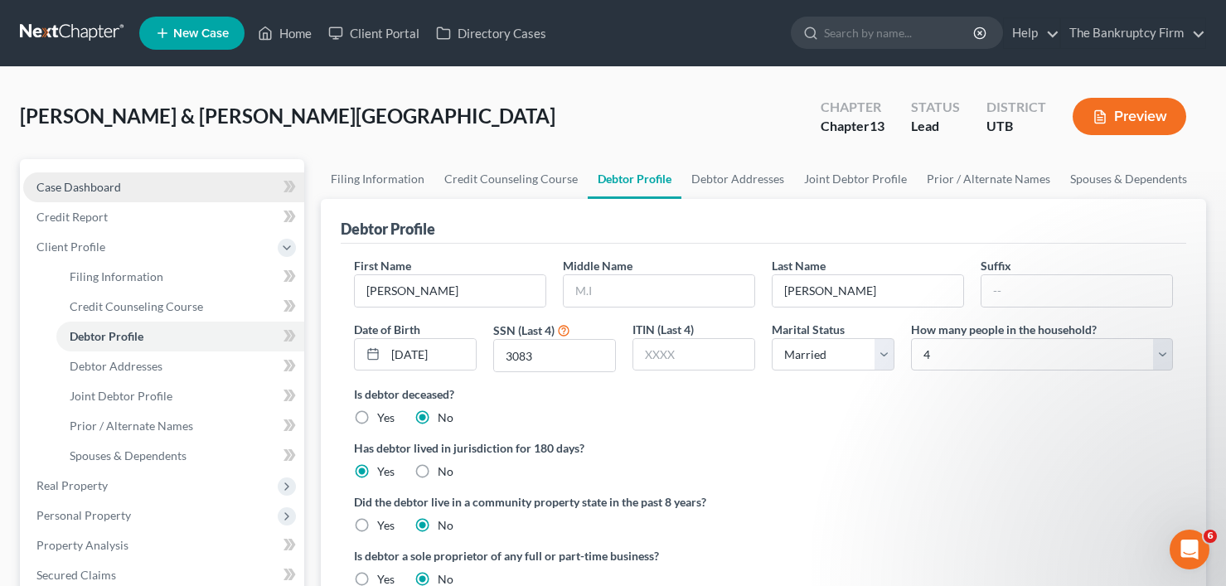
click at [98, 180] on span "Case Dashboard" at bounding box center [78, 187] width 85 height 14
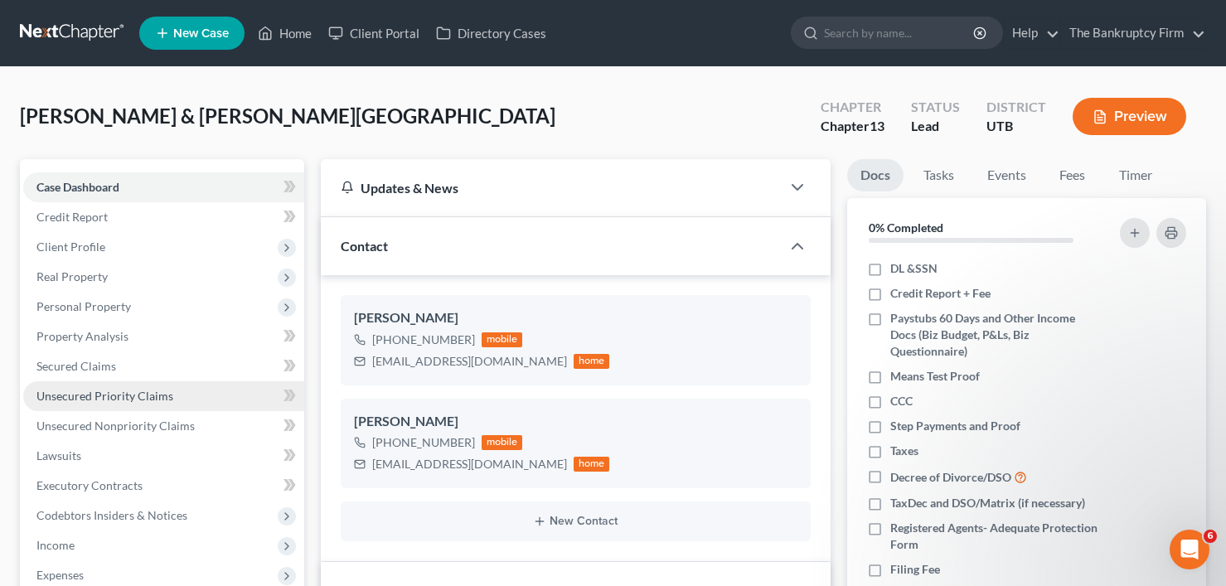
click at [125, 396] on span "Unsecured Priority Claims" at bounding box center [104, 396] width 137 height 14
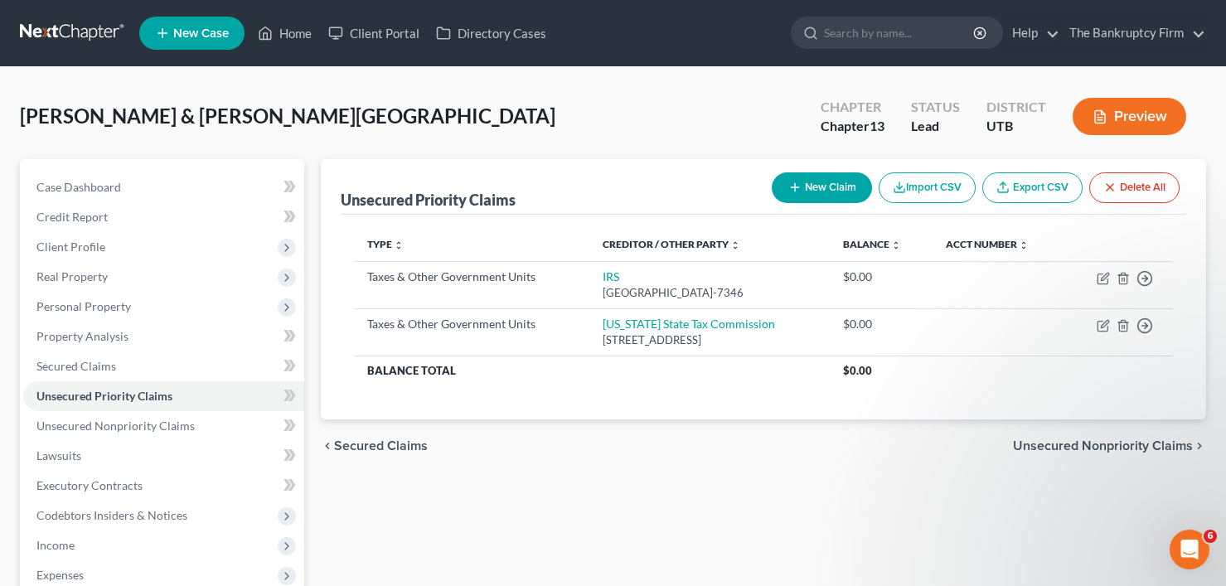
click at [815, 185] on button "New Claim" at bounding box center [821, 187] width 100 height 31
select select "2"
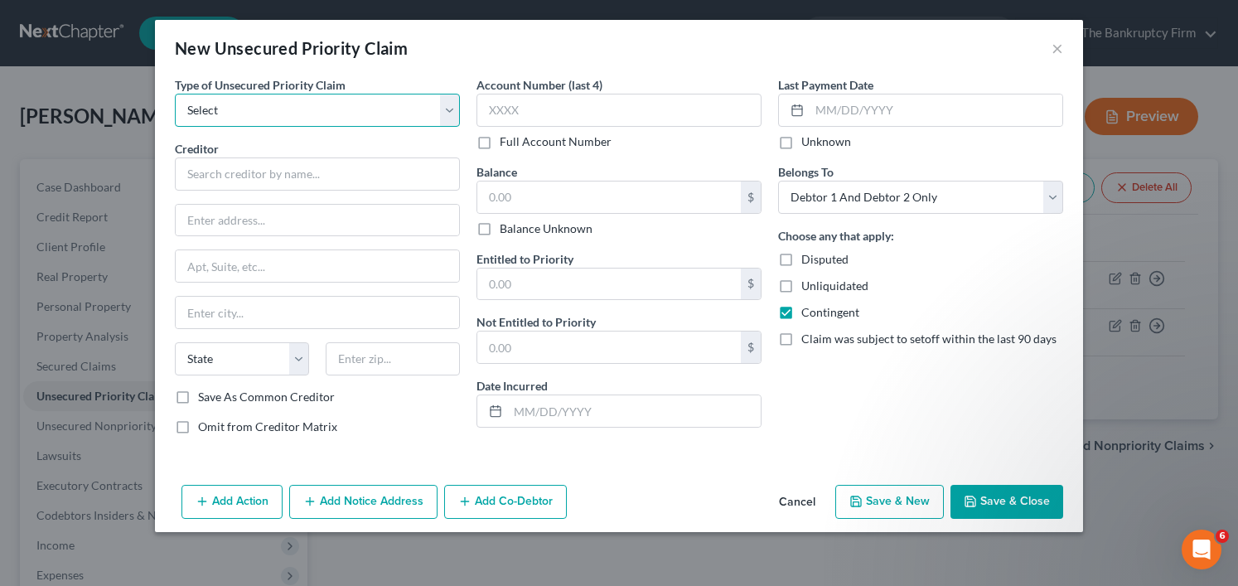
click at [265, 114] on select "Select Taxes & Other Government Units Domestic Support Obligations Extensions o…" at bounding box center [317, 110] width 285 height 33
select select "0"
click at [175, 94] on select "Select Taxes & Other Government Units Domestic Support Obligations Extensions o…" at bounding box center [317, 110] width 285 height 33
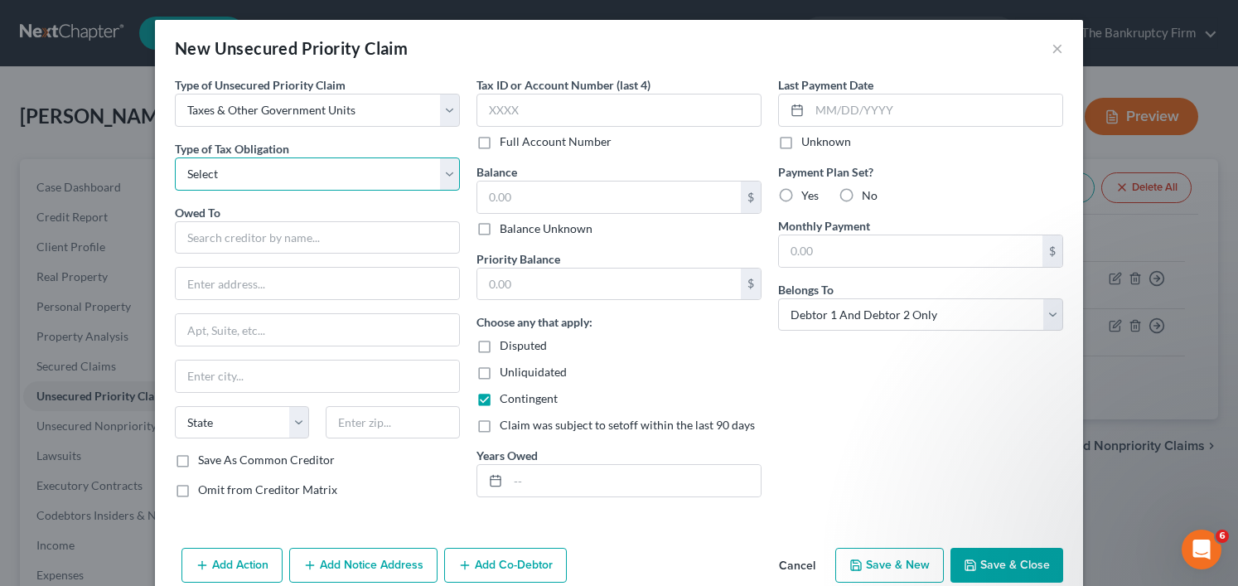
click at [309, 175] on select "Select Federal City State Franchise Tax Board Other" at bounding box center [317, 173] width 285 height 33
select select "2"
click at [175, 157] on select "Select Federal City State Franchise Tax Board Other" at bounding box center [317, 173] width 285 height 33
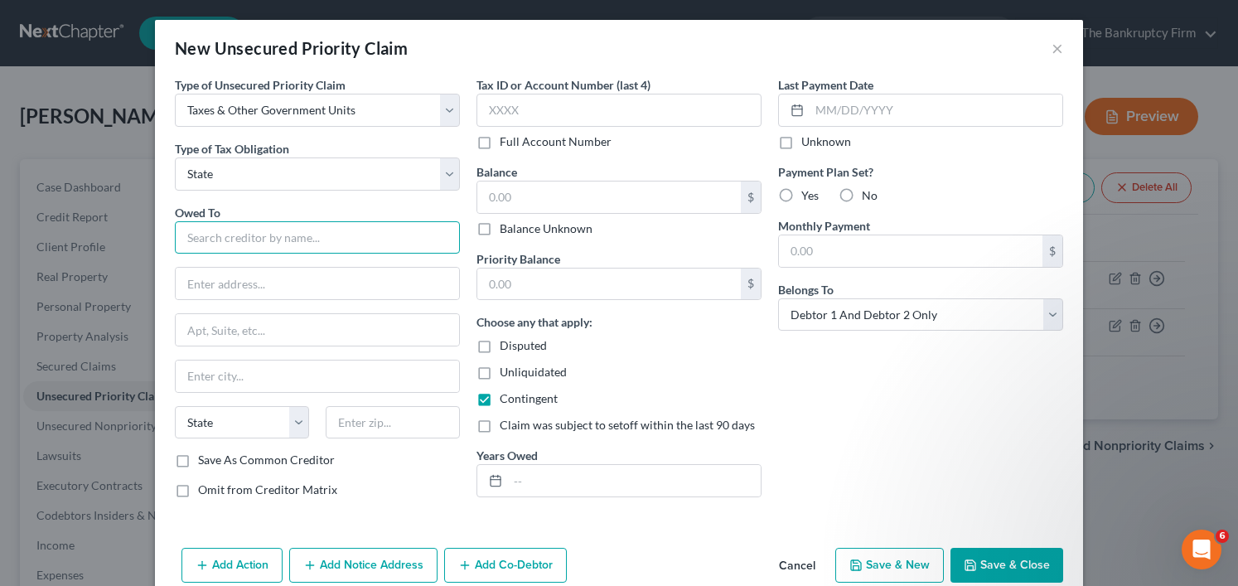
click at [249, 238] on input "text" at bounding box center [317, 237] width 285 height 33
type input "Mississippi Department of Revenue"
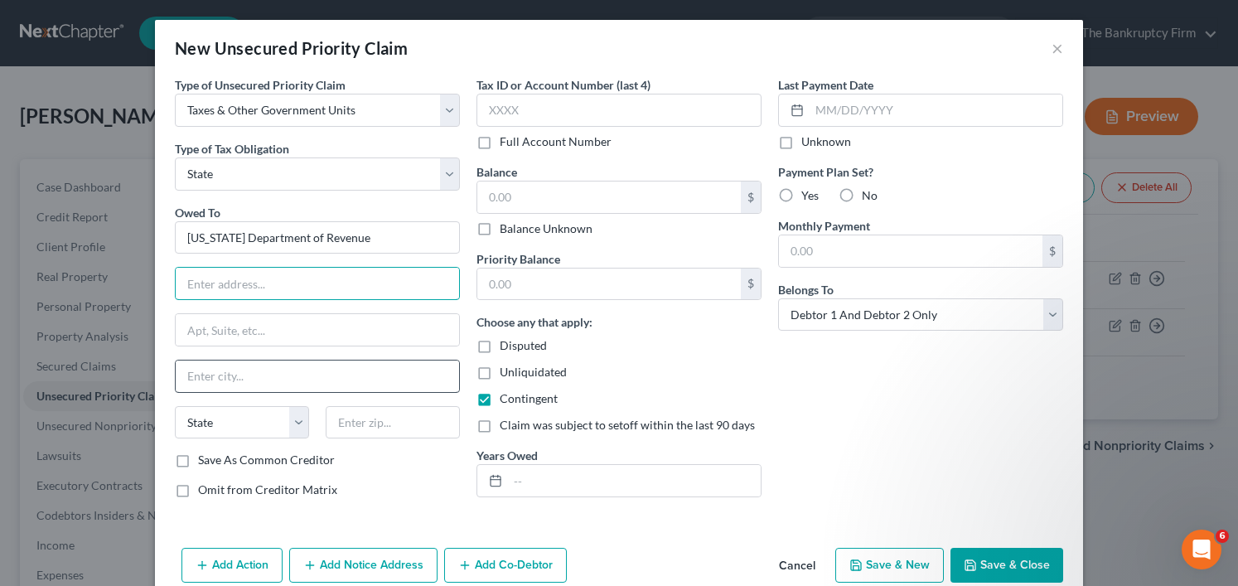
paste input "500 Clinton Center Dr"
type input "500 Clinton Center Dr"
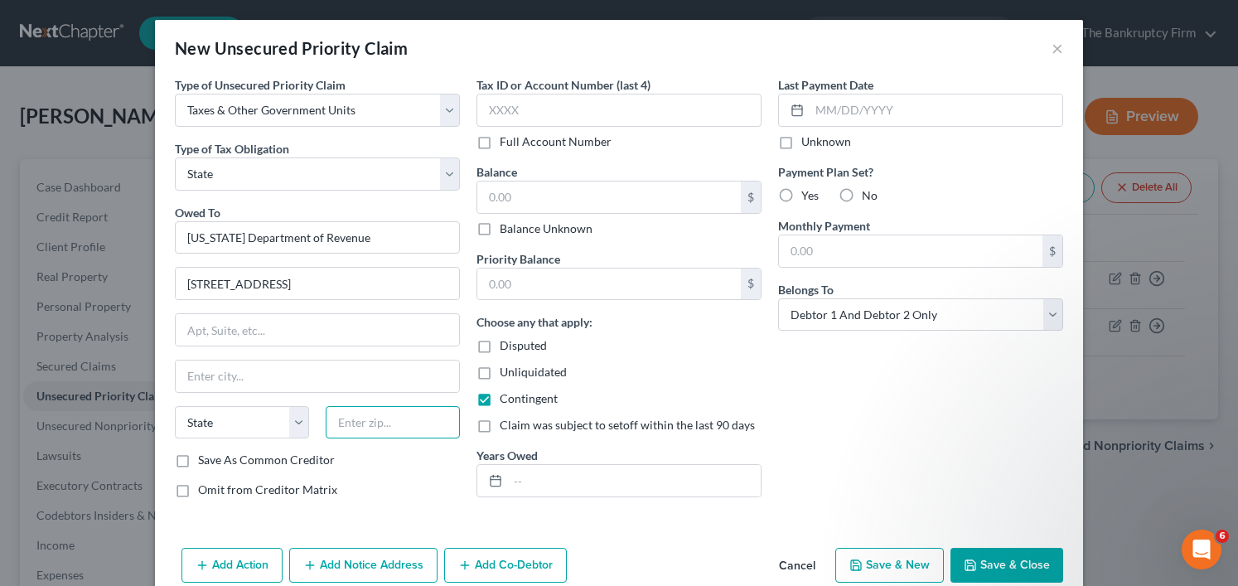
click at [353, 424] on input "text" at bounding box center [393, 422] width 134 height 33
type input "39056"
type input "Clinton"
select select "25"
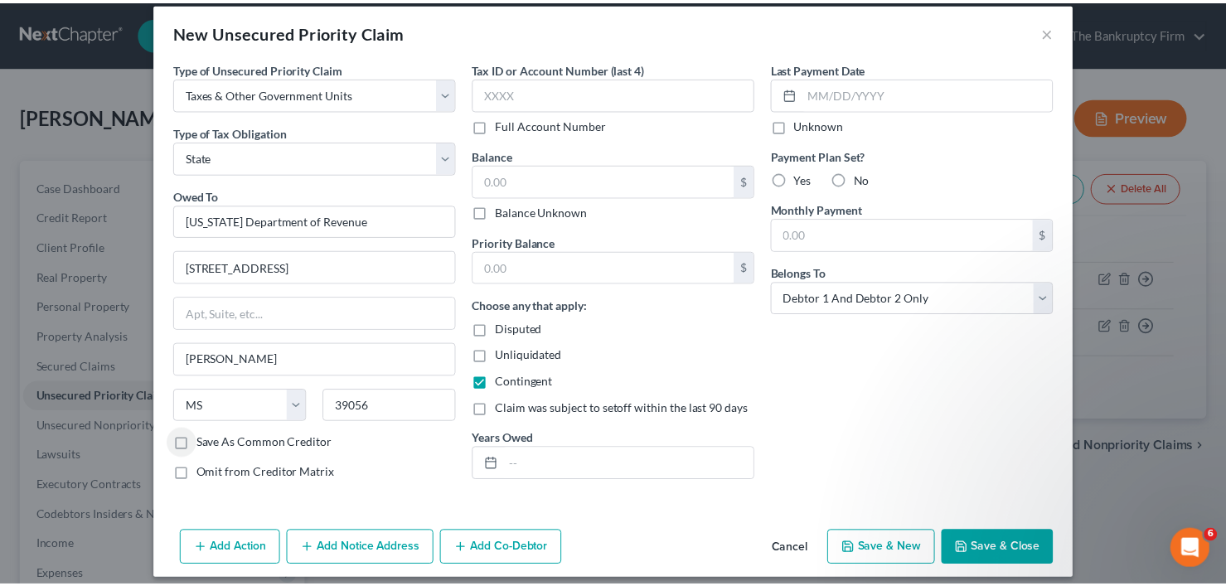
scroll to position [30, 0]
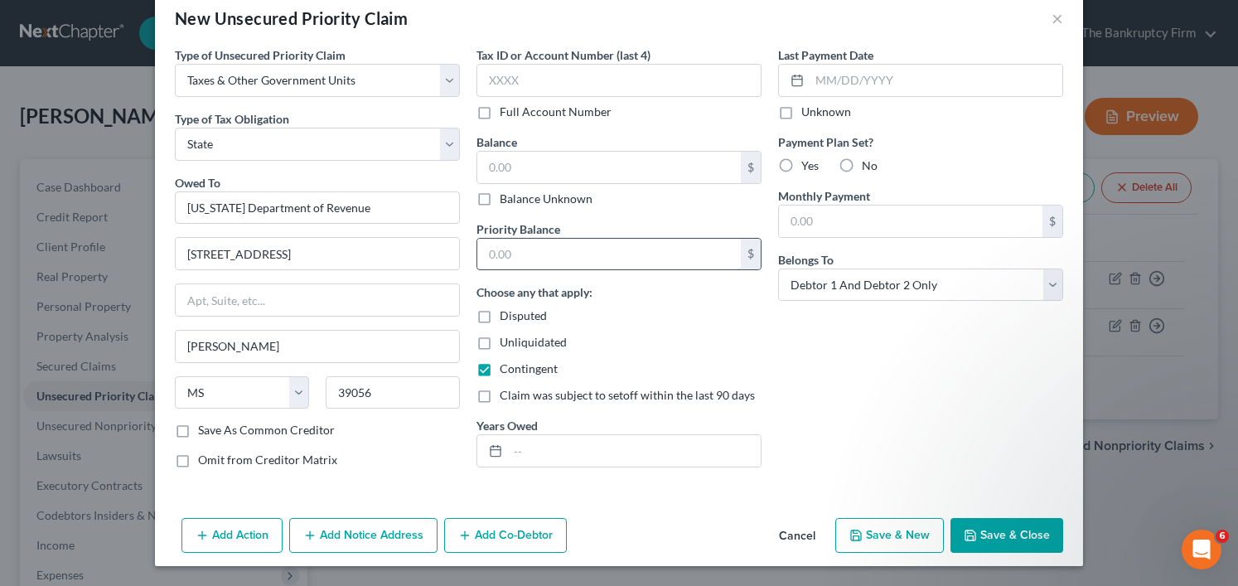
click at [522, 258] on input "text" at bounding box center [609, 254] width 264 height 31
type input "200"
click at [575, 166] on input "text" at bounding box center [609, 167] width 264 height 31
type input "200"
click at [975, 525] on button "Save & Close" at bounding box center [1006, 535] width 113 height 35
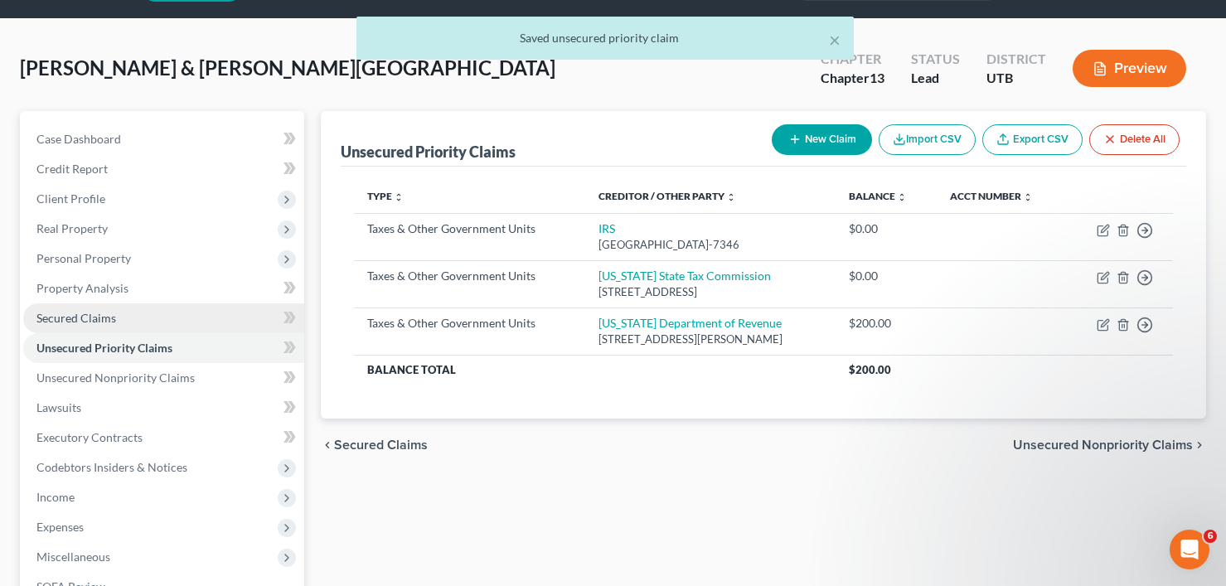
scroll to position [0, 0]
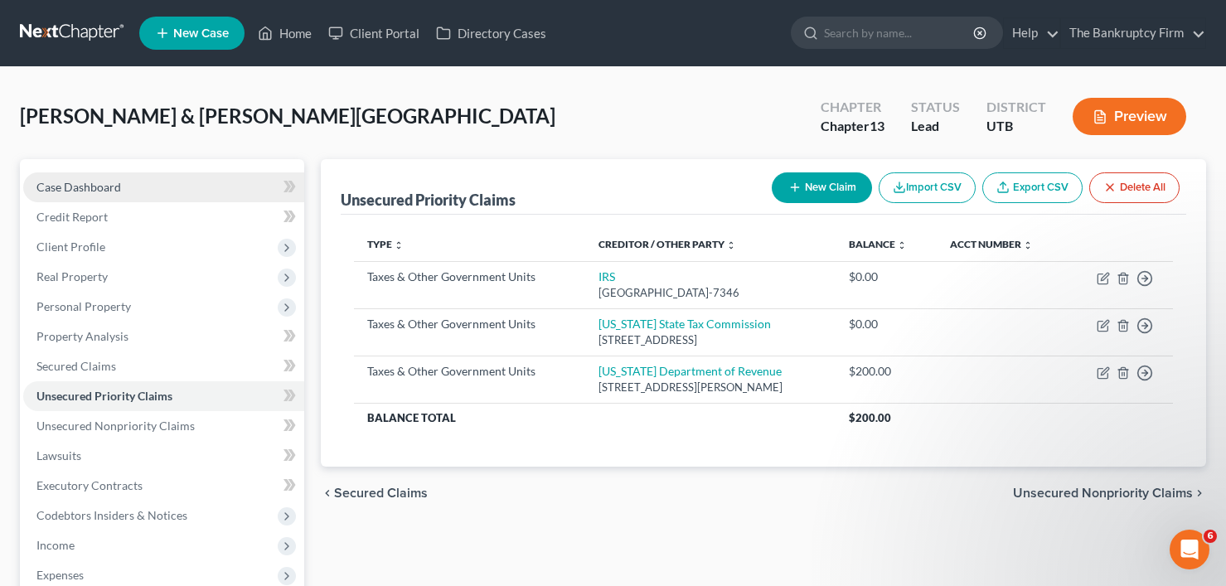
click at [124, 184] on link "Case Dashboard" at bounding box center [163, 187] width 281 height 30
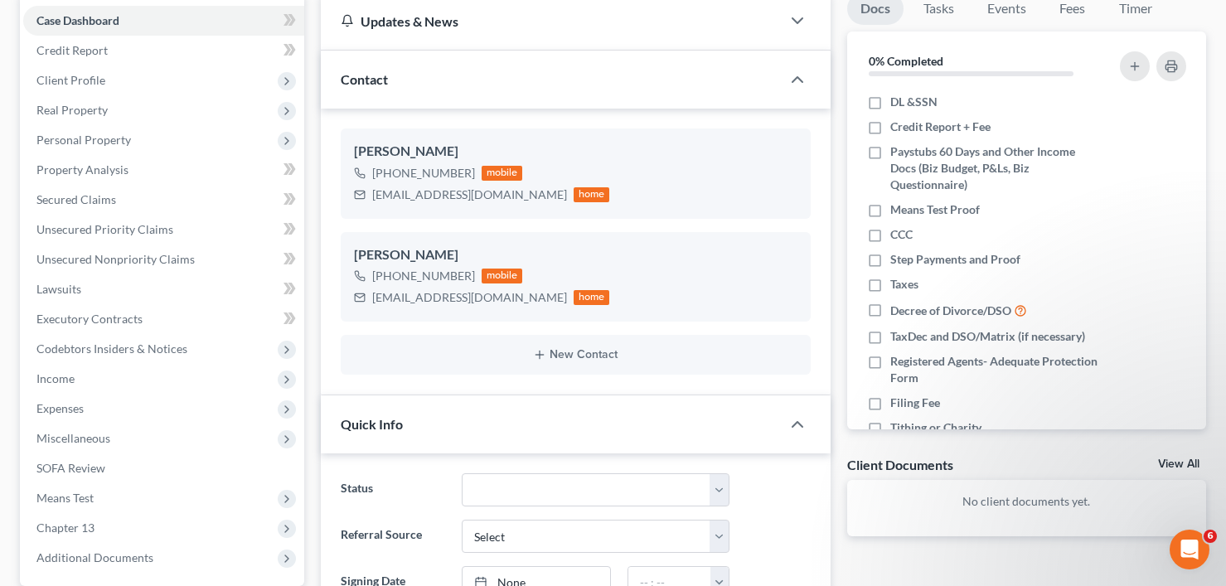
scroll to position [83, 0]
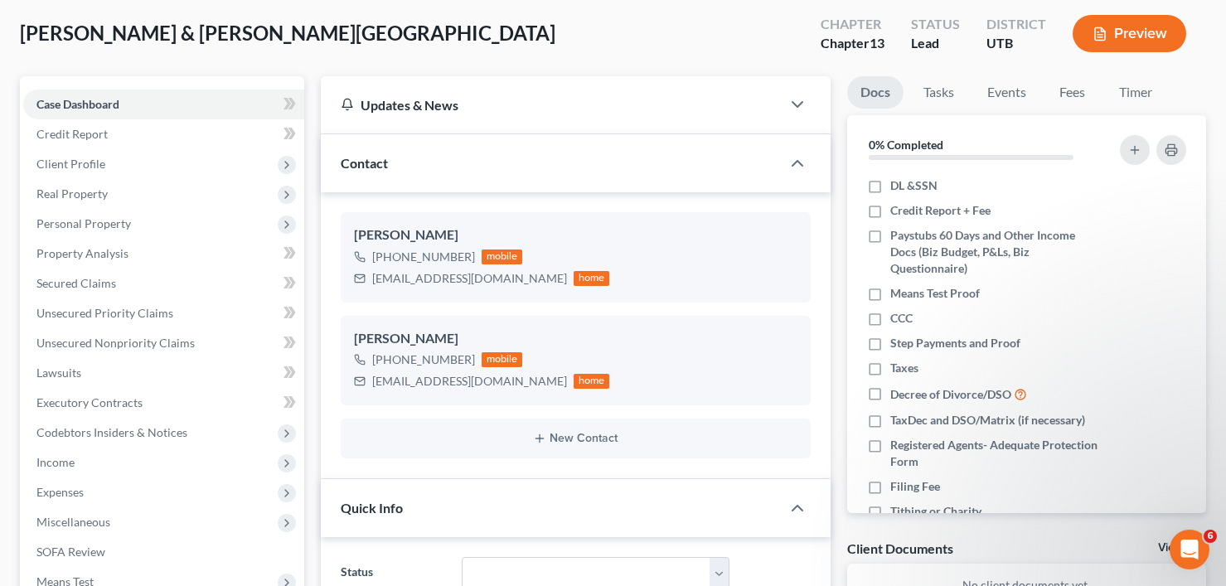
click at [89, 166] on span "Client Profile" at bounding box center [70, 164] width 69 height 14
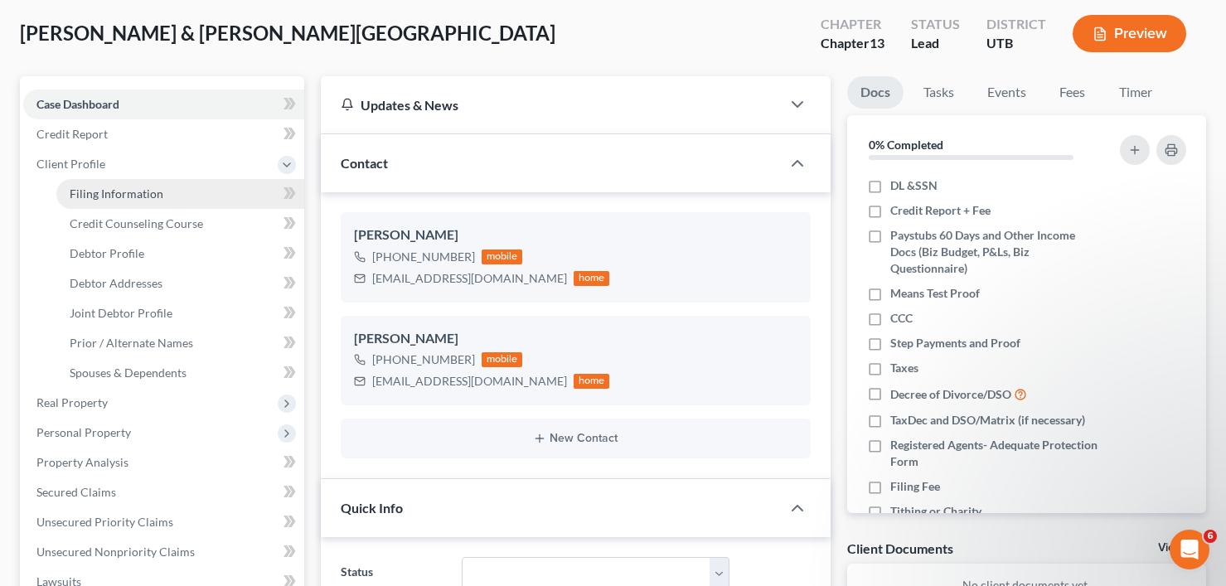
click at [114, 186] on span "Filing Information" at bounding box center [117, 193] width 94 height 14
select select "1"
select select "3"
select select "81"
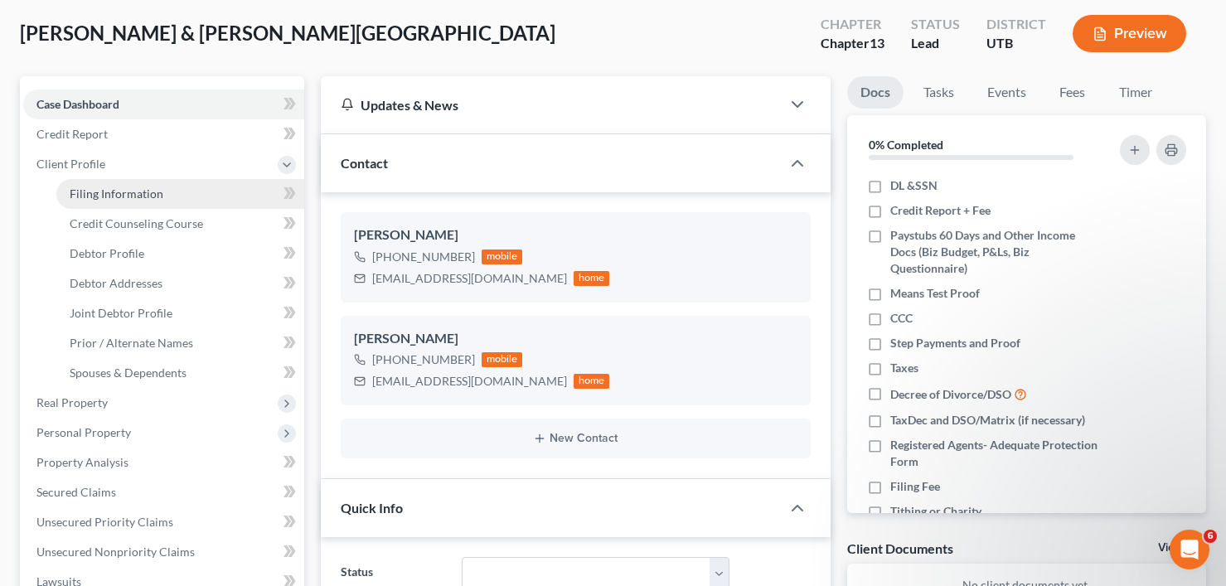
select select "0"
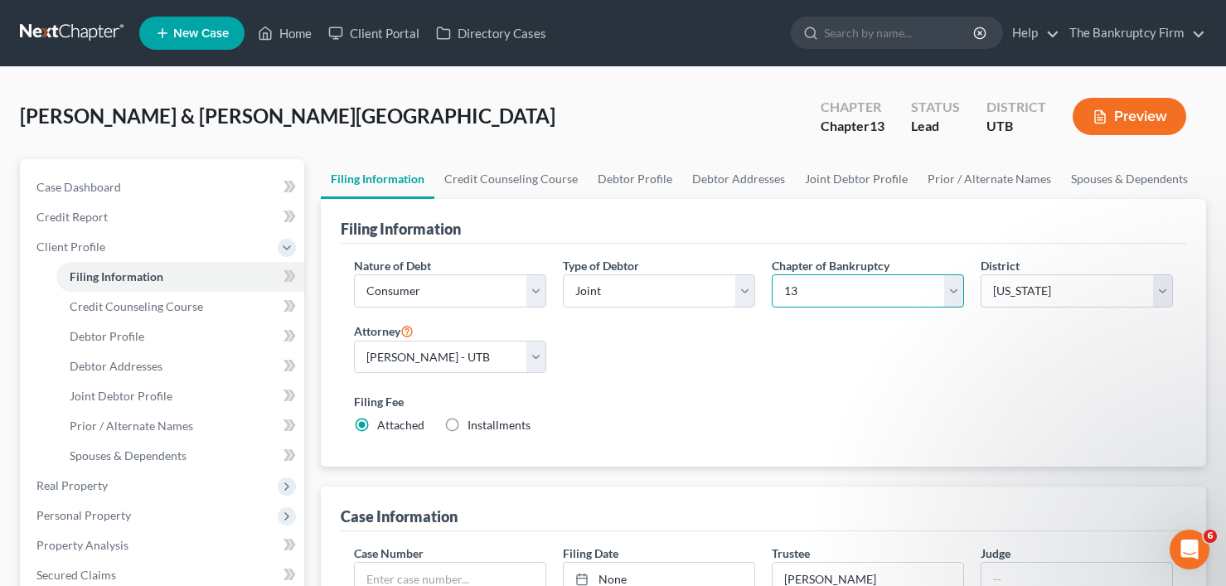
click at [851, 288] on select "Select 7 11 12 13" at bounding box center [867, 290] width 192 height 33
select select "0"
click at [771, 274] on select "Select 7 11 12 13" at bounding box center [867, 290] width 192 height 33
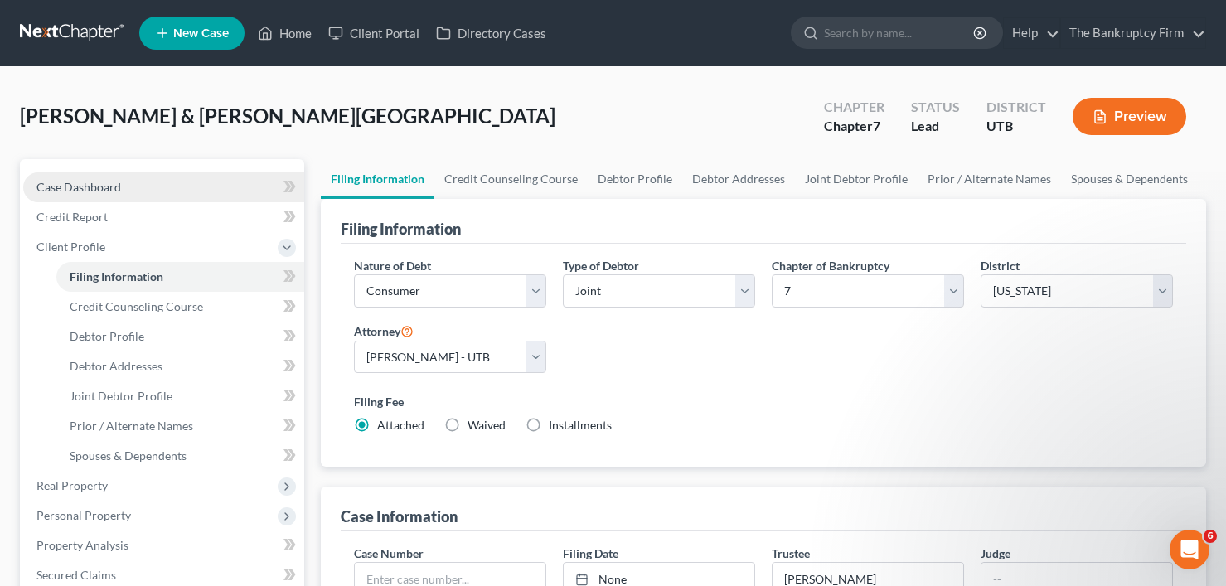
click at [127, 181] on link "Case Dashboard" at bounding box center [163, 187] width 281 height 30
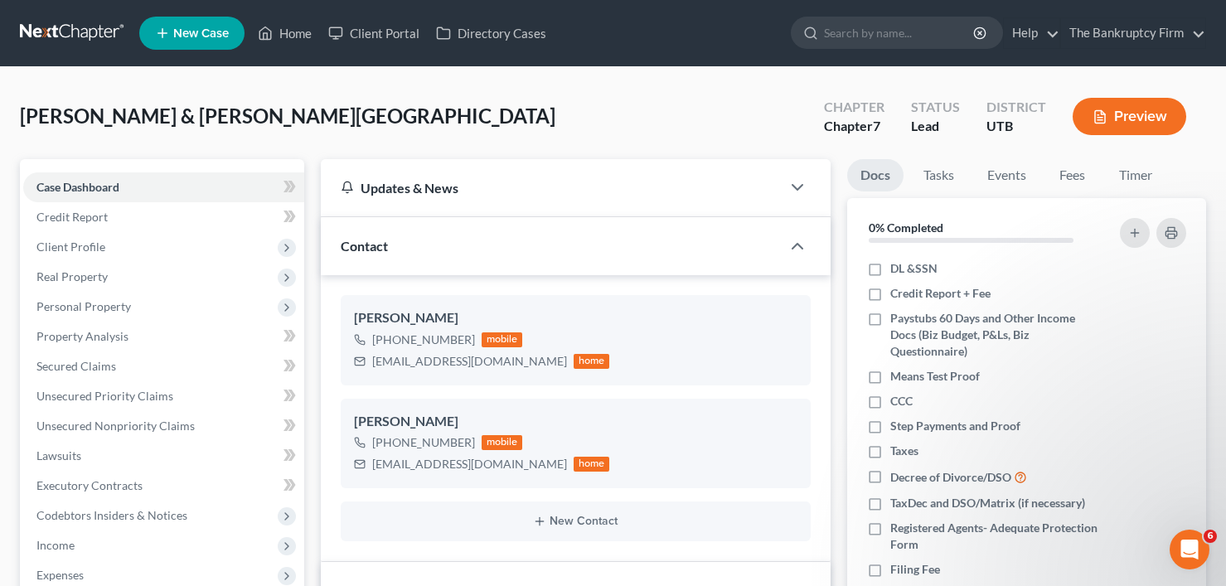
scroll to position [130, 0]
drag, startPoint x: 94, startPoint y: 110, endPoint x: 128, endPoint y: 87, distance: 41.1
click at [94, 110] on span "[PERSON_NAME] & [PERSON_NAME][GEOGRAPHIC_DATA]" at bounding box center [287, 116] width 535 height 24
click at [282, 27] on link "Home" at bounding box center [284, 33] width 70 height 30
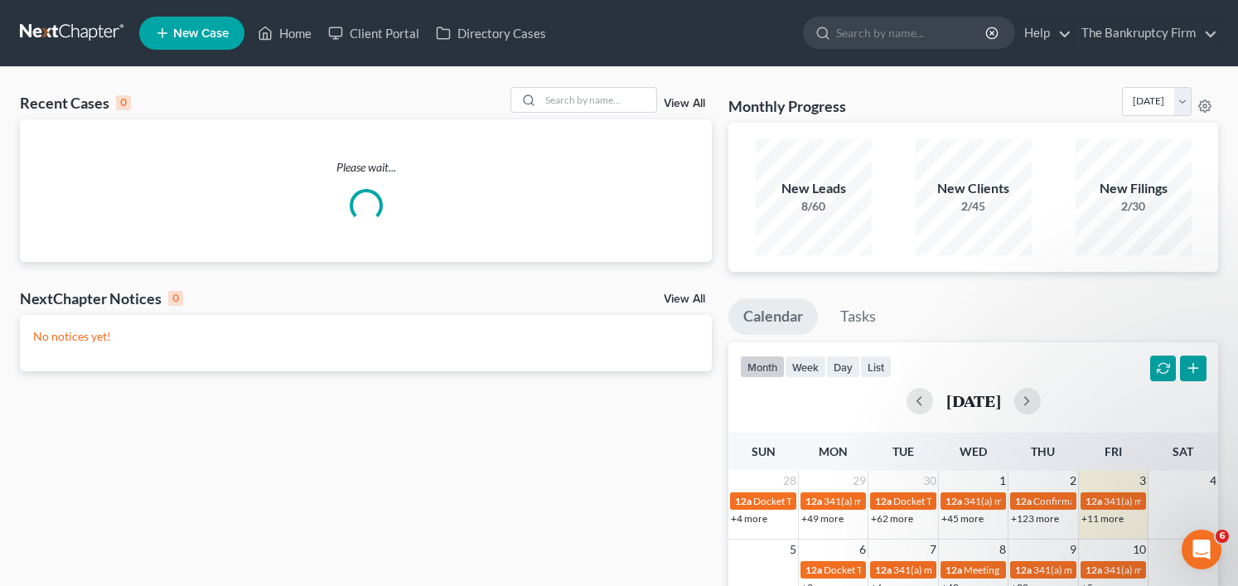
click at [555, 85] on div "Recent Cases 0 View All Please wait... NextChapter Notices 0 View All No notice…" at bounding box center [619, 497] width 1238 height 860
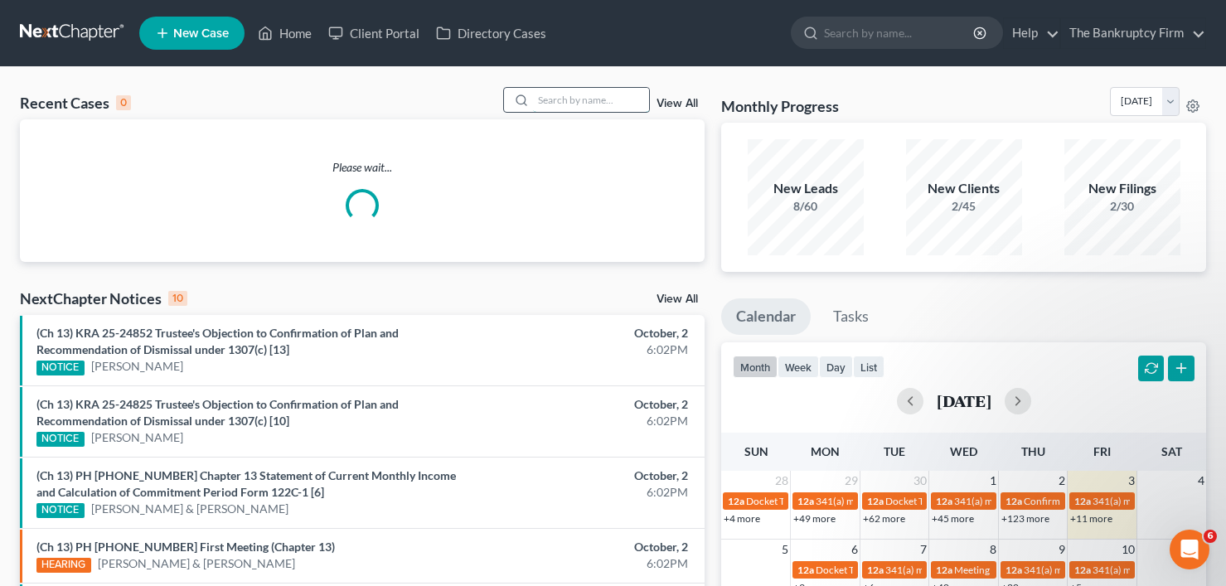
click at [554, 99] on input "search" at bounding box center [591, 100] width 116 height 24
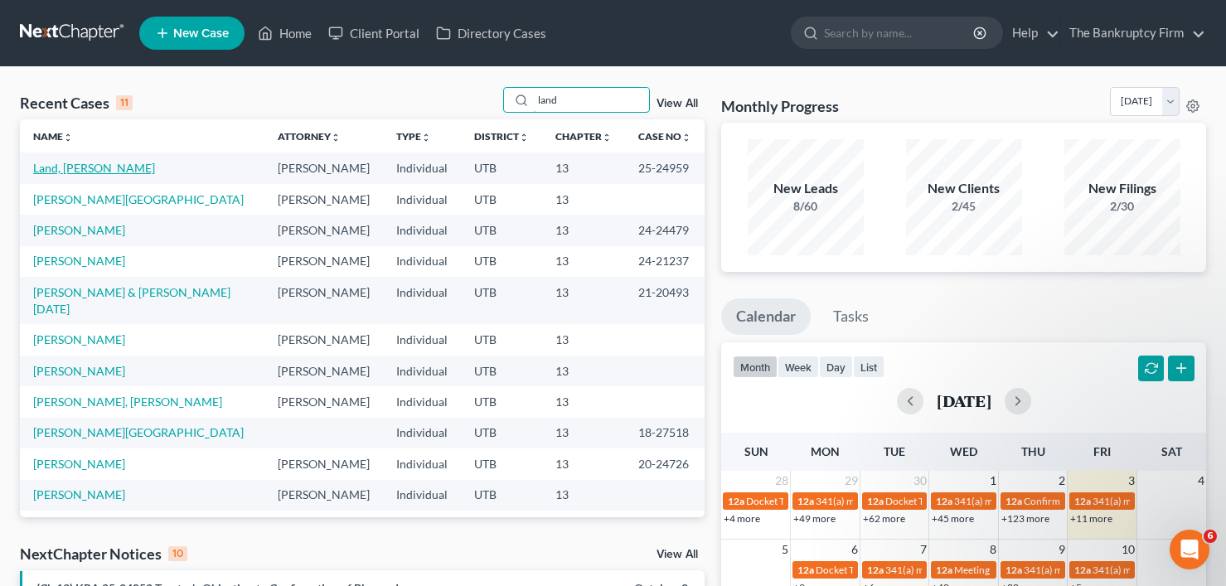
type input "land"
click at [87, 166] on link "Land, Roderic" at bounding box center [94, 168] width 122 height 14
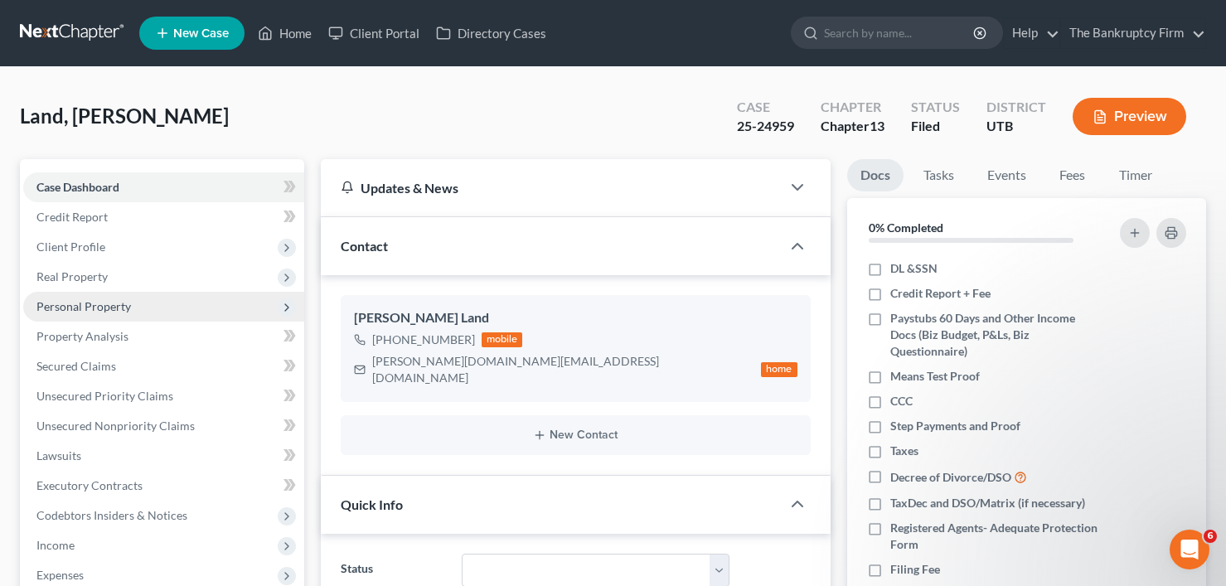
scroll to position [124, 0]
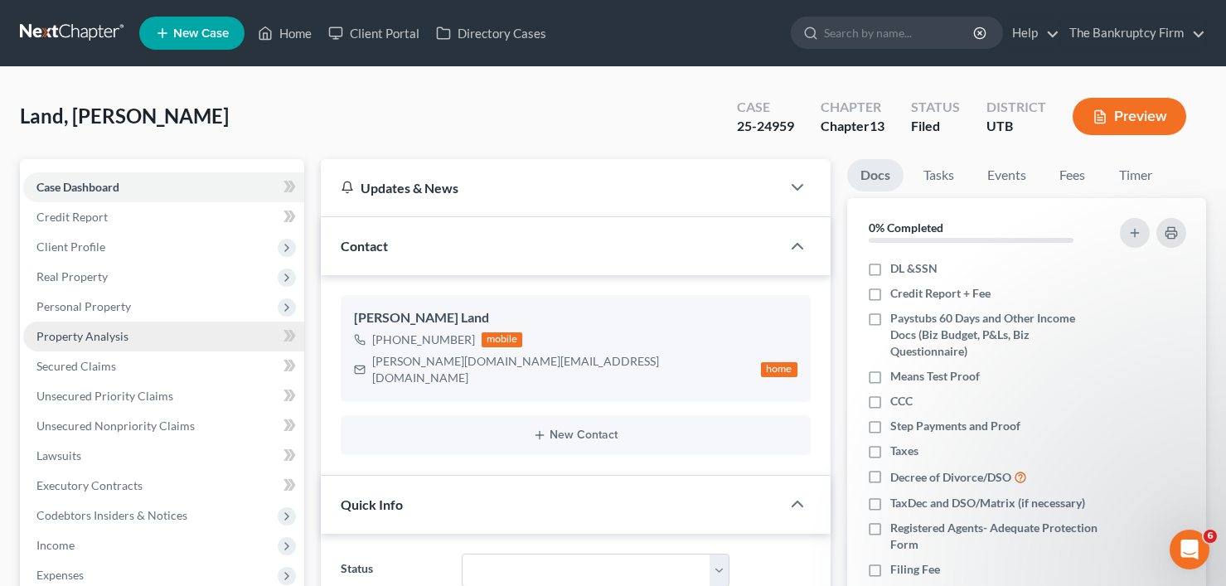
click at [81, 336] on span "Property Analysis" at bounding box center [82, 336] width 92 height 14
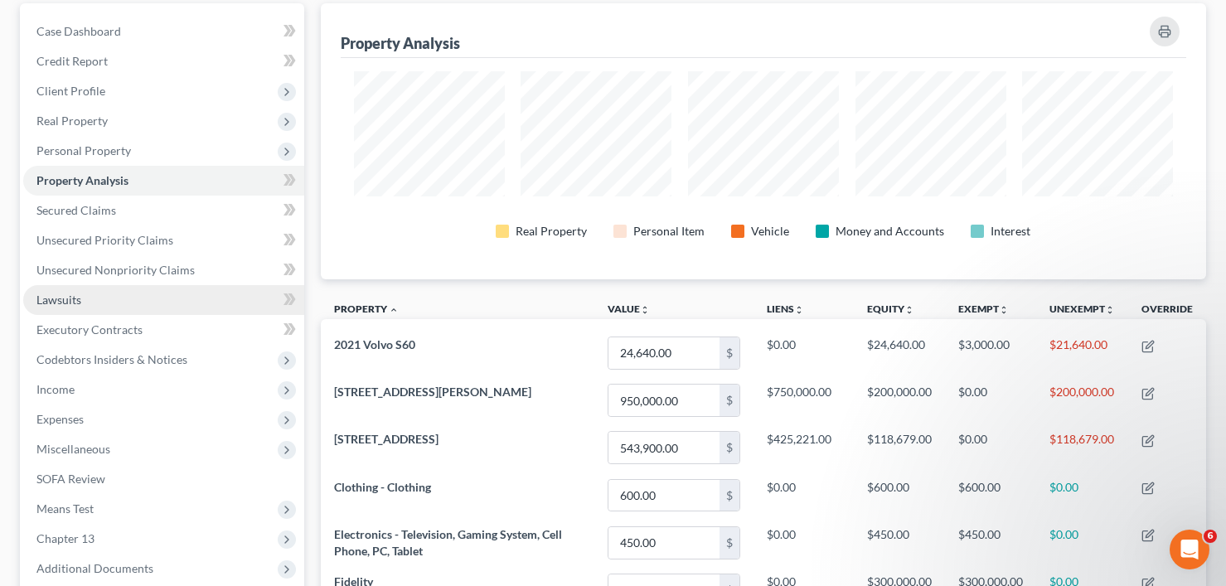
scroll to position [139, 0]
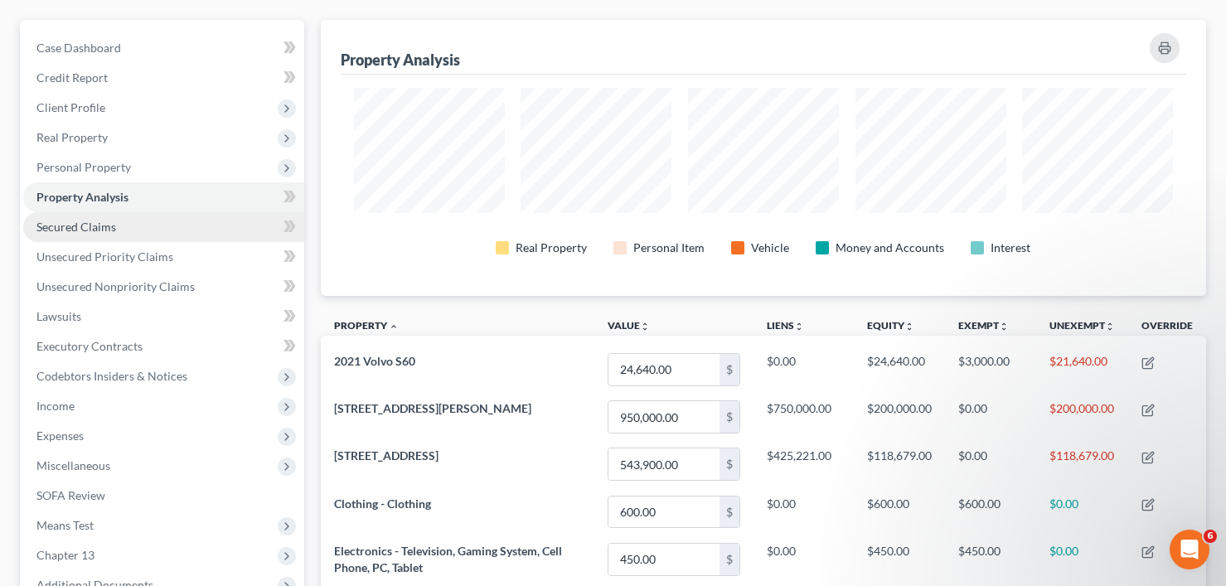
click at [93, 233] on span "Secured Claims" at bounding box center [76, 227] width 80 height 14
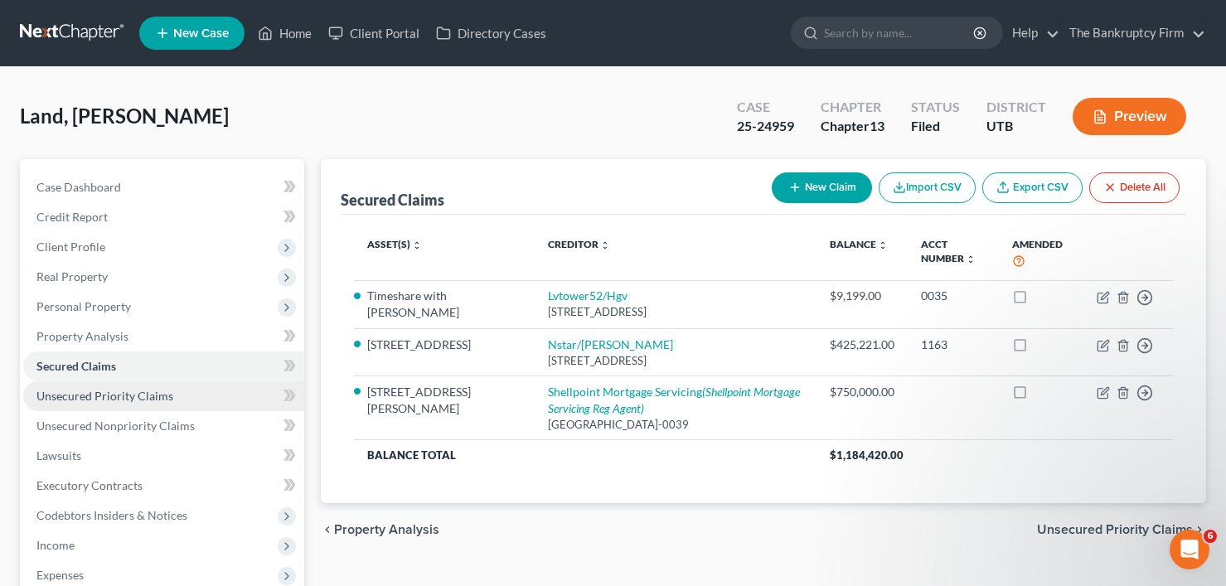
click at [99, 399] on span "Unsecured Priority Claims" at bounding box center [104, 396] width 137 height 14
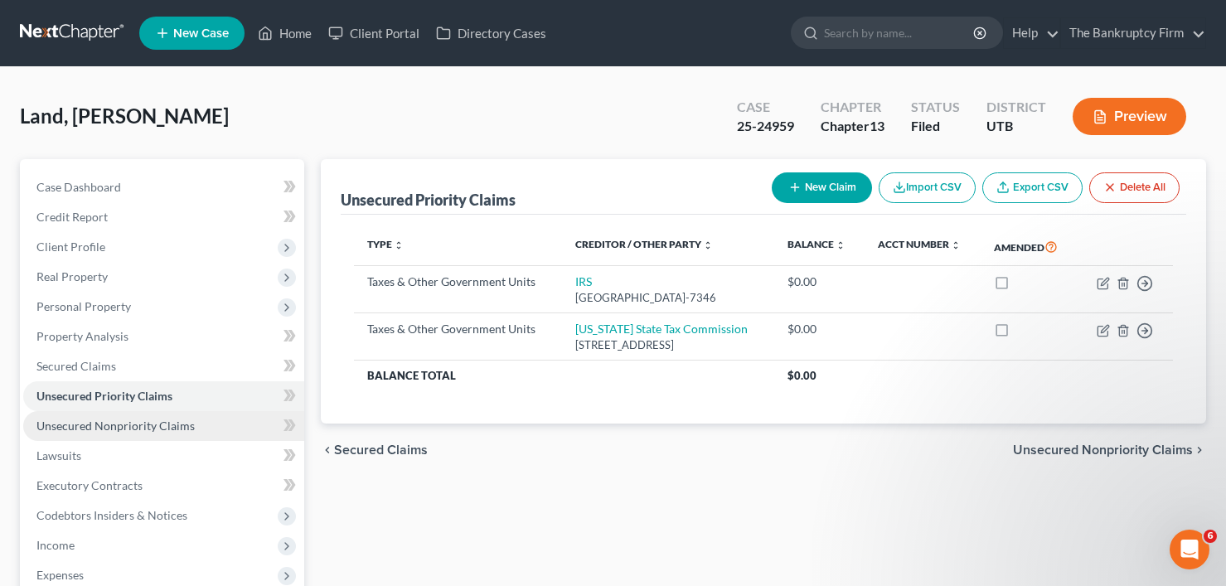
click at [118, 431] on span "Unsecured Nonpriority Claims" at bounding box center [115, 425] width 158 height 14
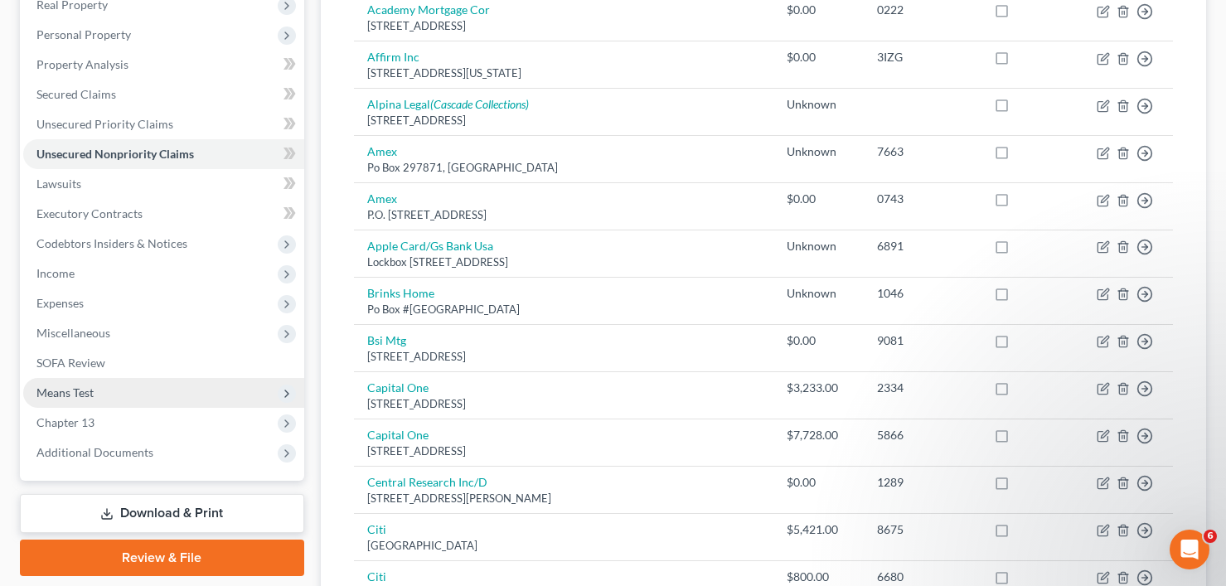
scroll to position [247, 0]
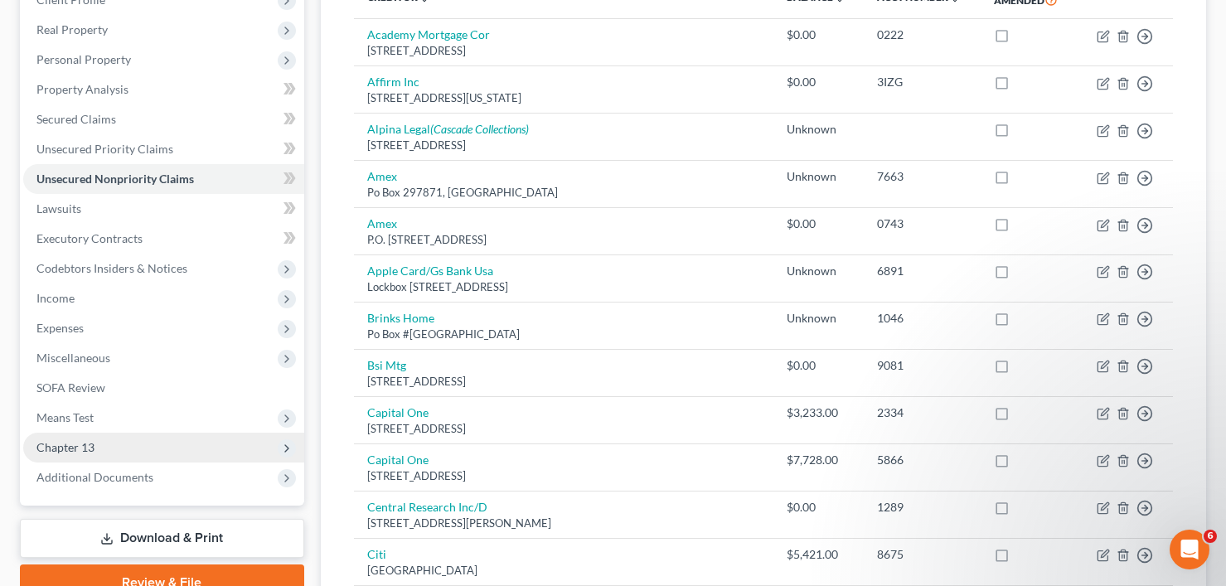
click at [57, 437] on span "Chapter 13" at bounding box center [163, 448] width 281 height 30
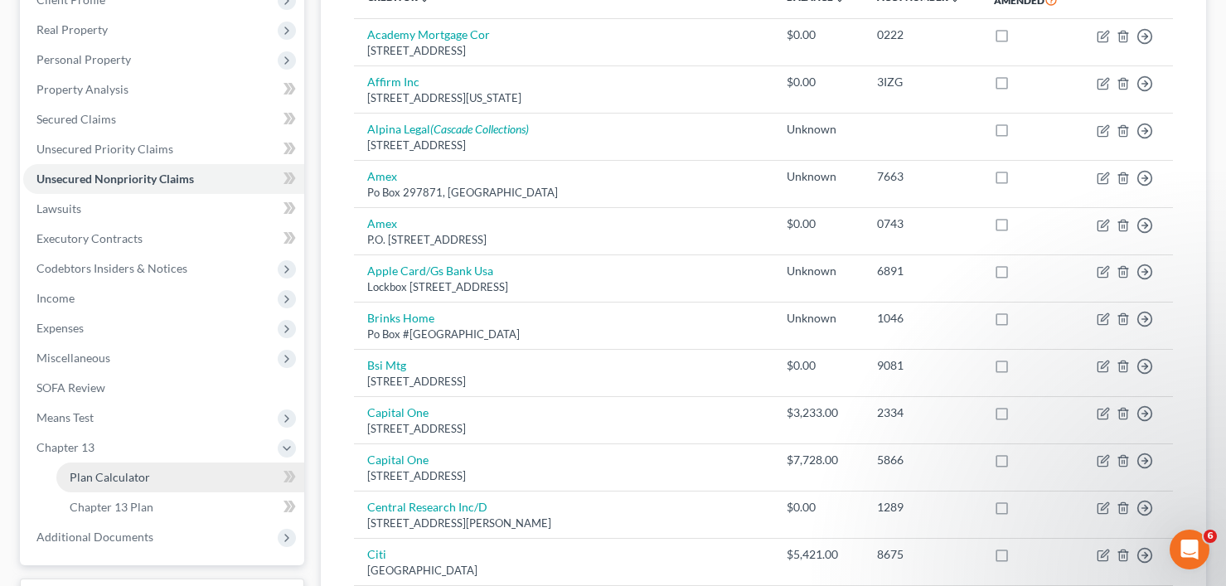
click at [143, 480] on span "Plan Calculator" at bounding box center [110, 477] width 80 height 14
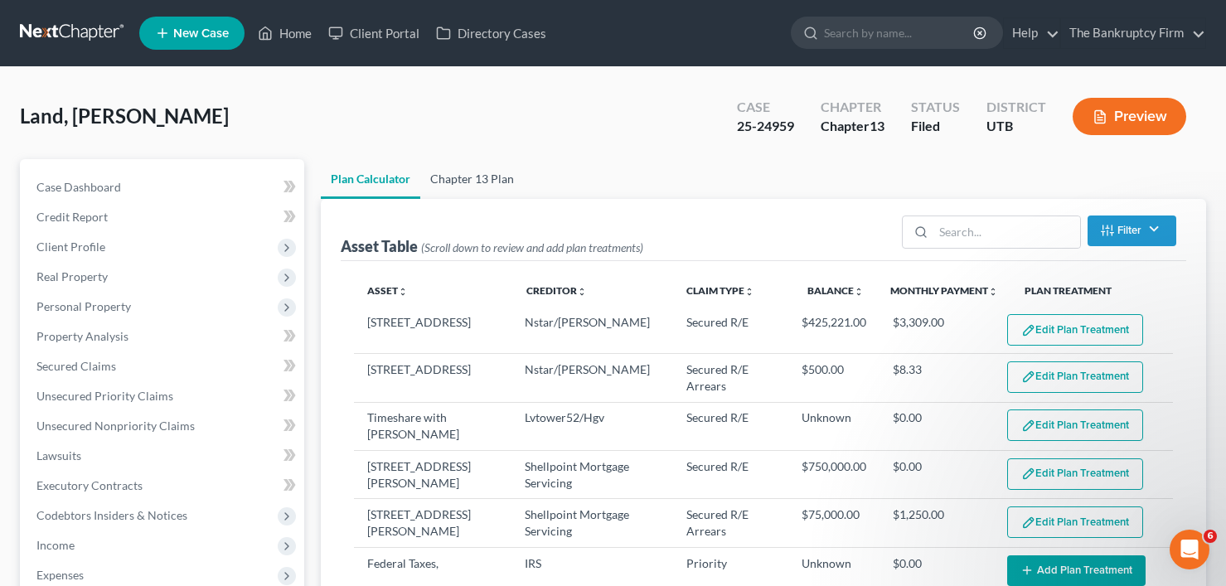
click at [504, 185] on link "Chapter 13 Plan" at bounding box center [472, 179] width 104 height 40
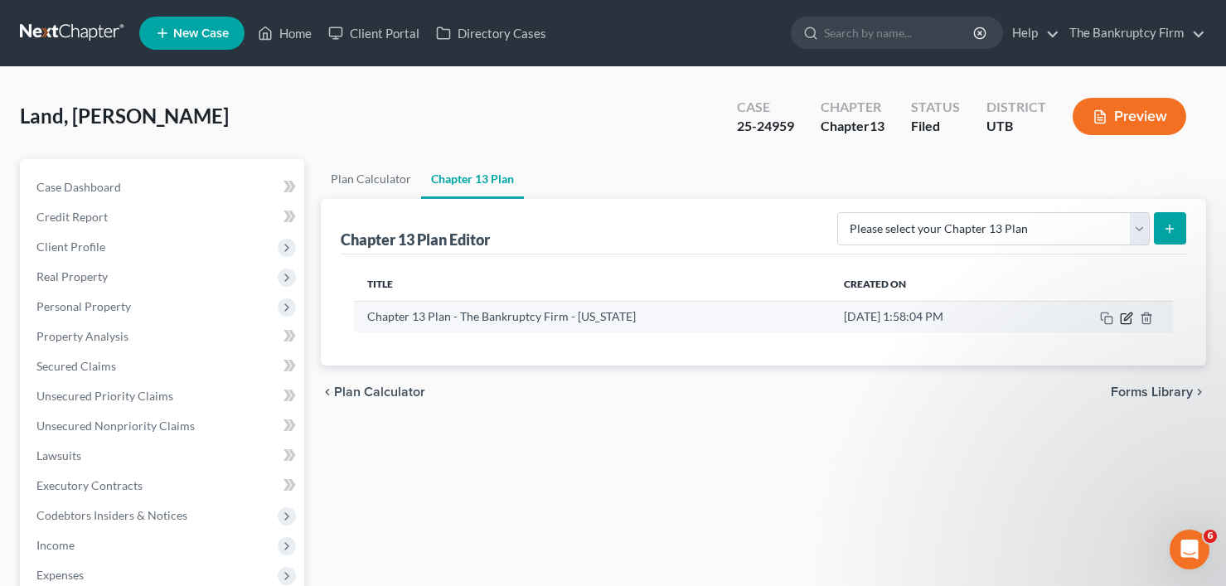
click at [1128, 317] on icon "button" at bounding box center [1127, 315] width 7 height 7
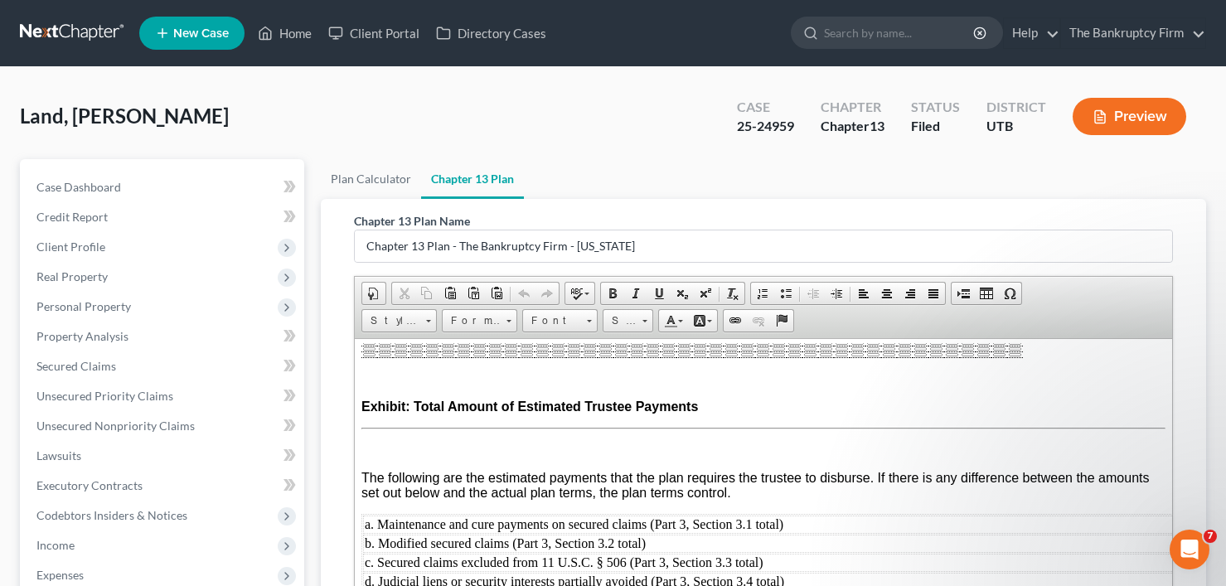
scroll to position [166, 0]
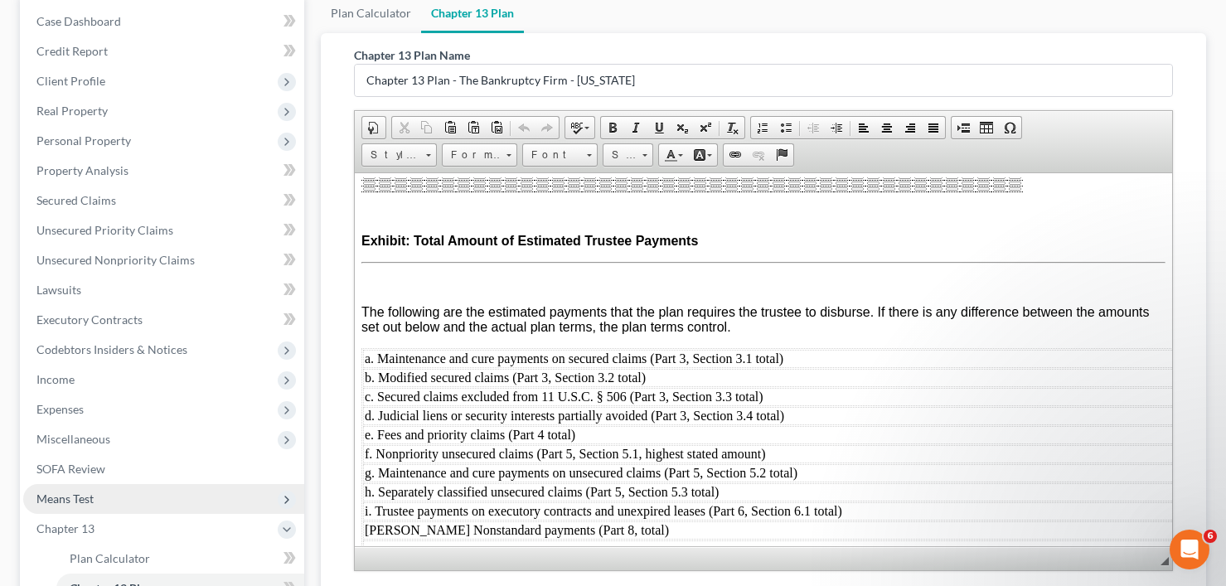
click at [60, 491] on span "Means Test" at bounding box center [64, 498] width 57 height 14
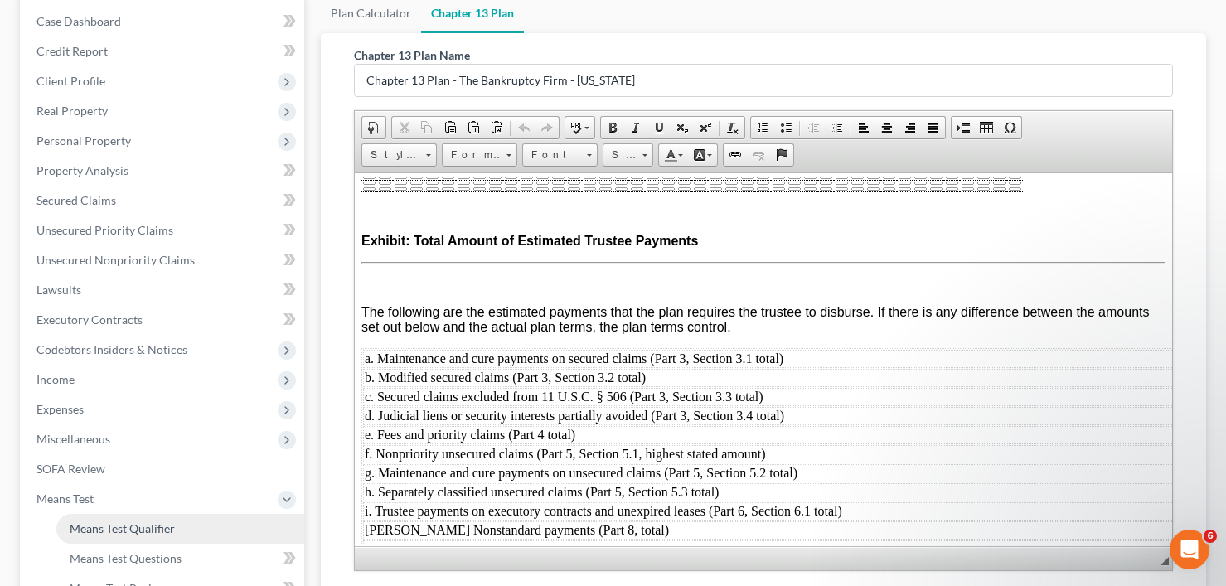
click at [120, 519] on link "Means Test Qualifier" at bounding box center [180, 529] width 248 height 30
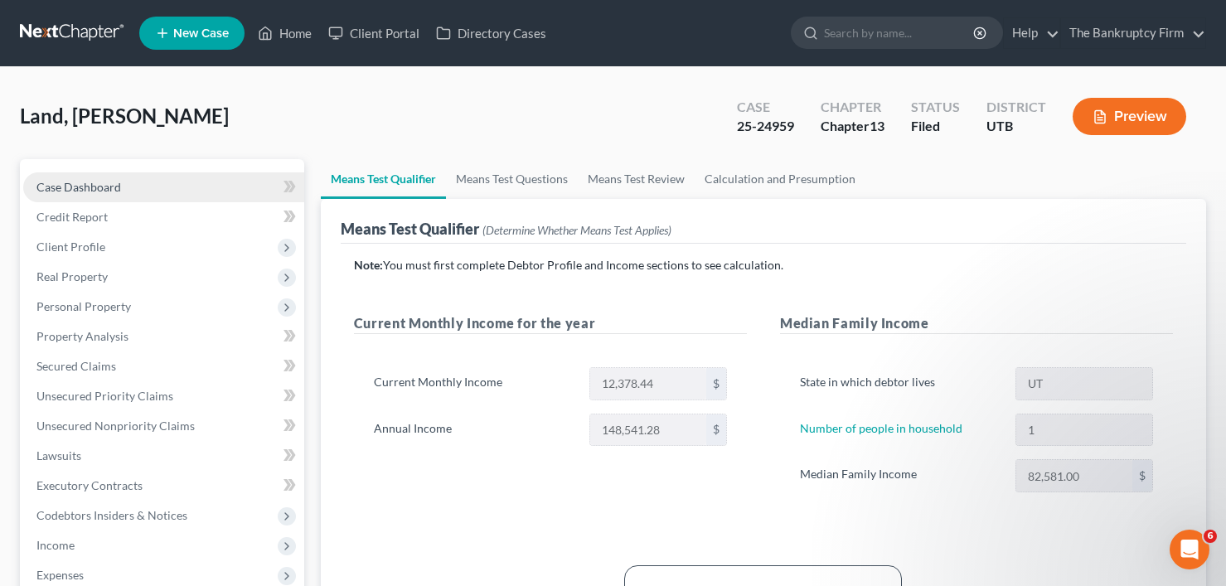
click at [117, 193] on span "Case Dashboard" at bounding box center [78, 187] width 85 height 14
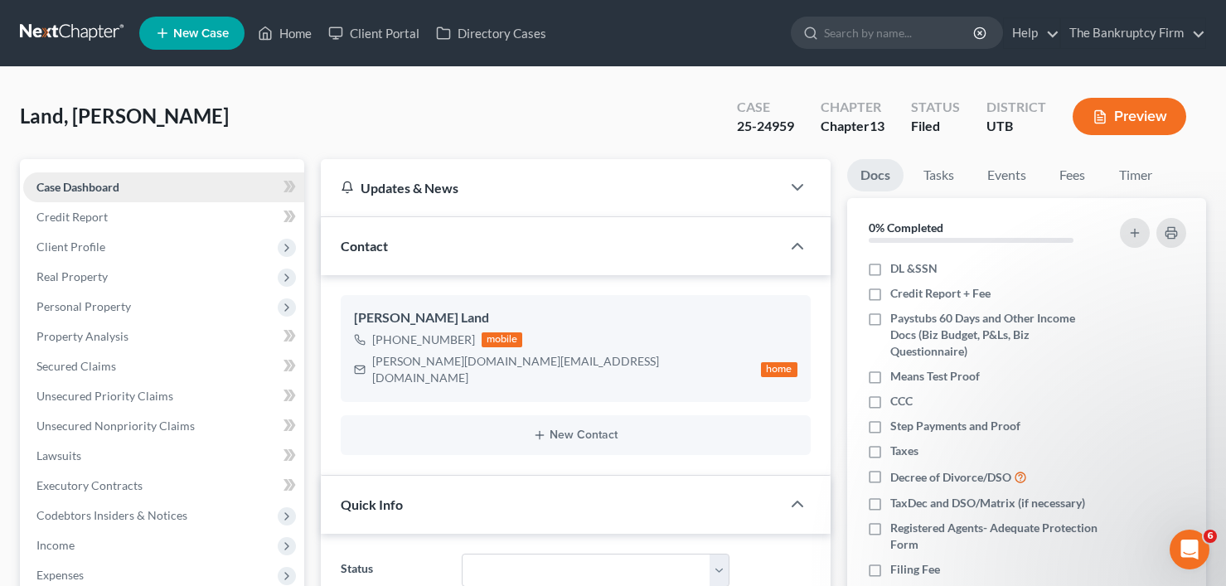
scroll to position [124, 0]
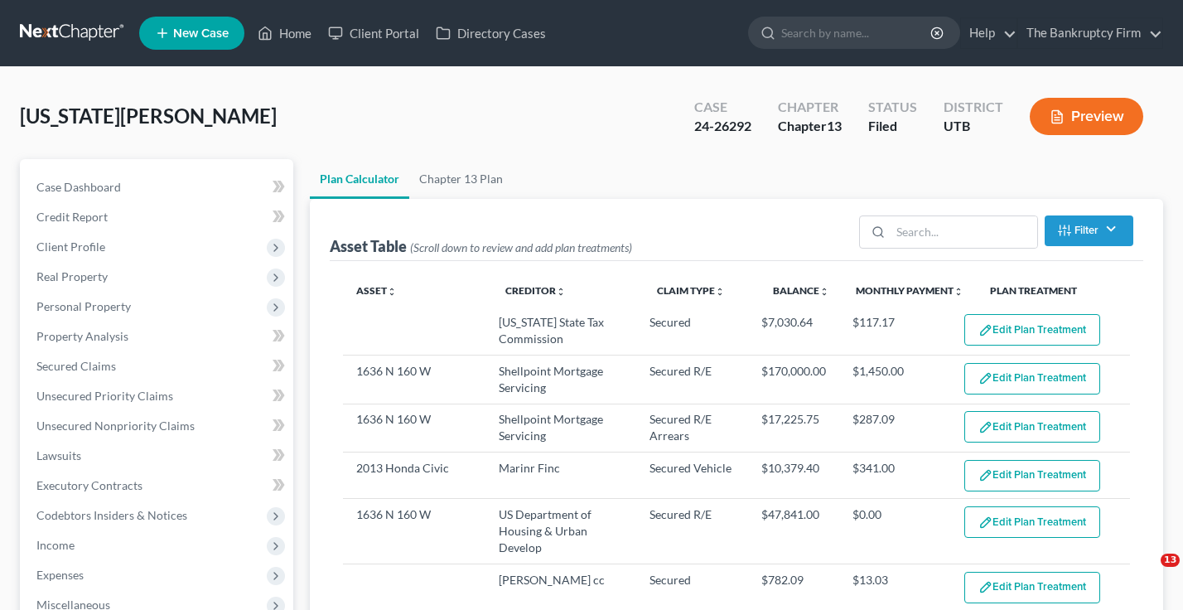
select select "59"
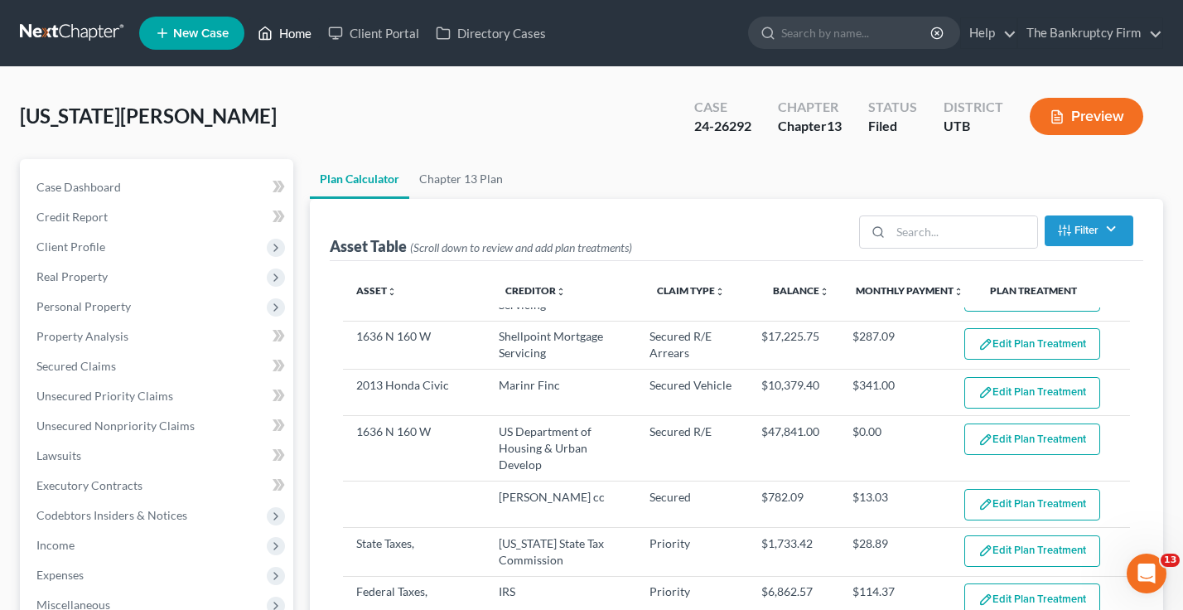
click at [293, 37] on link "Home" at bounding box center [284, 33] width 70 height 30
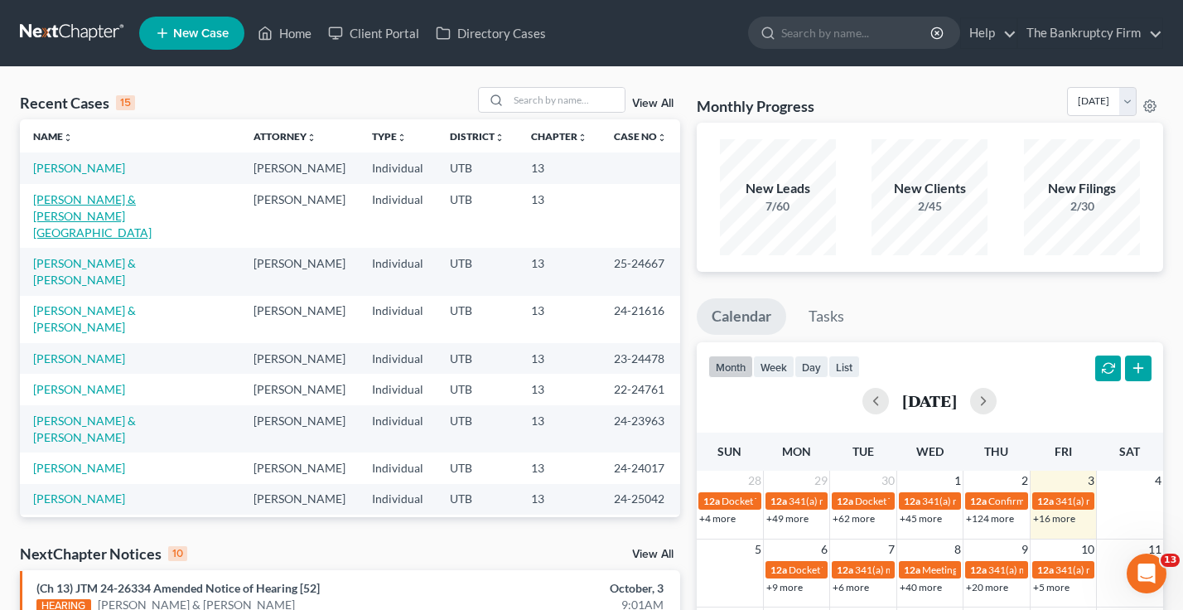
click at [152, 201] on link "[PERSON_NAME] & [PERSON_NAME][GEOGRAPHIC_DATA]" at bounding box center [92, 215] width 118 height 47
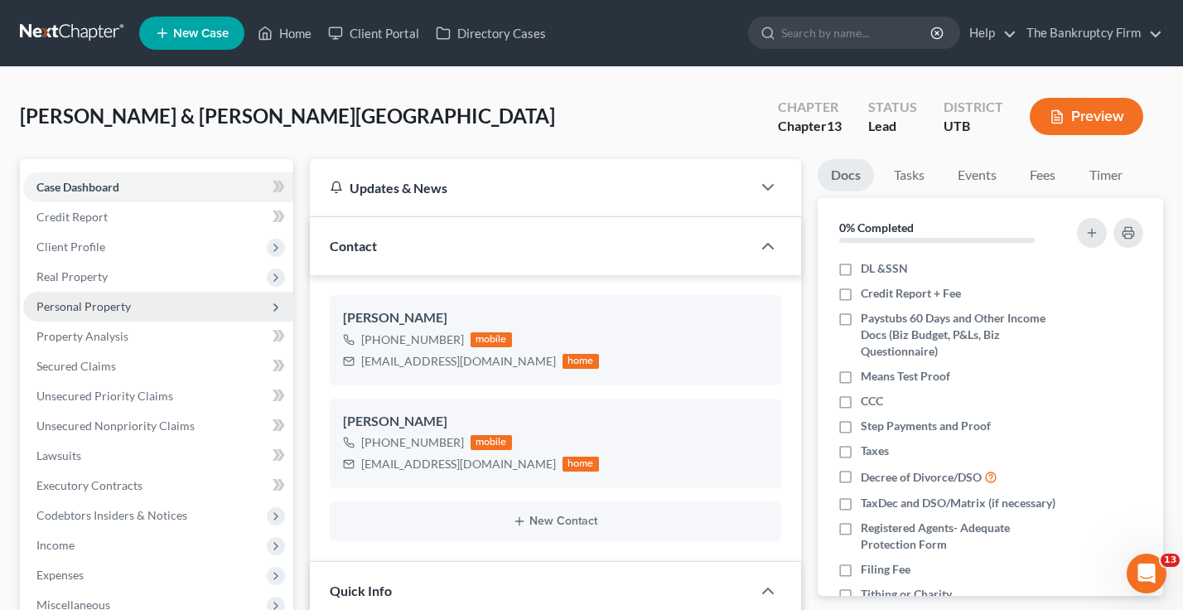
scroll to position [130, 0]
click at [70, 303] on span "Personal Property" at bounding box center [83, 306] width 94 height 14
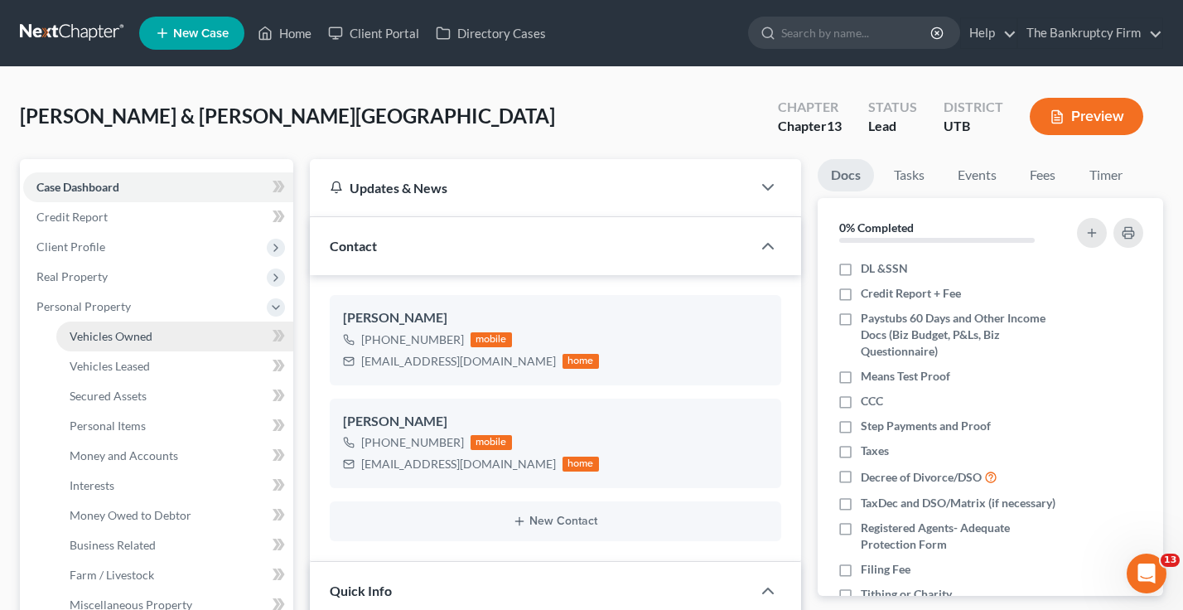
click at [106, 326] on link "Vehicles Owned" at bounding box center [174, 337] width 237 height 30
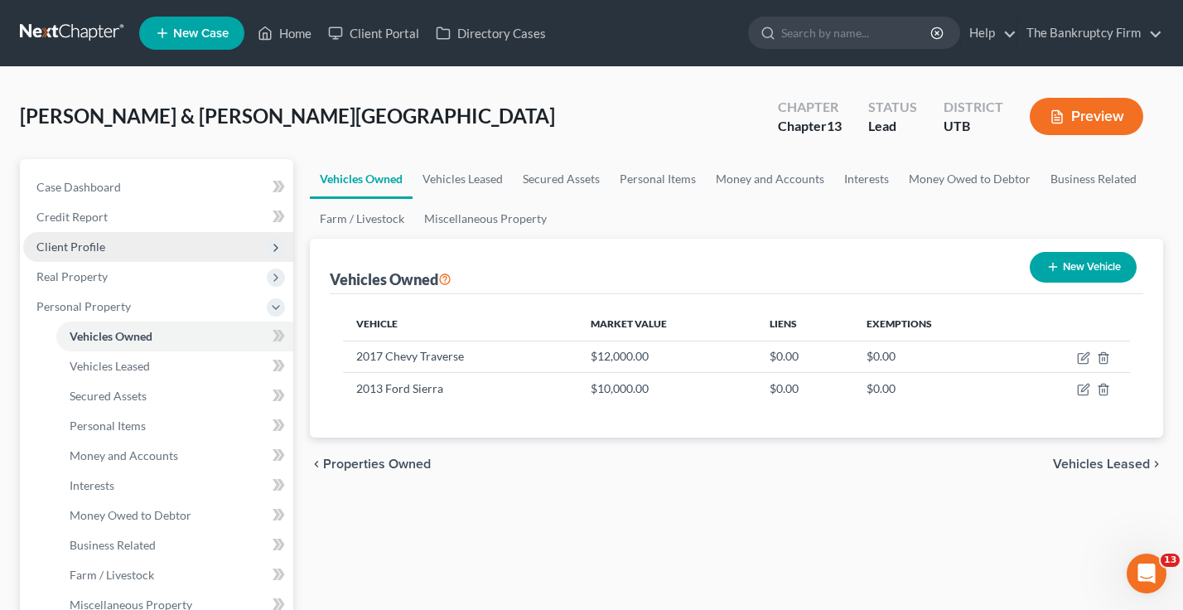
click at [82, 244] on span "Client Profile" at bounding box center [70, 246] width 69 height 14
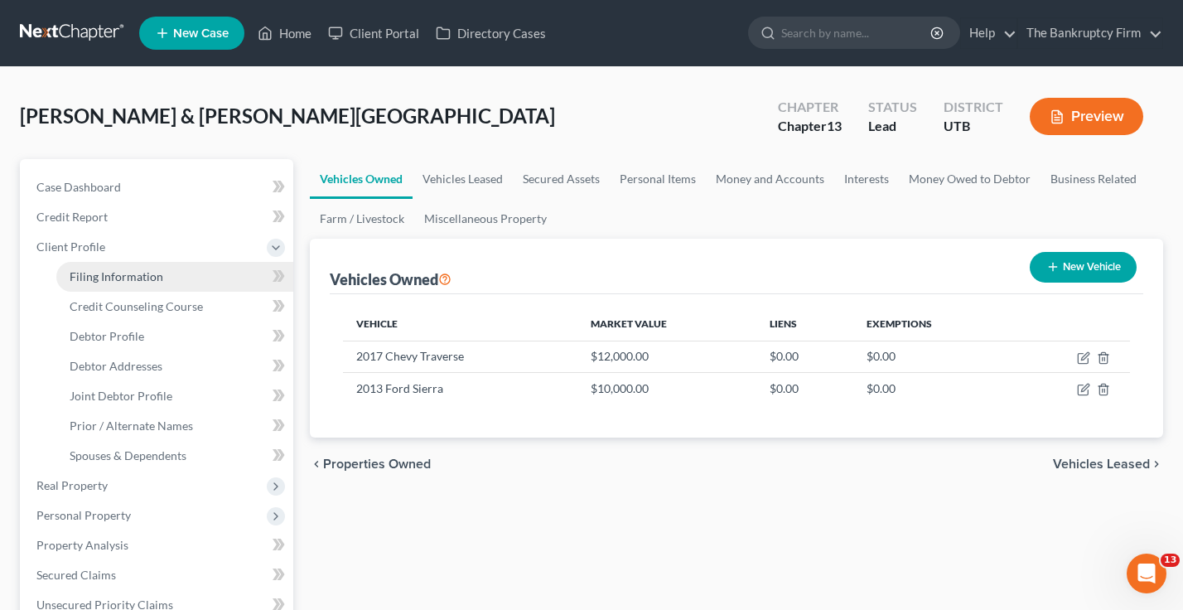
click at [107, 277] on span "Filing Information" at bounding box center [117, 276] width 94 height 14
select select "1"
select select "3"
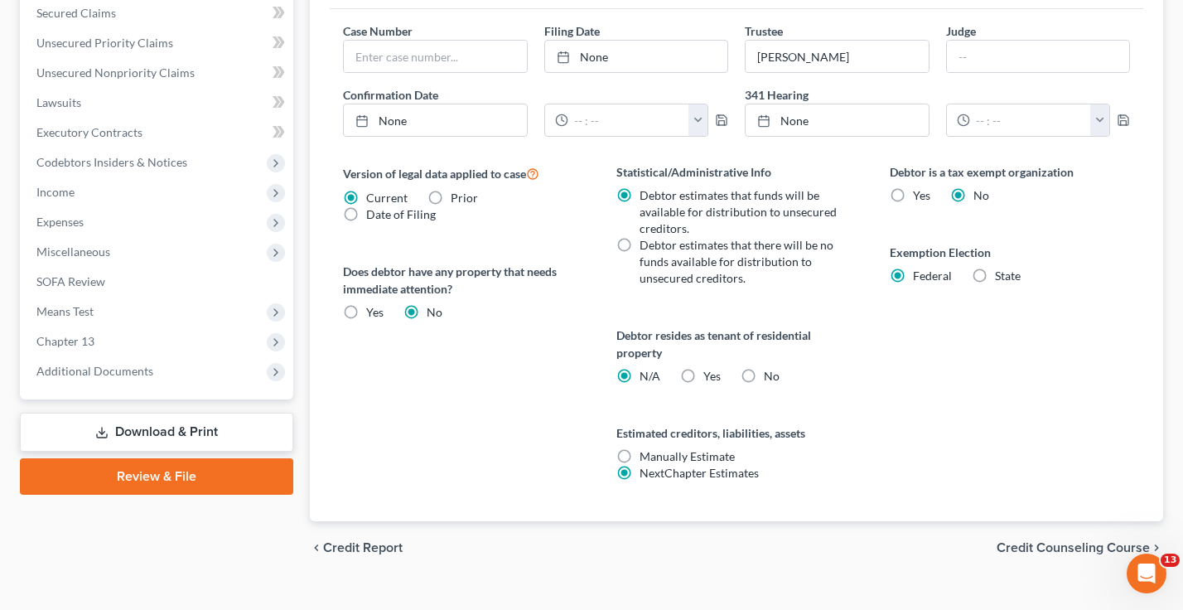
scroll to position [580, 0]
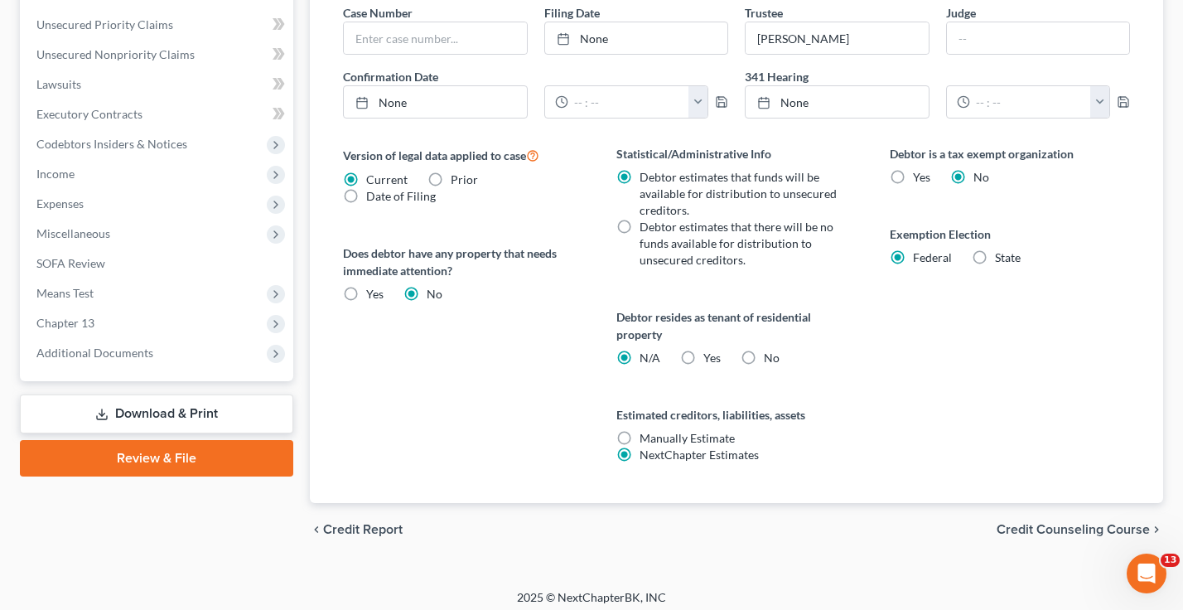
click at [995, 258] on label "State" at bounding box center [1008, 257] width 26 height 17
click at [1002, 258] on input "State" at bounding box center [1007, 254] width 11 height 11
radio input "true"
radio input "false"
select select "23"
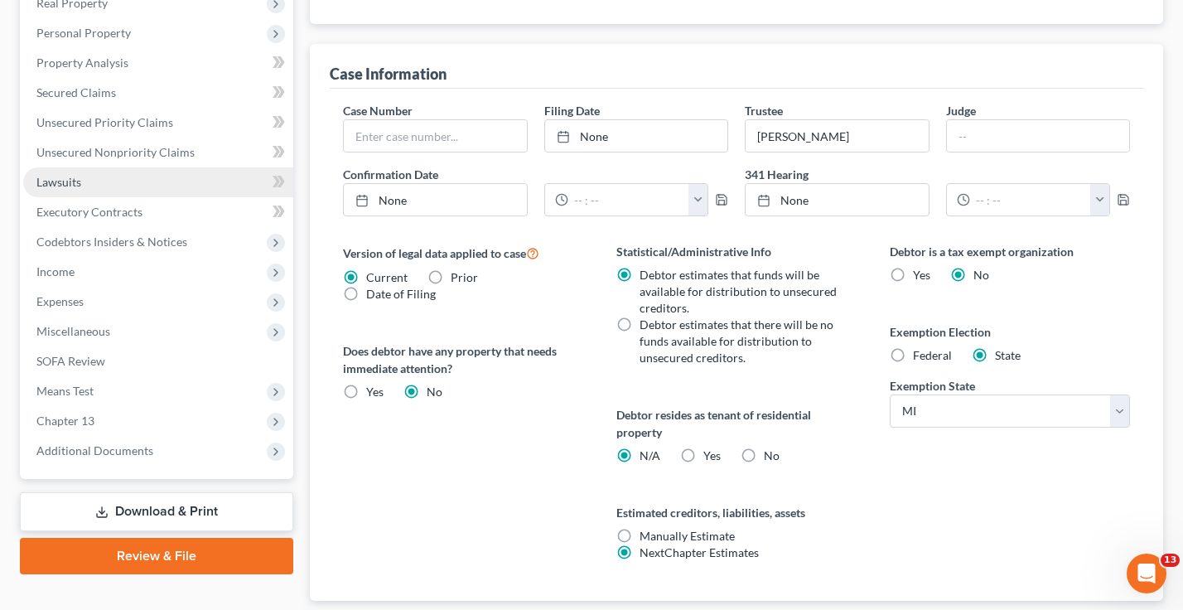
scroll to position [331, 0]
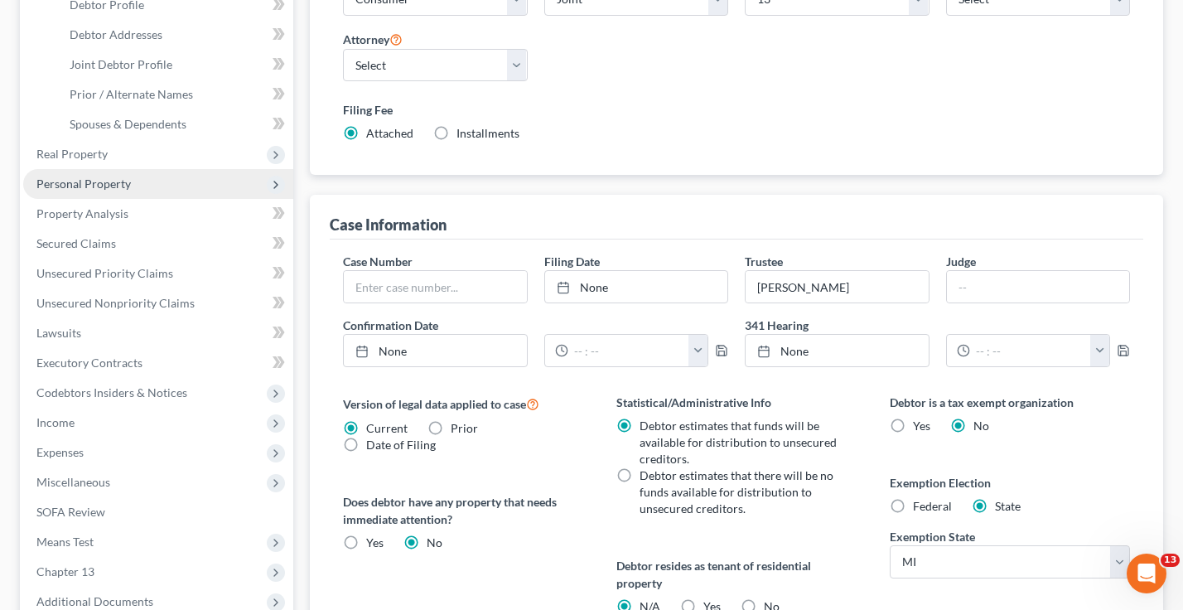
click at [85, 190] on span "Personal Property" at bounding box center [83, 184] width 94 height 14
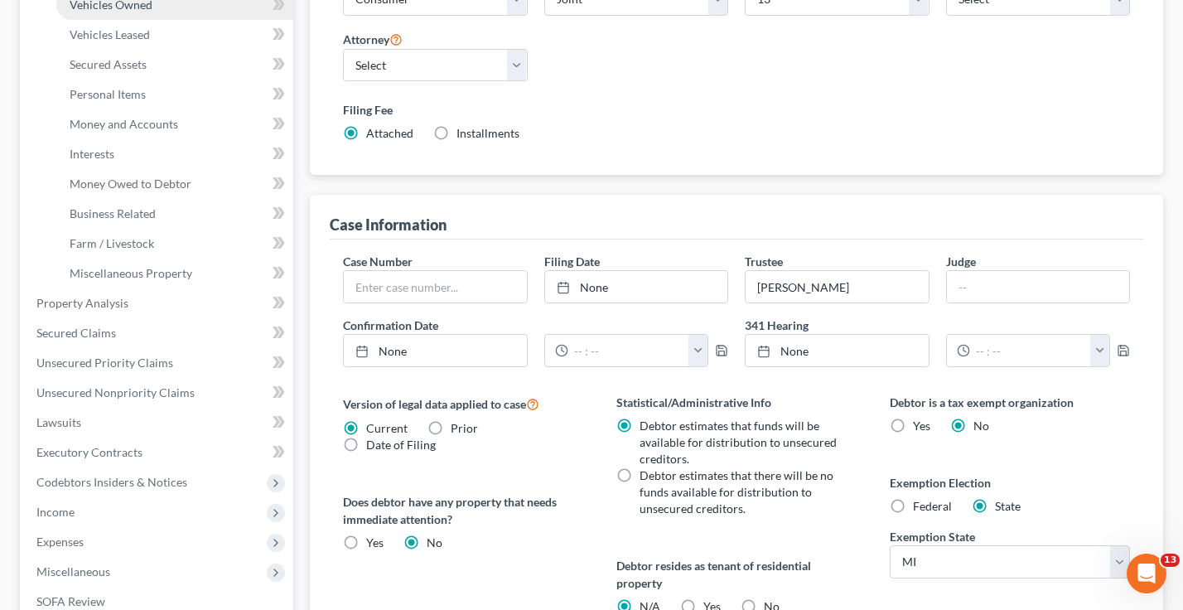
click at [104, 9] on span "Vehicles Owned" at bounding box center [111, 5] width 83 height 14
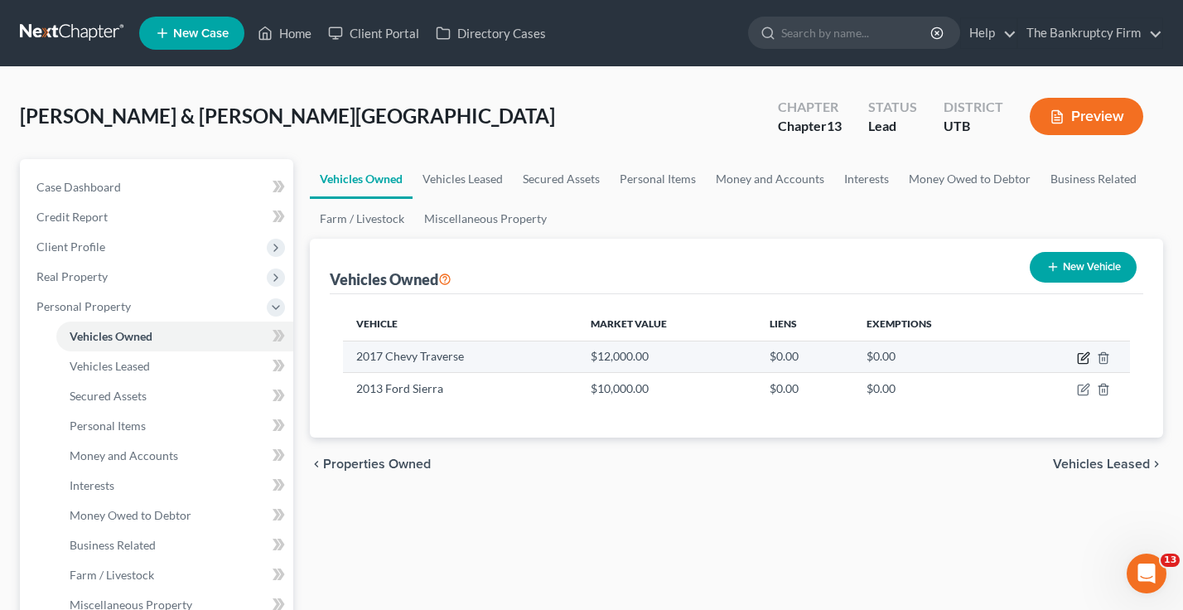
click at [1085, 356] on icon "button" at bounding box center [1083, 357] width 13 height 13
select select "0"
select select "9"
select select "2"
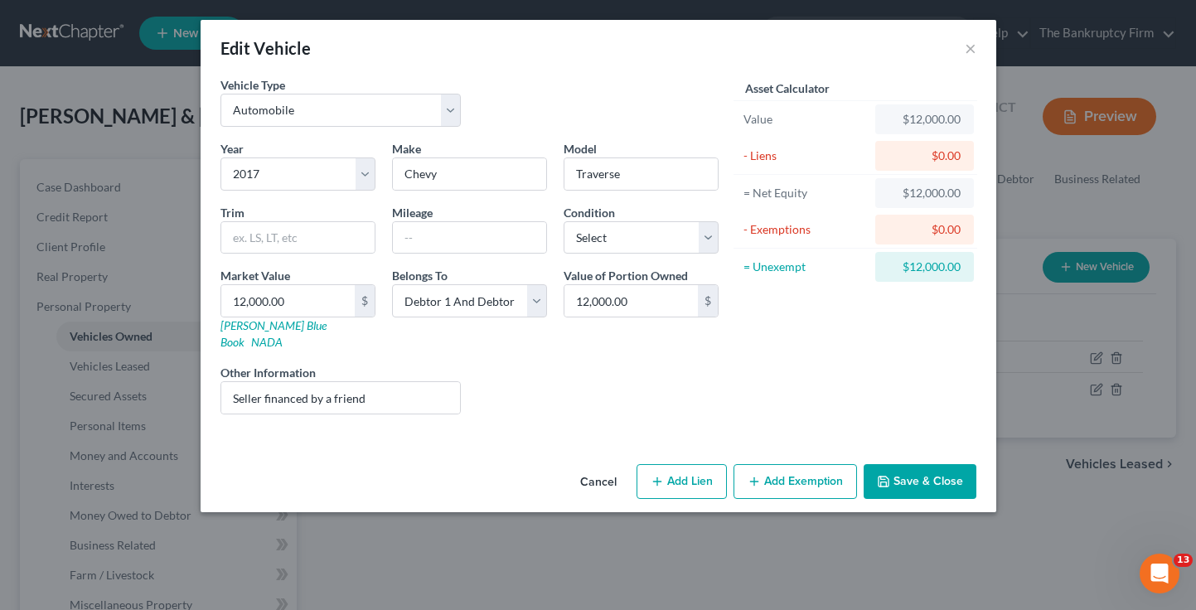
click at [789, 465] on button "Add Exemption" at bounding box center [794, 481] width 123 height 35
select select "2"
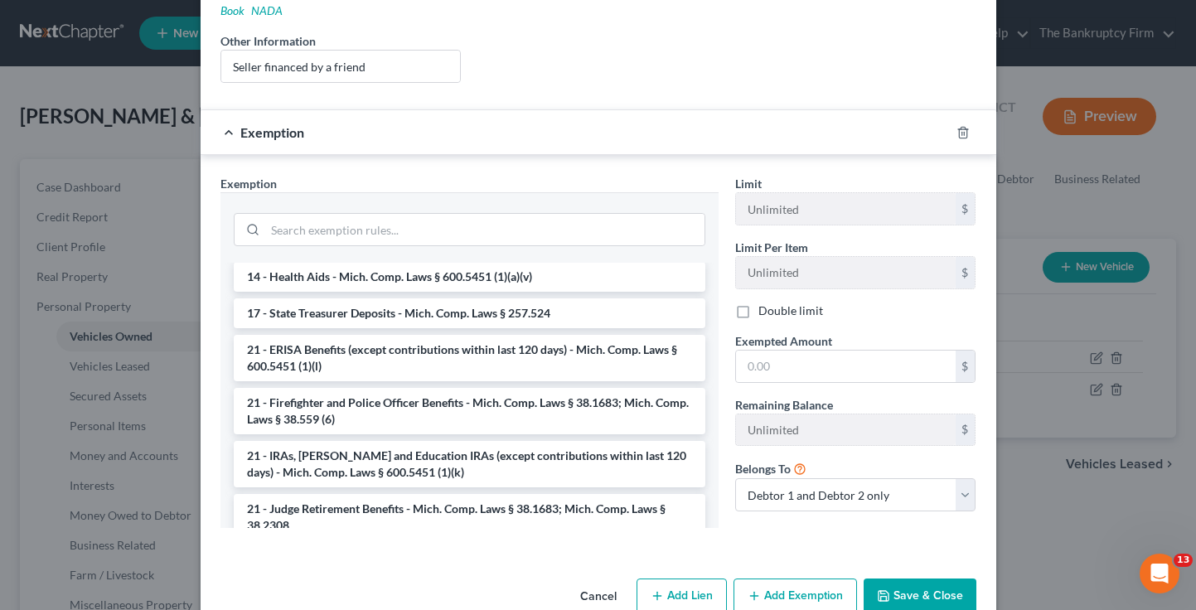
scroll to position [405, 0]
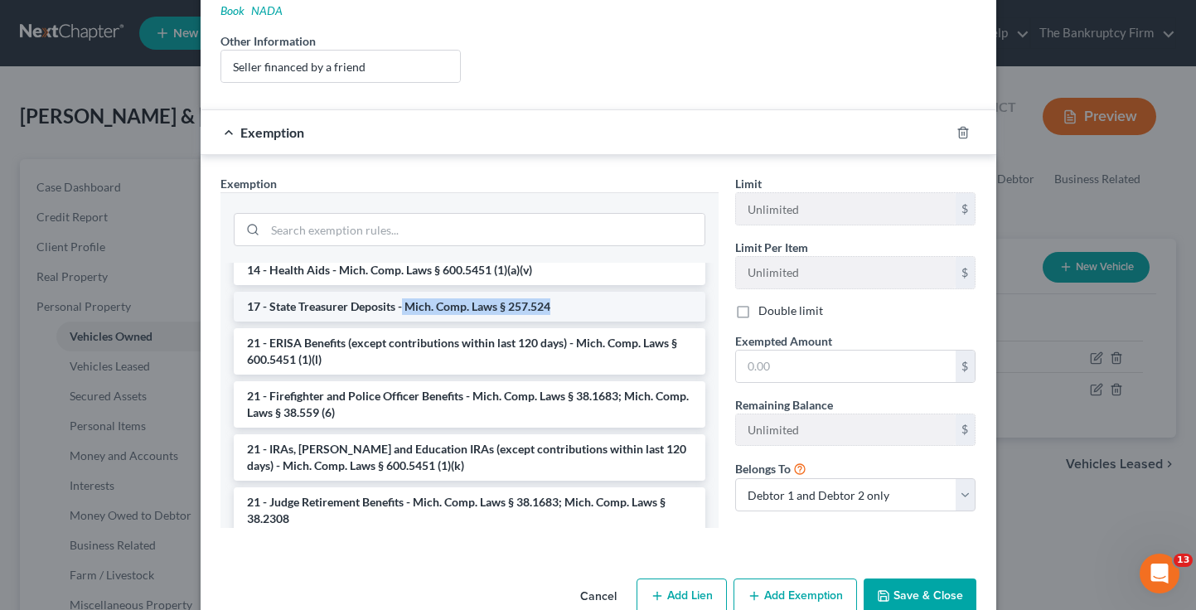
drag, startPoint x: 396, startPoint y: 287, endPoint x: 542, endPoint y: 291, distance: 145.9
click at [542, 292] on li "17 - State Treasurer Deposits - Mich. Comp. Laws § 257.524" at bounding box center [470, 307] width 472 height 30
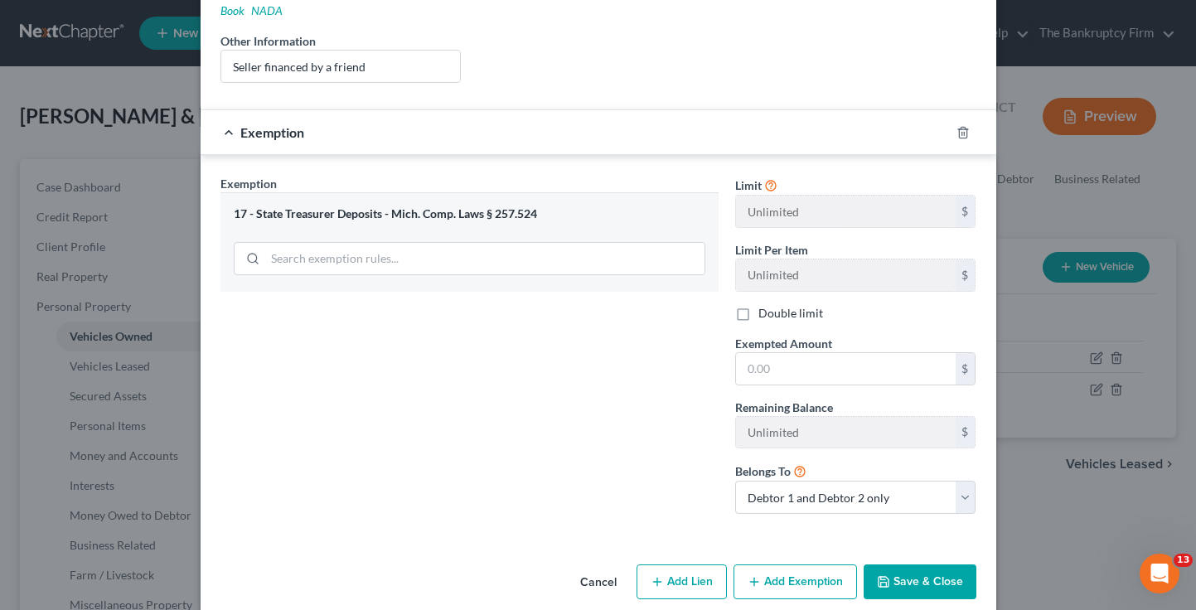
copy li "Mich. Comp. Laws § 257.524"
click at [324, 244] on input "search" at bounding box center [484, 258] width 439 height 31
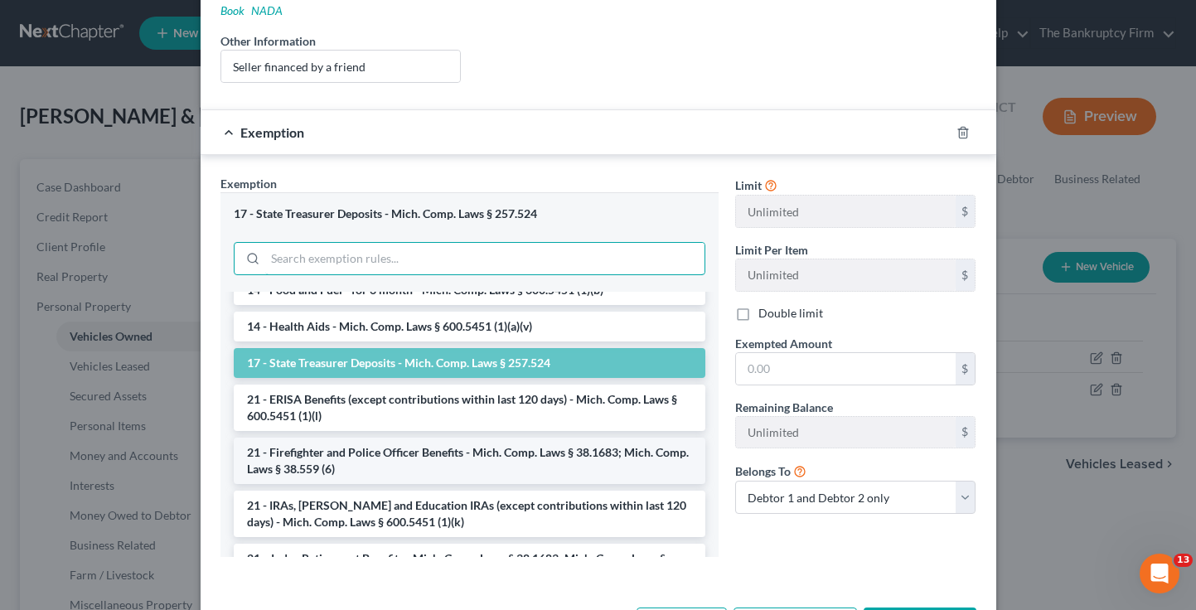
scroll to position [414, 0]
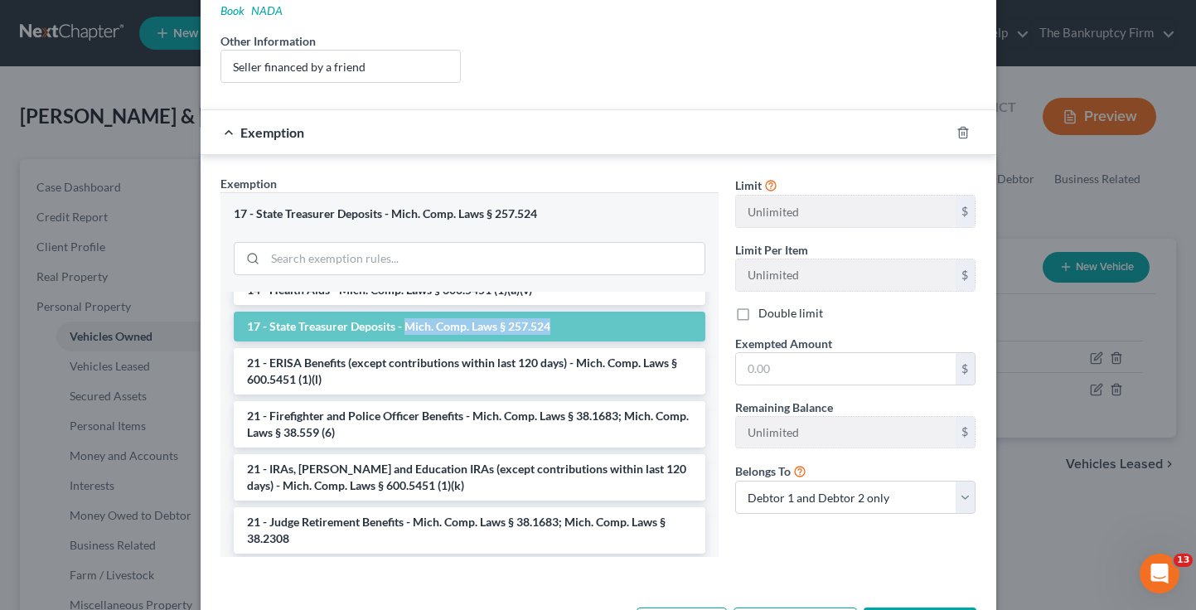
drag, startPoint x: 400, startPoint y: 307, endPoint x: 554, endPoint y: 312, distance: 154.2
click at [554, 312] on li "17 - State Treasurer Deposits - Mich. Comp. Laws § 257.524" at bounding box center [470, 327] width 472 height 30
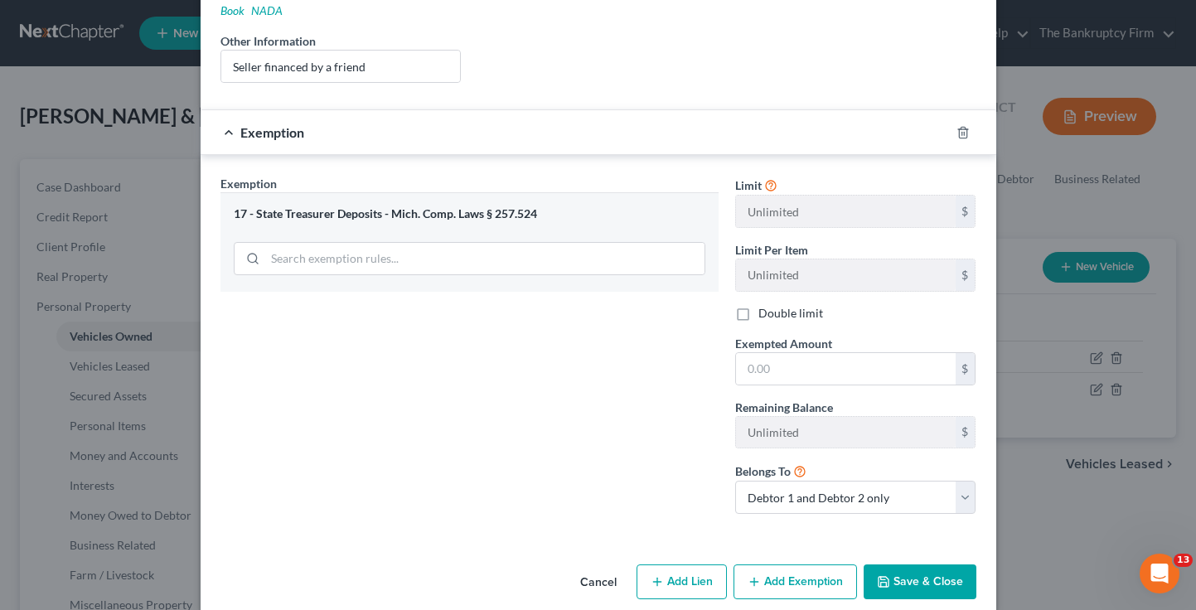
copy li "Mich. Comp. Laws § 257.524"
drag, startPoint x: 535, startPoint y: 197, endPoint x: 391, endPoint y: 204, distance: 144.3
click at [391, 206] on div "17 - State Treasurer Deposits - Mich. Comp. Laws § 257.524" at bounding box center [470, 214] width 472 height 16
copy div "Mich. Comp. Laws § 257.524"
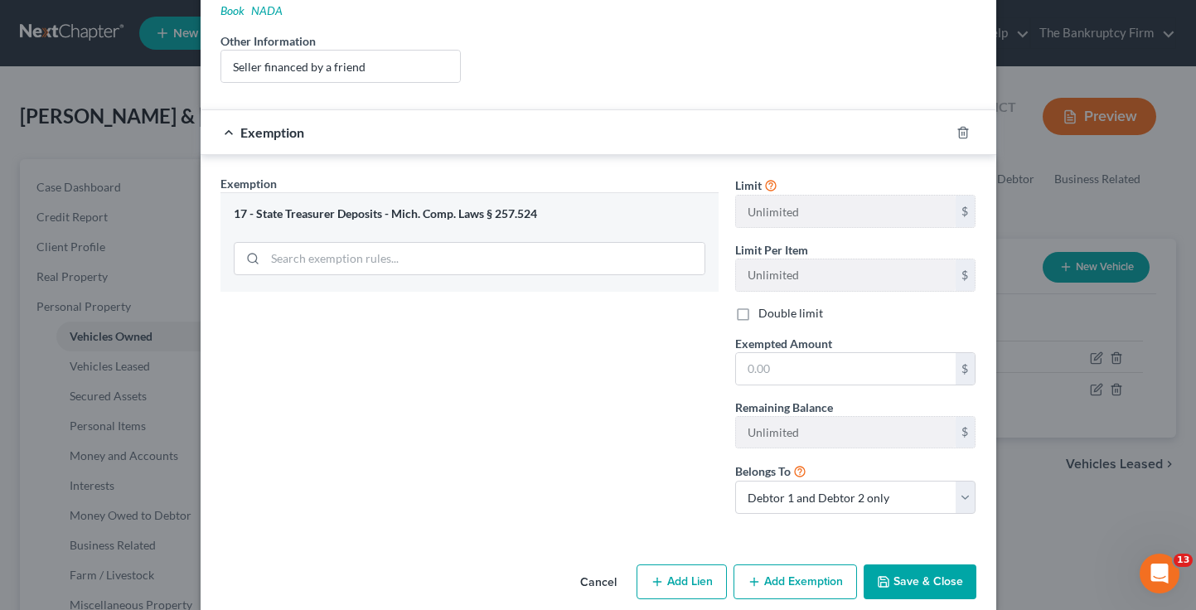
drag, startPoint x: 941, startPoint y: 44, endPoint x: 915, endPoint y: 7, distance: 45.8
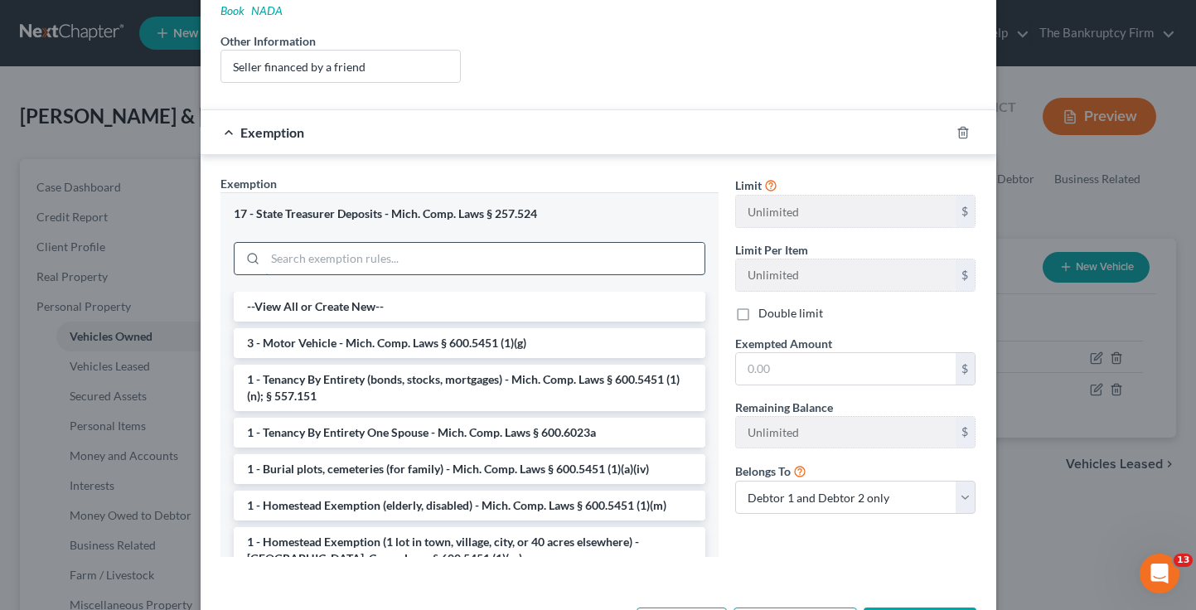
click at [395, 255] on input "search" at bounding box center [484, 258] width 439 height 31
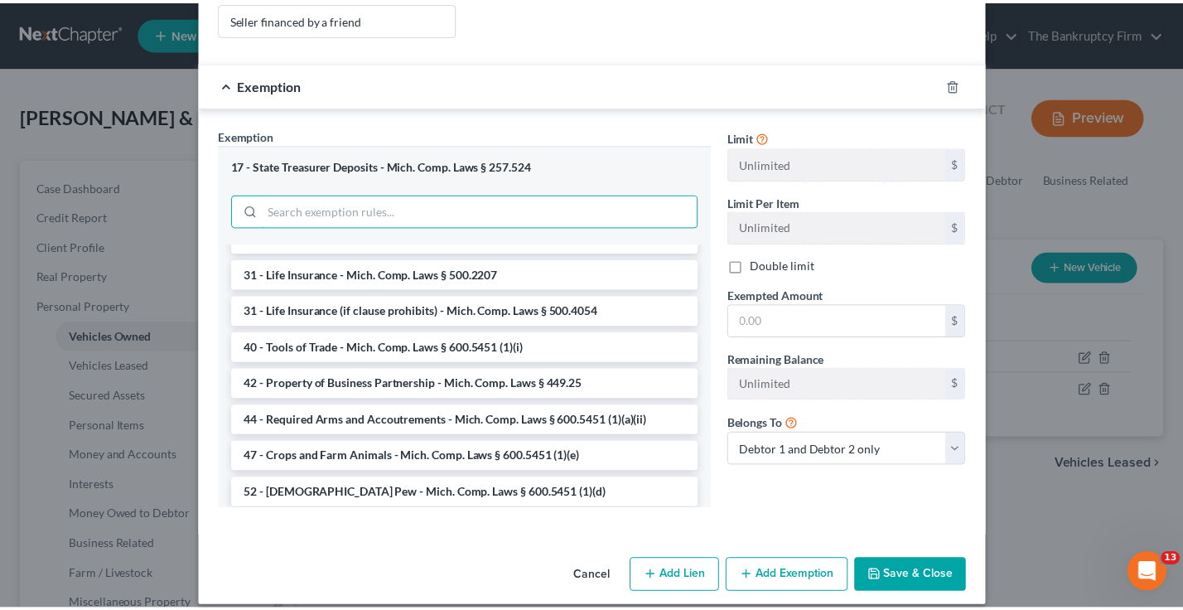
scroll to position [1508, 0]
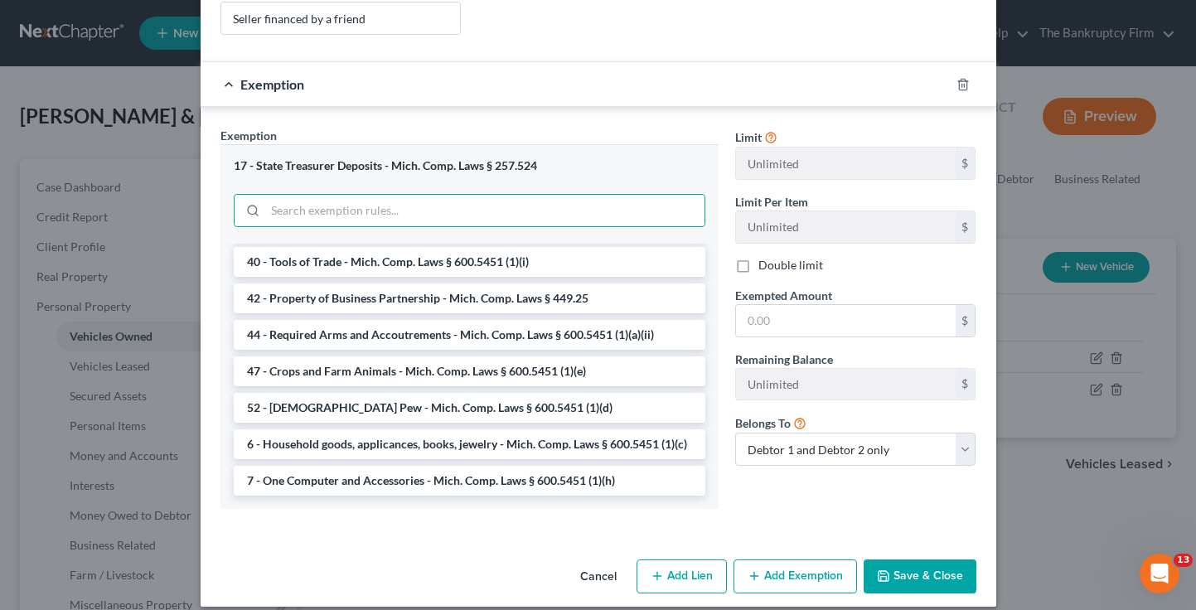
click at [593, 561] on button "Cancel" at bounding box center [598, 577] width 63 height 33
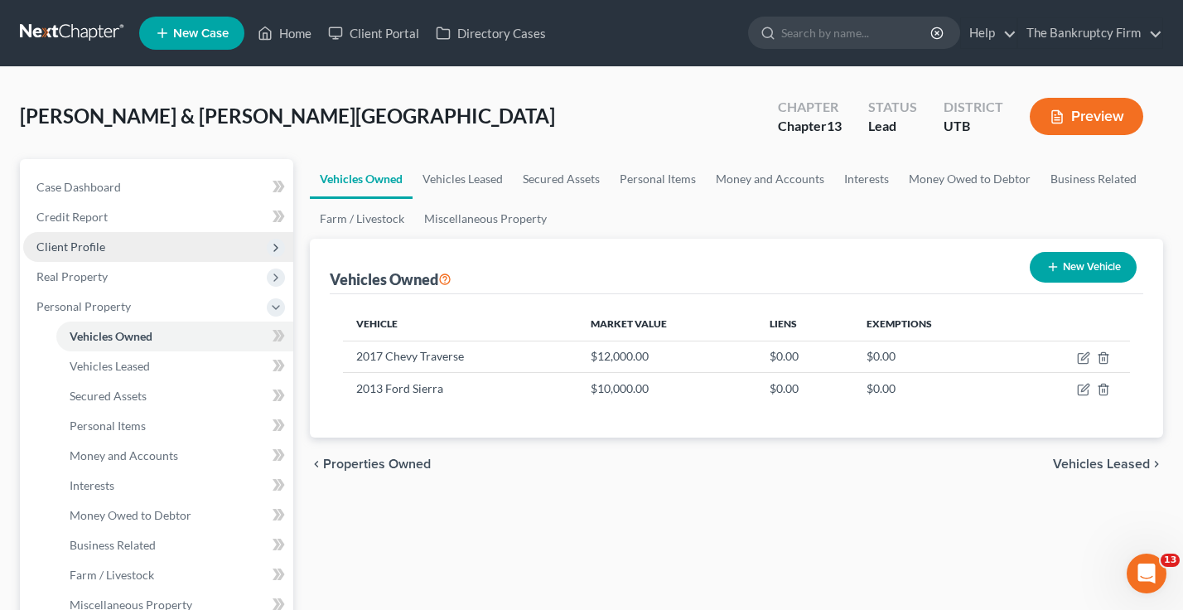
click at [86, 249] on span "Client Profile" at bounding box center [70, 246] width 69 height 14
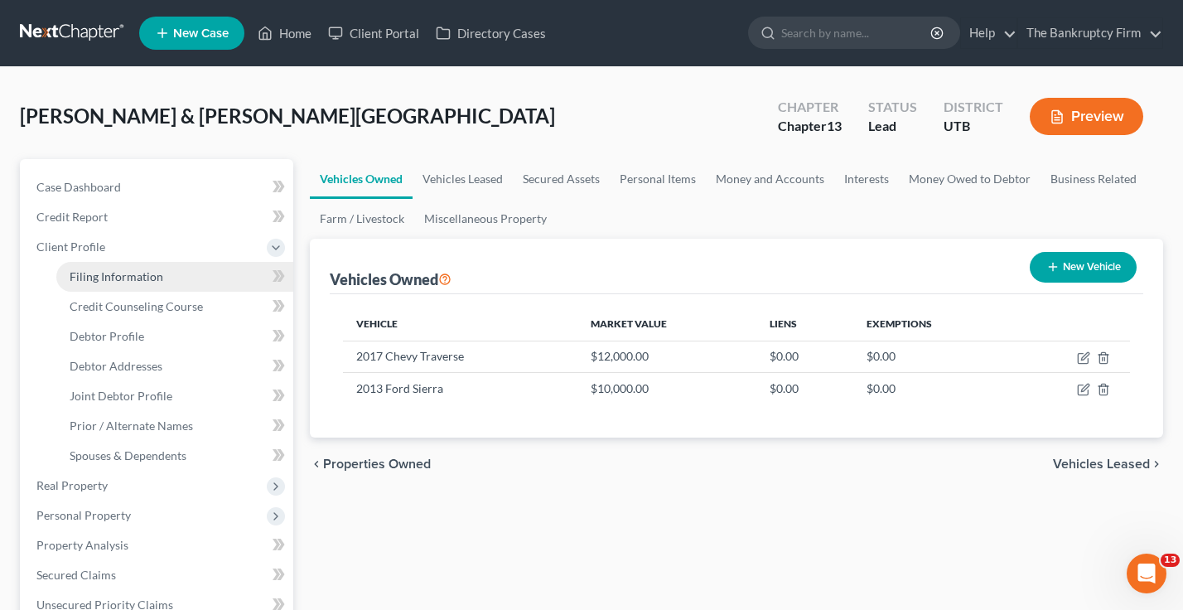
click at [101, 278] on span "Filing Information" at bounding box center [117, 276] width 94 height 14
select select "1"
select select "3"
select select "81"
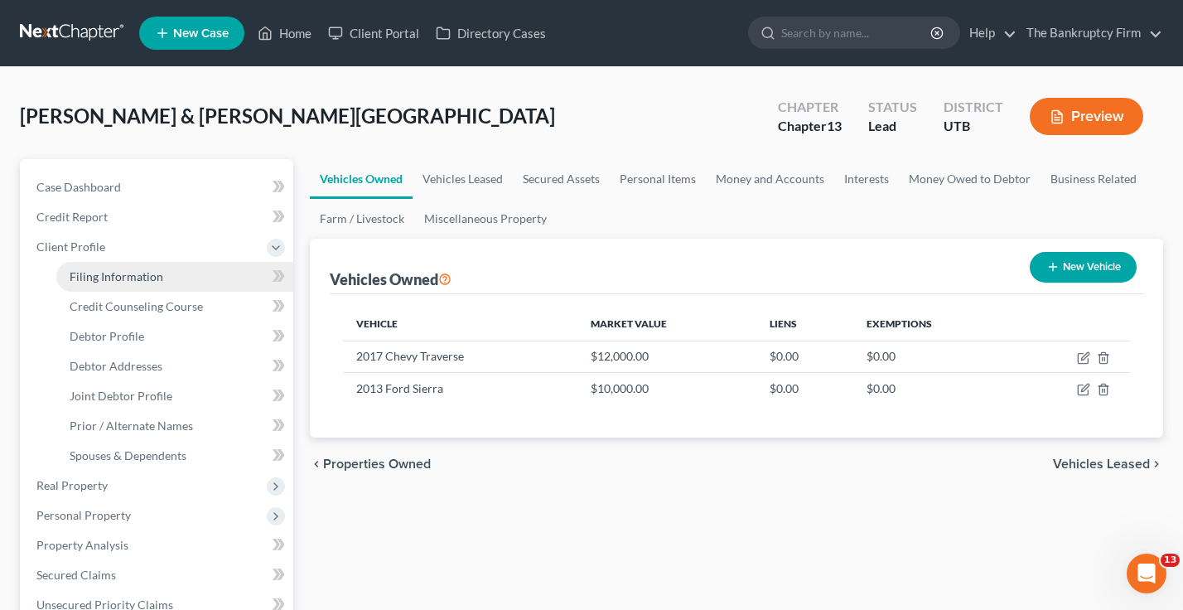
select select "0"
select select "23"
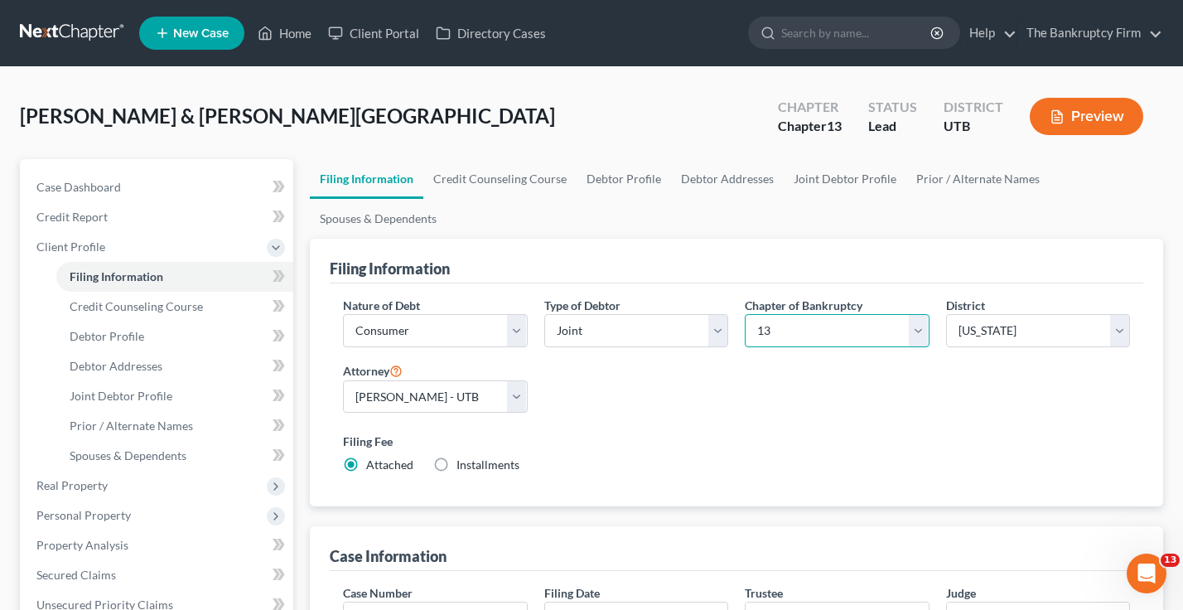
click at [817, 335] on select "Select 7 11 12 13" at bounding box center [837, 330] width 185 height 33
select select "0"
click at [745, 314] on select "Select 7 11 12 13" at bounding box center [837, 330] width 185 height 33
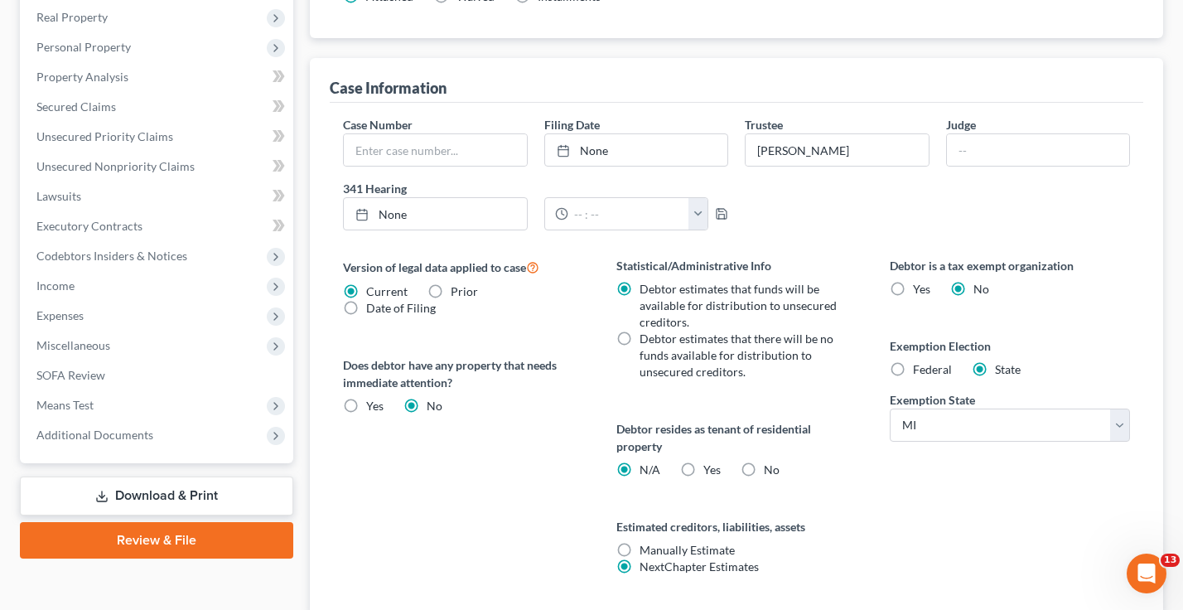
scroll to position [497, 0]
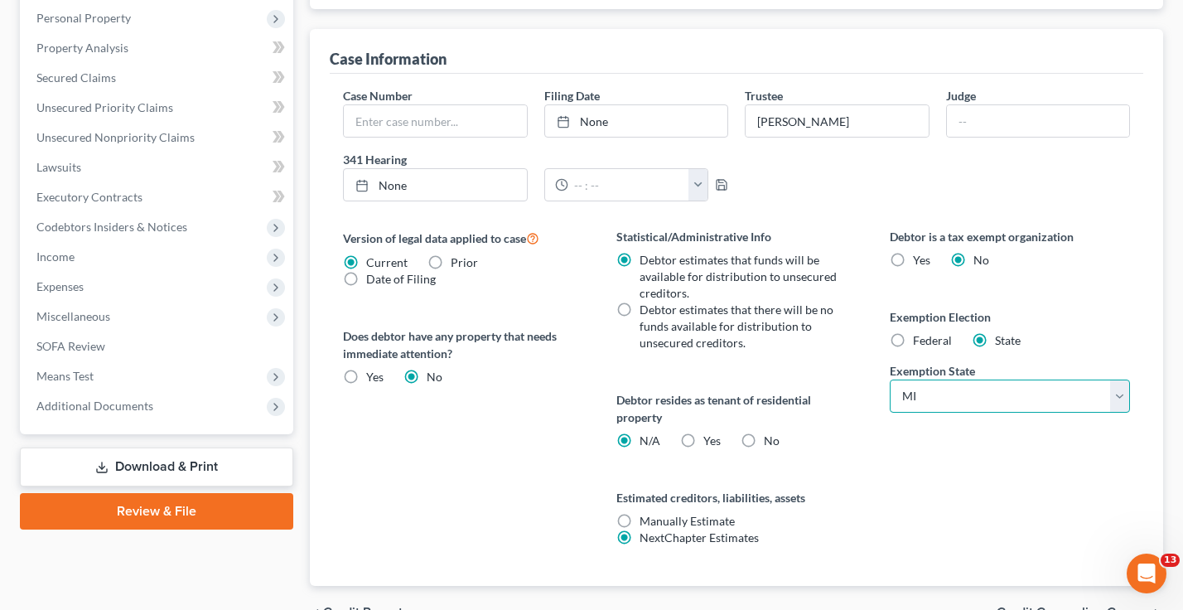
click at [956, 397] on select "State [US_STATE] AK AR AZ CA CO CT DE DC [GEOGRAPHIC_DATA] [GEOGRAPHIC_DATA] GU…" at bounding box center [1010, 396] width 240 height 33
click at [839, 404] on label "Debtor resides as tenant of residential property" at bounding box center [737, 408] width 240 height 35
click at [913, 339] on label "Federal" at bounding box center [932, 340] width 39 height 17
click at [920, 339] on input "Federal" at bounding box center [925, 337] width 11 height 11
radio input "true"
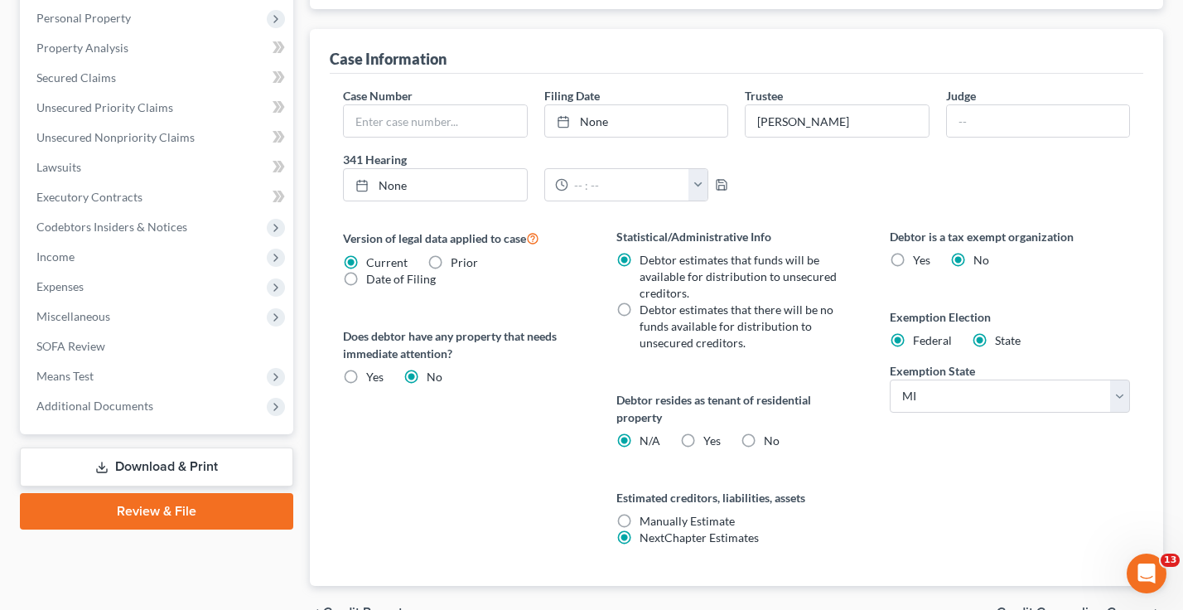
radio input "false"
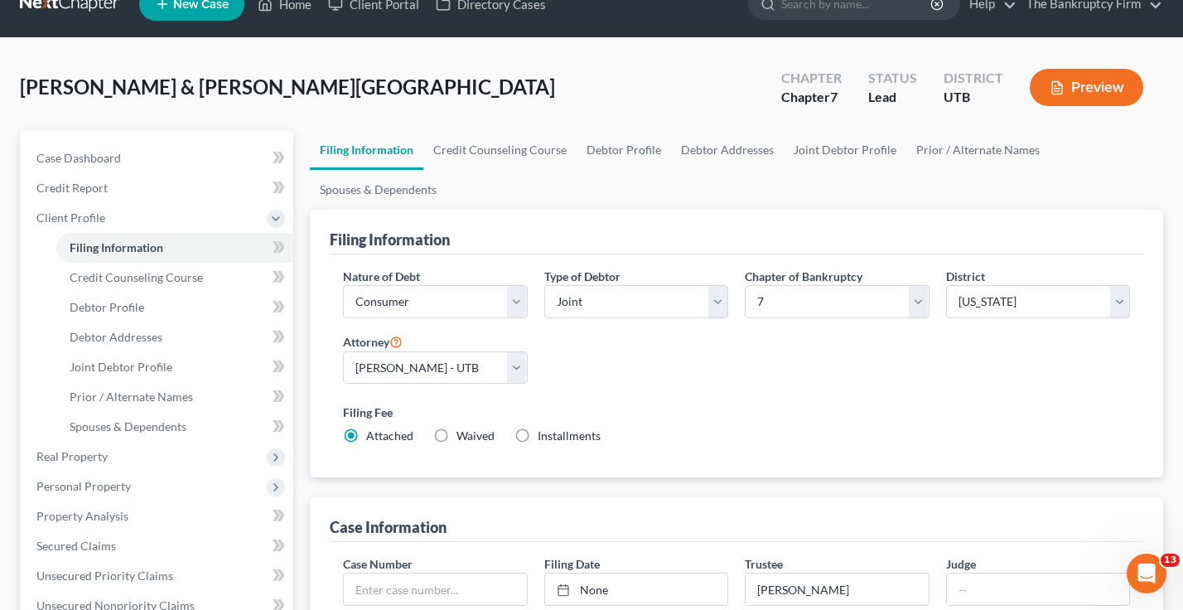
scroll to position [0, 0]
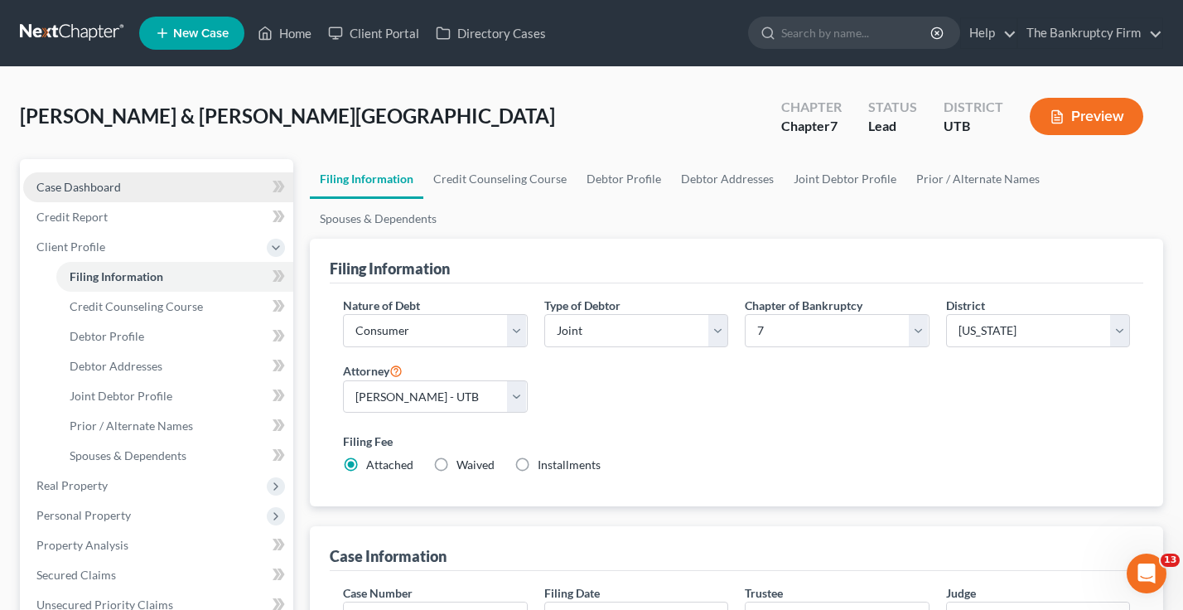
click at [118, 174] on link "Case Dashboard" at bounding box center [158, 187] width 270 height 30
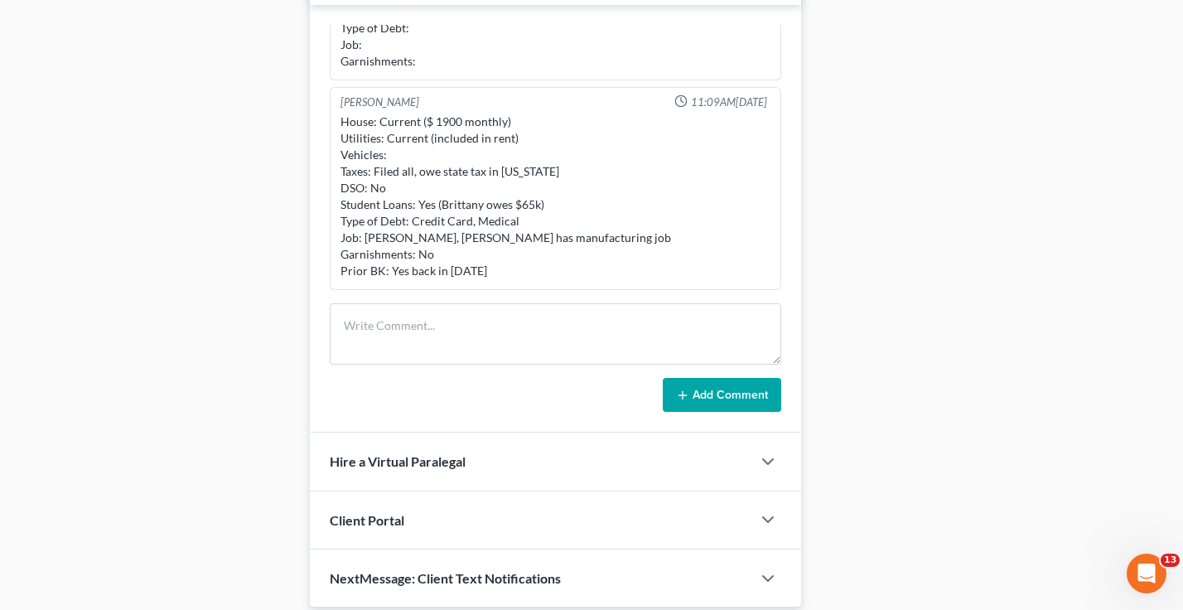
scroll to position [960, 0]
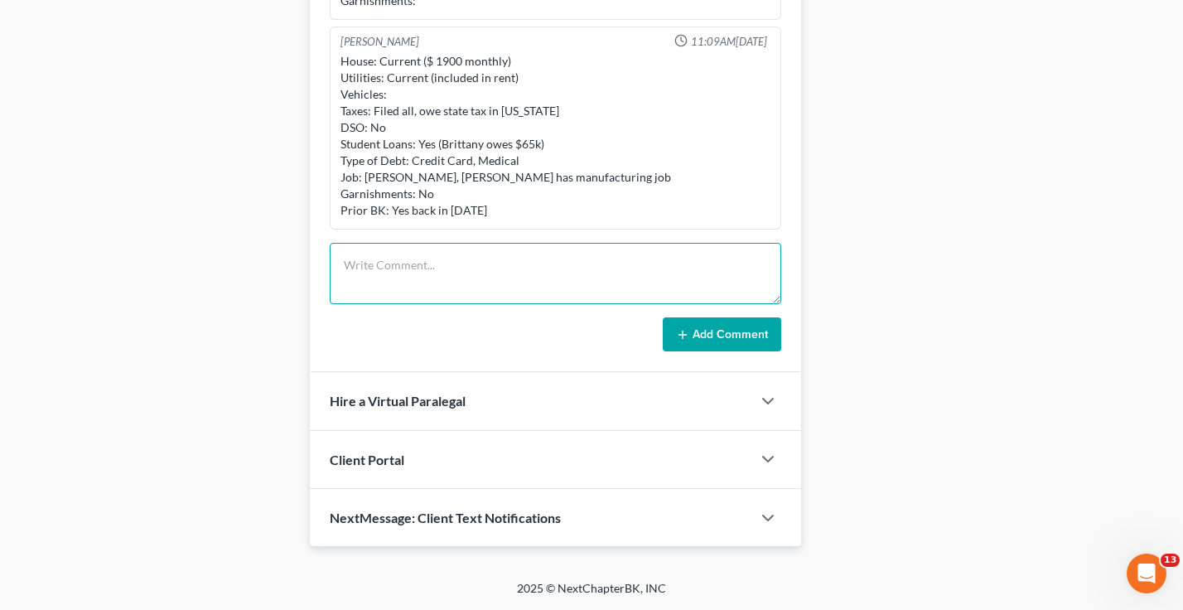
click at [394, 259] on textarea at bounding box center [556, 273] width 452 height 61
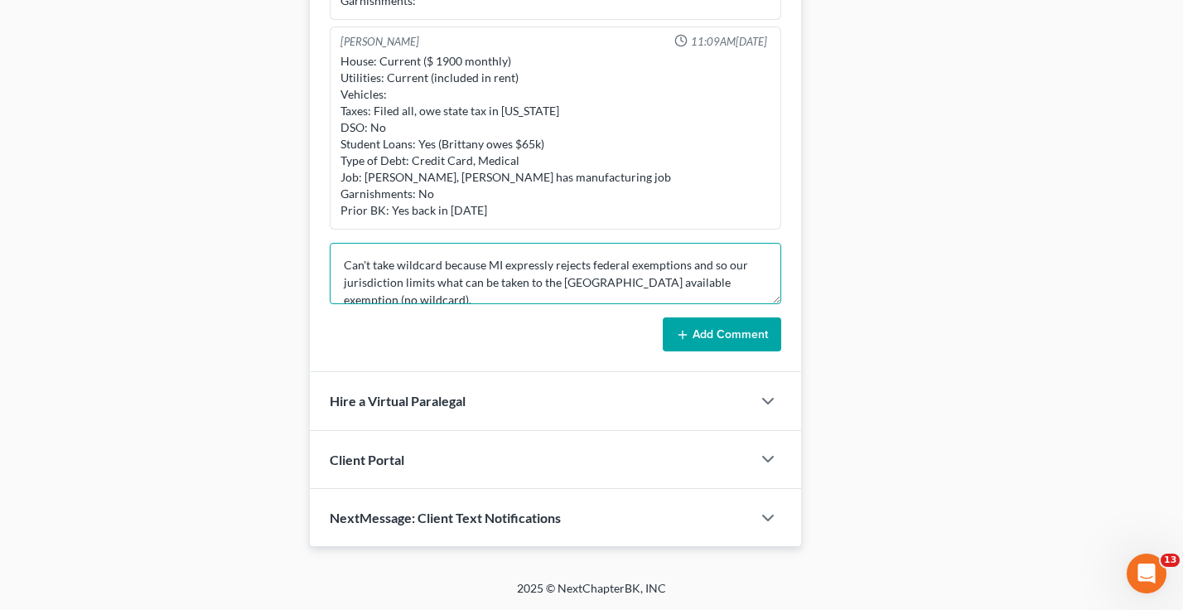
type textarea "Can't take wildcard because MI expressly rejects federal exemptions and so our …"
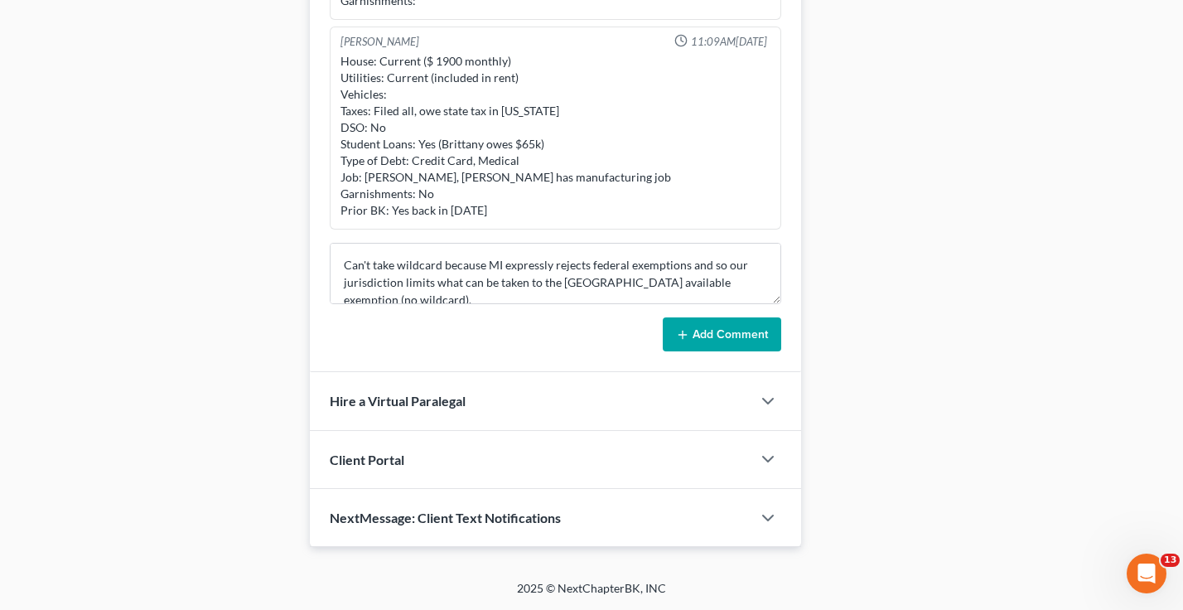
click at [733, 339] on button "Add Comment" at bounding box center [722, 334] width 118 height 35
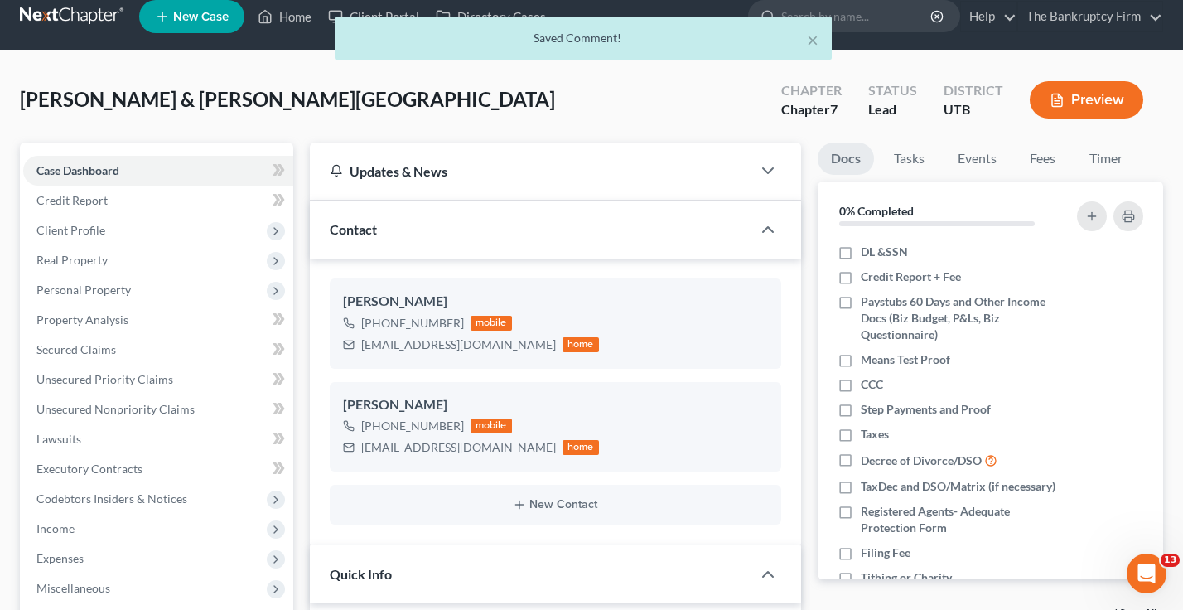
scroll to position [0, 0]
